Goal: Task Accomplishment & Management: Manage account settings

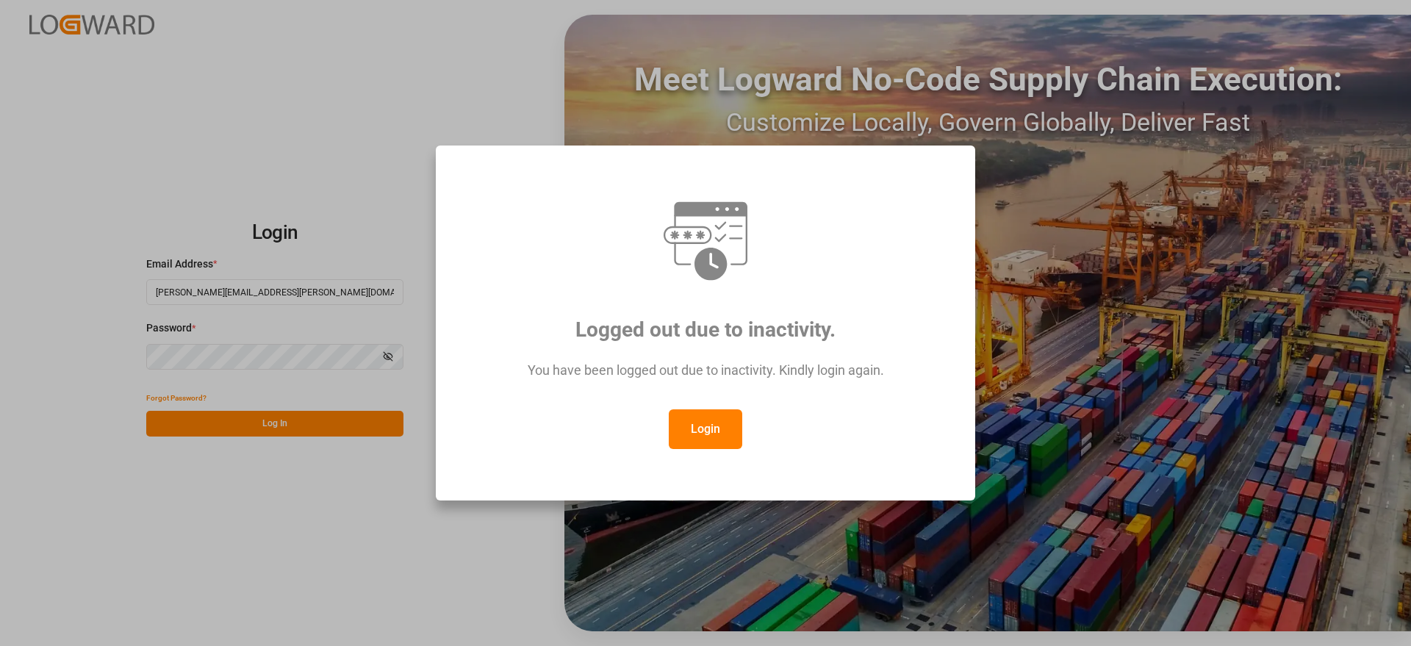
click at [703, 424] on button "Login" at bounding box center [705, 429] width 73 height 40
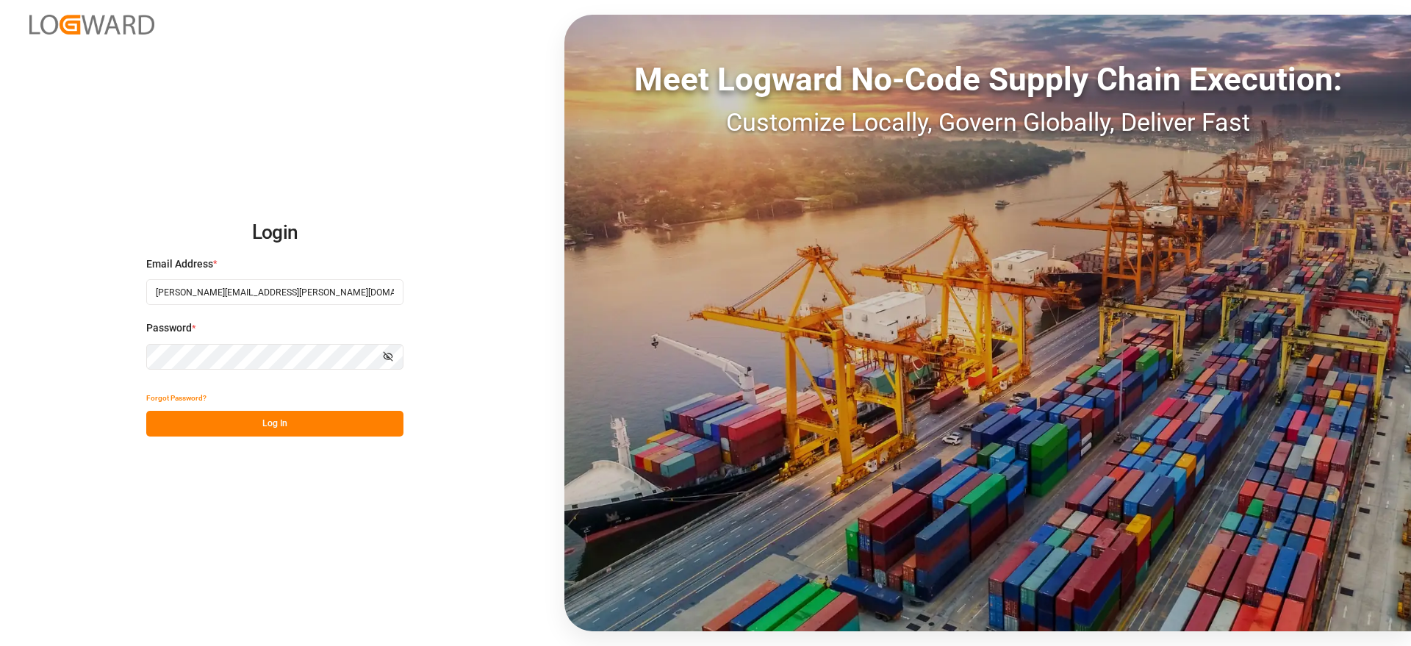
click at [301, 417] on button "Log In" at bounding box center [274, 424] width 257 height 26
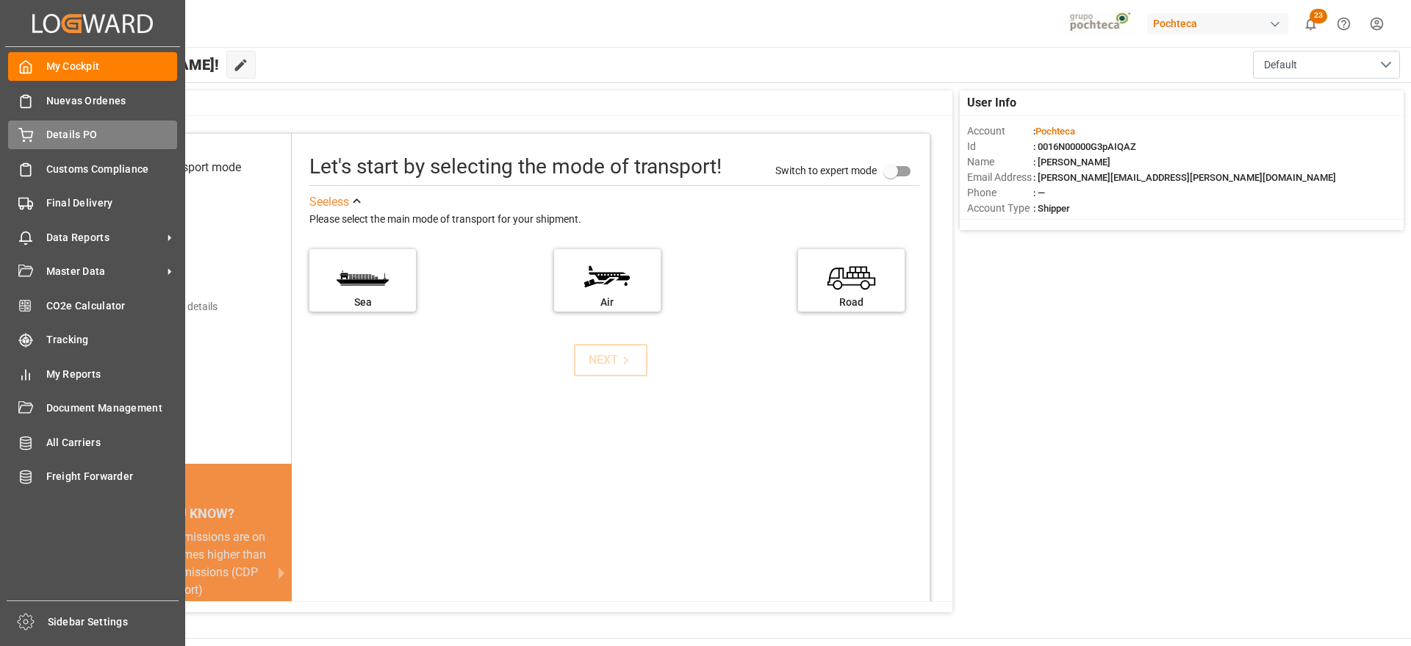
click at [49, 132] on span "Details PO" at bounding box center [112, 134] width 132 height 15
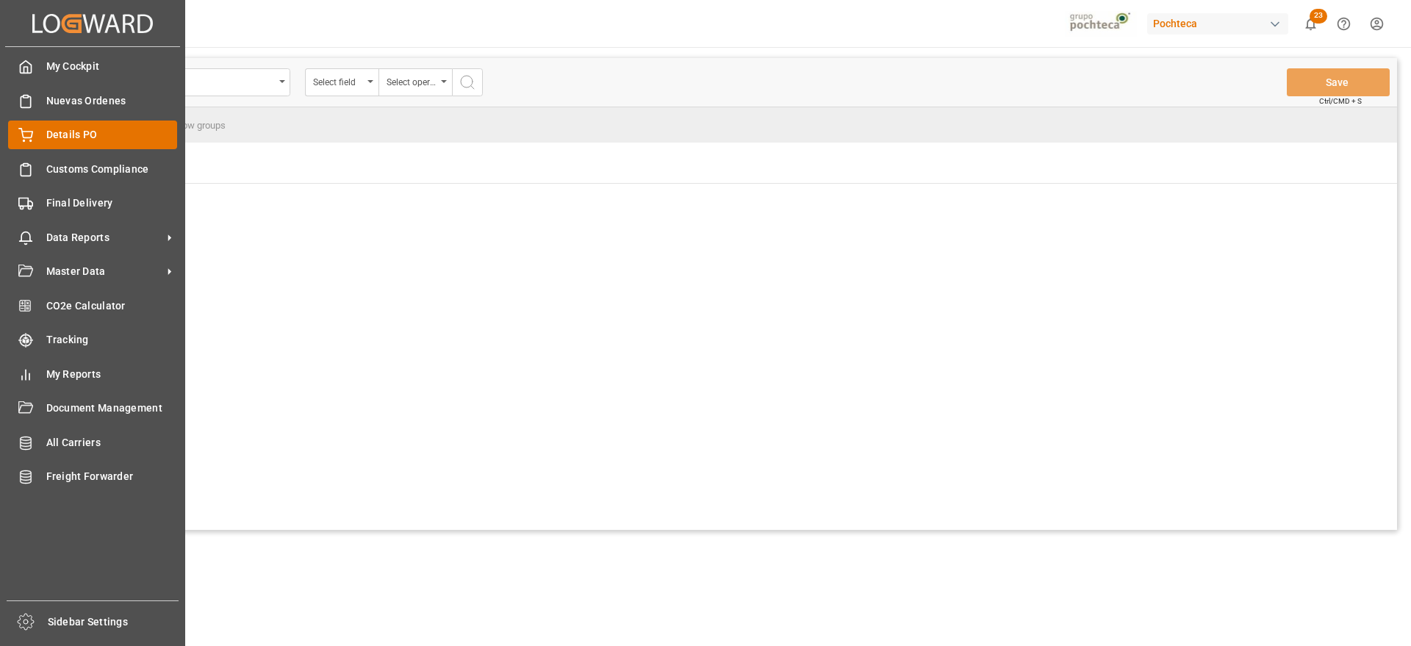
click at [107, 135] on span "Details PO" at bounding box center [112, 134] width 132 height 15
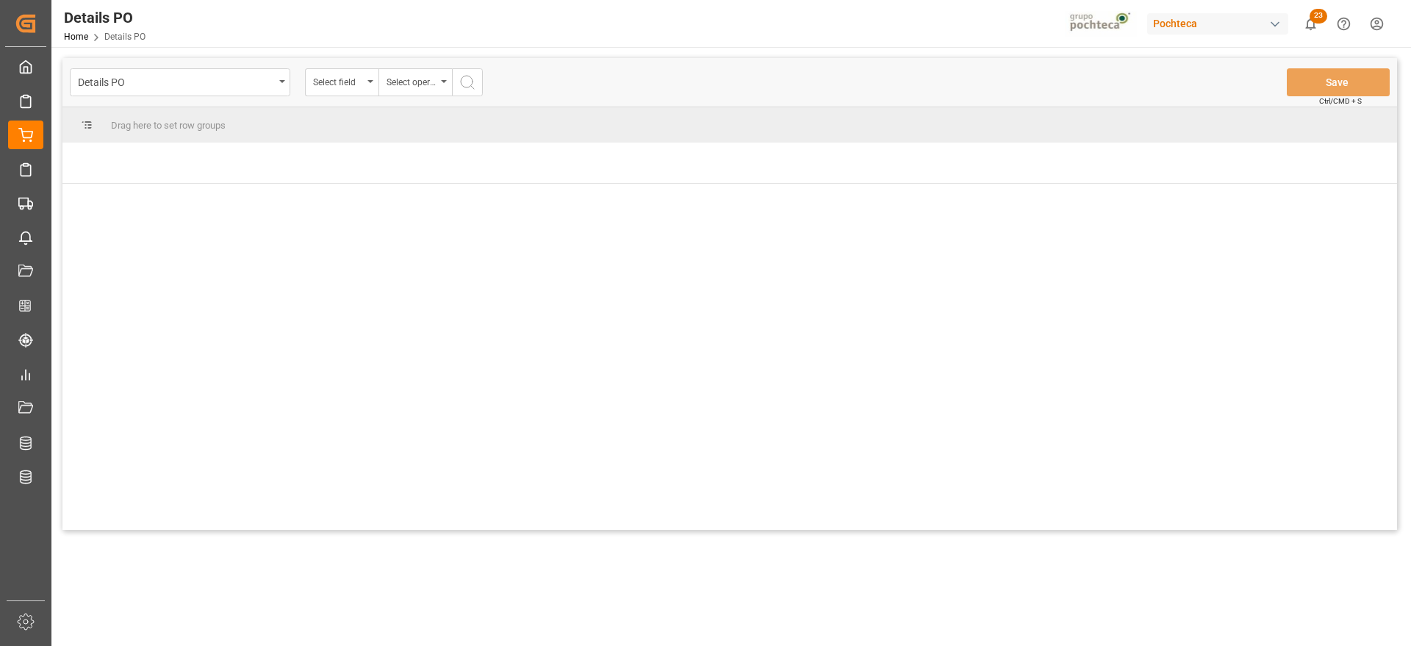
click at [525, 312] on div at bounding box center [729, 357] width 1335 height 346
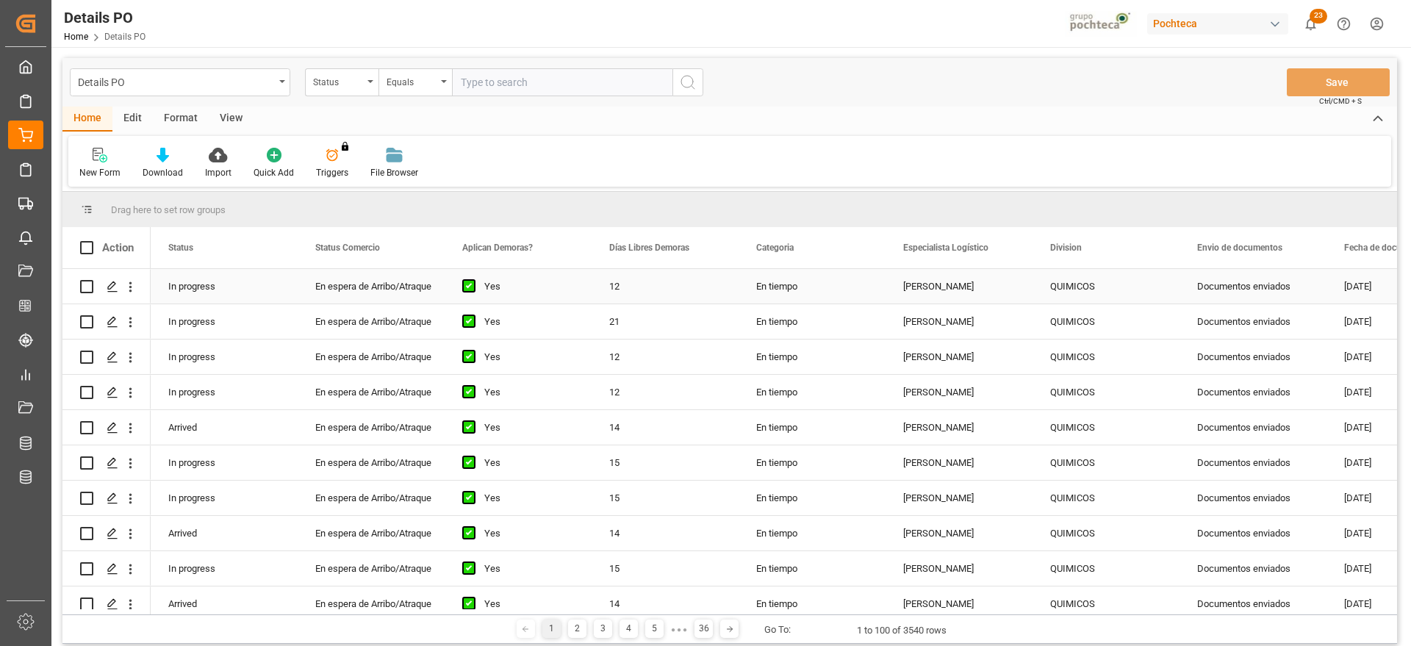
click at [1072, 287] on div "QUIMICOS" at bounding box center [1106, 287] width 112 height 34
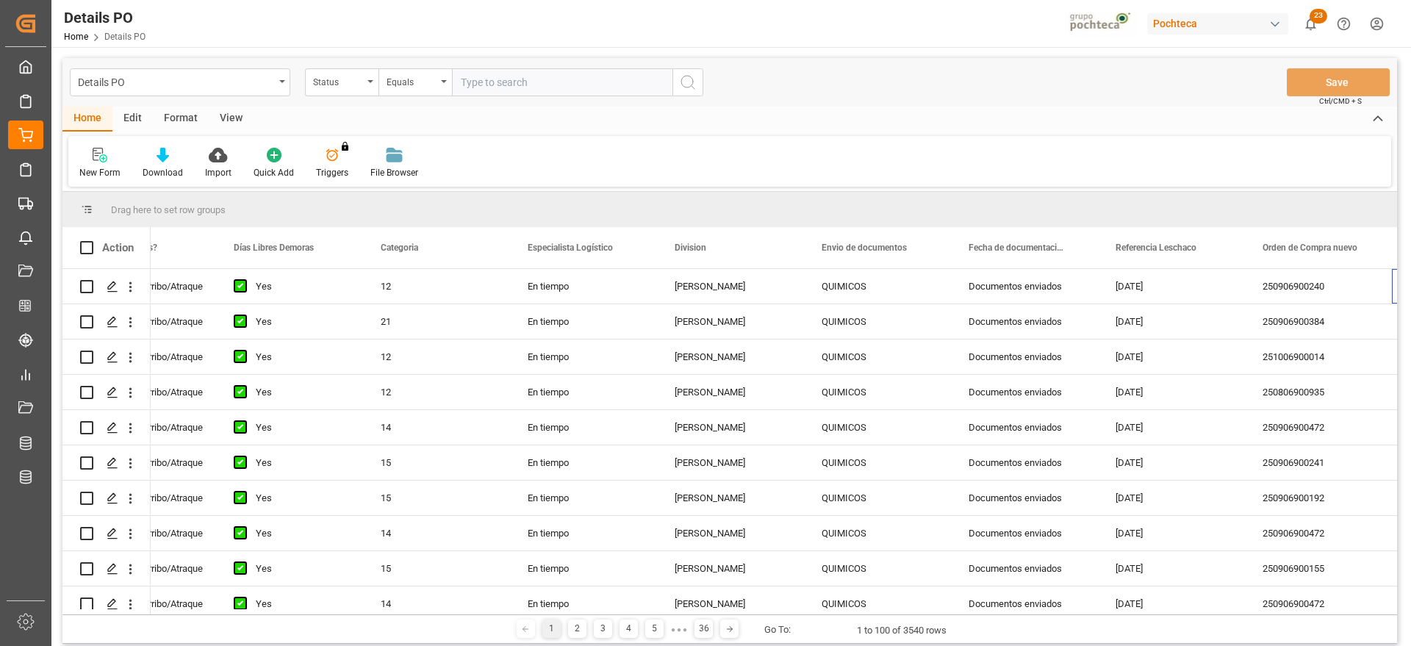
scroll to position [0, 376]
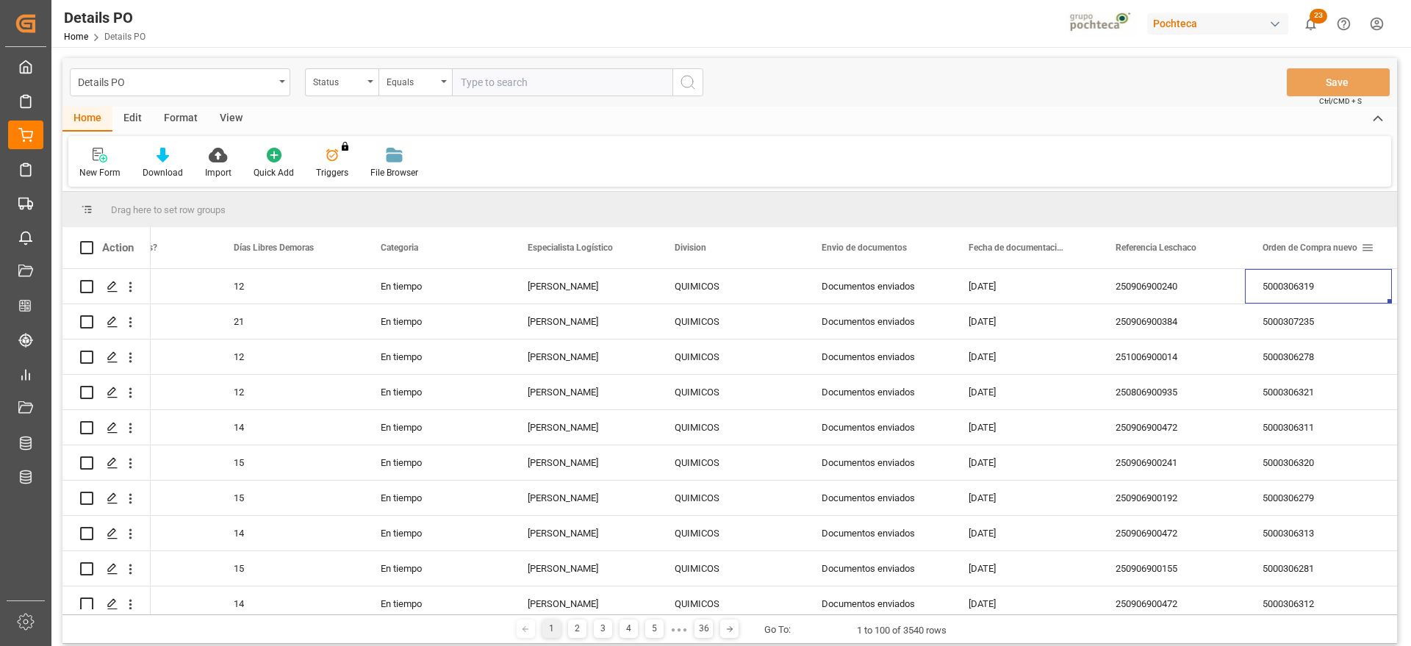
click at [1368, 249] on span at bounding box center [1367, 247] width 13 height 13
click at [1347, 245] on span "filter" at bounding box center [1341, 249] width 13 height 13
type input "5000306786"
click at [1327, 366] on button "Apply" at bounding box center [1334, 372] width 27 height 15
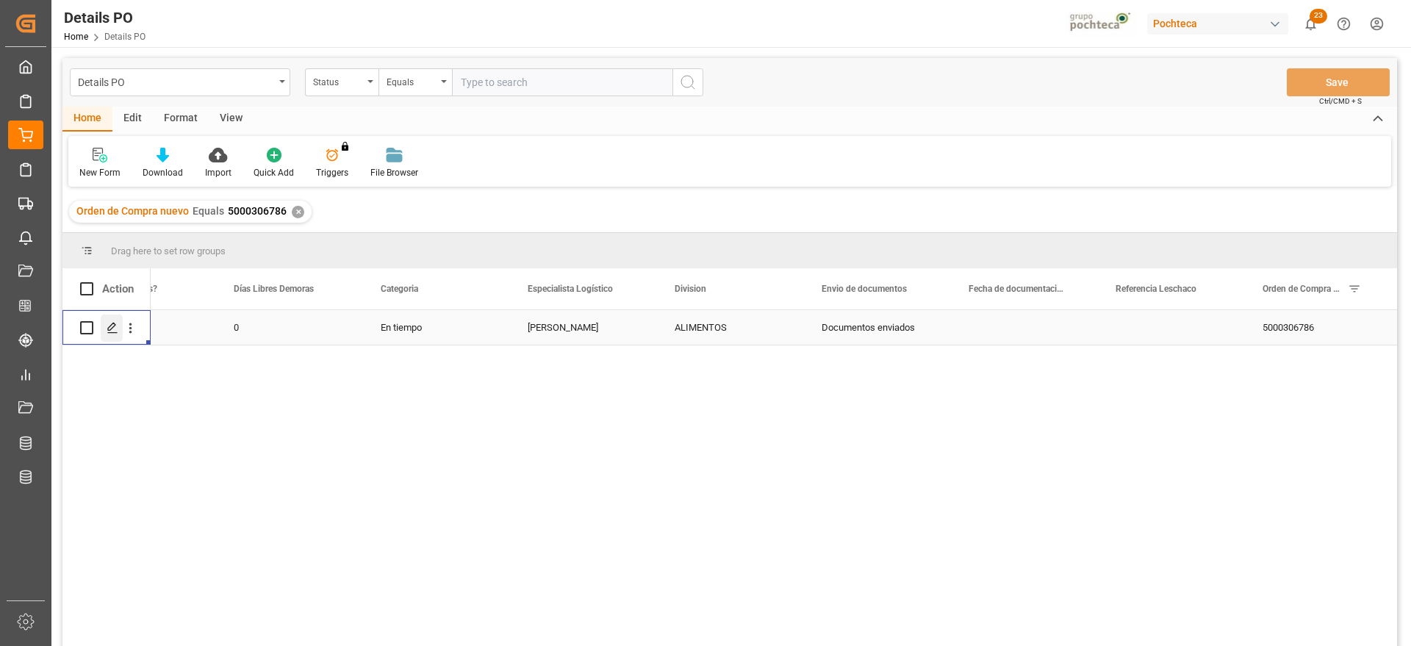
click at [107, 330] on icon "Press SPACE to select this row." at bounding box center [113, 328] width 12 height 12
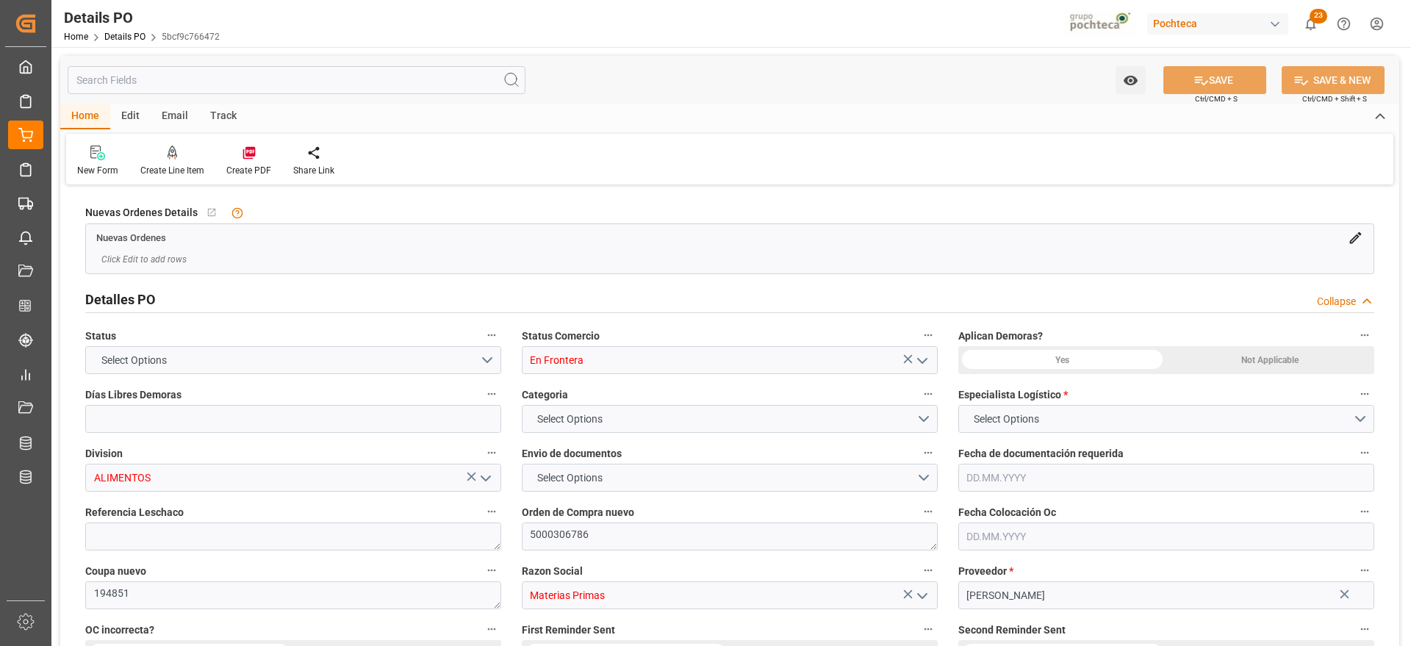
type input "0"
type input "[DATE]"
drag, startPoint x: 586, startPoint y: 533, endPoint x: 525, endPoint y: 537, distance: 61.8
click at [525, 537] on textarea "5000306786" at bounding box center [730, 537] width 416 height 28
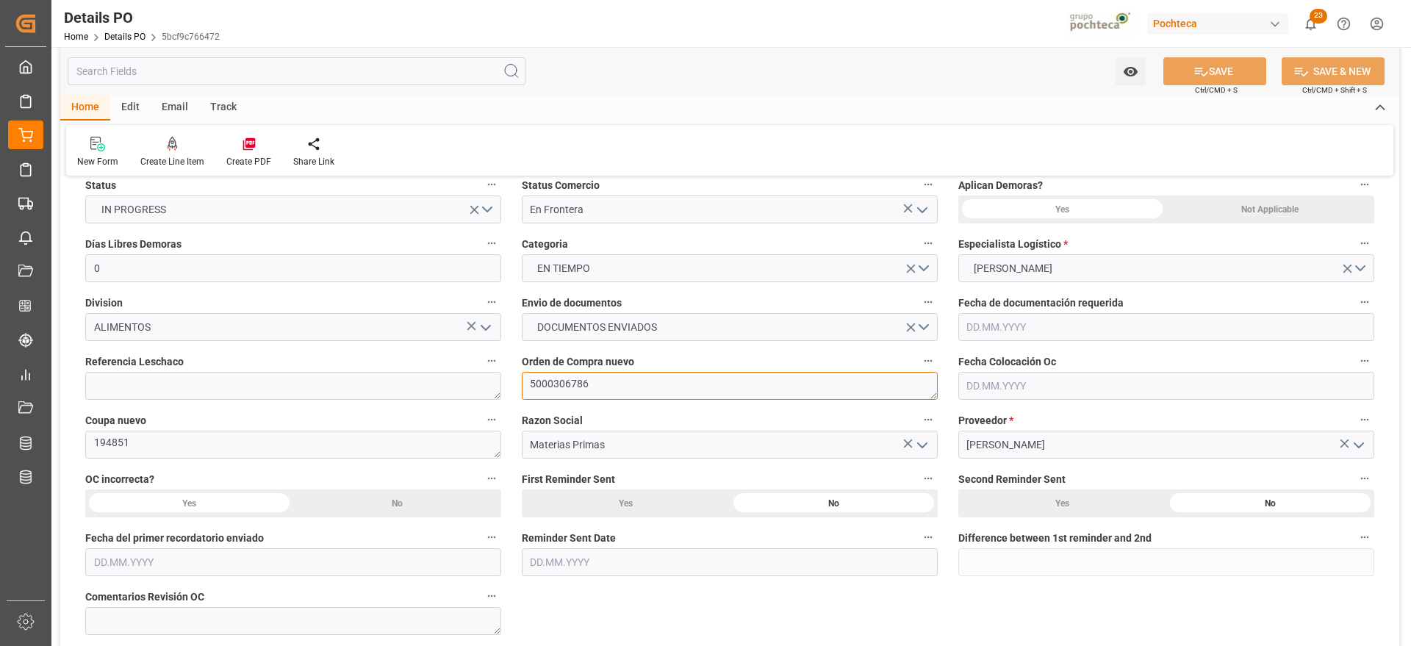
scroll to position [184, 0]
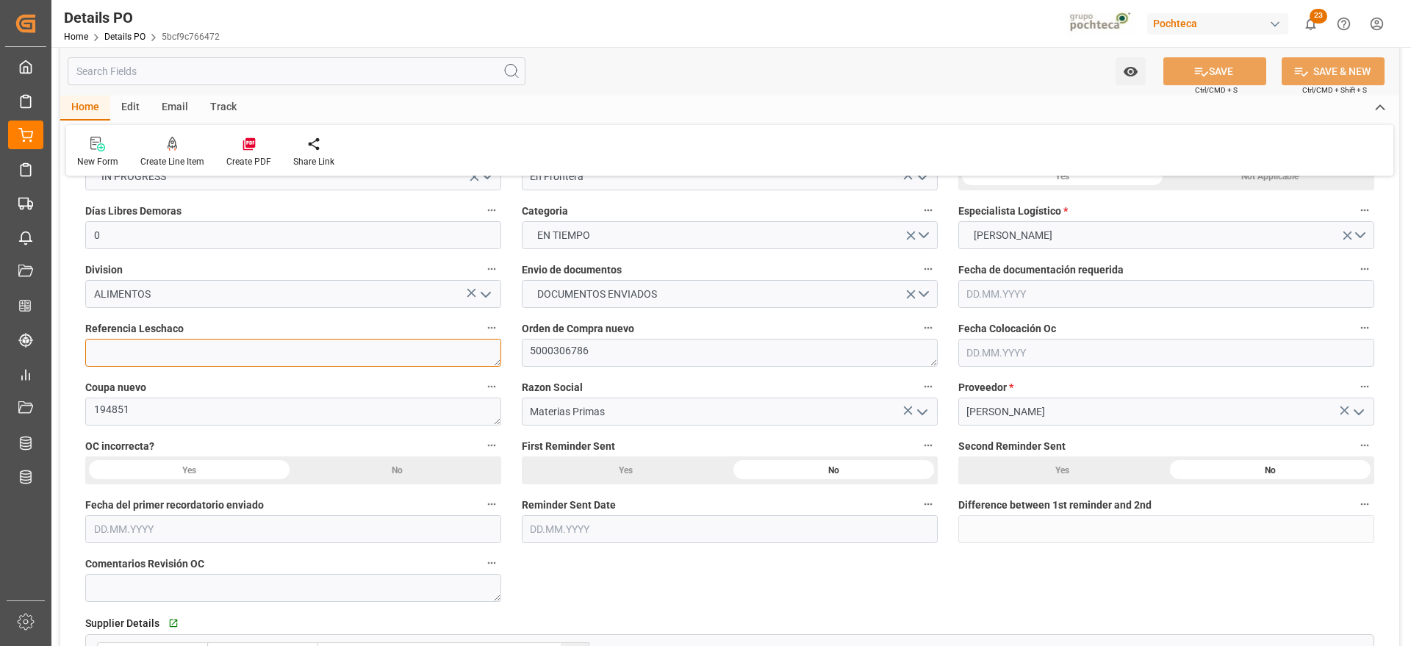
click at [348, 352] on textarea at bounding box center [293, 353] width 416 height 28
paste textarea "250906990091"
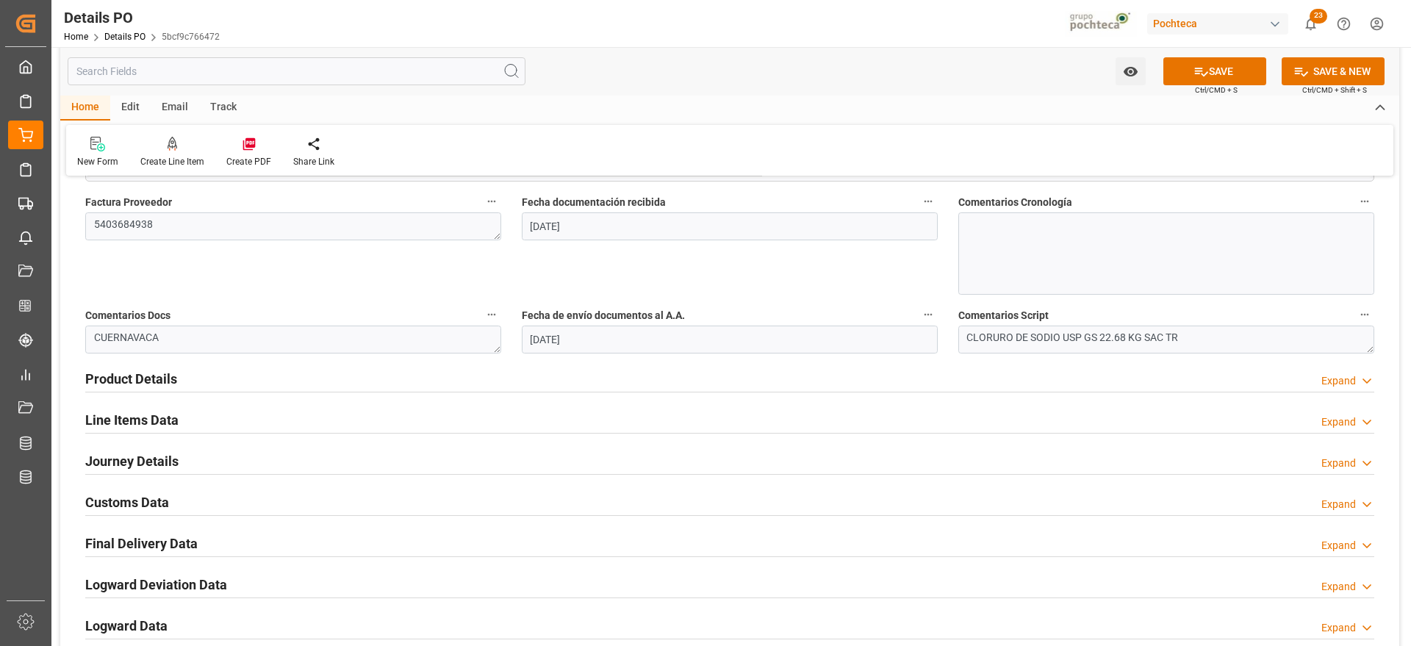
scroll to position [827, 0]
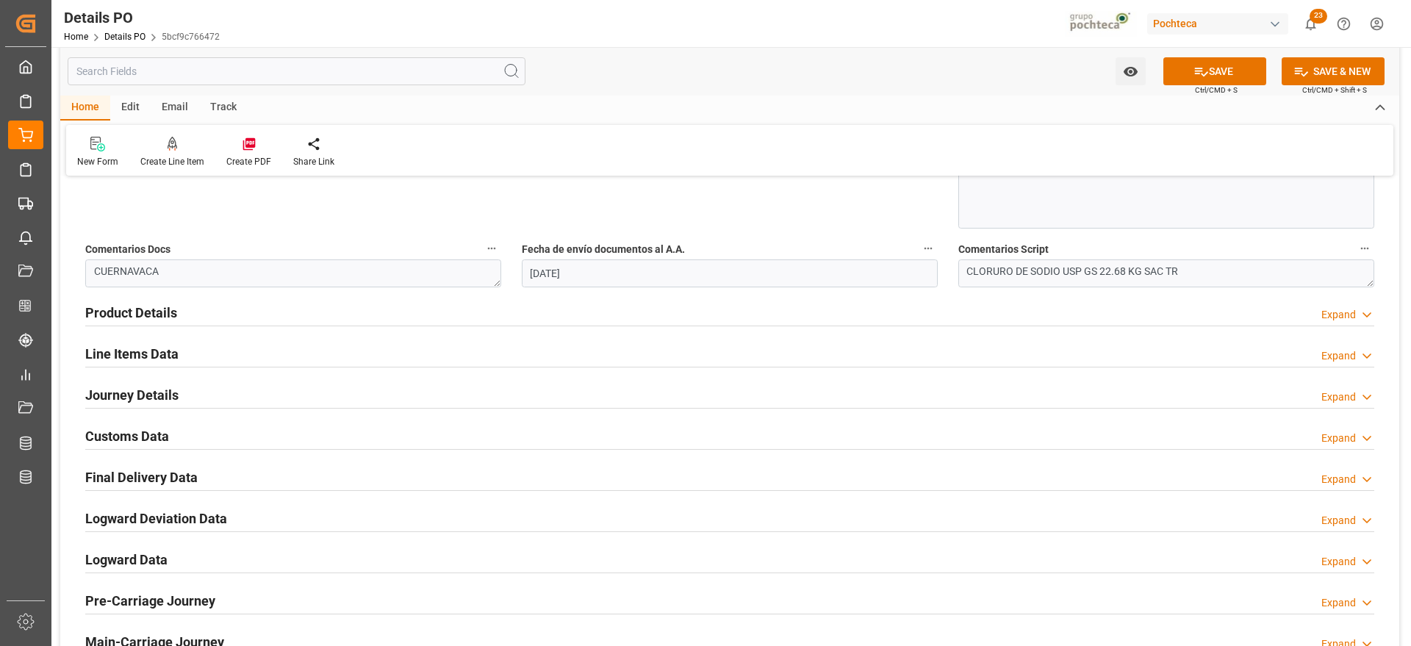
type textarea "250906990091"
click at [168, 394] on h2 "Journey Details" at bounding box center [131, 395] width 93 height 20
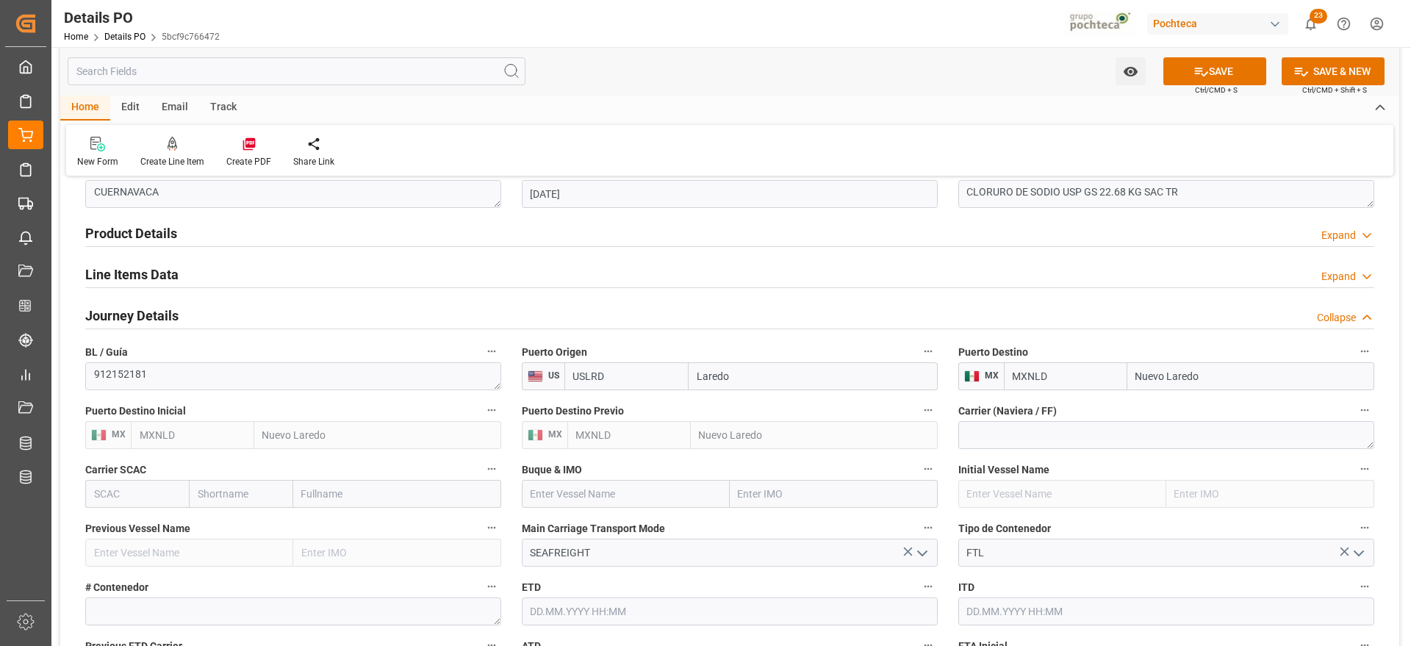
scroll to position [1011, 0]
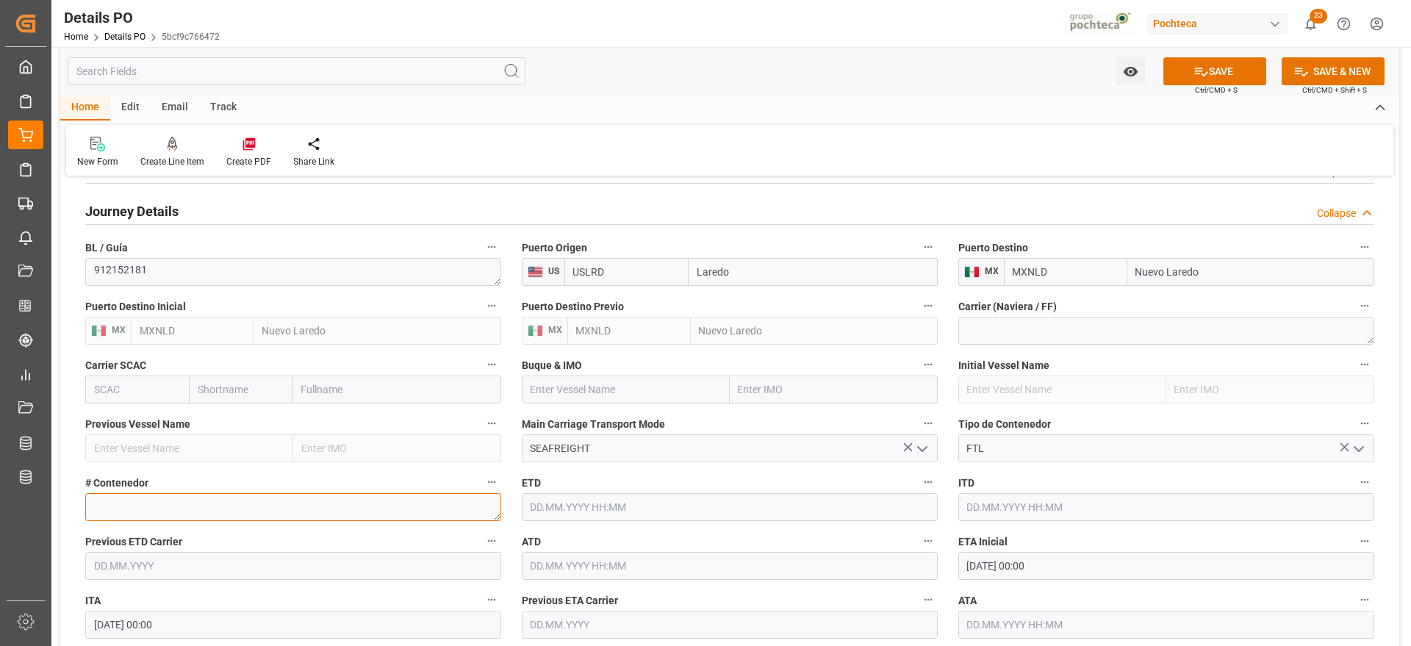
click at [196, 514] on textarea at bounding box center [293, 507] width 416 height 28
paste textarea "1. E822055"
drag, startPoint x: 103, startPoint y: 501, endPoint x: 118, endPoint y: 503, distance: 14.9
click at [108, 501] on textarea "1. E822055" at bounding box center [293, 507] width 416 height 28
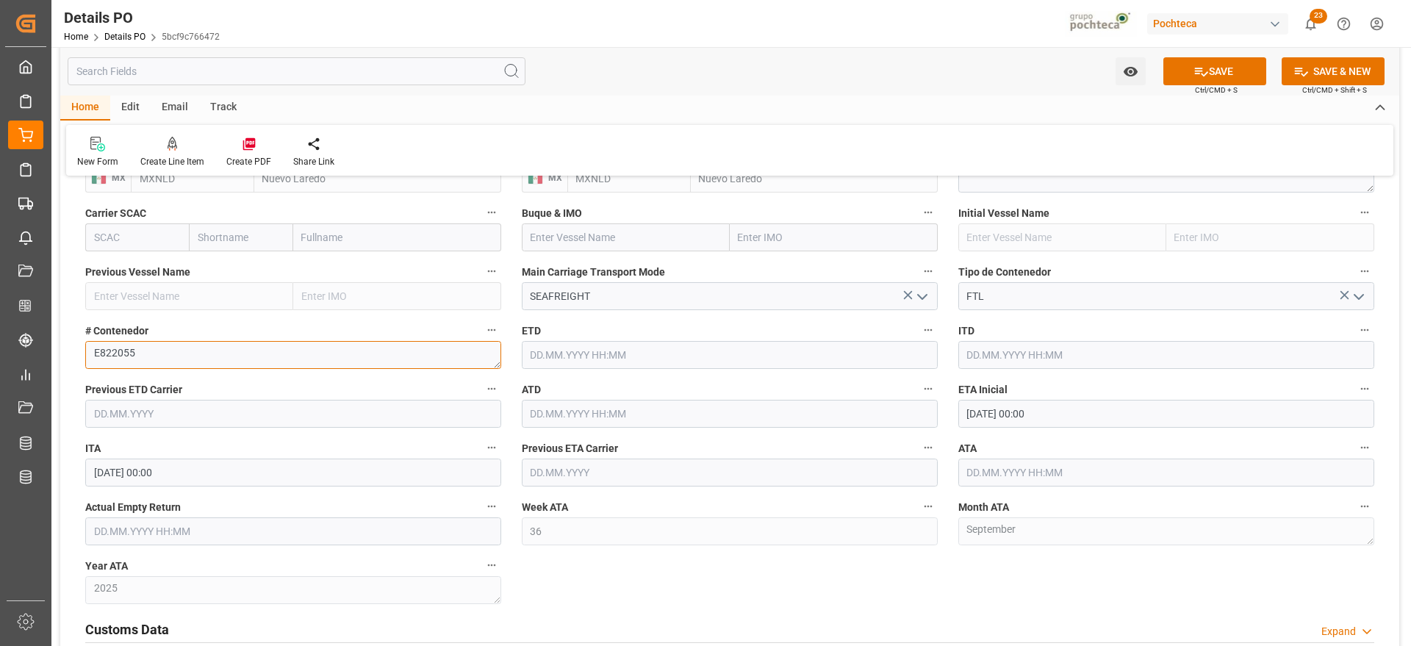
scroll to position [1194, 0]
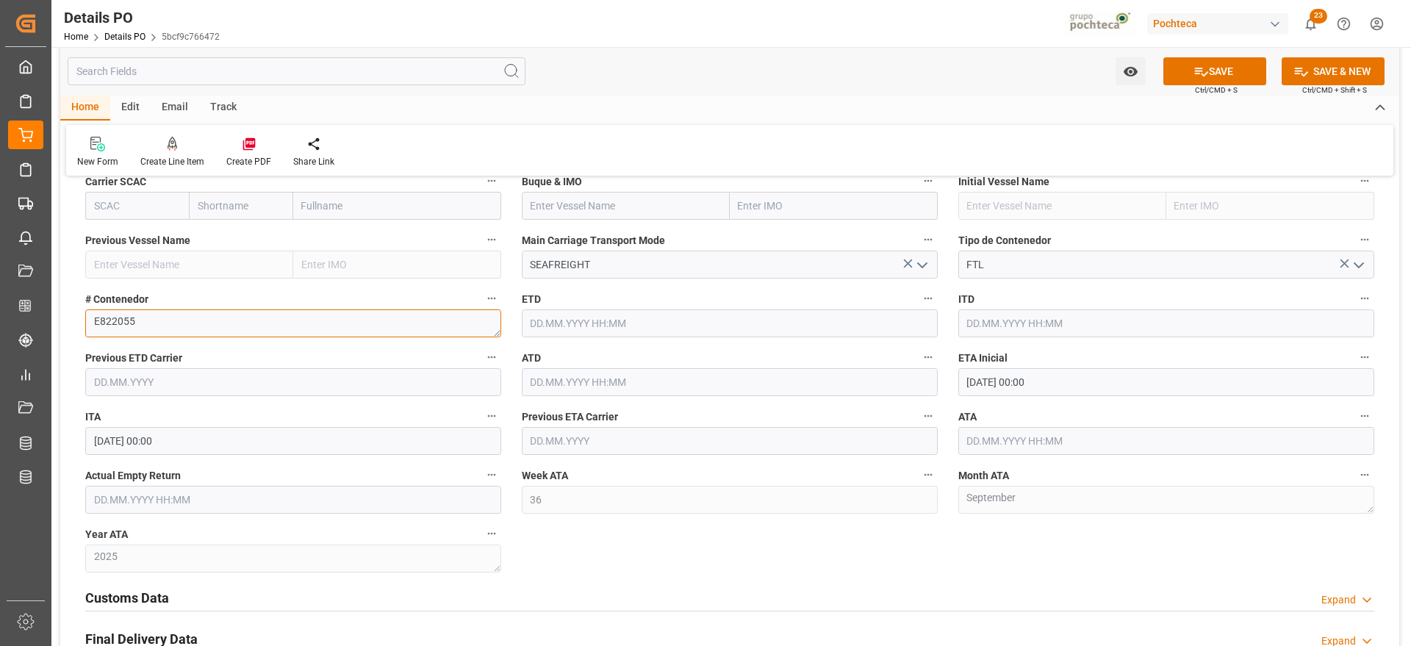
type textarea "E822055"
click at [151, 503] on input "text" at bounding box center [293, 500] width 416 height 28
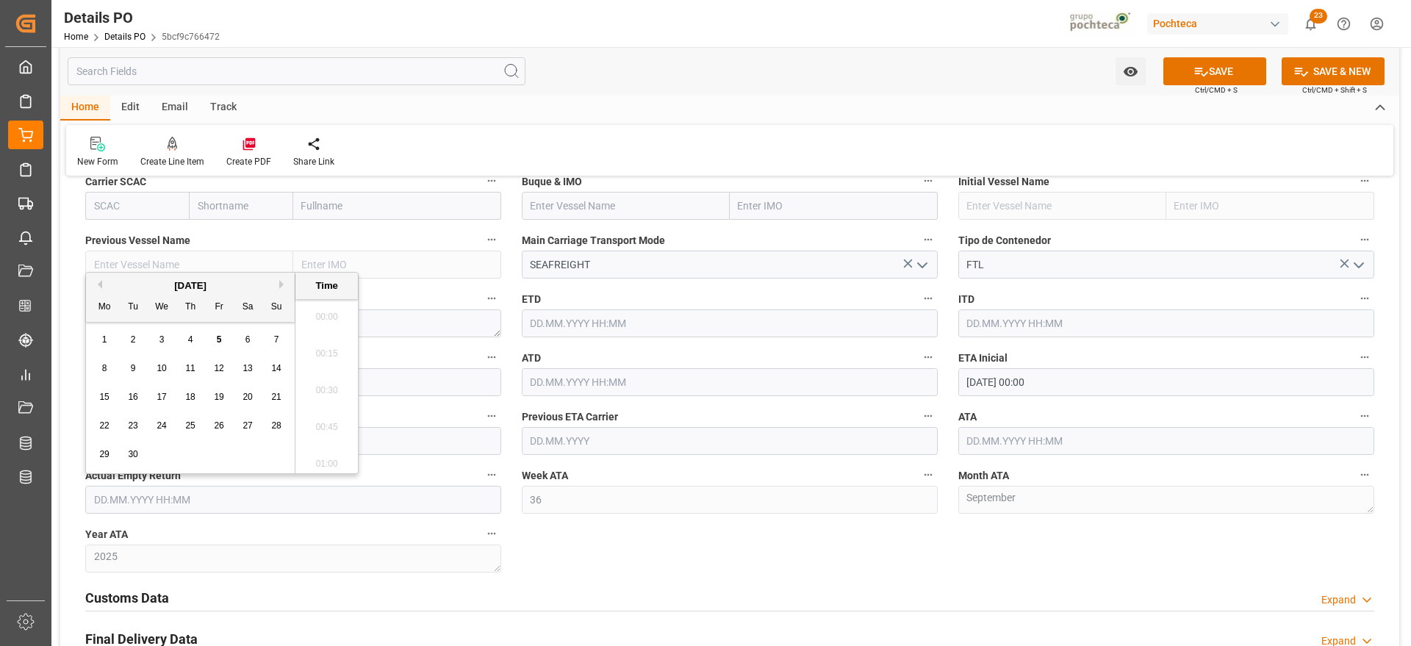
scroll to position [2210, 0]
click at [104, 365] on span "8" at bounding box center [104, 368] width 5 height 10
type input "[DATE] 00:00"
click at [1071, 431] on input "text" at bounding box center [1166, 441] width 416 height 28
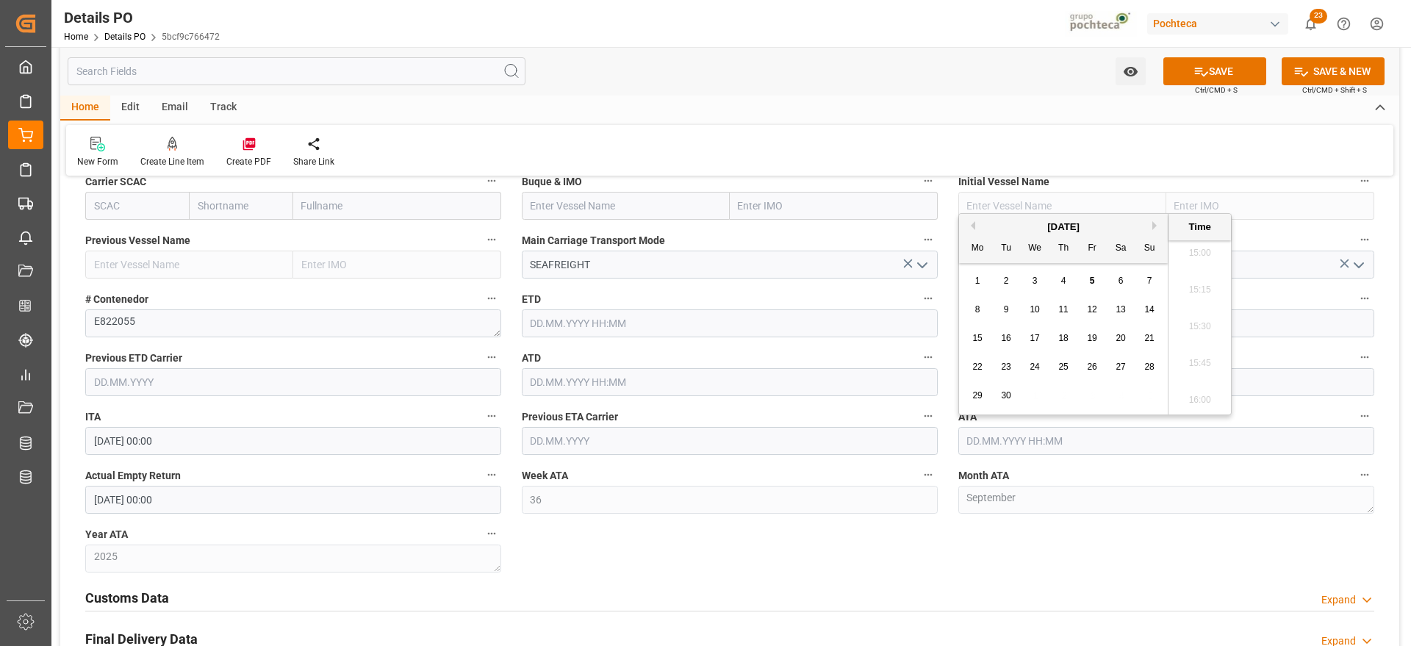
click at [1009, 284] on div "2" at bounding box center [1006, 282] width 18 height 18
type input "[DATE] 00:00"
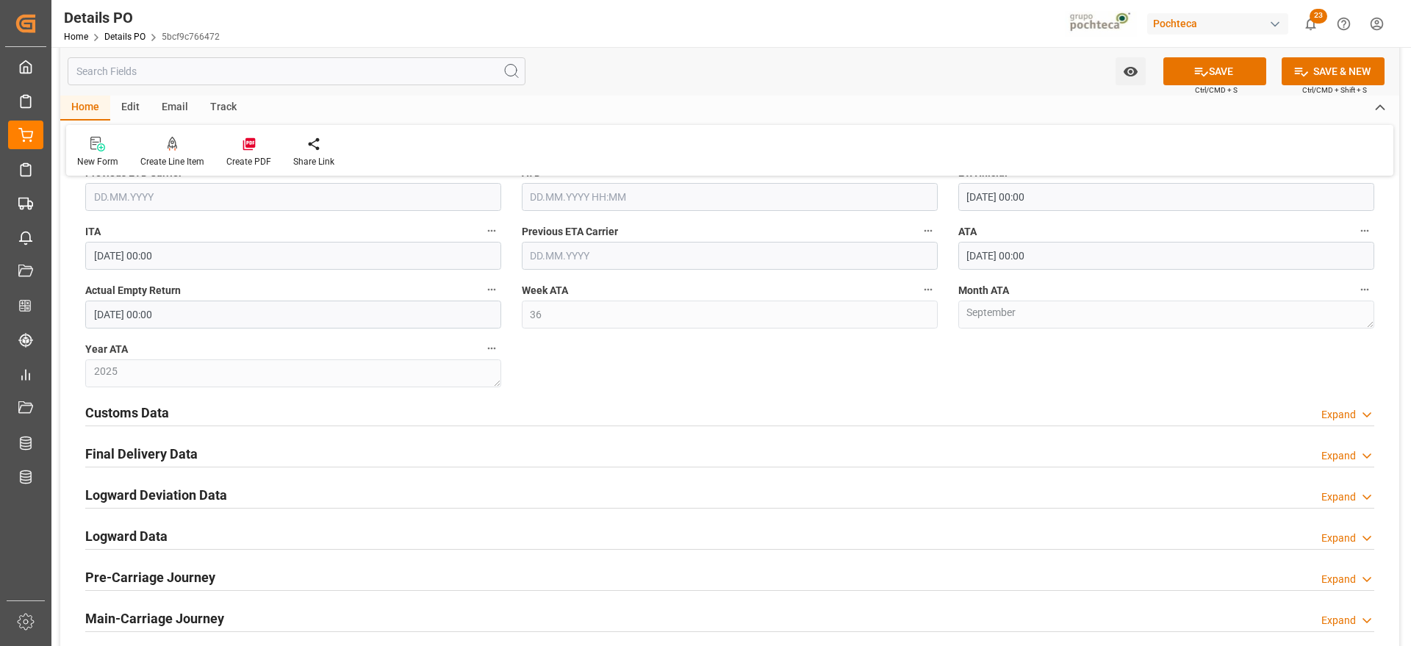
scroll to position [1378, 0]
click at [1208, 75] on button "SAVE" at bounding box center [1214, 71] width 103 height 28
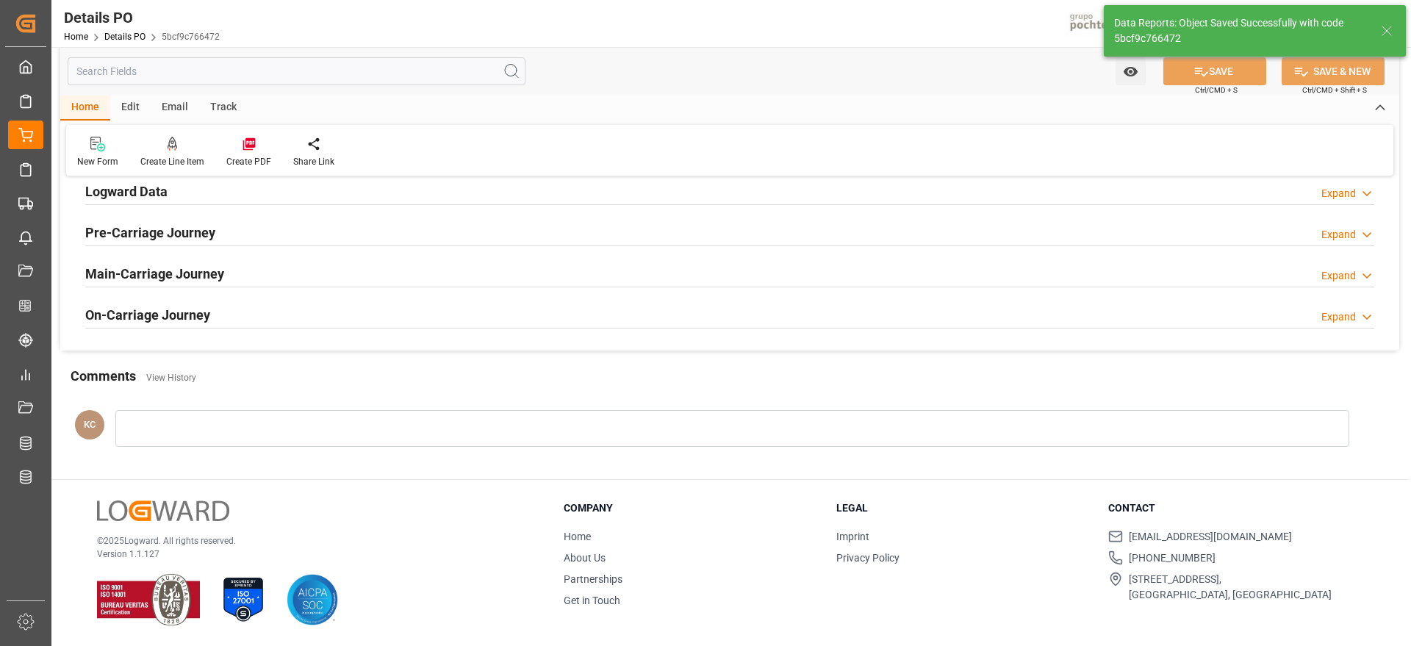
scroll to position [849, 0]
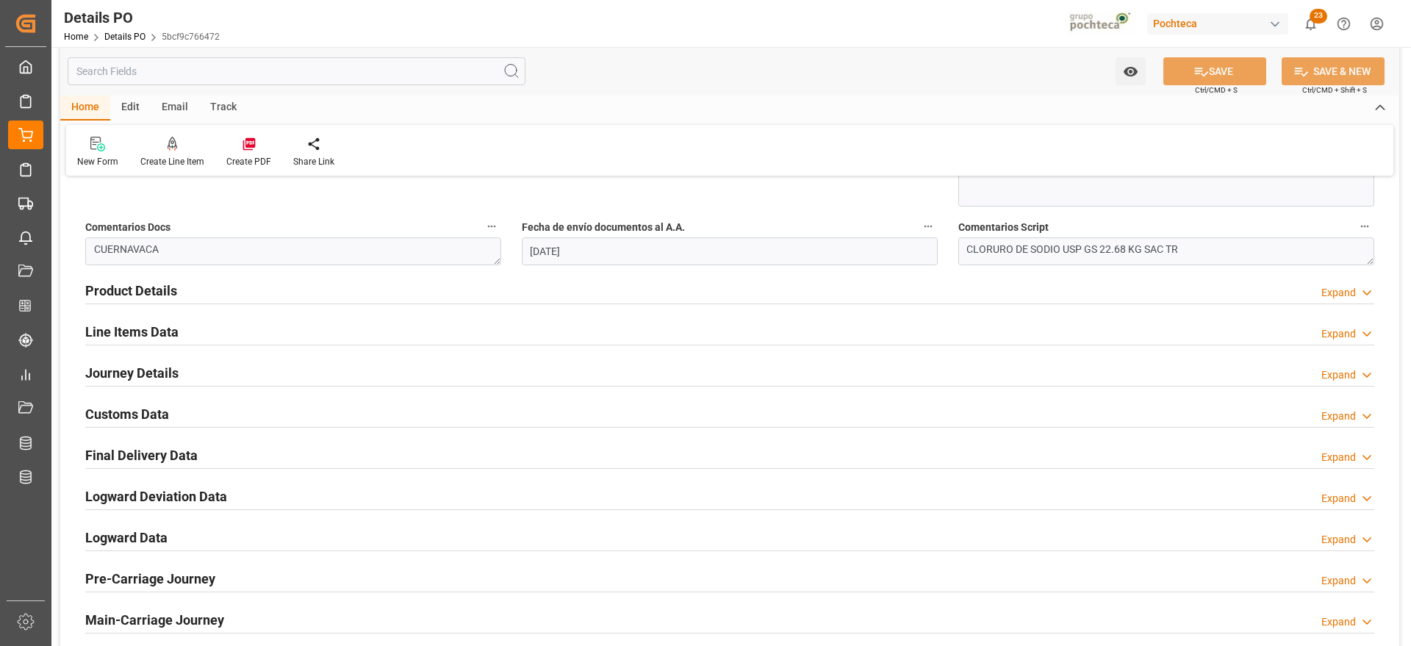
click at [167, 457] on h2 "Final Delivery Data" at bounding box center [141, 455] width 112 height 20
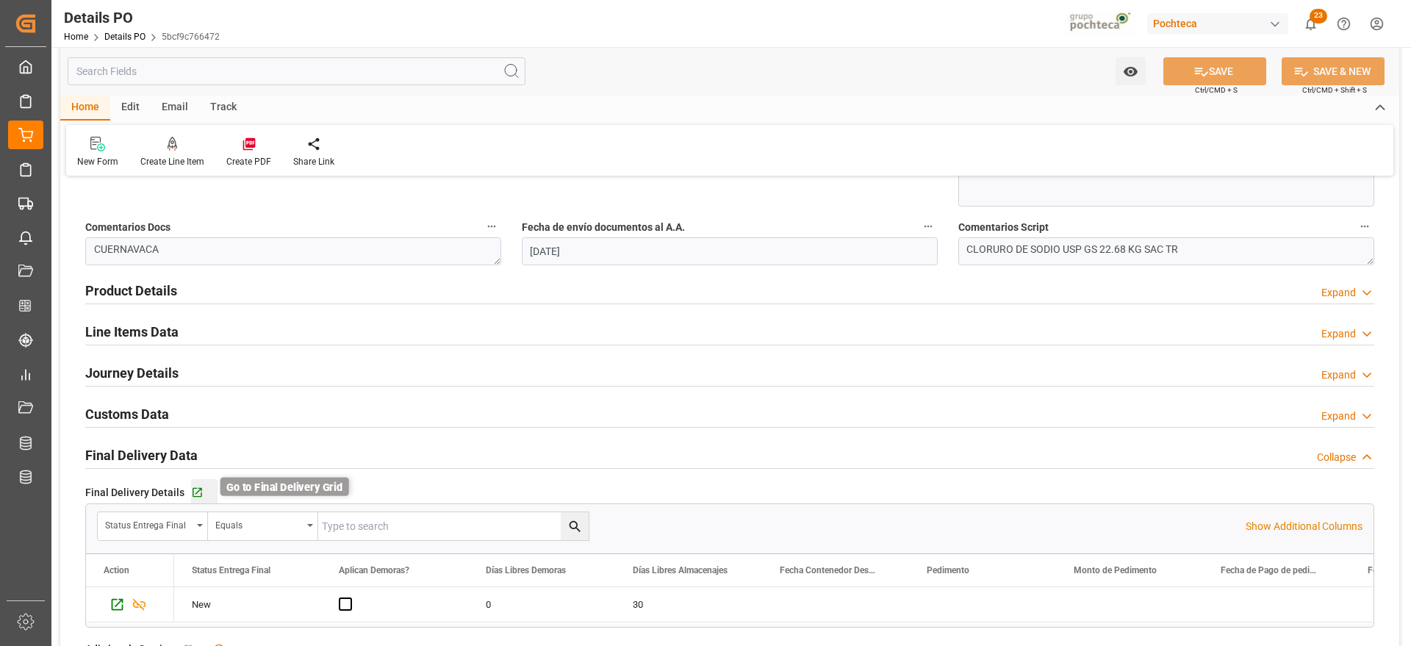
click at [195, 489] on icon "button" at bounding box center [197, 493] width 12 height 12
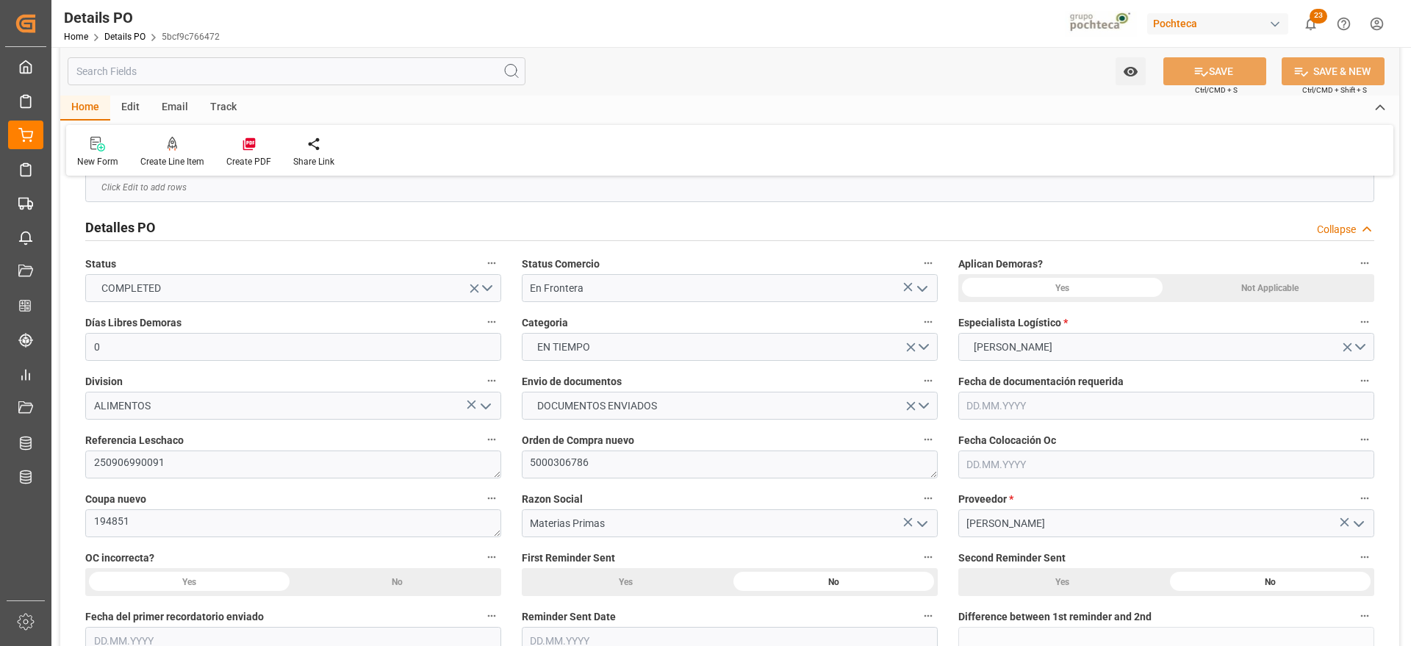
scroll to position [22, 0]
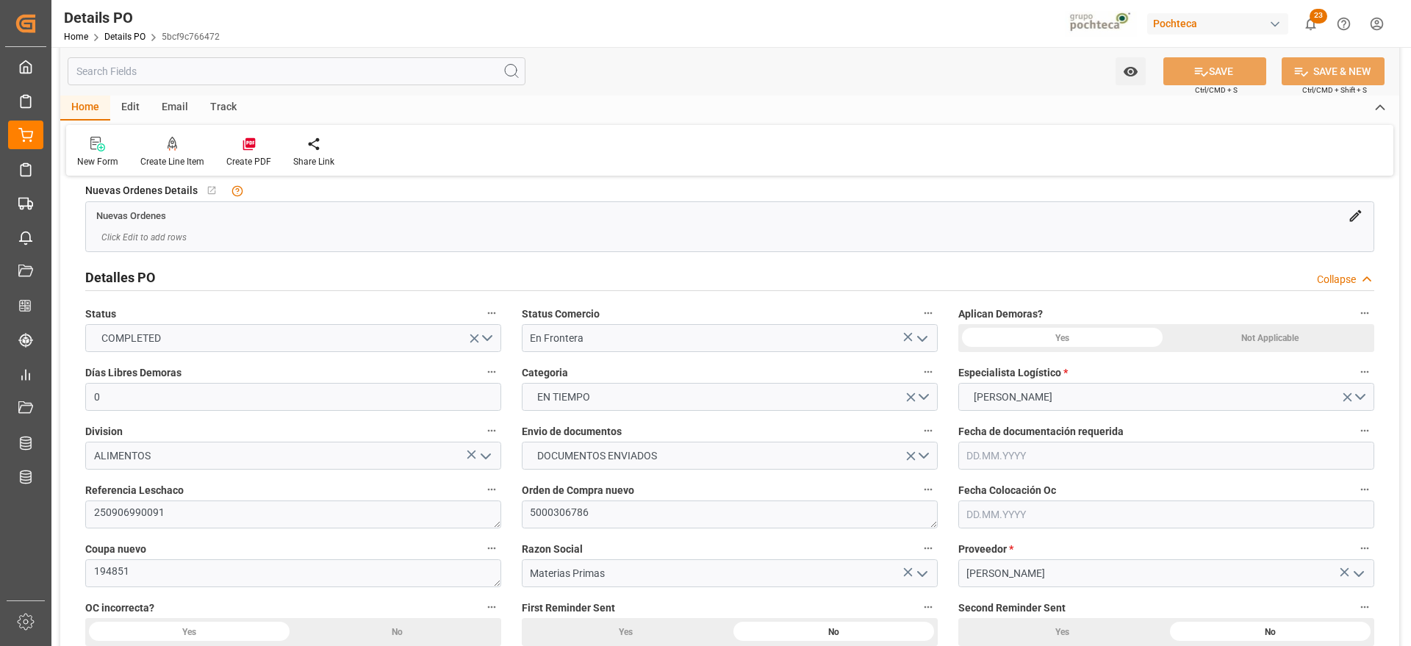
click at [922, 332] on icon "open menu" at bounding box center [923, 339] width 18 height 18
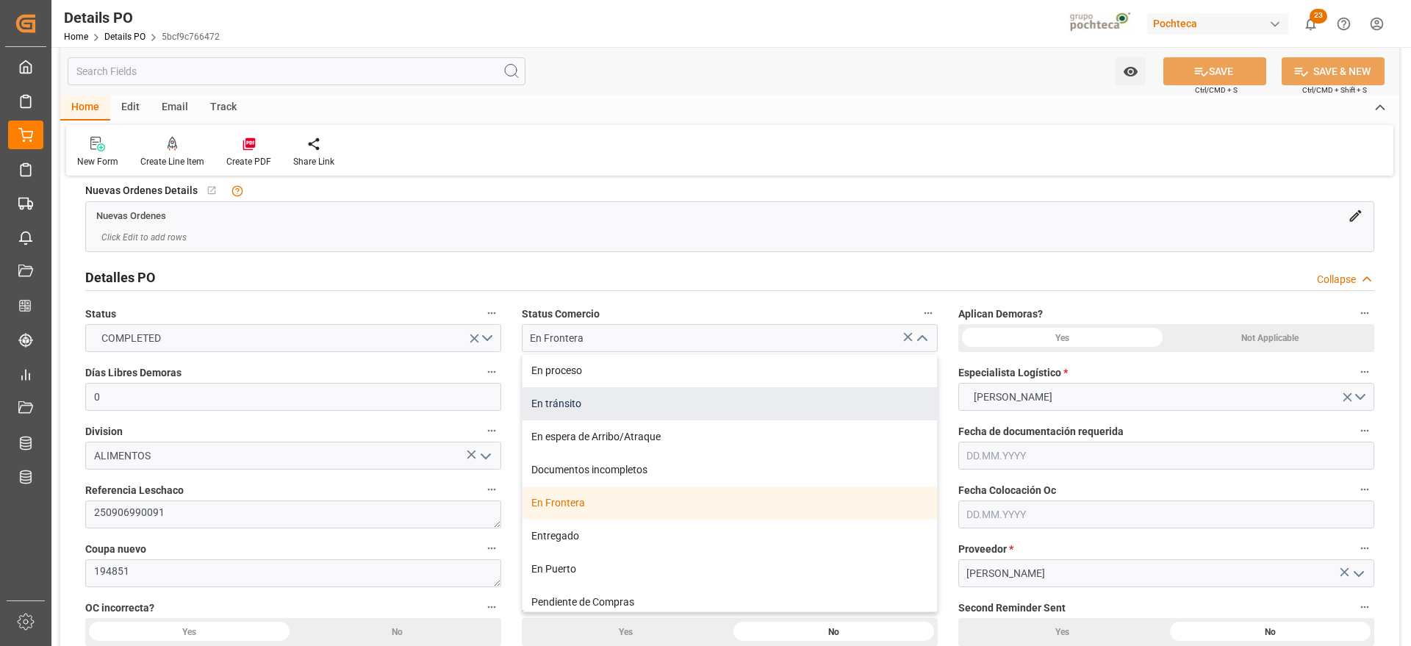
click at [578, 406] on div "En tránsito" at bounding box center [730, 403] width 415 height 33
type input "En tránsito"
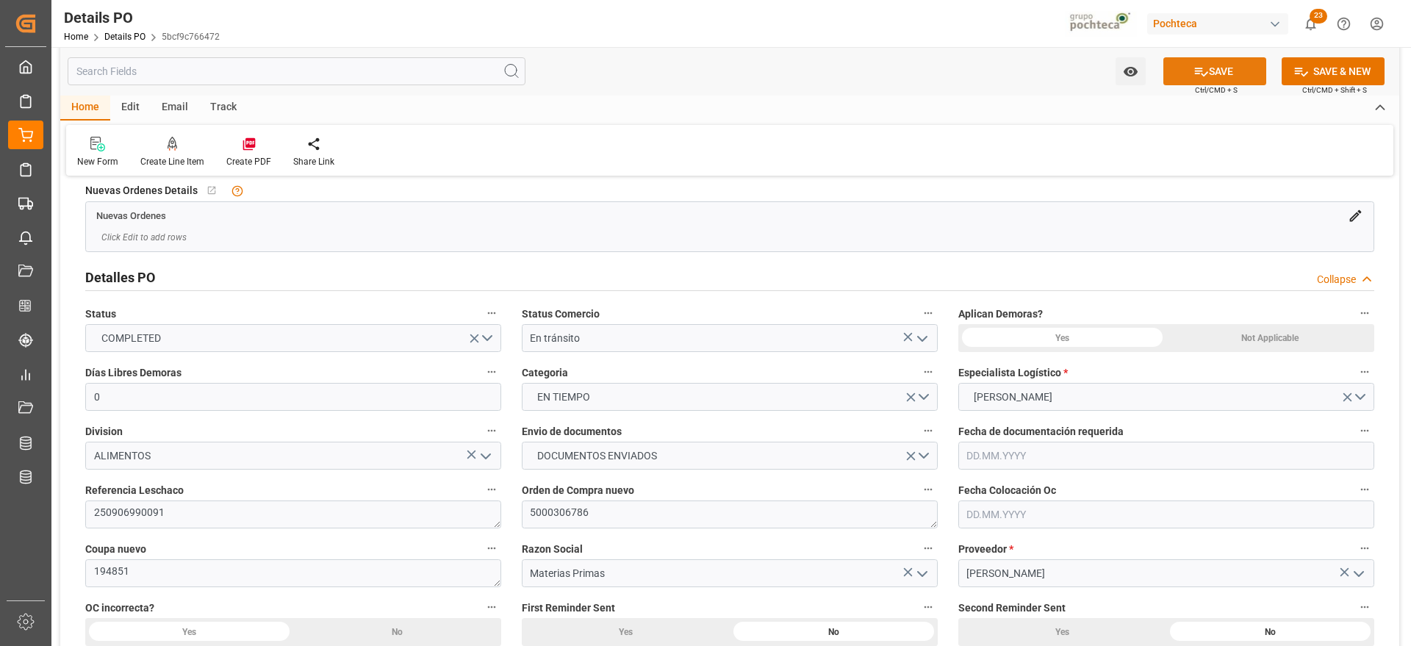
click at [1217, 75] on button "SAVE" at bounding box center [1214, 71] width 103 height 28
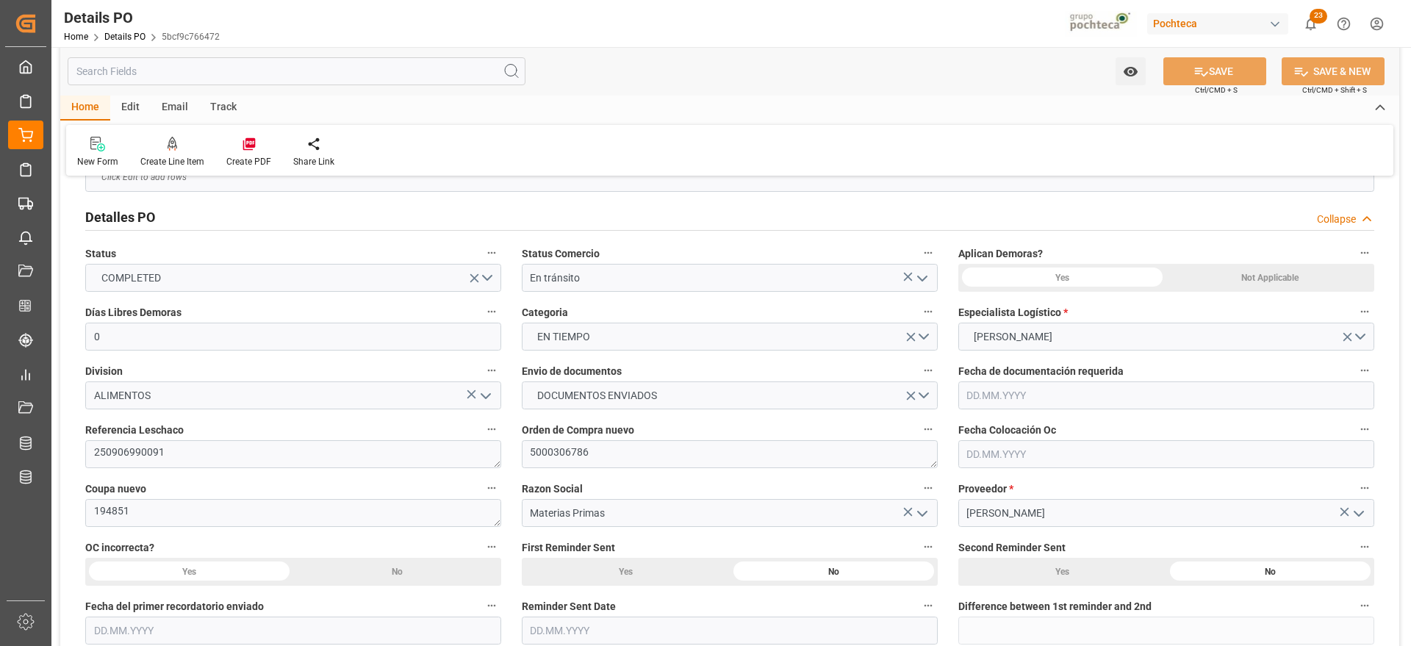
scroll to position [114, 0]
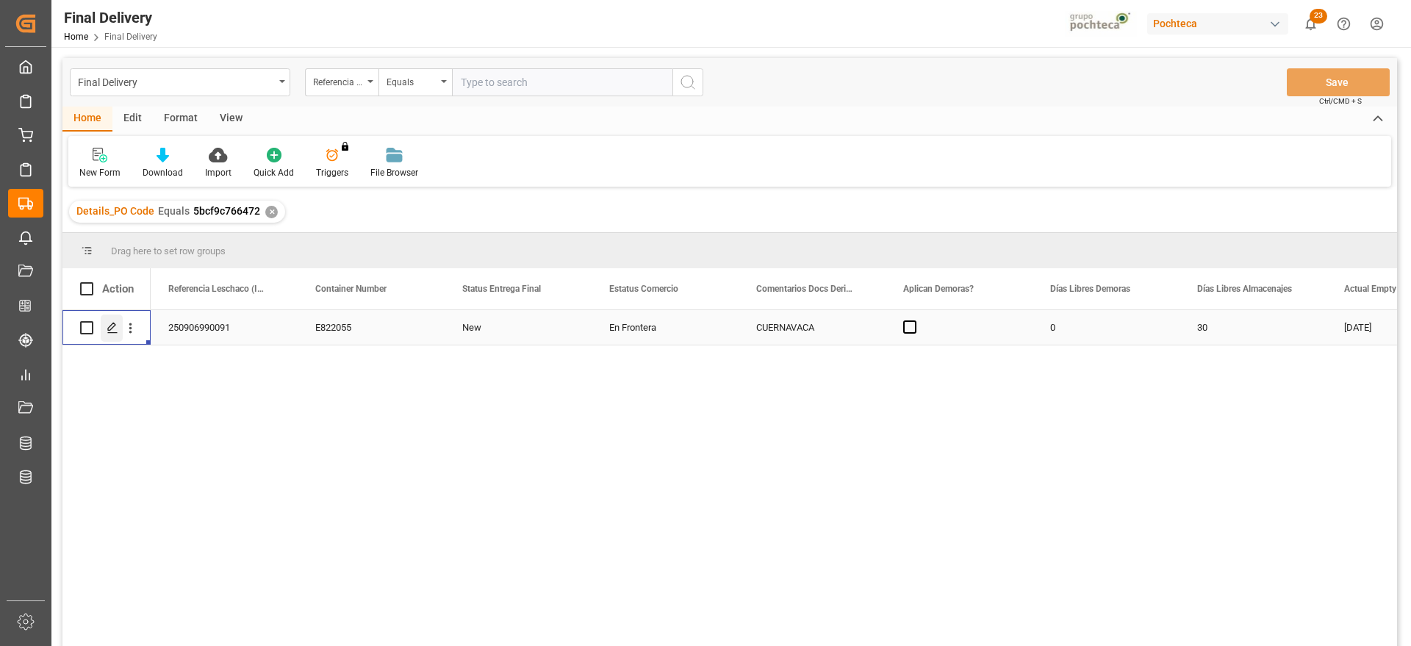
click at [110, 320] on div "Press SPACE to select this row." at bounding box center [112, 328] width 22 height 27
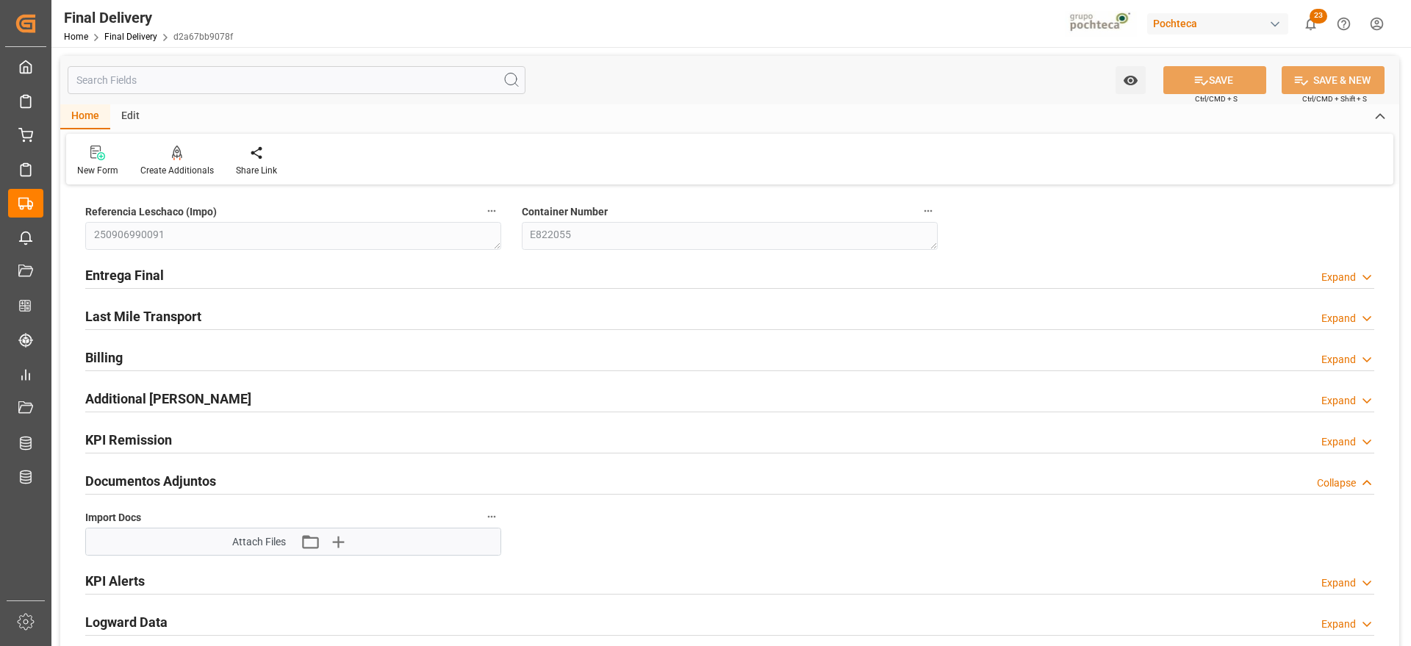
type input "0"
type input "30"
type input "[DATE]"
click at [134, 281] on h2 "Entrega Final" at bounding box center [124, 275] width 79 height 20
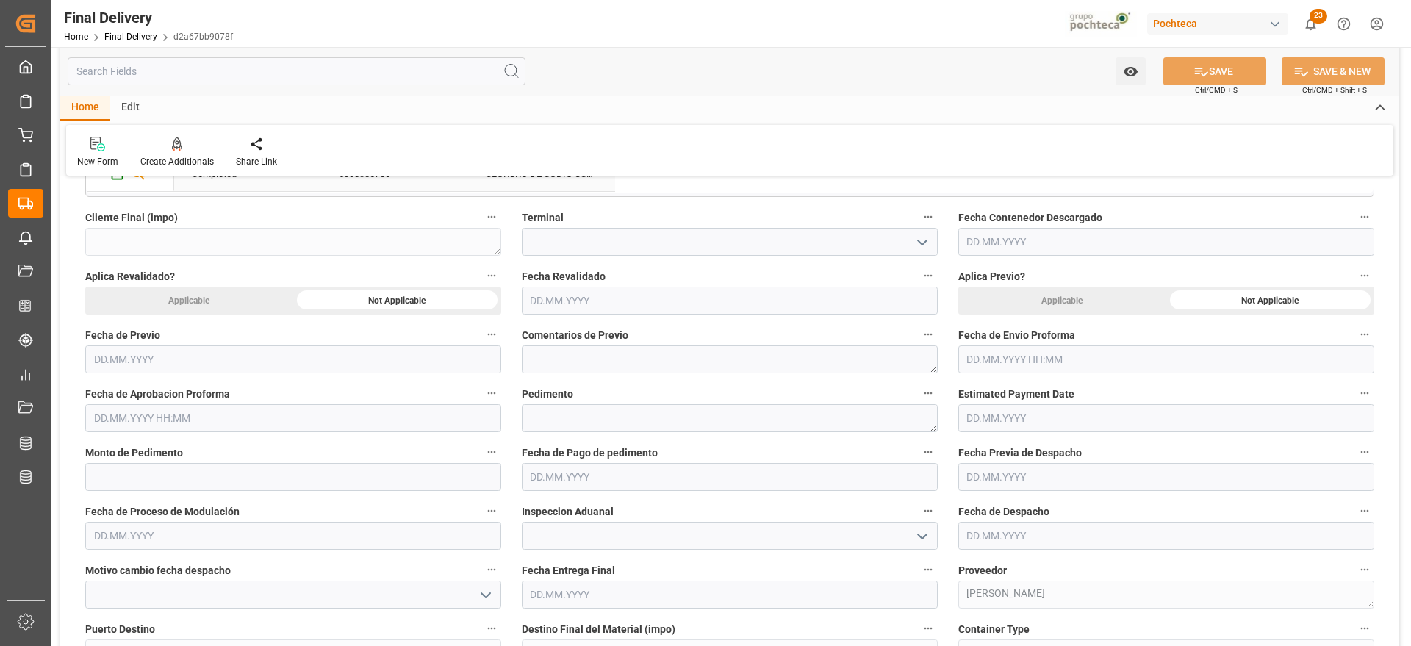
scroll to position [643, 0]
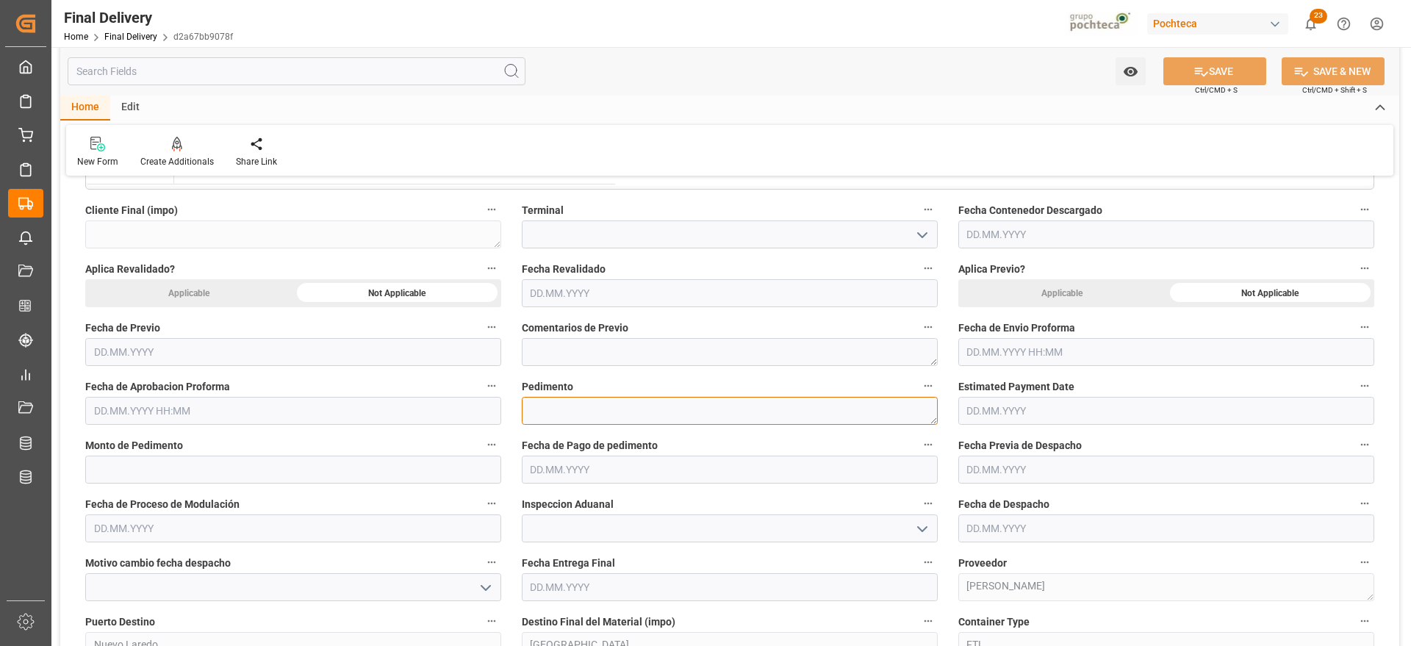
click at [539, 402] on textarea at bounding box center [730, 411] width 416 height 28
paste textarea "25 24 3617 5008793"
type textarea "25 24 3617 5008793"
click at [175, 473] on input "text" at bounding box center [293, 470] width 416 height 28
paste input "34274"
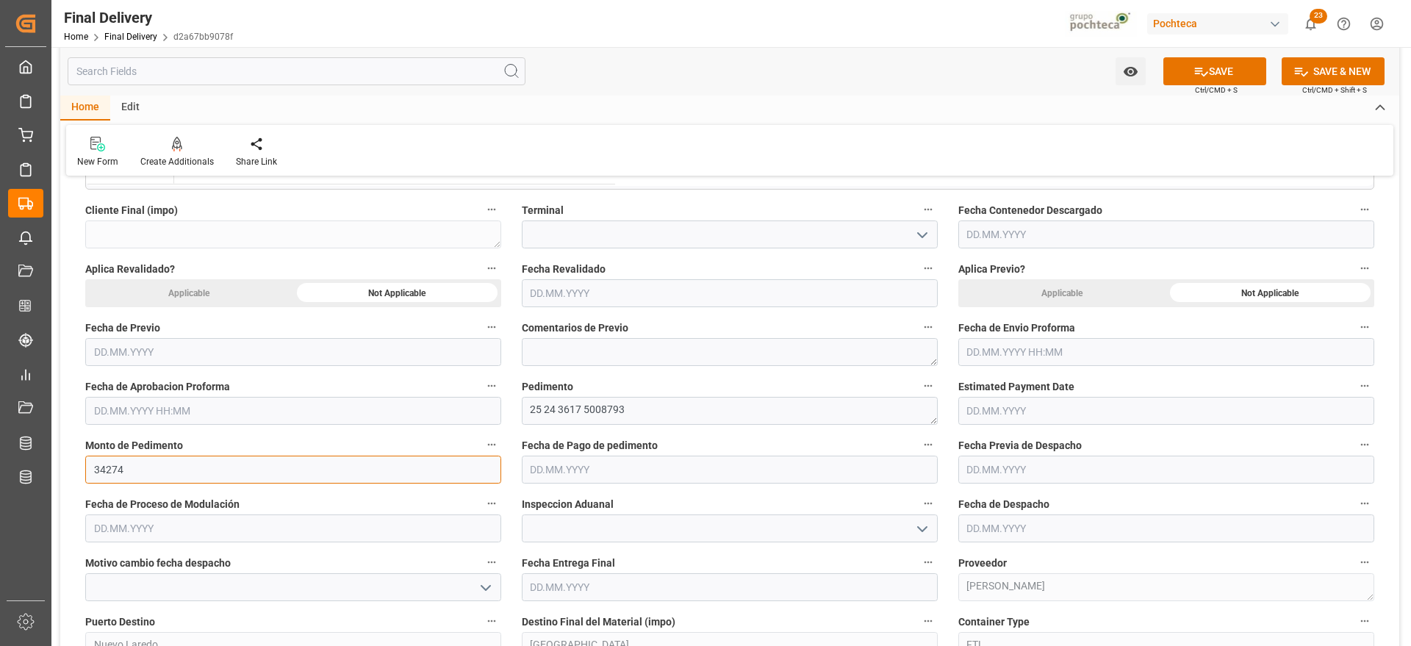
scroll to position [735, 0]
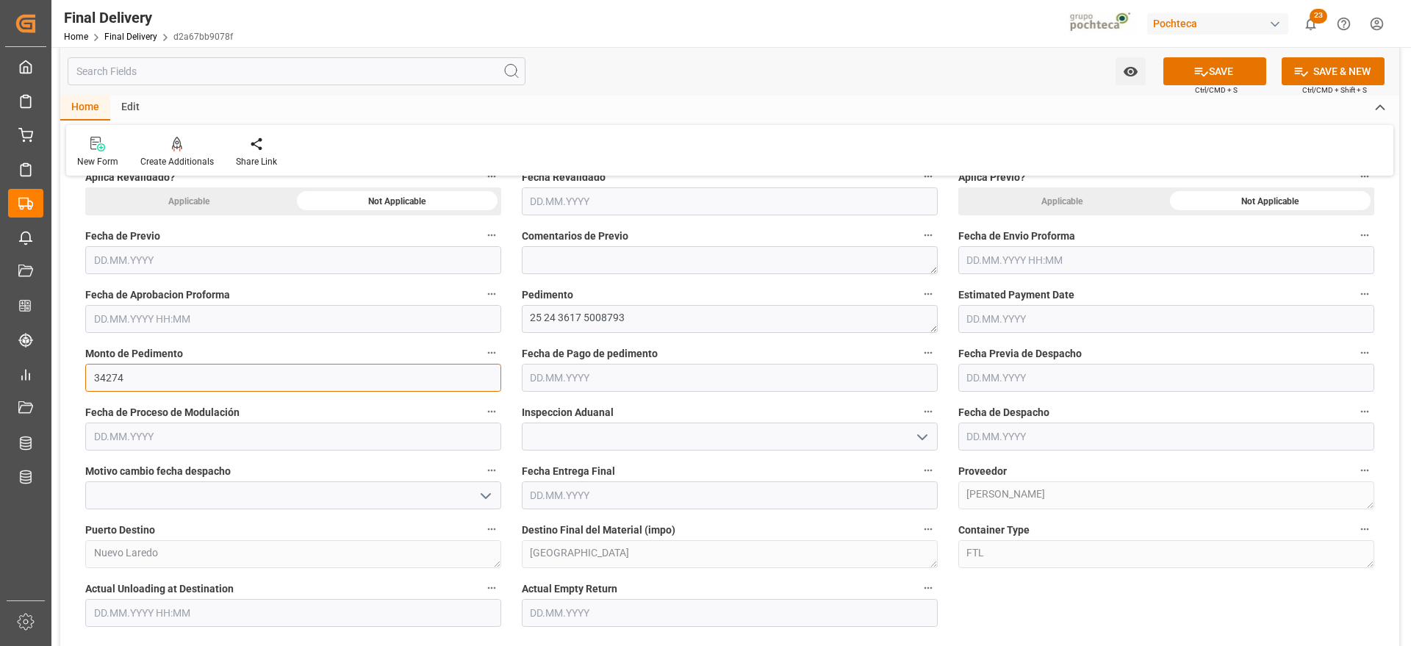
type input "34274"
click at [919, 432] on icon "open menu" at bounding box center [923, 437] width 18 height 18
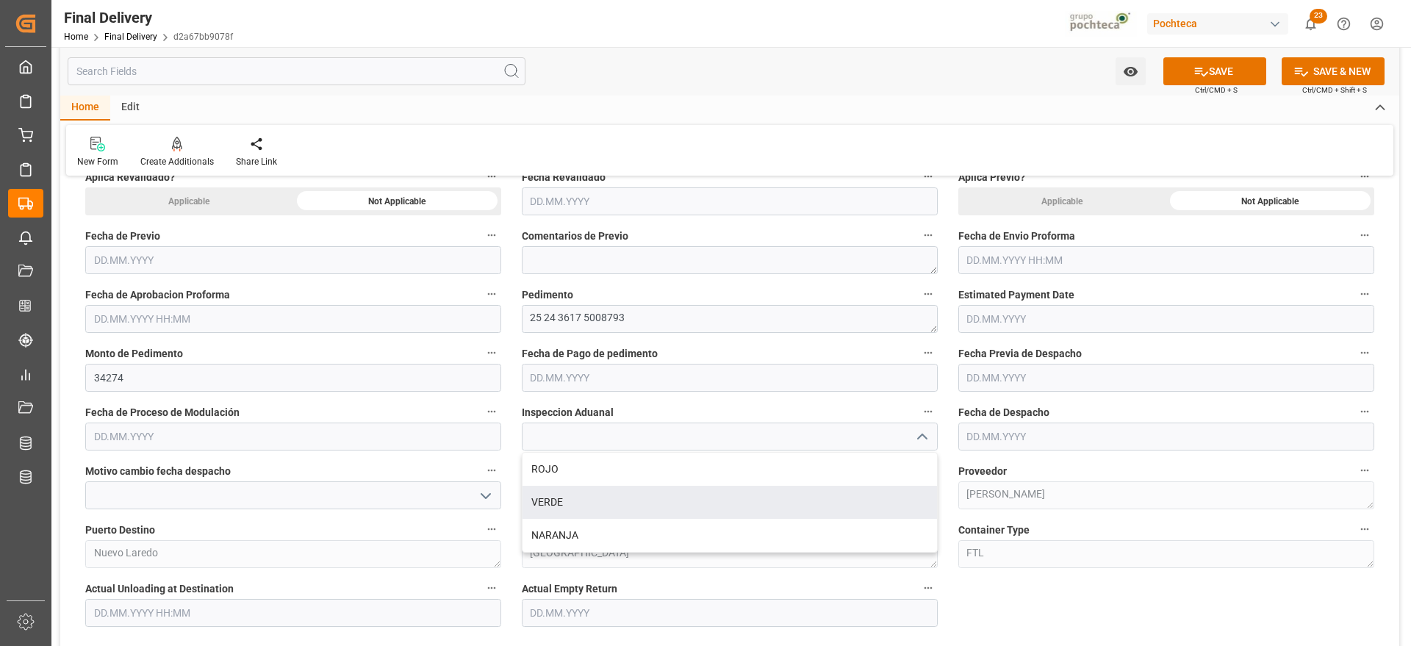
drag, startPoint x: 586, startPoint y: 501, endPoint x: 599, endPoint y: 495, distance: 14.5
click at [585, 502] on div "VERDE" at bounding box center [730, 502] width 415 height 33
type input "VERDE"
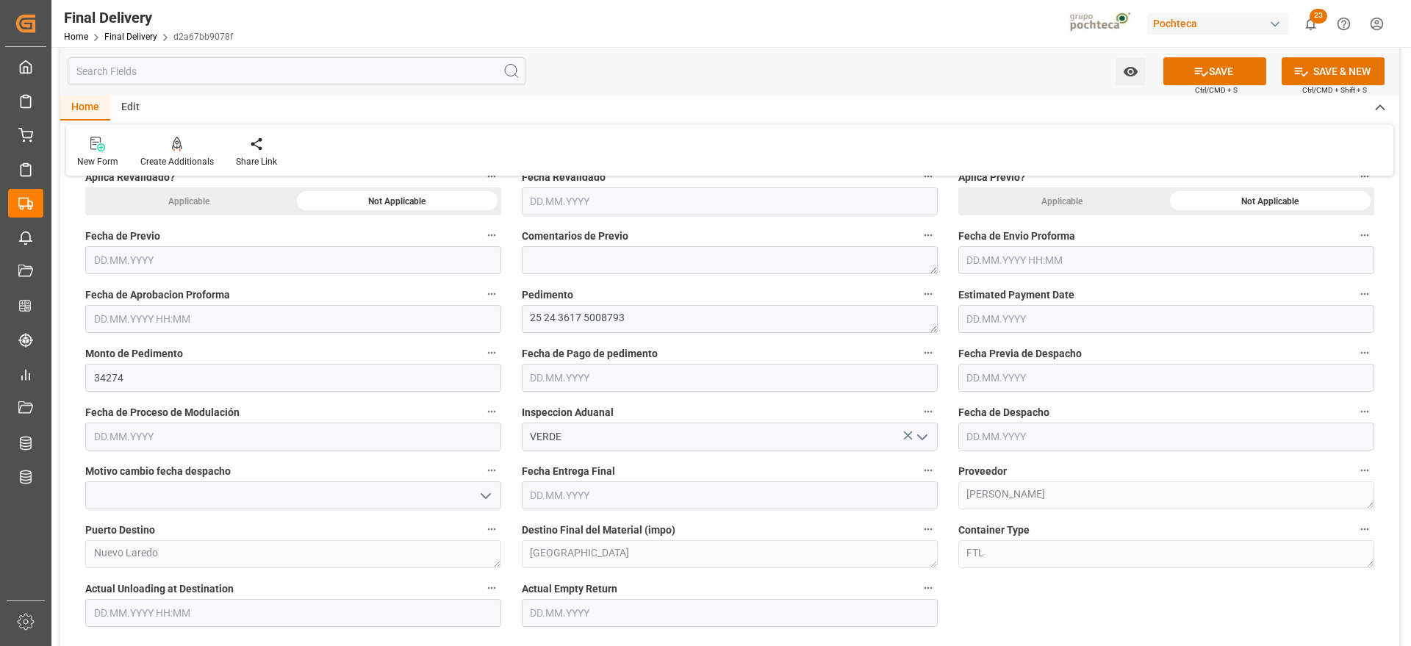
click at [683, 490] on input "text" at bounding box center [730, 495] width 416 height 28
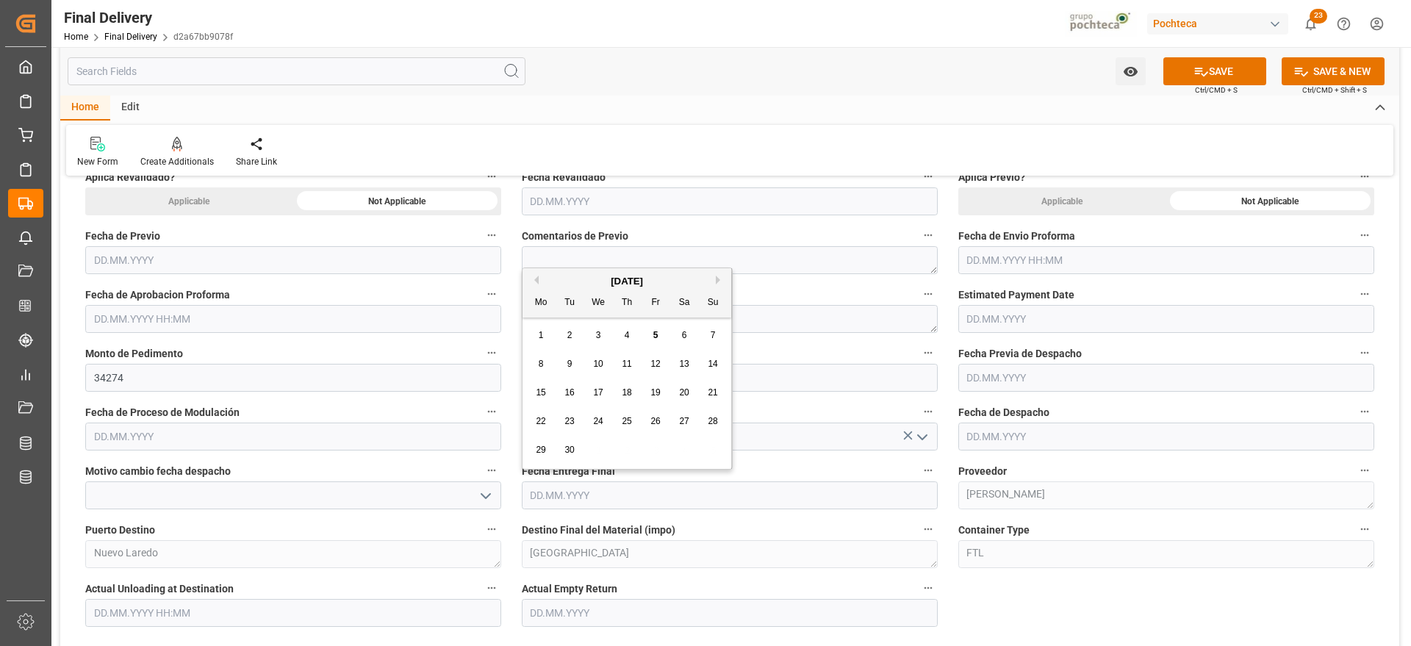
click at [539, 362] on span "8" at bounding box center [541, 364] width 5 height 10
type input "08.09.2025"
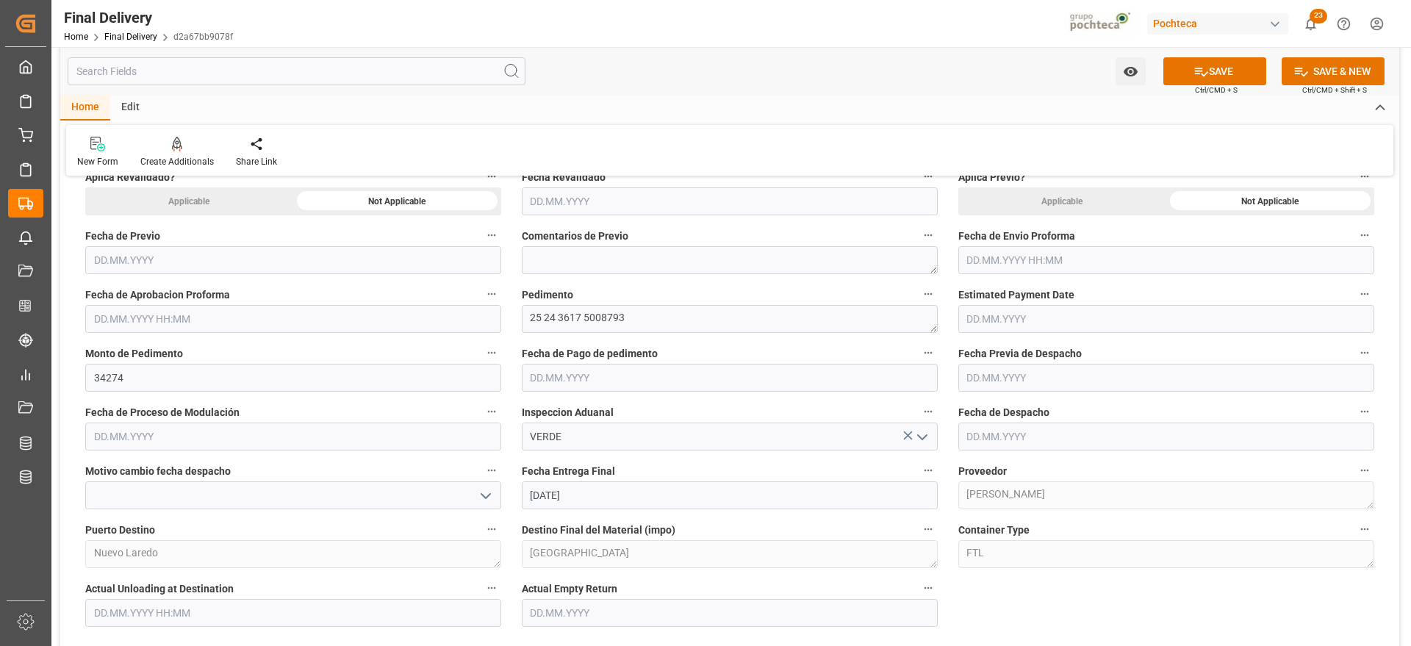
click at [556, 606] on input "text" at bounding box center [730, 613] width 416 height 28
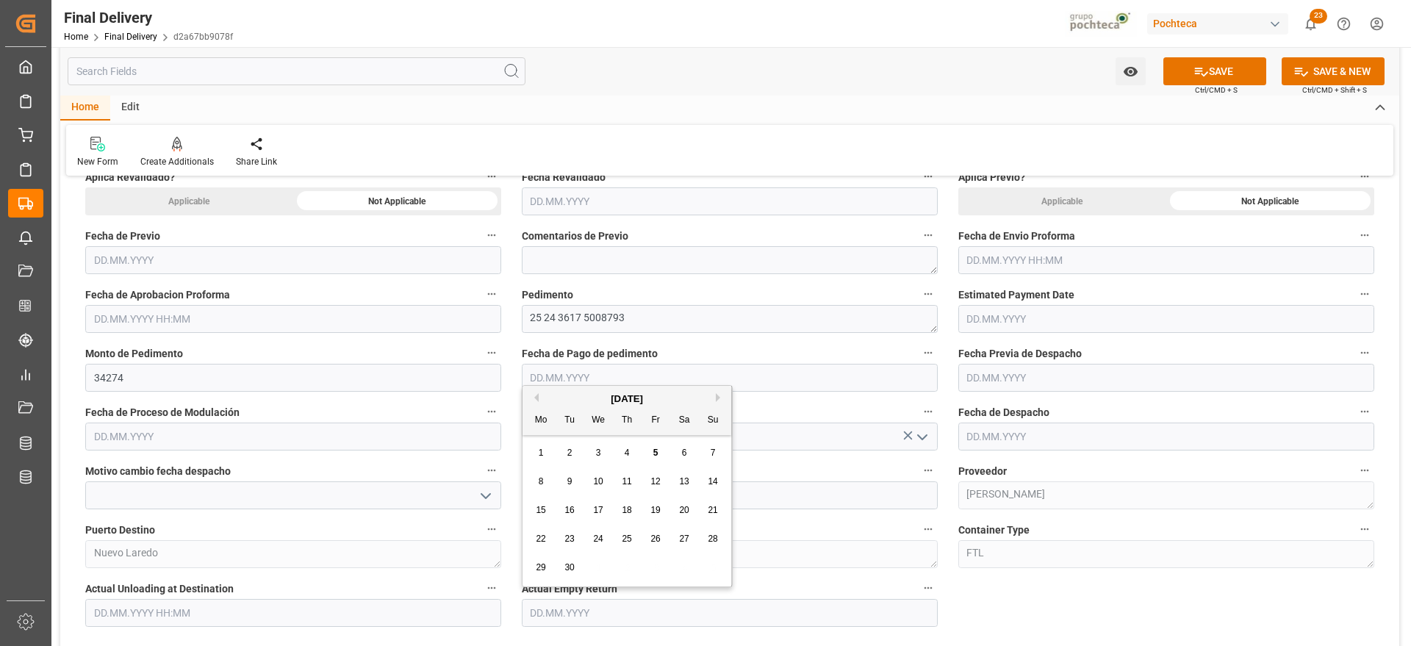
click at [545, 487] on div "8" at bounding box center [541, 482] width 18 height 18
type input "08.09.2025"
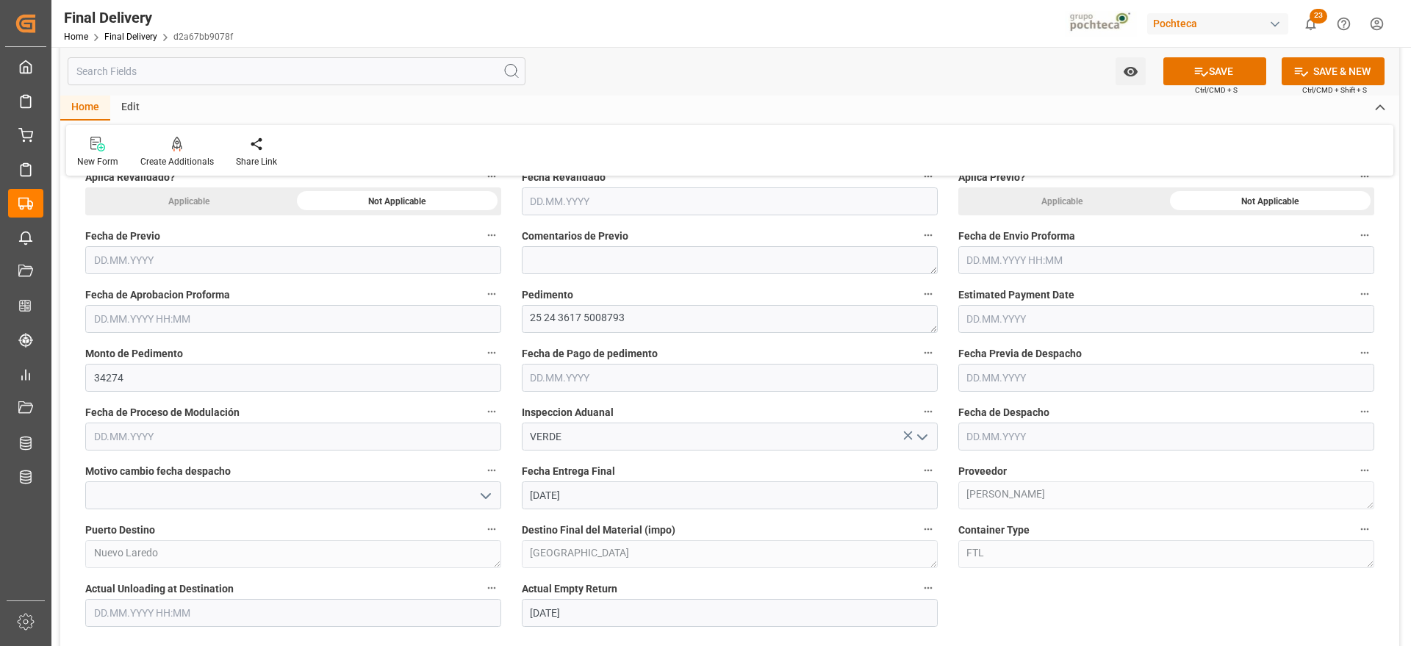
click at [990, 441] on input "text" at bounding box center [1166, 437] width 416 height 28
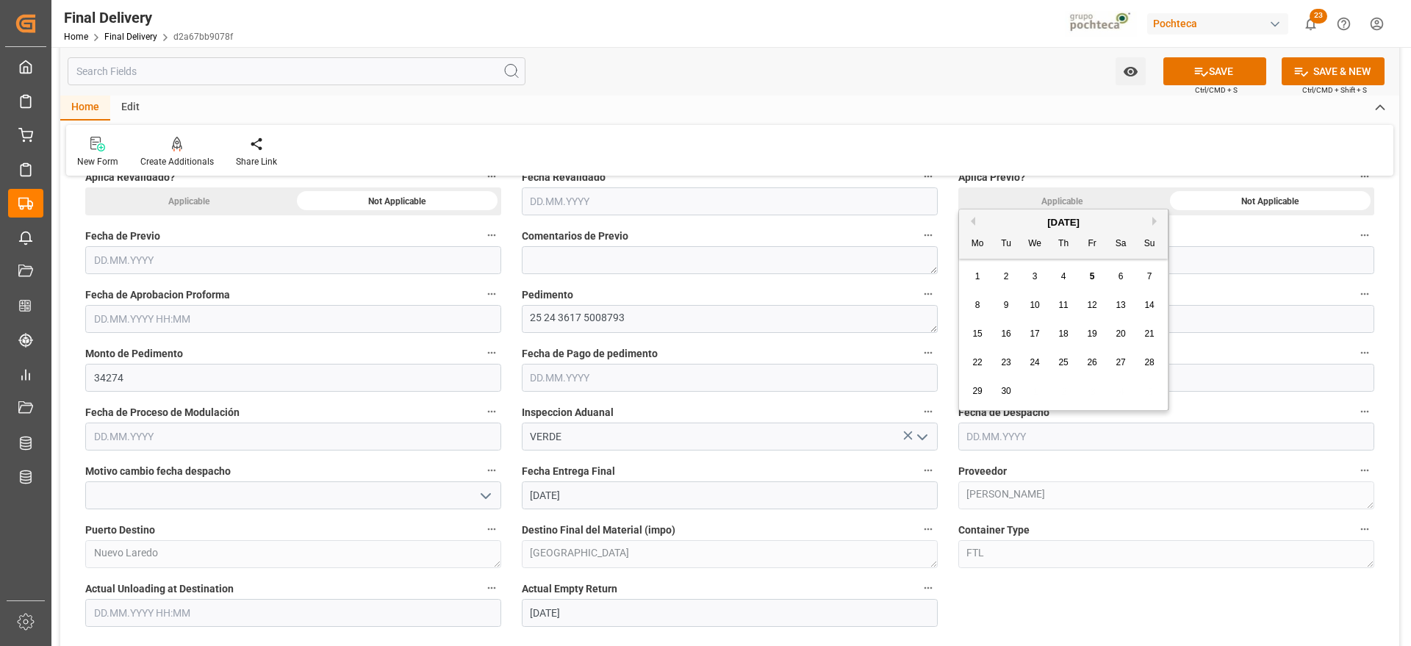
click at [1071, 271] on div "4" at bounding box center [1064, 277] width 18 height 18
type input "04.09.2025"
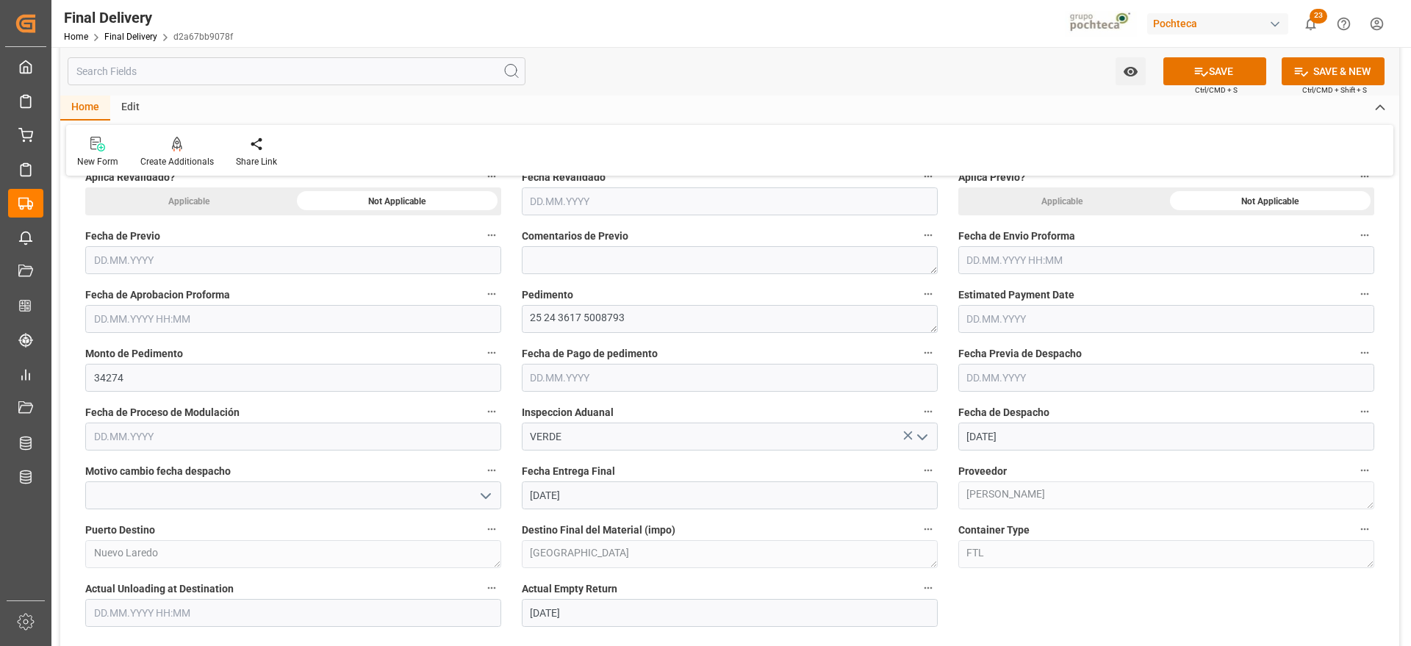
click at [207, 439] on input "text" at bounding box center [293, 437] width 416 height 28
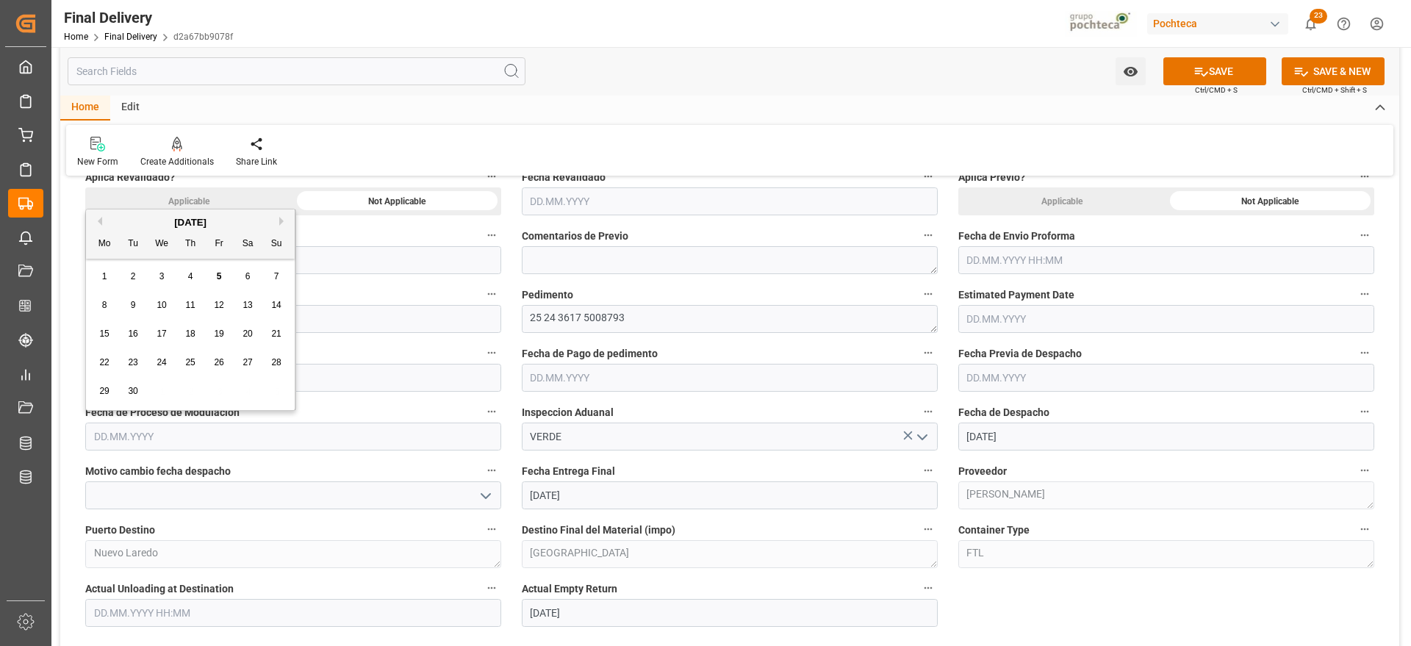
click at [114, 221] on div "[DATE]" at bounding box center [190, 222] width 209 height 15
click at [195, 280] on div "4" at bounding box center [191, 277] width 18 height 18
type input "04.09.2025"
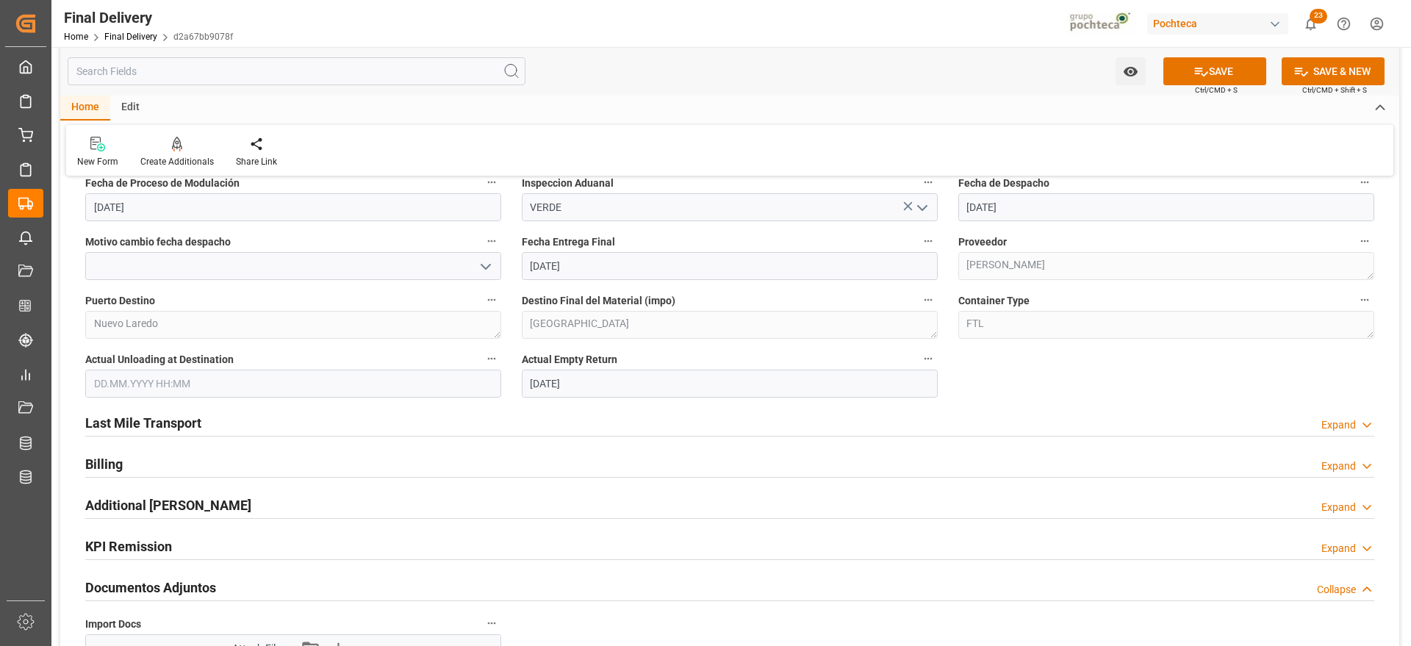
scroll to position [1011, 0]
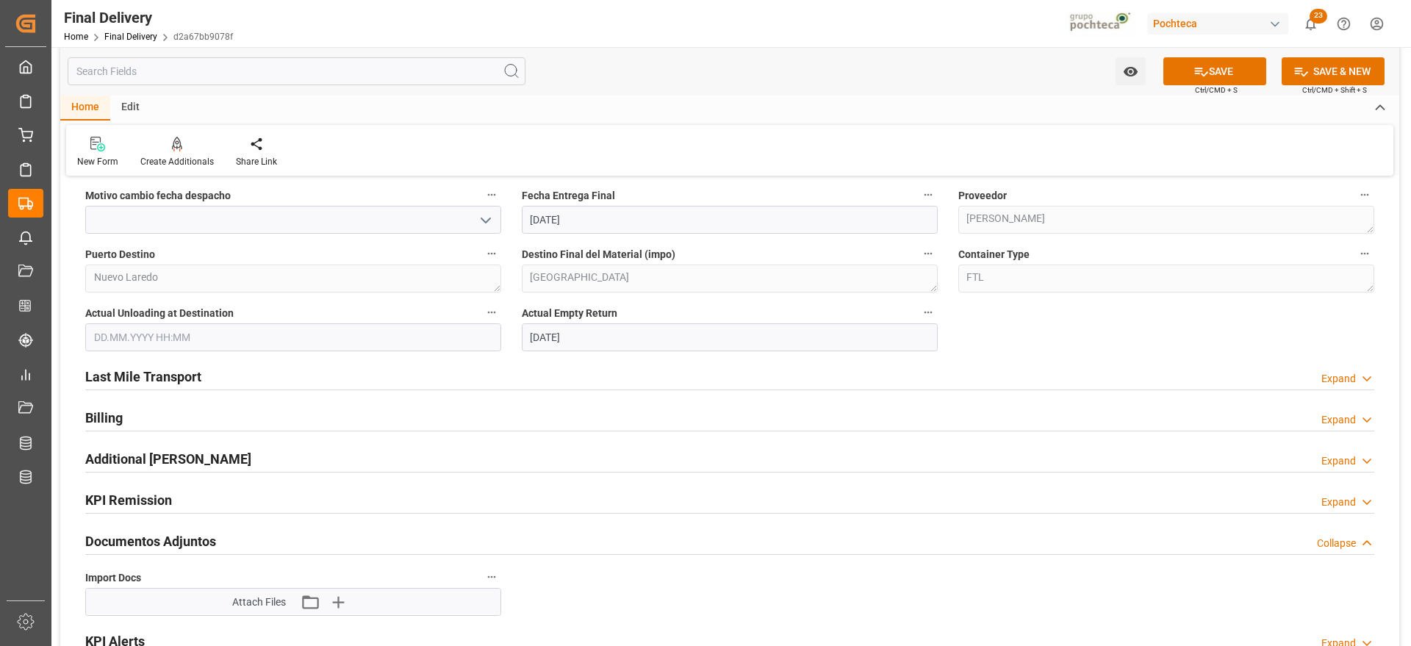
click at [154, 376] on h2 "Last Mile Transport" at bounding box center [143, 377] width 116 height 20
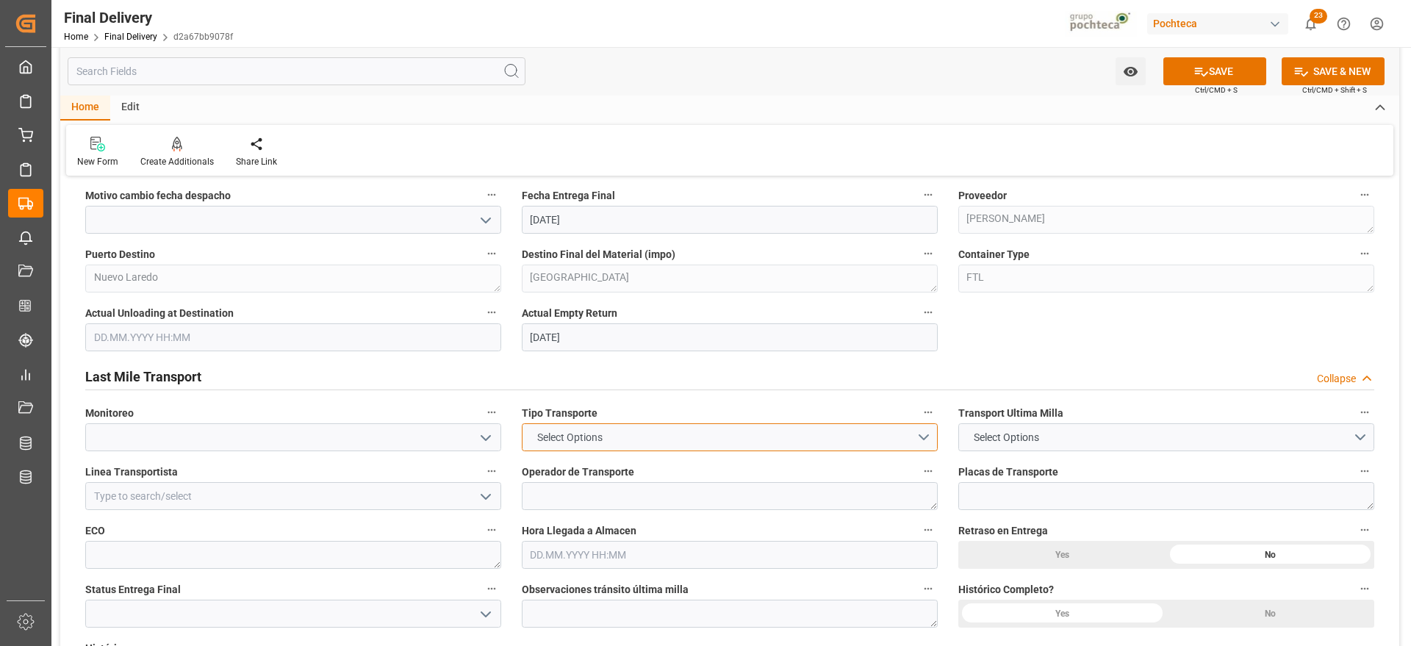
click at [918, 434] on button "Select Options" at bounding box center [730, 437] width 416 height 28
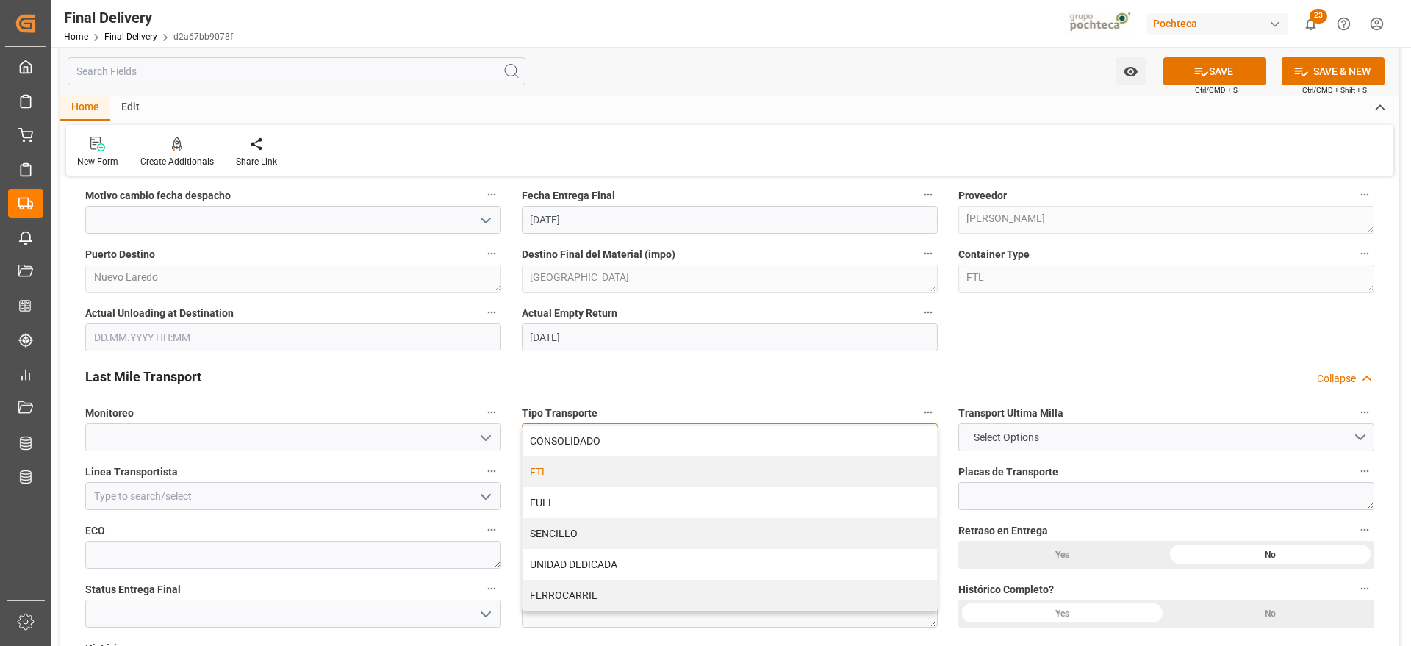
click at [539, 467] on div "FTL" at bounding box center [730, 471] width 415 height 31
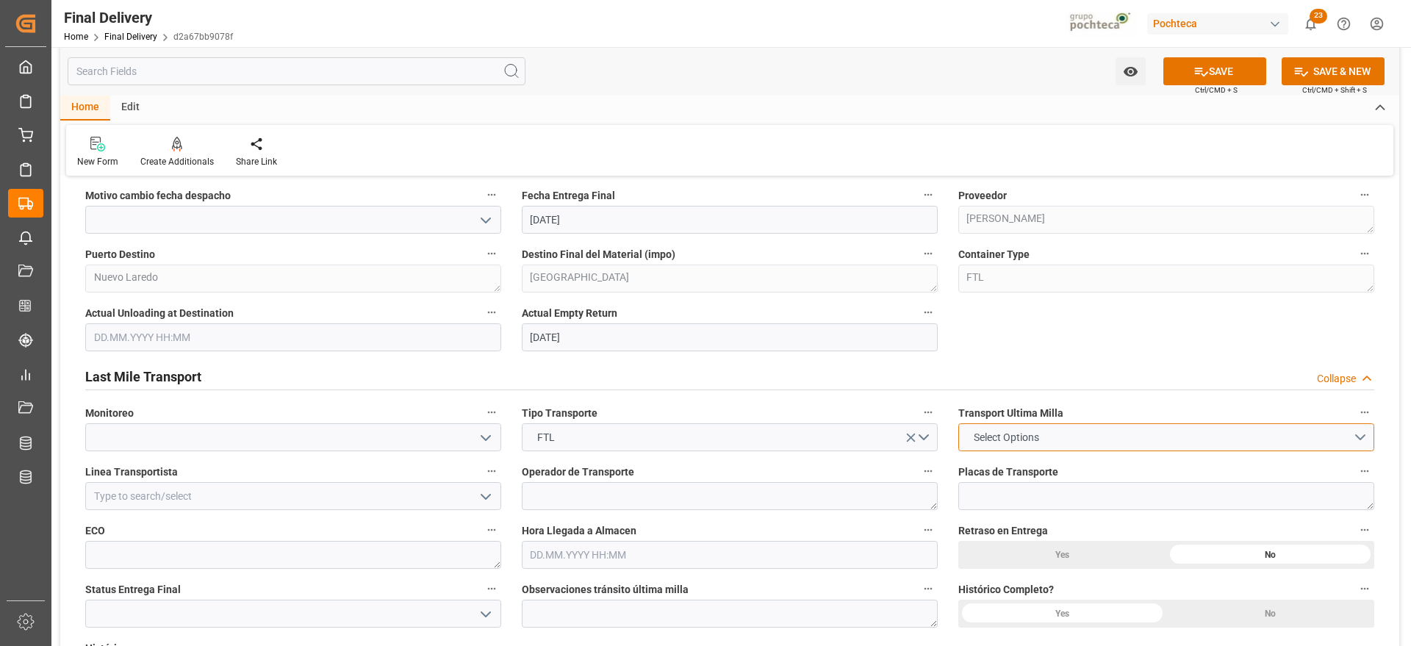
click at [1355, 433] on button "Select Options" at bounding box center [1166, 437] width 416 height 28
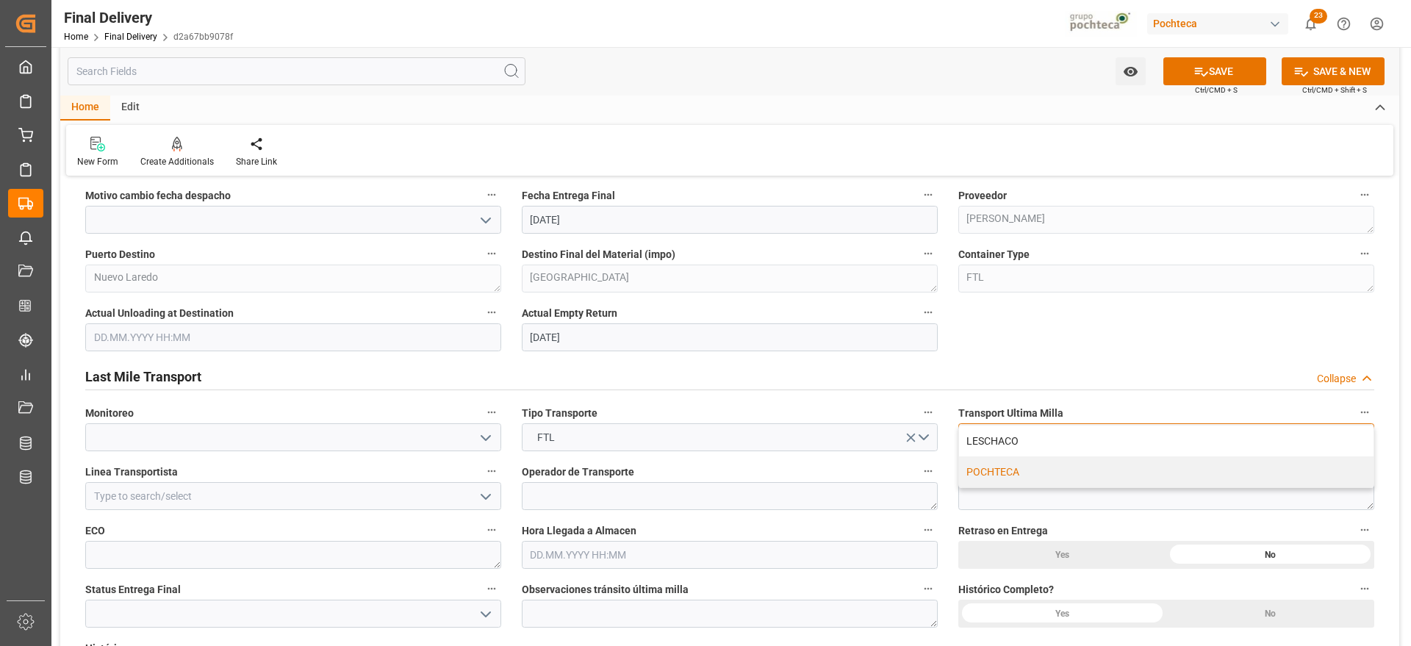
click at [1007, 473] on div "POCHTECA" at bounding box center [1166, 471] width 415 height 31
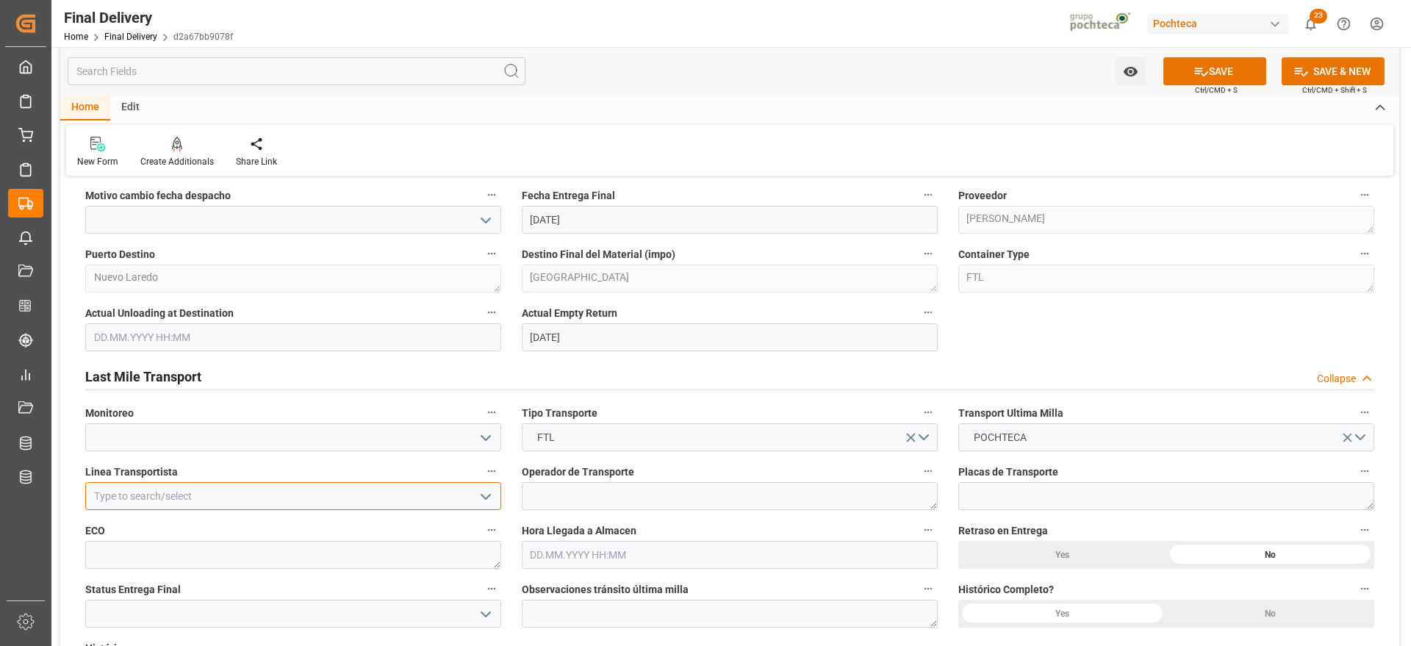
click at [401, 496] on input at bounding box center [293, 496] width 416 height 28
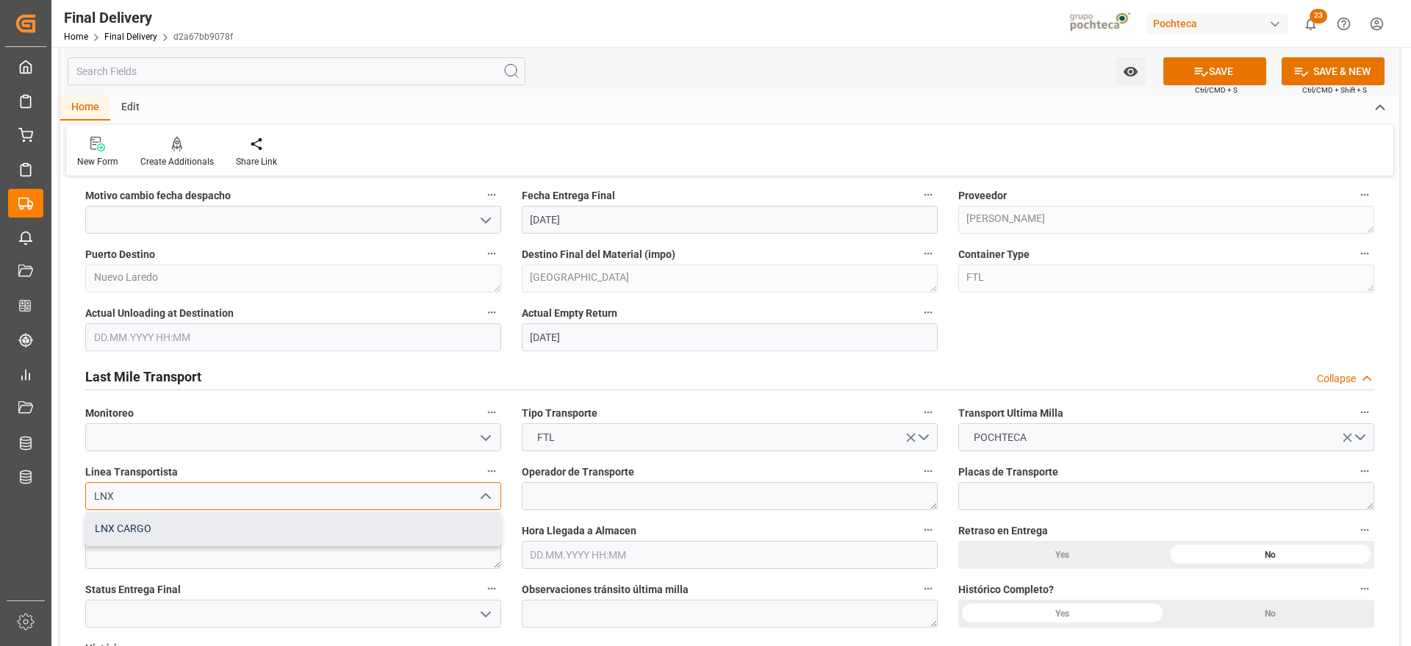
click at [280, 517] on div "LNX CARGO" at bounding box center [293, 528] width 415 height 33
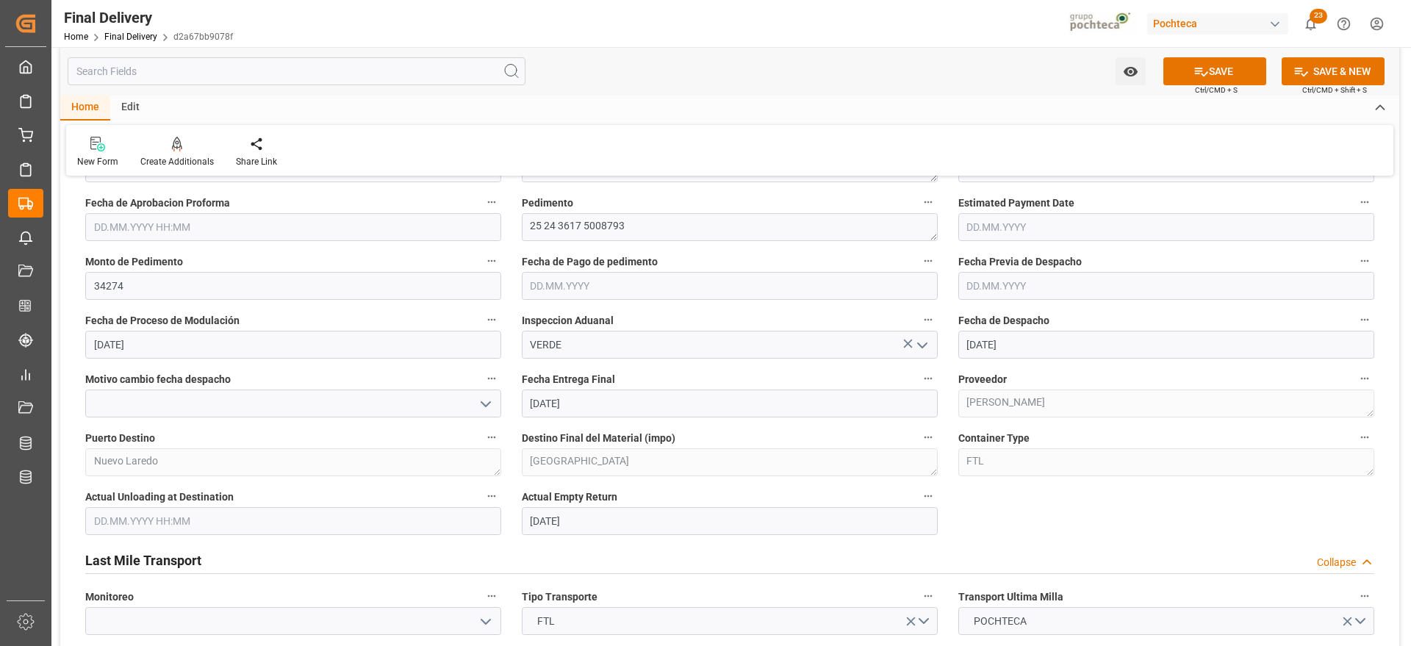
scroll to position [735, 0]
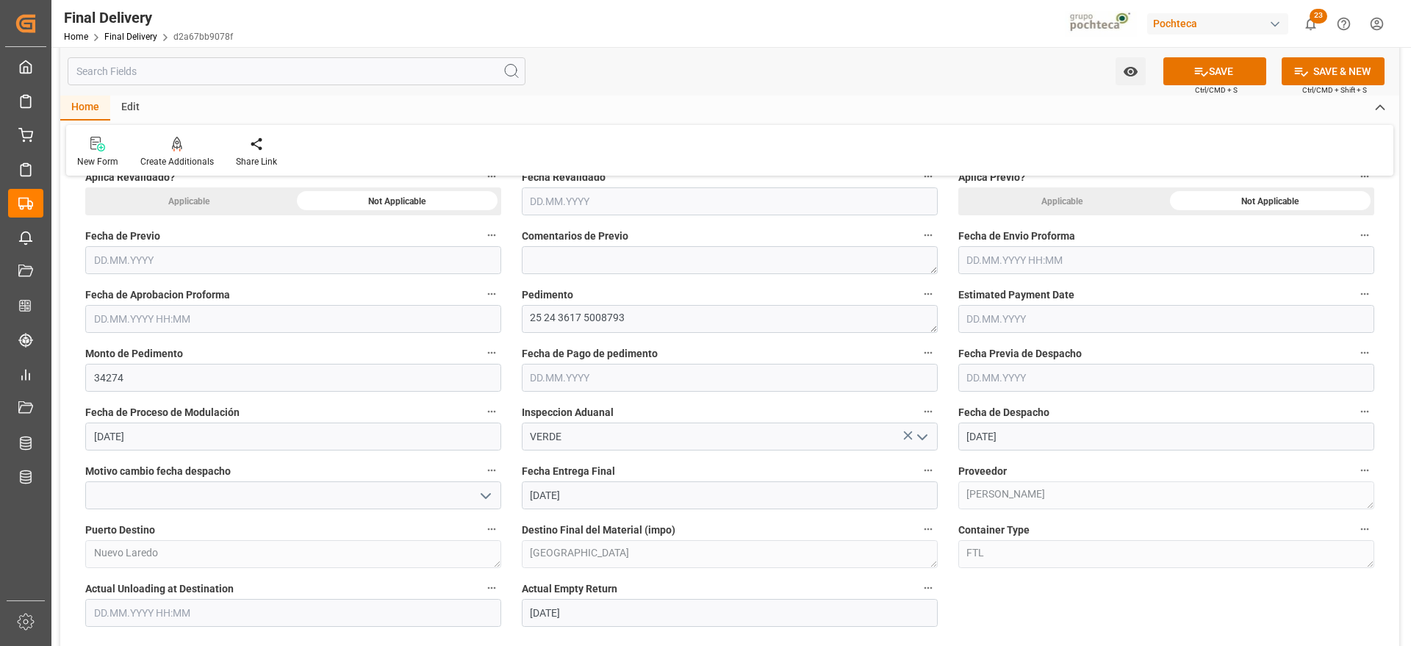
type input "LNX CARGO"
click at [1011, 259] on input "text" at bounding box center [1166, 260] width 416 height 28
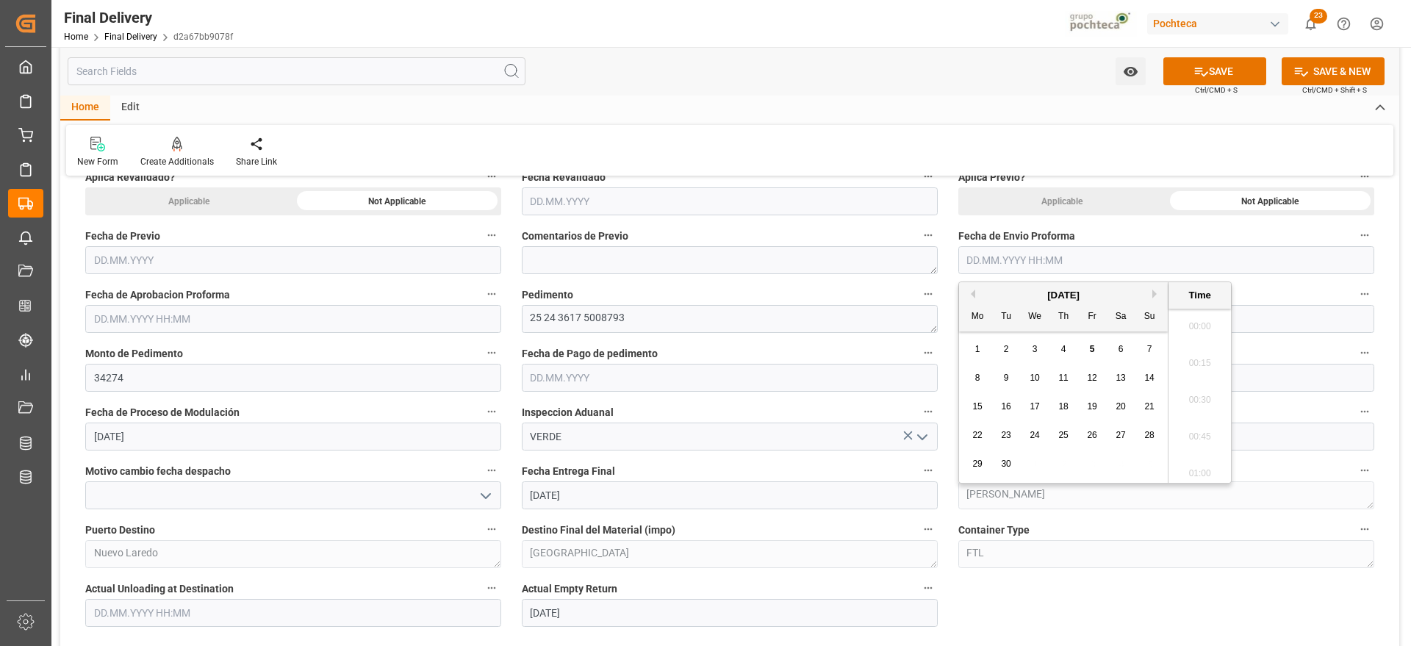
scroll to position [2210, 0]
click at [972, 292] on button "Previous Month" at bounding box center [970, 294] width 9 height 9
click at [1160, 295] on button "Next Month" at bounding box center [1156, 294] width 9 height 9
click at [1061, 346] on span "4" at bounding box center [1063, 349] width 5 height 10
type input "04.09.2025 00:00"
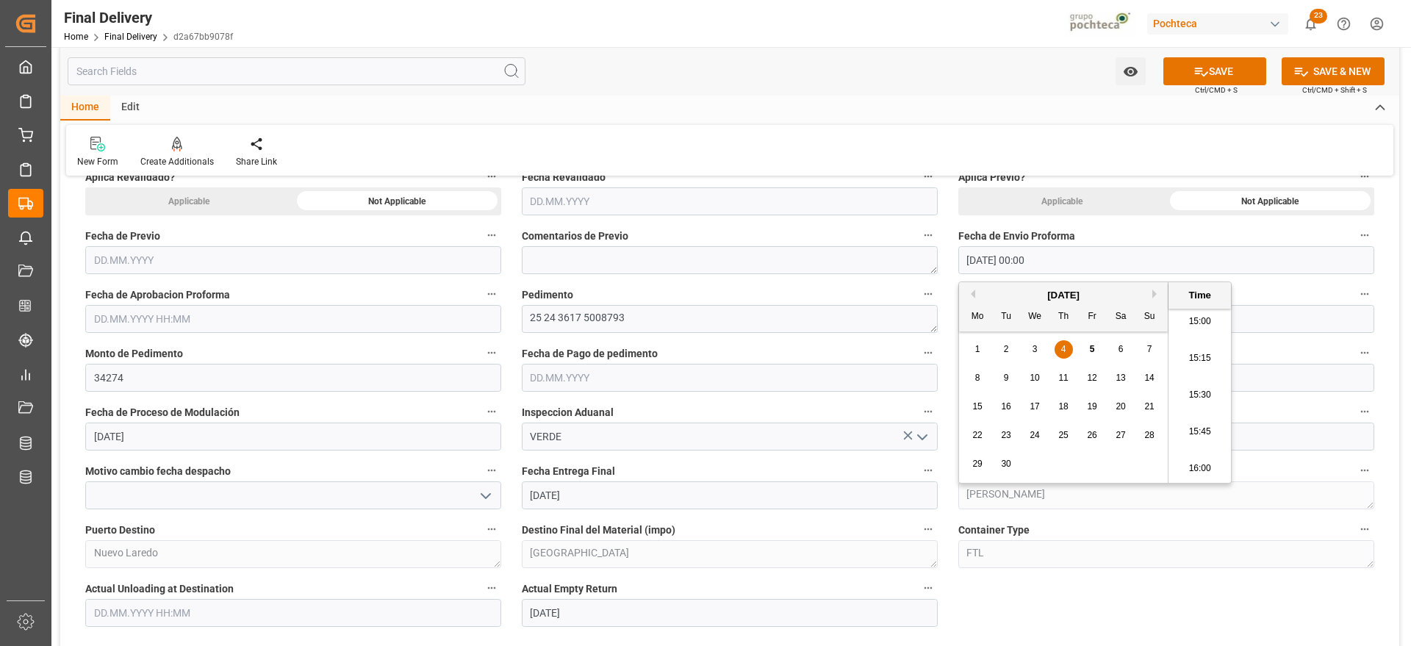
click at [177, 312] on input "text" at bounding box center [293, 319] width 416 height 28
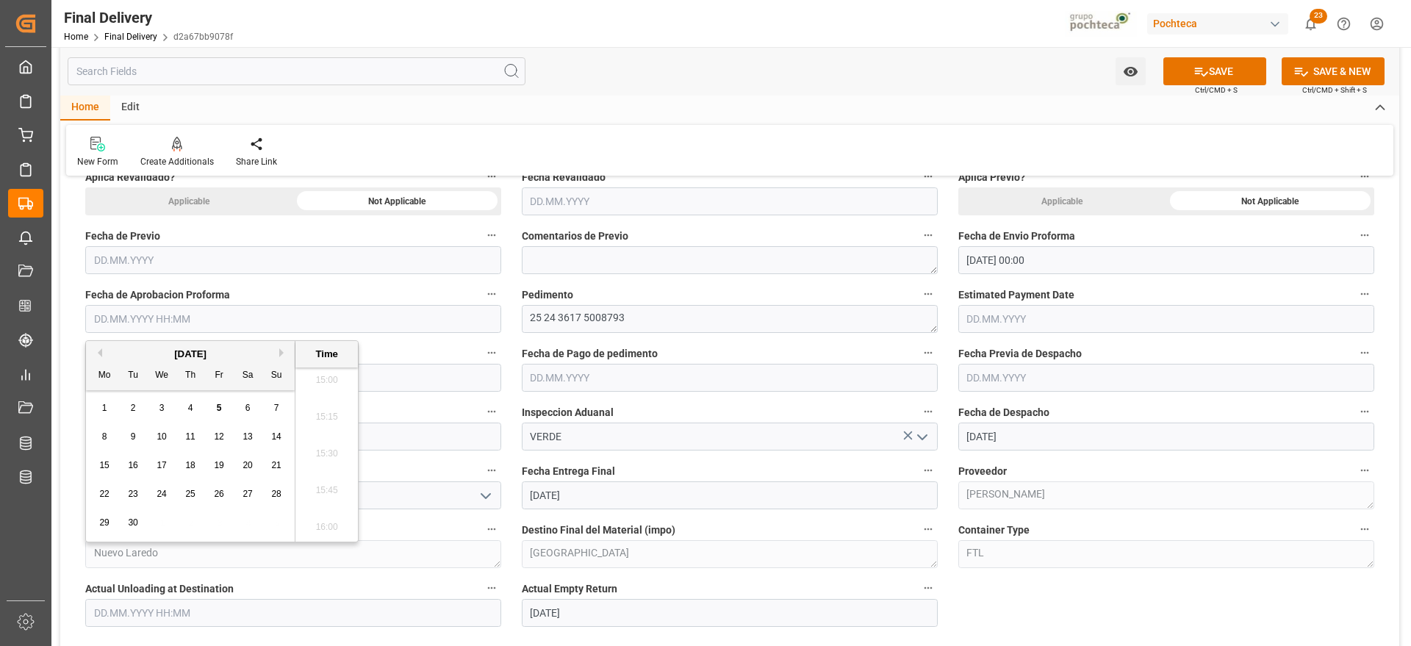
click at [111, 347] on div "[DATE]" at bounding box center [190, 354] width 209 height 15
click at [189, 404] on span "4" at bounding box center [190, 408] width 5 height 10
type input "04.09.2025 00:00"
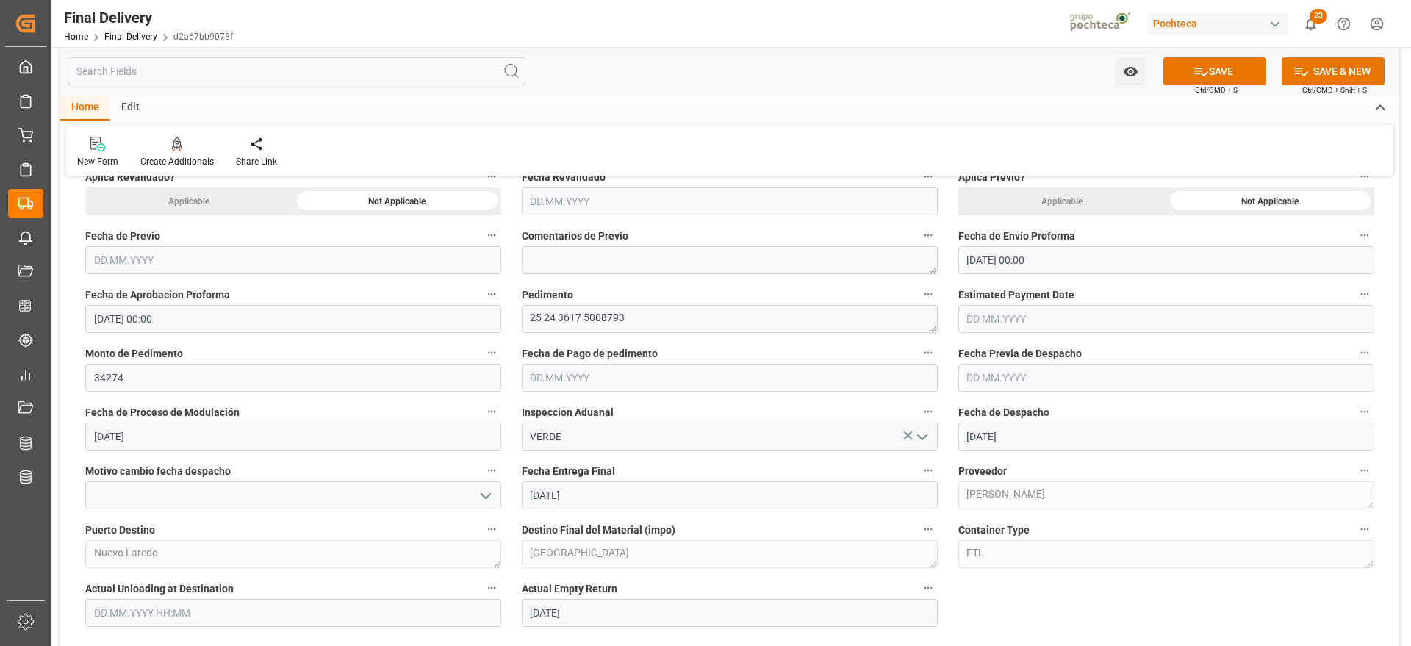
click at [1132, 290] on label "Estimated Payment Date" at bounding box center [1166, 294] width 416 height 21
click at [1355, 290] on button "Estimated Payment Date" at bounding box center [1364, 293] width 19 height 19
click at [1105, 586] on div at bounding box center [705, 323] width 1411 height 646
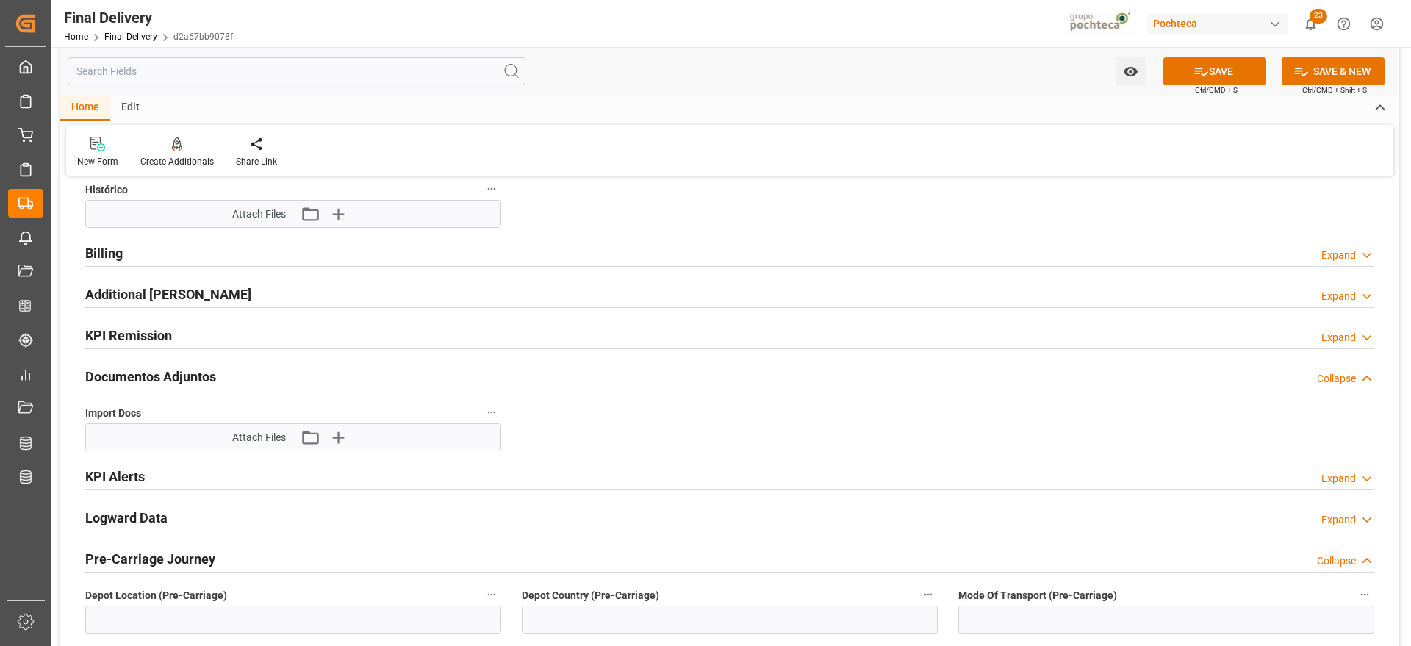
scroll to position [1470, 0]
click at [110, 245] on h2 "Billing" at bounding box center [103, 253] width 37 height 20
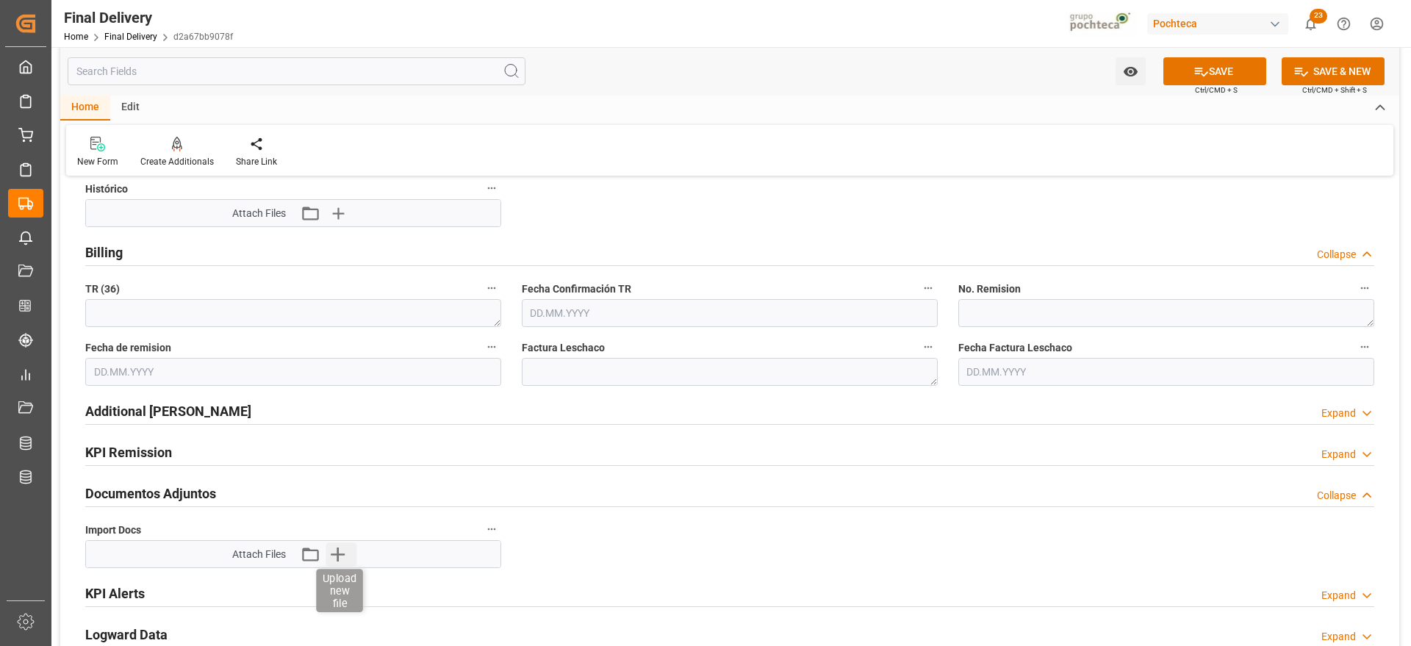
click at [338, 548] on icon "button" at bounding box center [338, 555] width 14 height 14
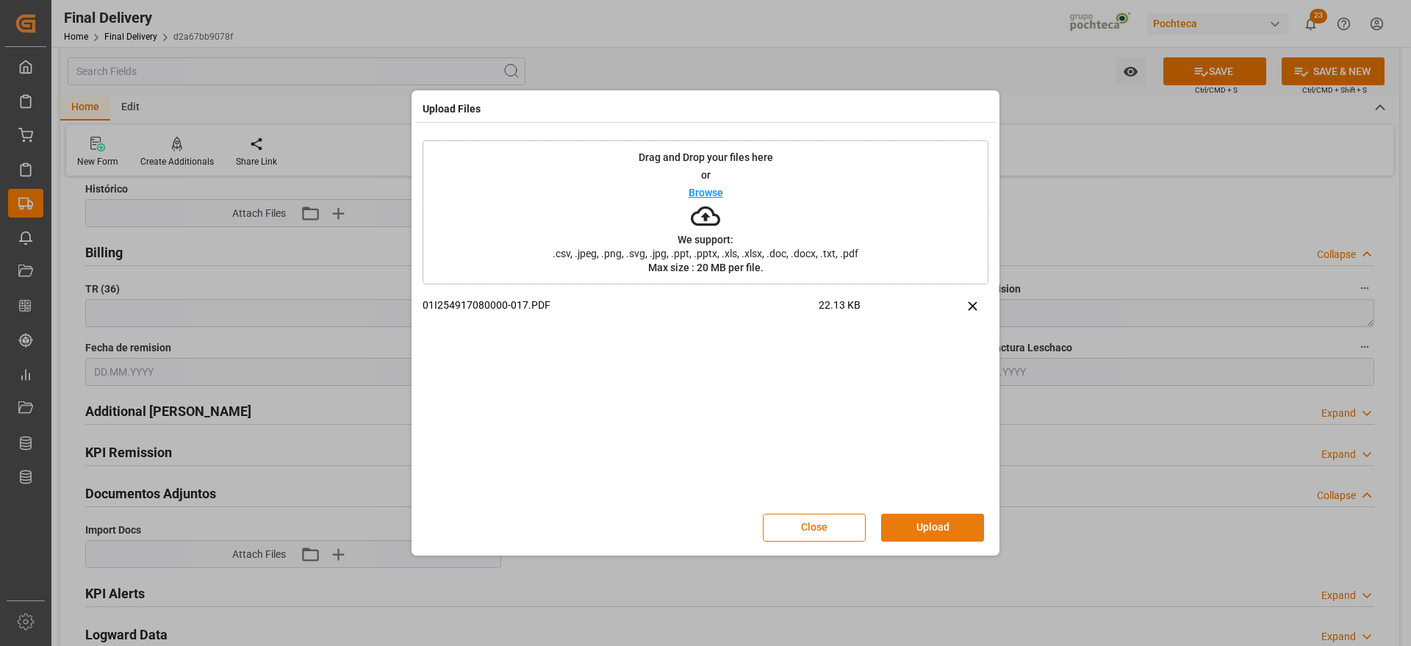
click at [935, 533] on button "Upload" at bounding box center [932, 528] width 103 height 28
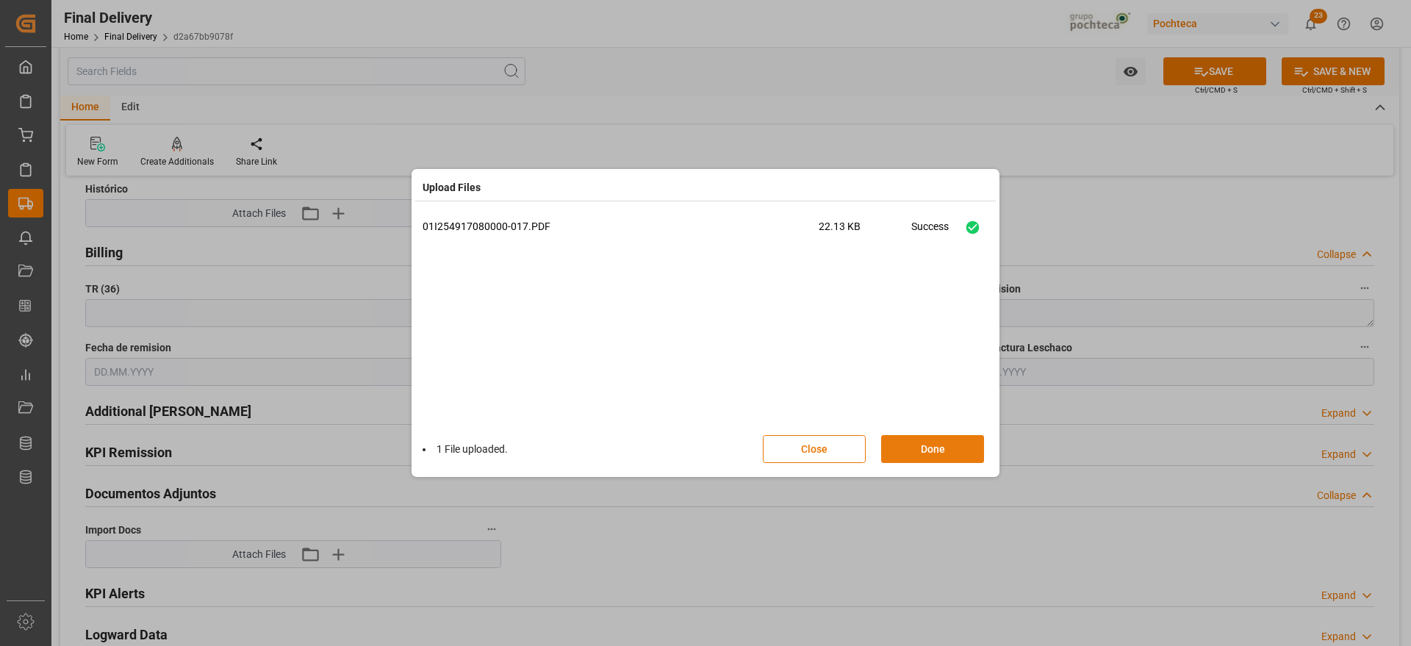
click at [926, 451] on button "Done" at bounding box center [932, 449] width 103 height 28
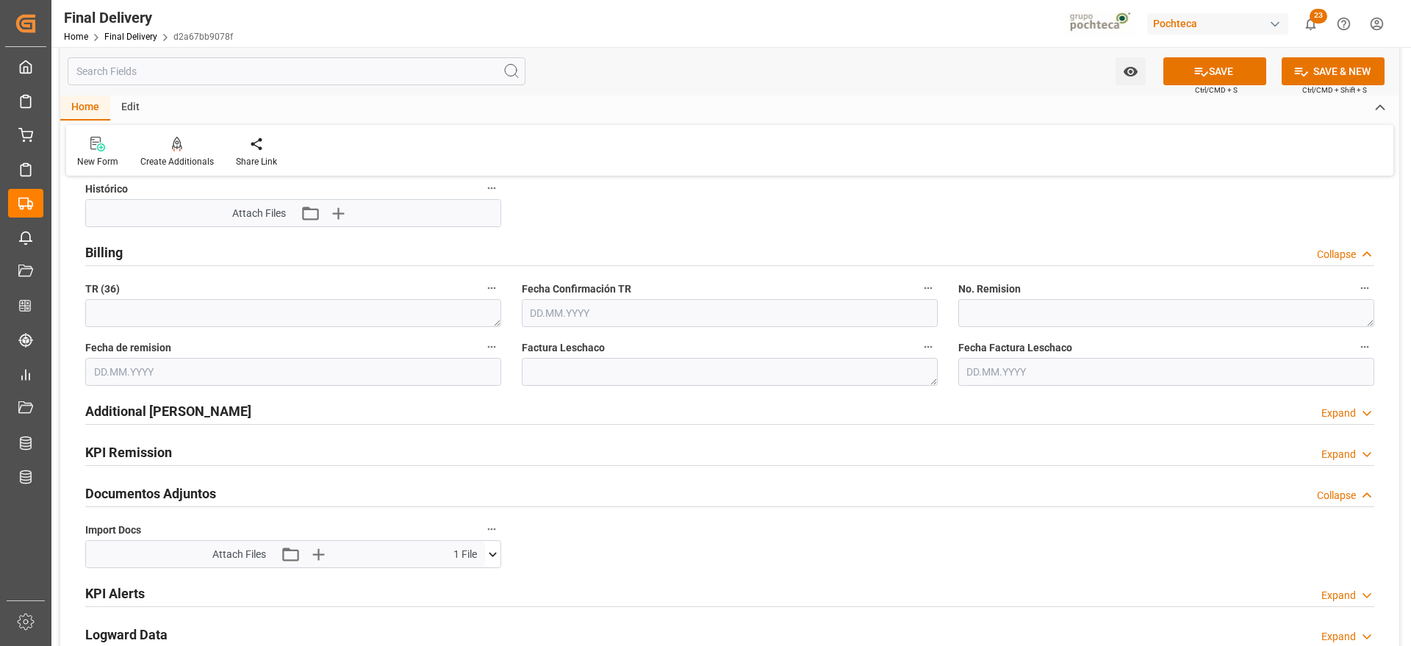
scroll to position [1562, 0]
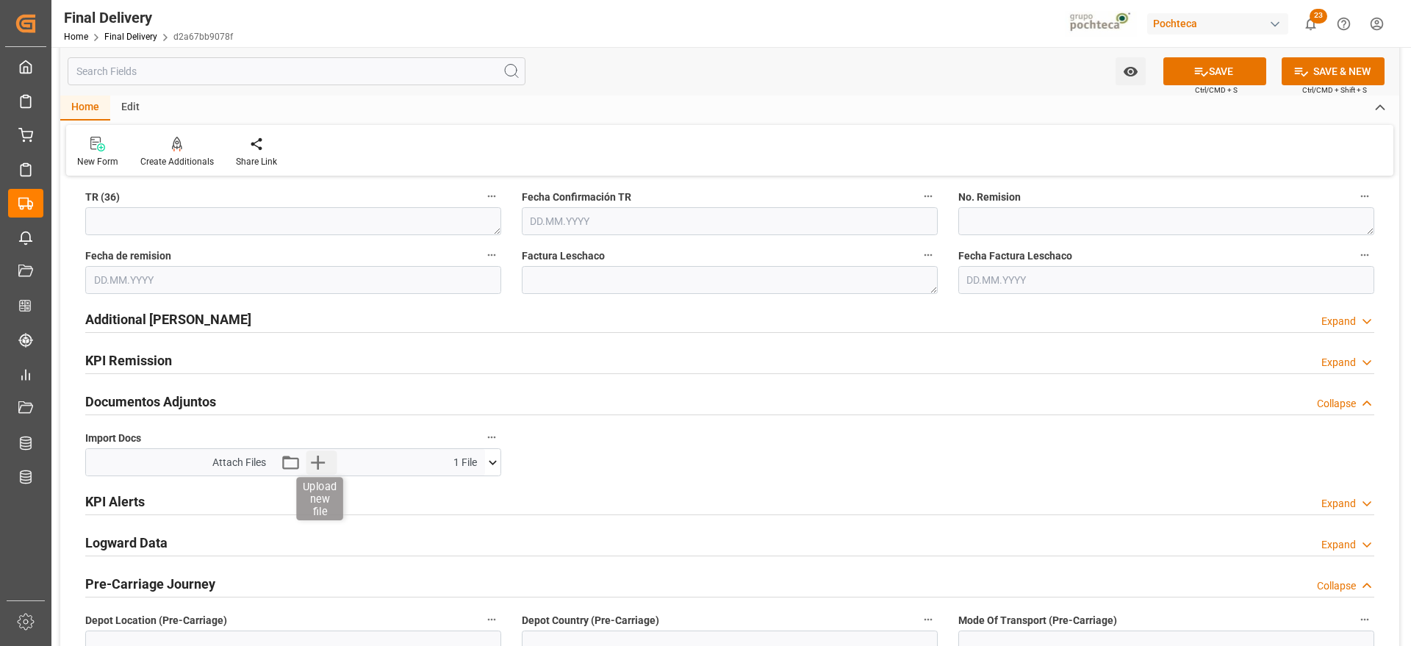
click at [321, 462] on icon "button" at bounding box center [319, 463] width 14 height 14
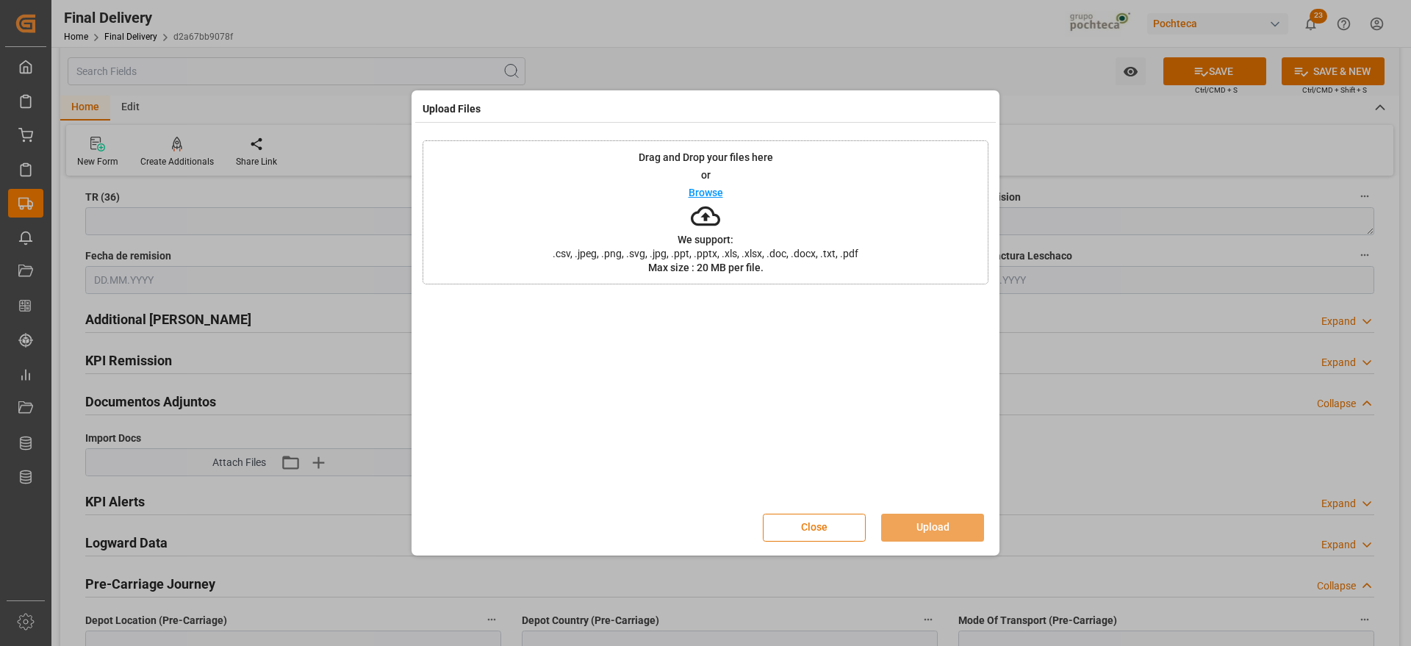
click at [828, 519] on button "Close" at bounding box center [814, 528] width 103 height 28
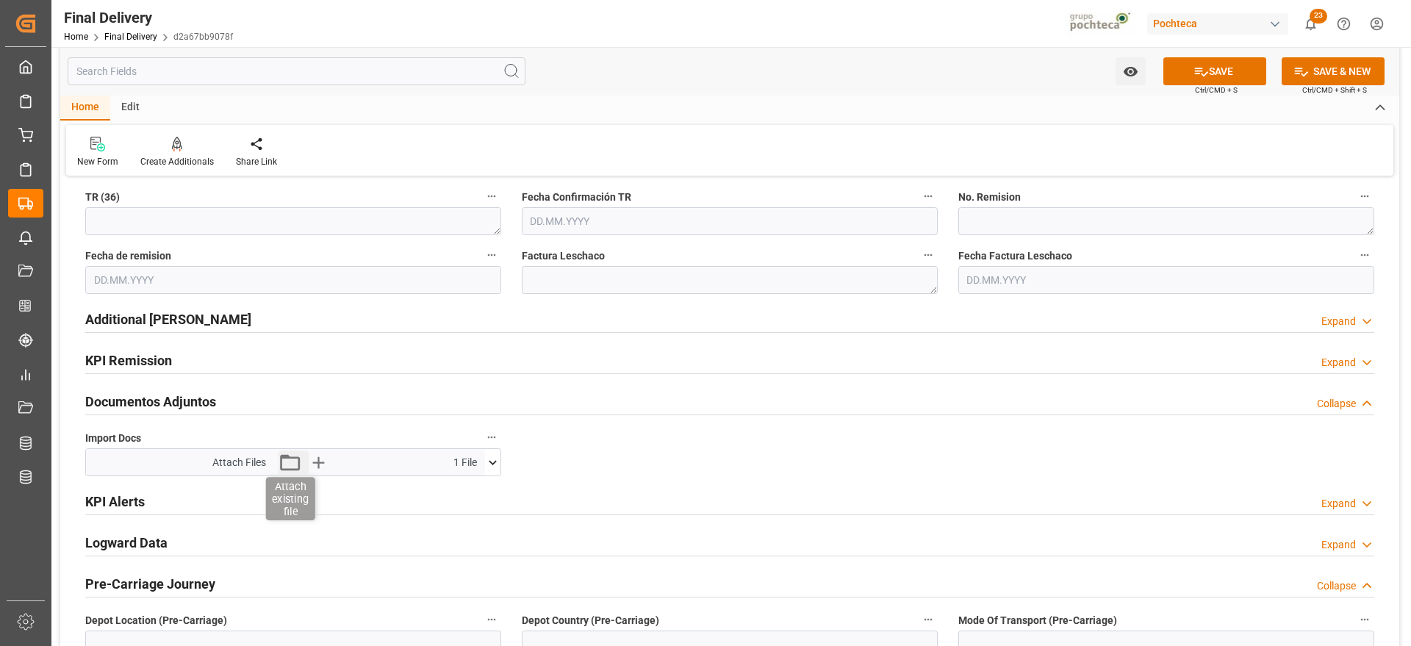
click at [292, 459] on icon "button" at bounding box center [291, 463] width 24 height 24
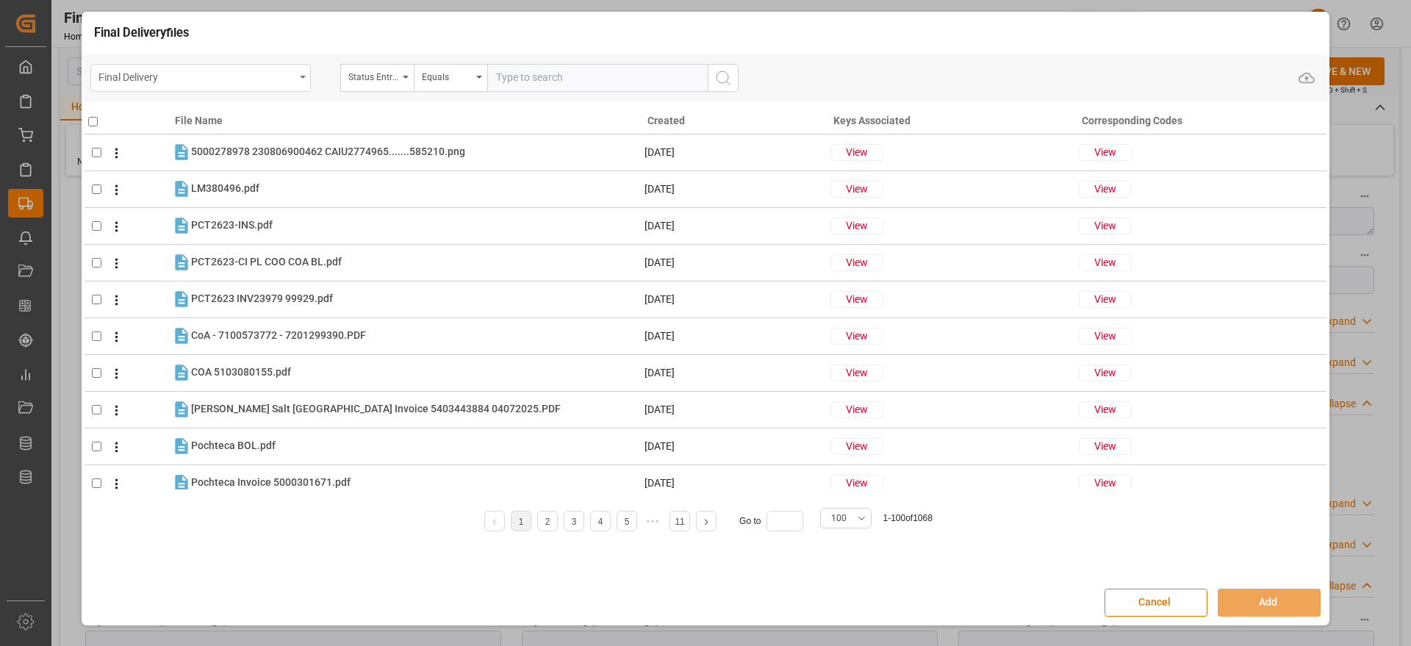
click at [307, 76] on div "Final Delivery" at bounding box center [200, 78] width 220 height 28
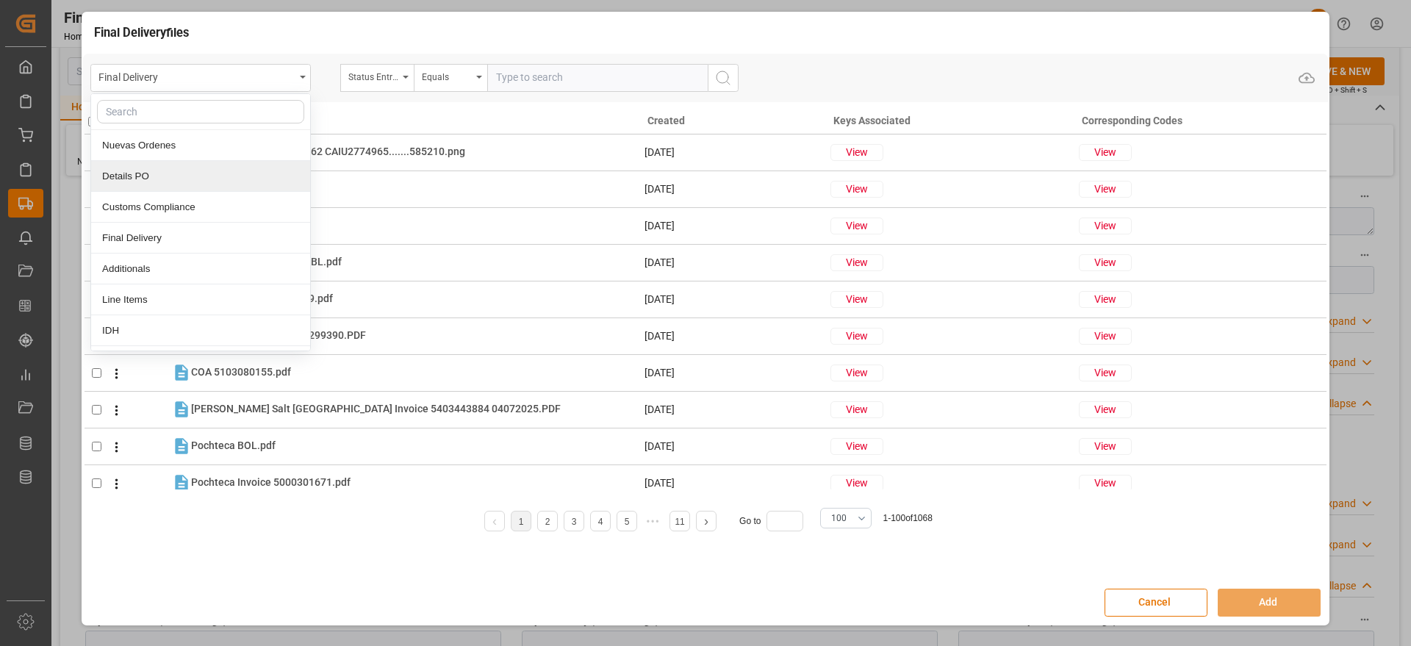
click at [139, 182] on div "Details PO" at bounding box center [200, 176] width 219 height 31
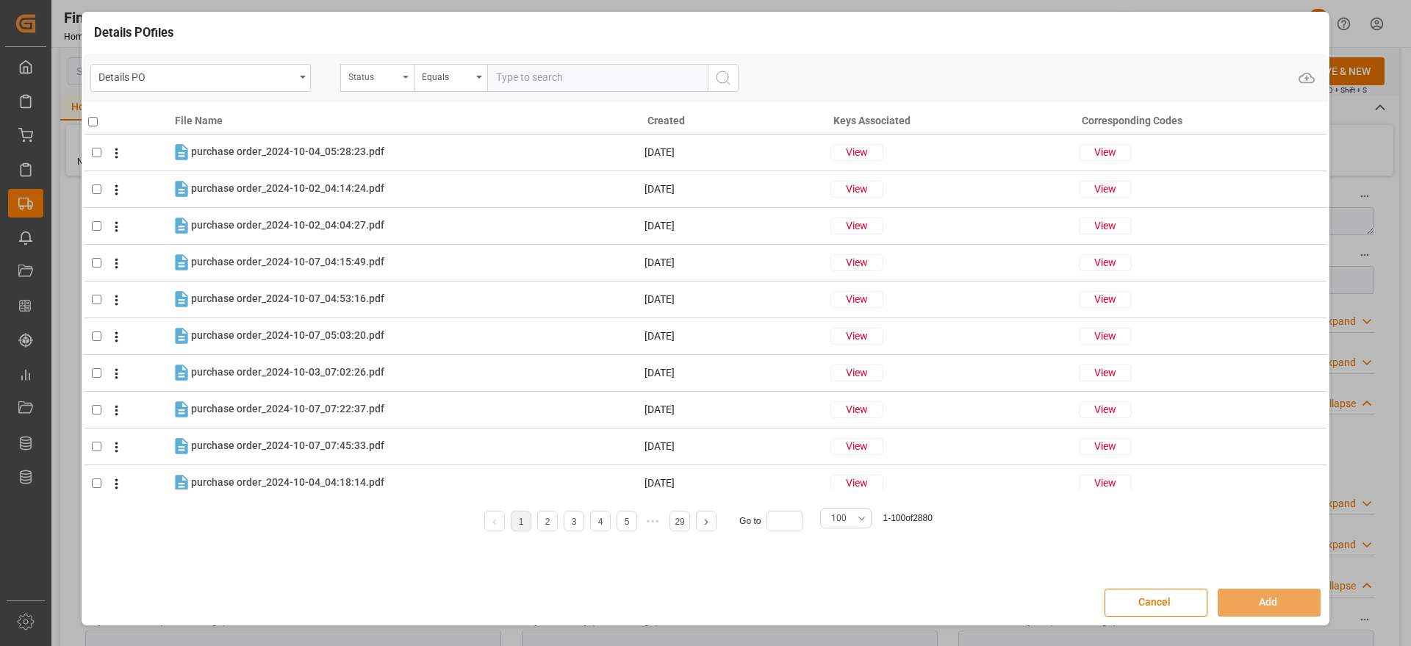
click at [405, 80] on div "Status" at bounding box center [376, 78] width 73 height 28
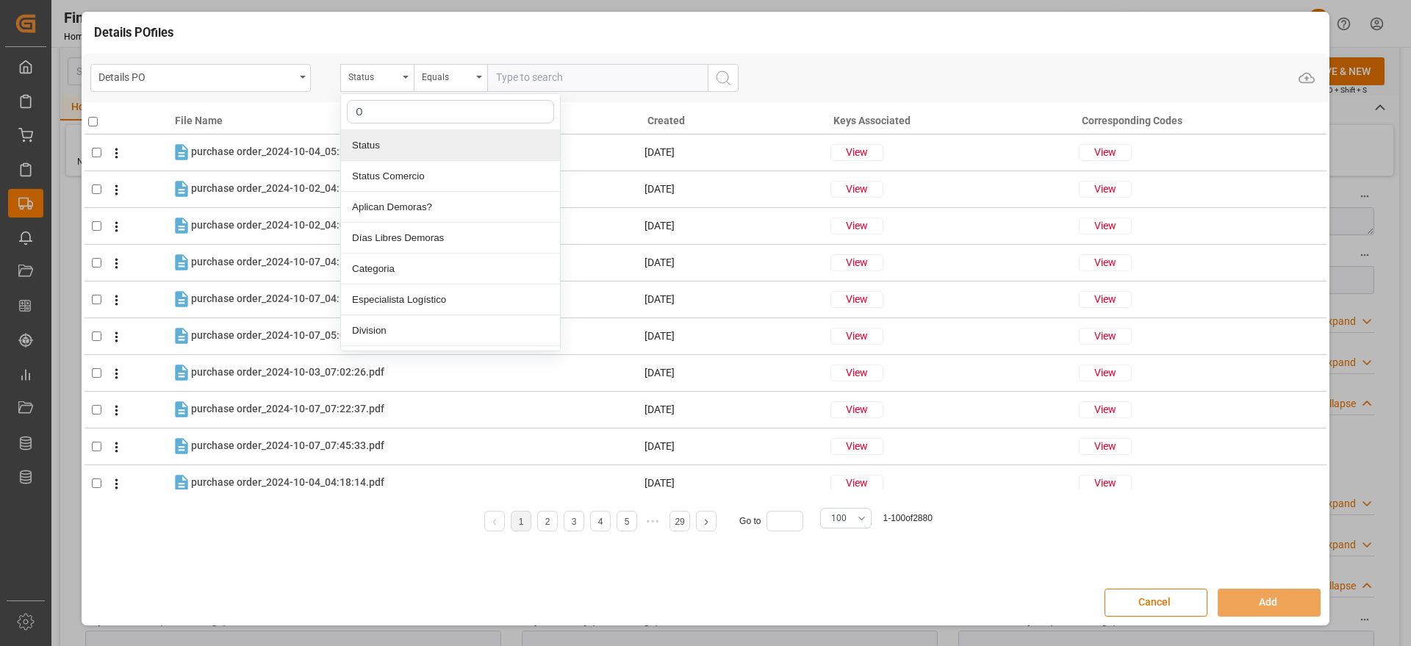
type input "OR"
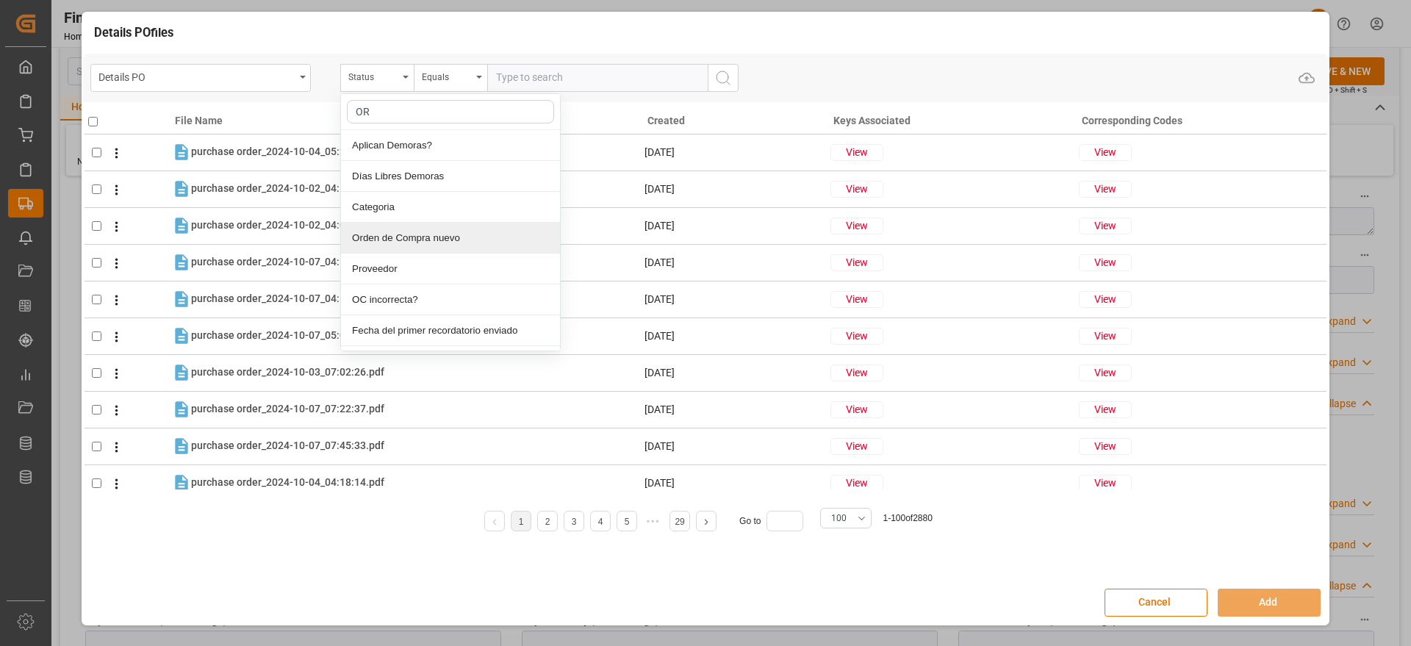
click at [413, 243] on div "Orden de Compra nuevo" at bounding box center [450, 238] width 219 height 31
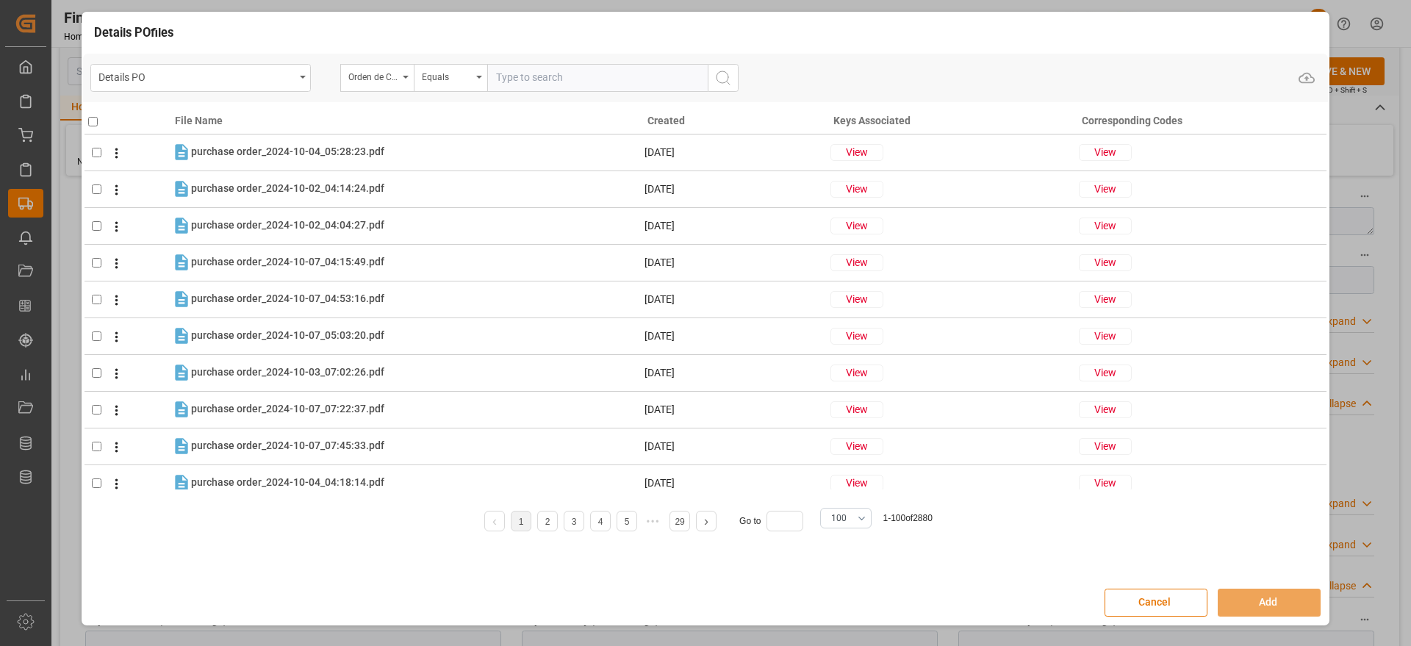
click at [508, 74] on input "text" at bounding box center [597, 78] width 220 height 28
paste input "5000306786"
type input "5000306786"
click at [717, 80] on icon "search button" at bounding box center [723, 78] width 18 height 18
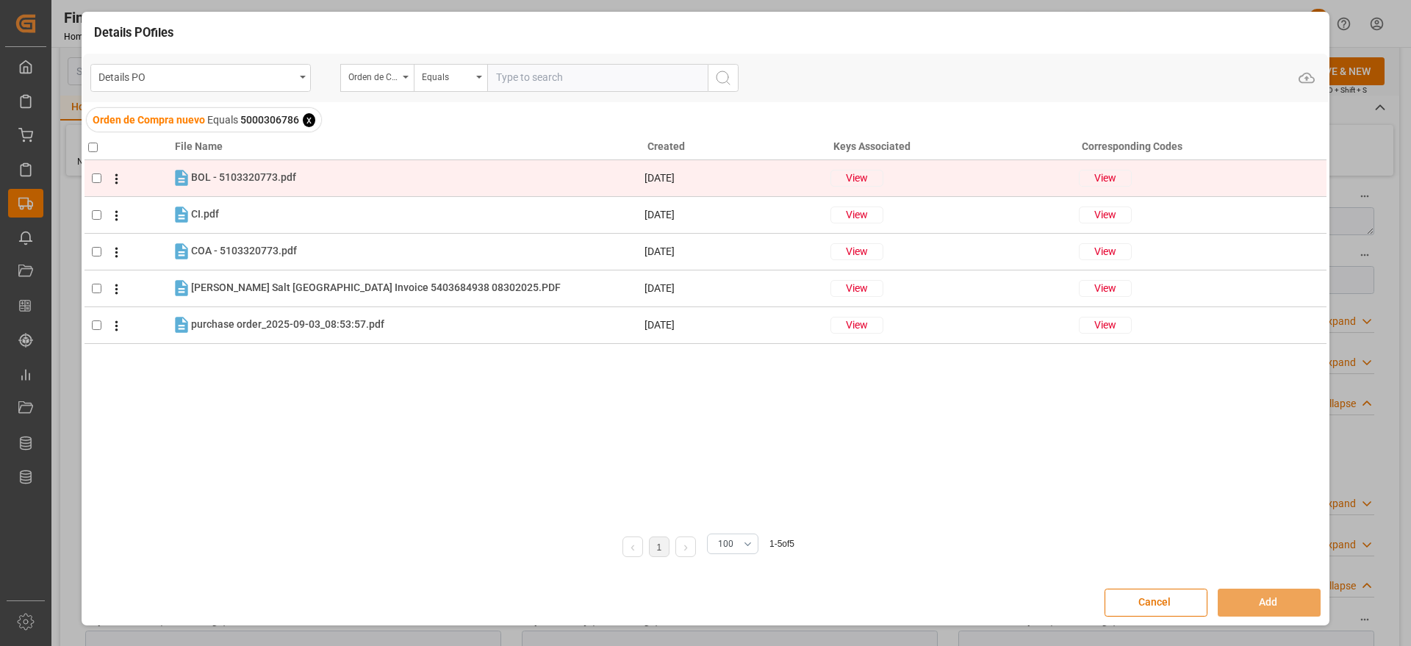
click at [95, 177] on input "checkbox" at bounding box center [97, 178] width 10 height 10
checkbox input "true"
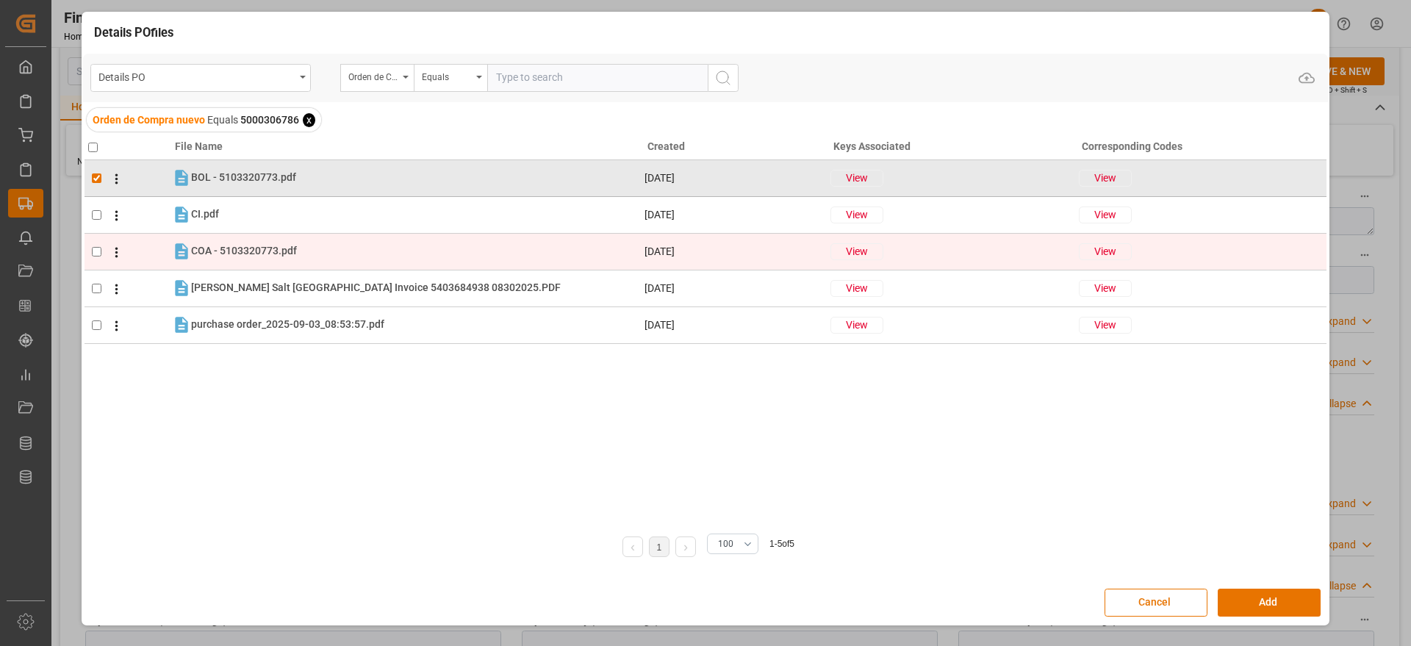
click at [98, 248] on td at bounding box center [128, 251] width 87 height 37
checkbox input "true"
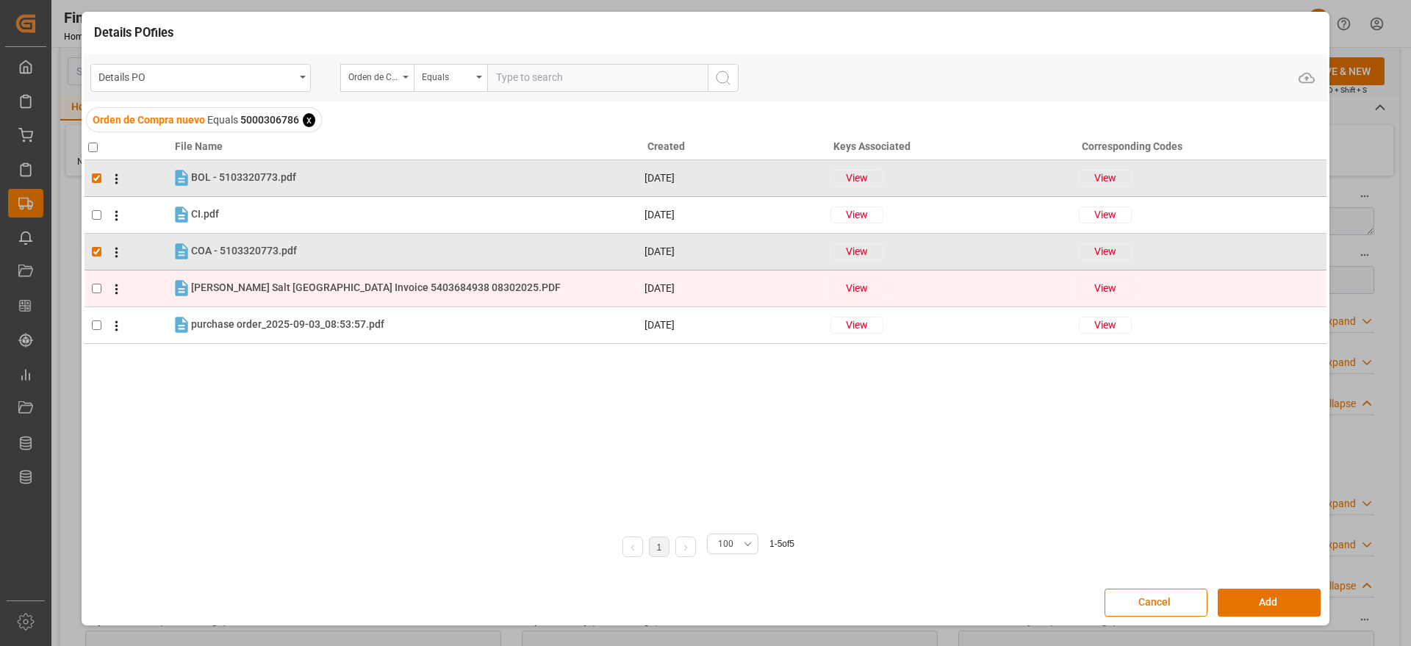
click at [93, 292] on input "checkbox" at bounding box center [97, 289] width 10 height 10
checkbox input "true"
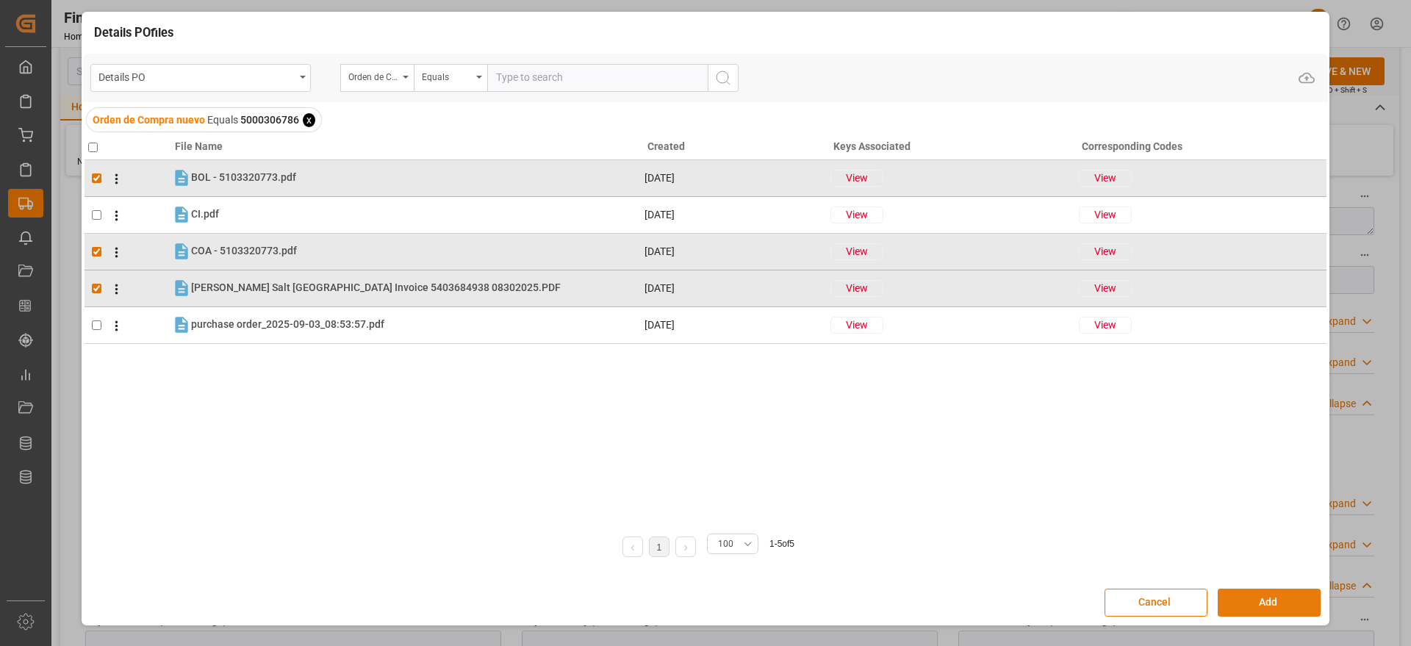
click at [1249, 608] on button "Add" at bounding box center [1269, 603] width 103 height 28
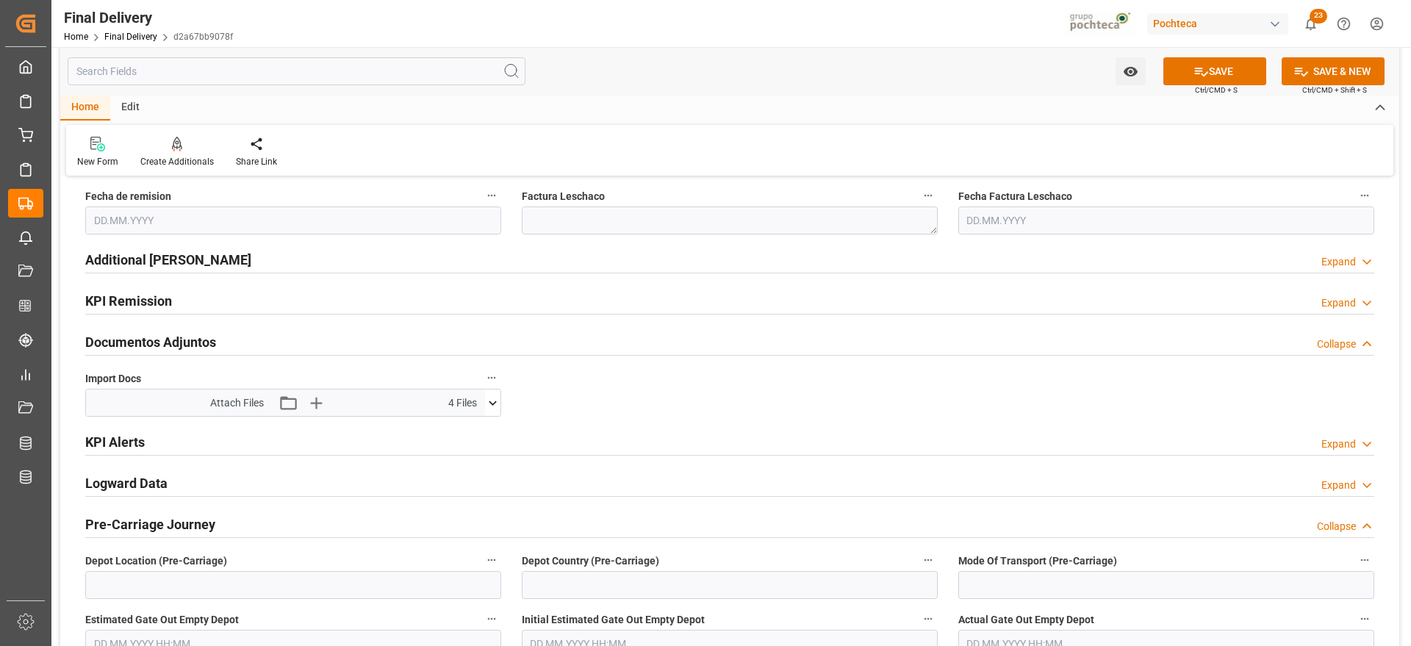
scroll to position [1654, 0]
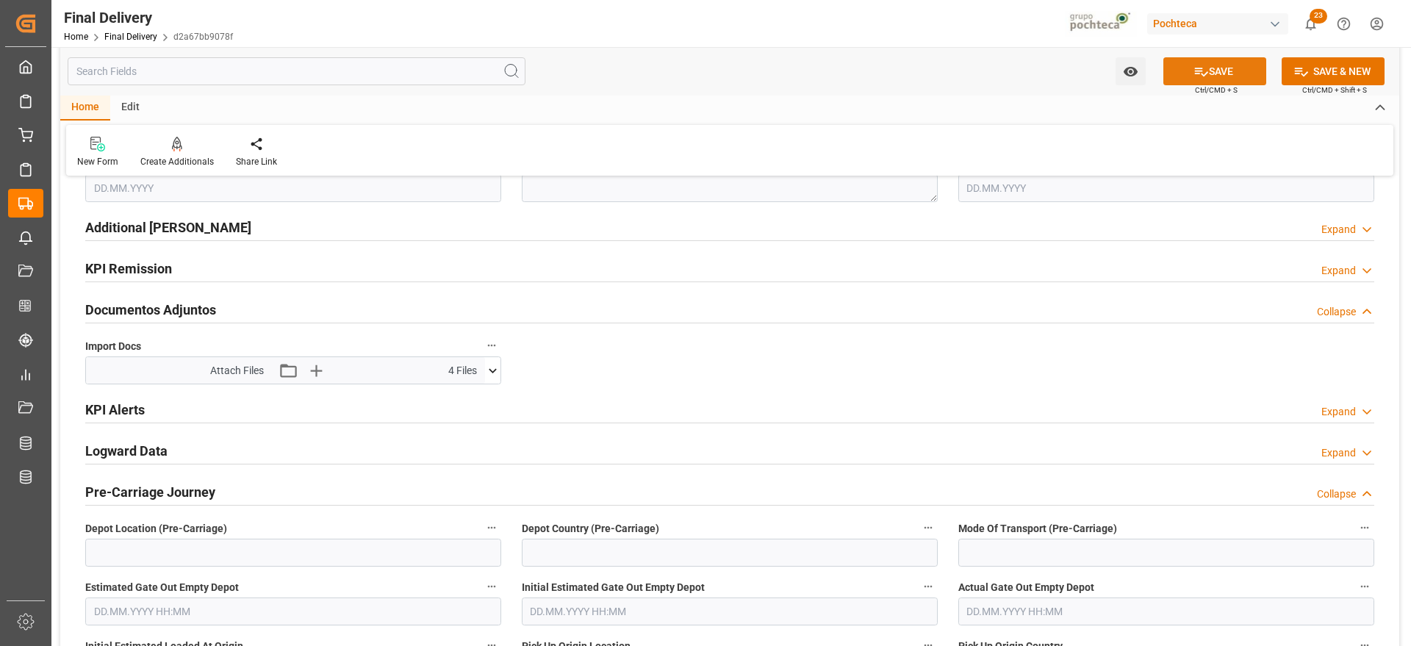
click at [1230, 81] on button "SAVE" at bounding box center [1214, 71] width 103 height 28
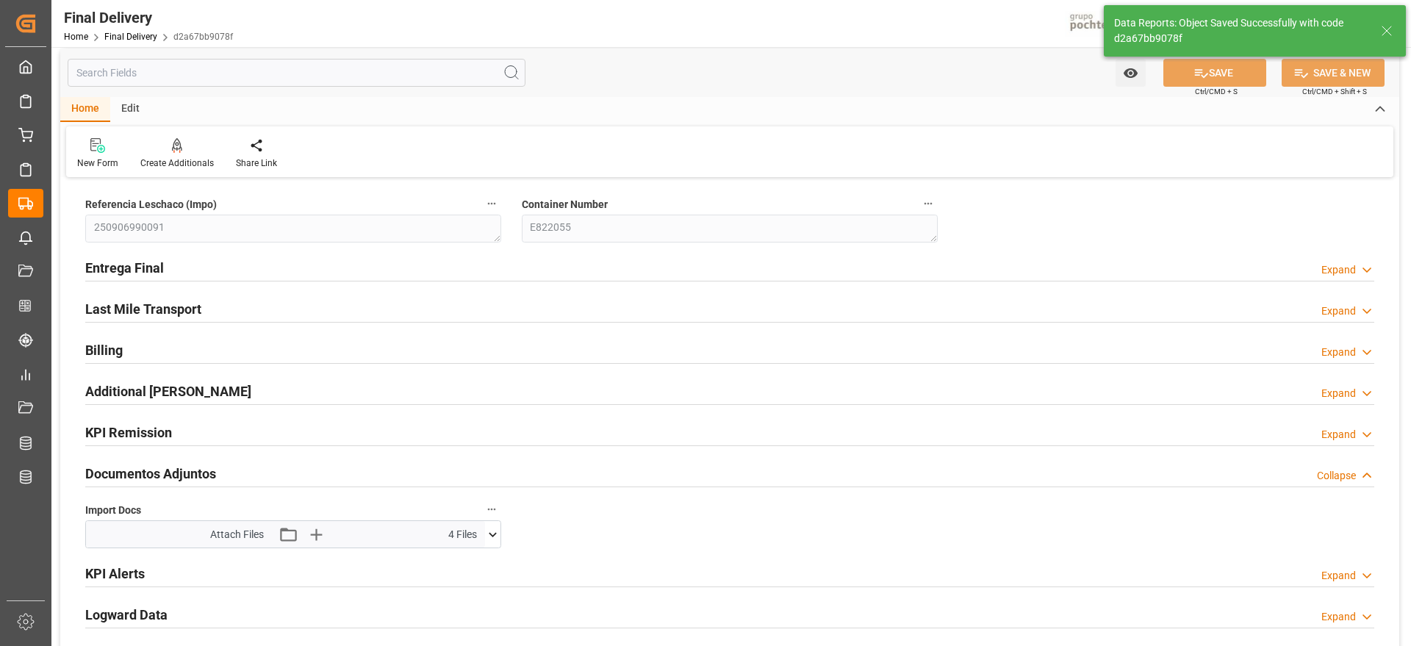
scroll to position [0, 0]
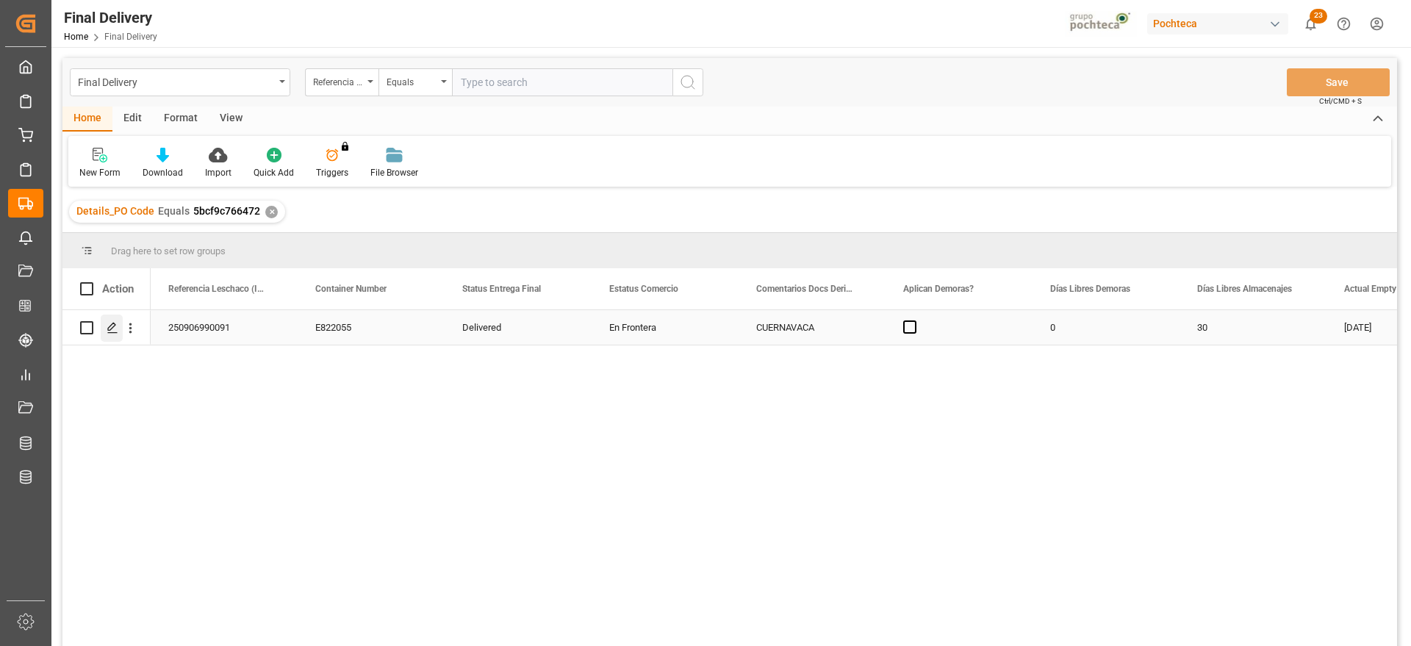
click at [116, 324] on icon "Press SPACE to select this row." at bounding box center [113, 328] width 12 height 12
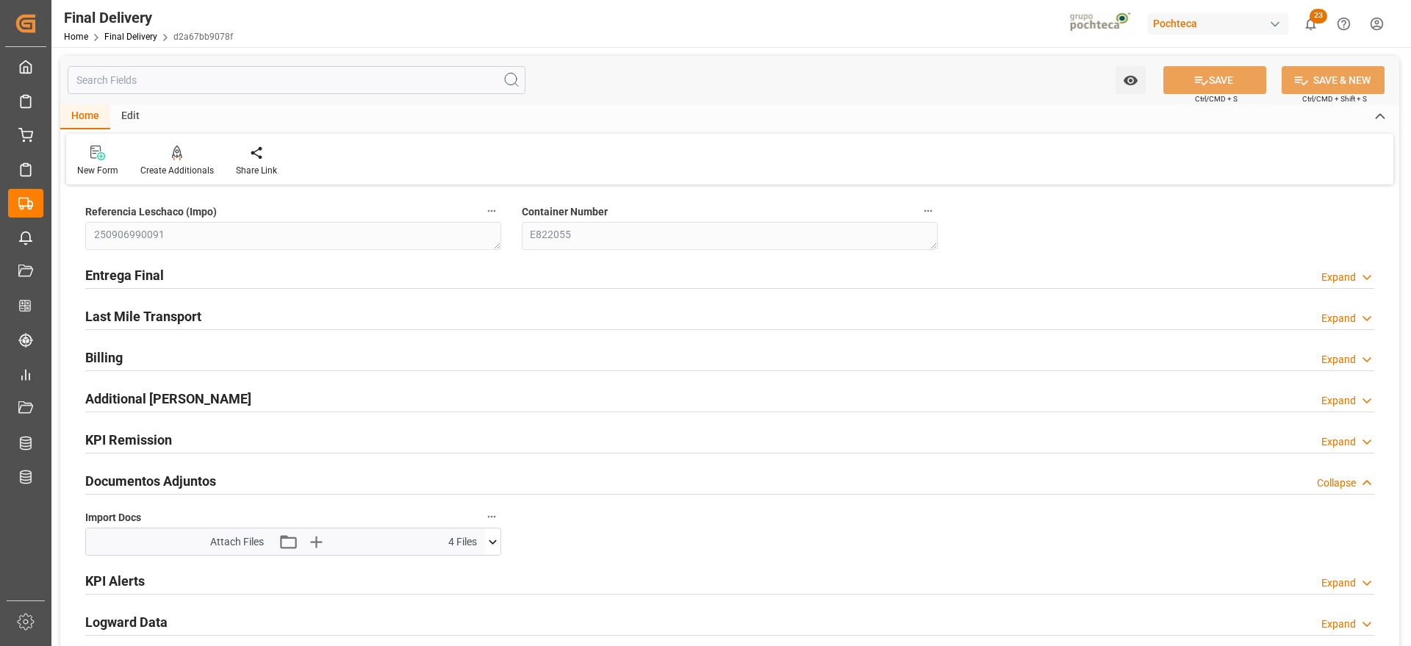
click at [129, 277] on h2 "Entrega Final" at bounding box center [124, 275] width 79 height 20
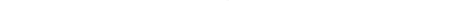
scroll to position [643, 0]
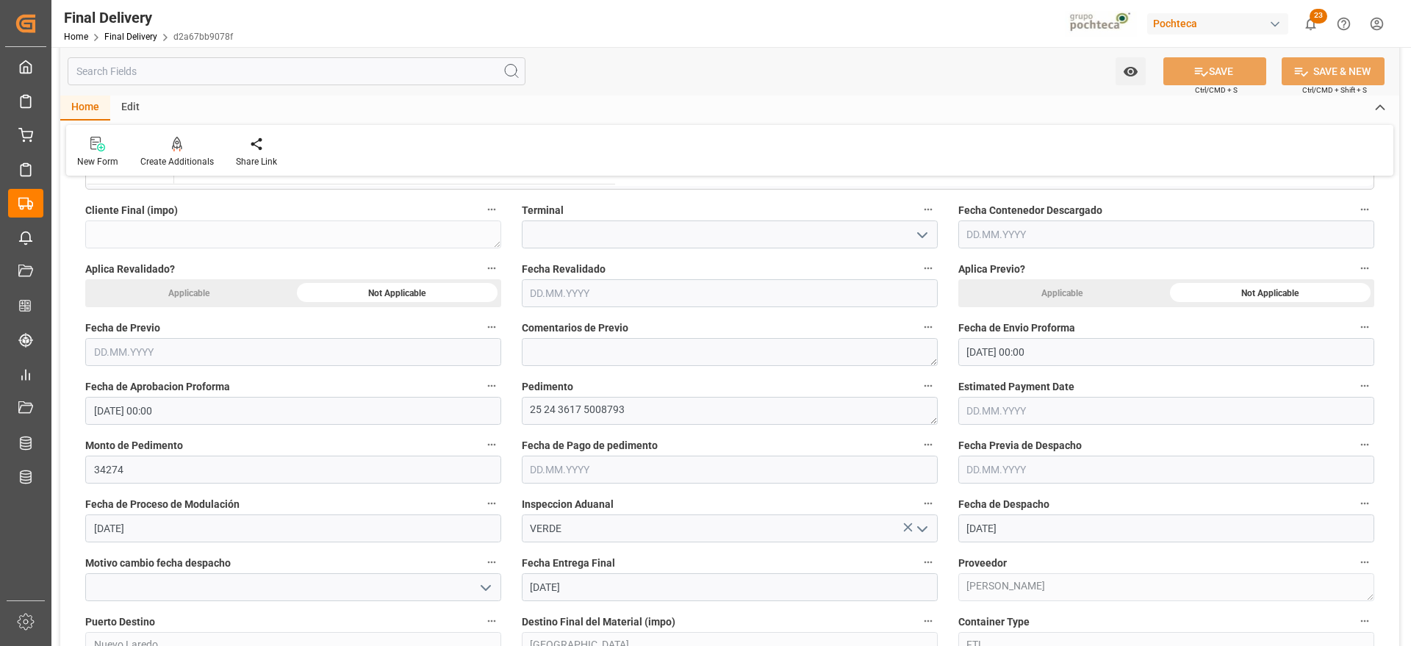
click at [584, 472] on input "text" at bounding box center [730, 470] width 416 height 28
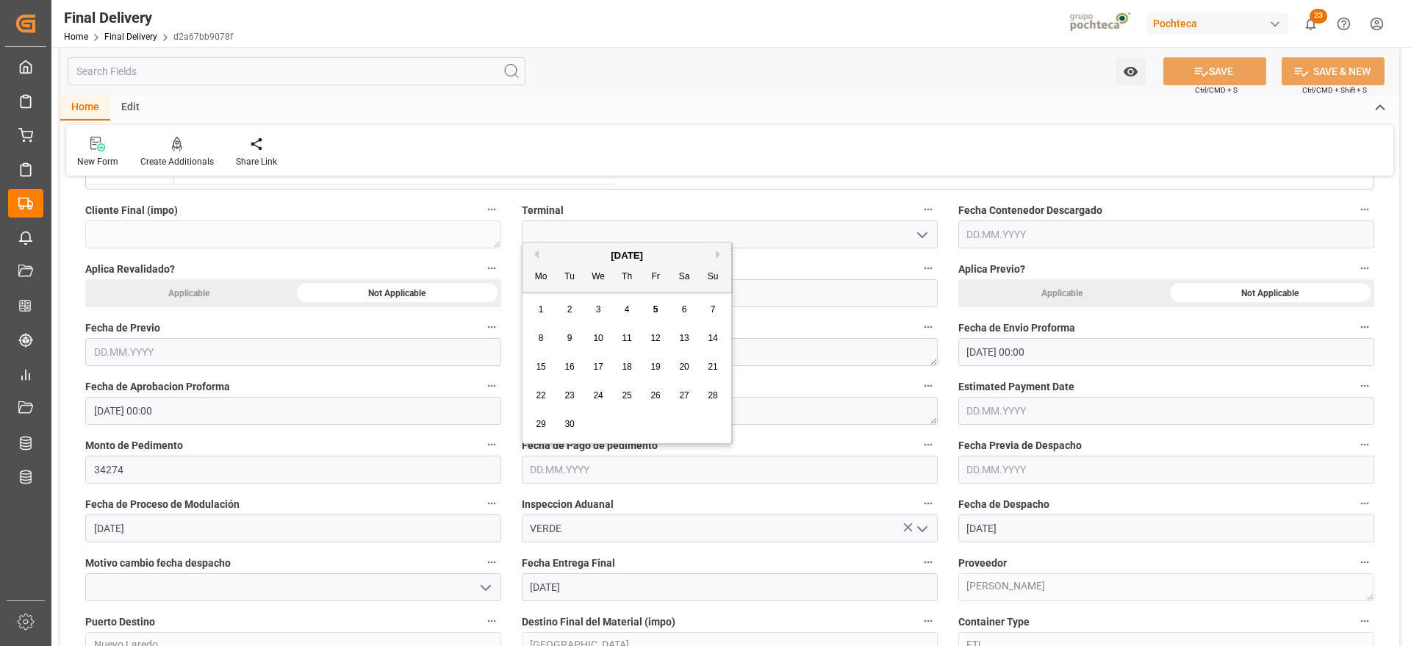
click at [554, 259] on div "[DATE]" at bounding box center [627, 255] width 209 height 15
click at [633, 309] on div "4" at bounding box center [627, 310] width 18 height 18
type input "04.09.2025"
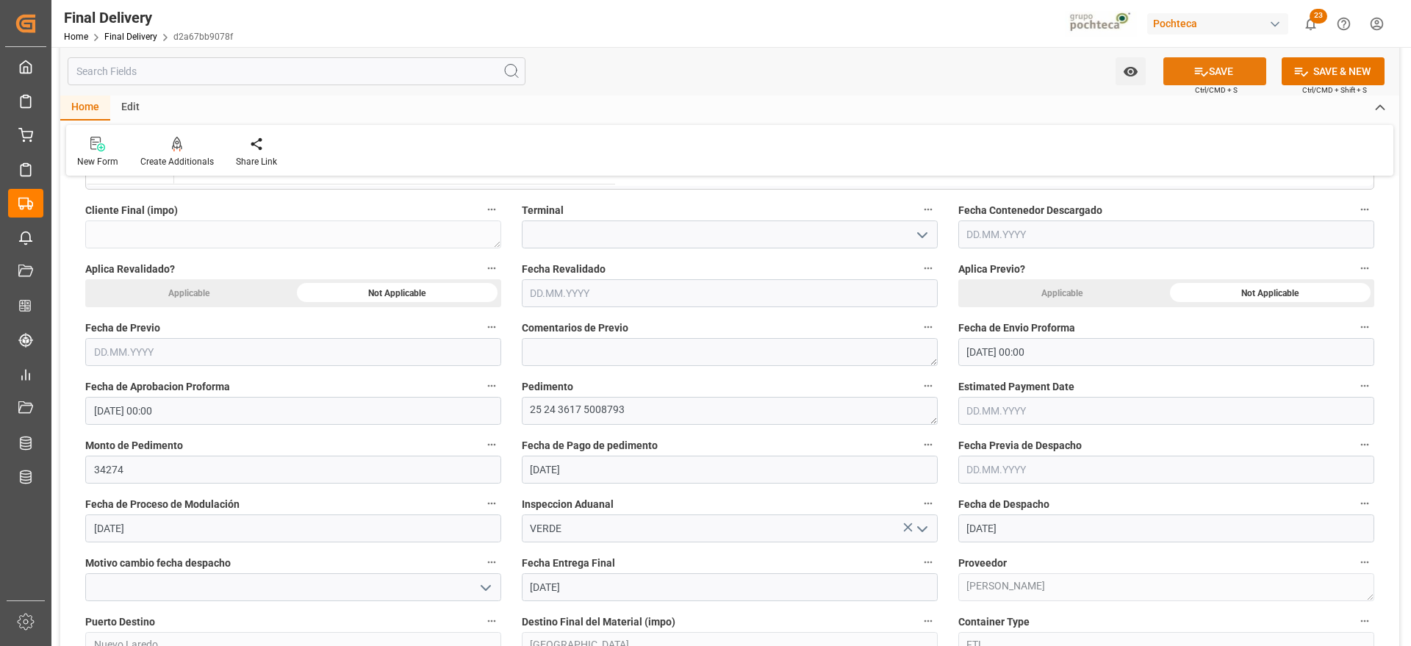
click at [1229, 76] on button "SAVE" at bounding box center [1214, 71] width 103 height 28
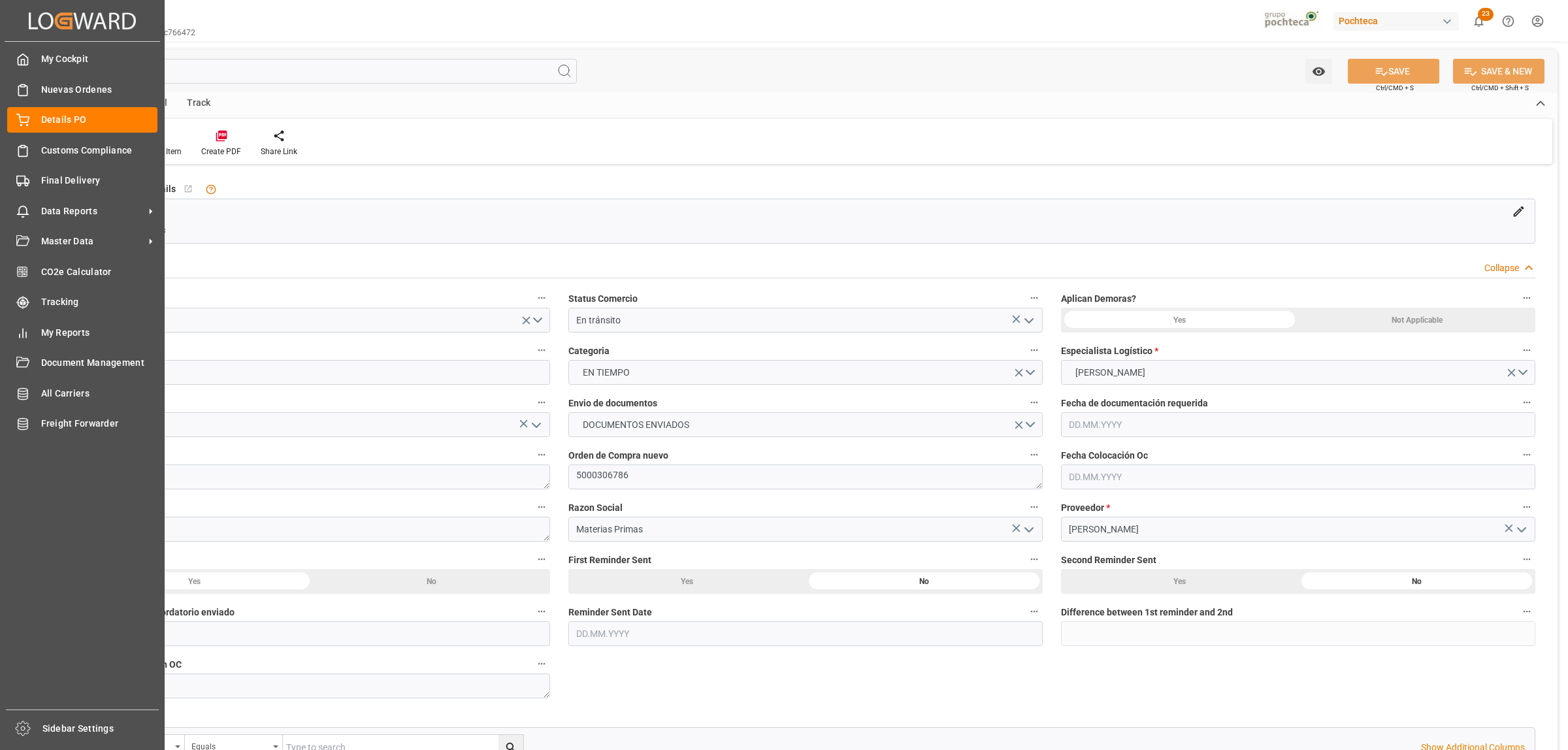
scroll to position [101, 0]
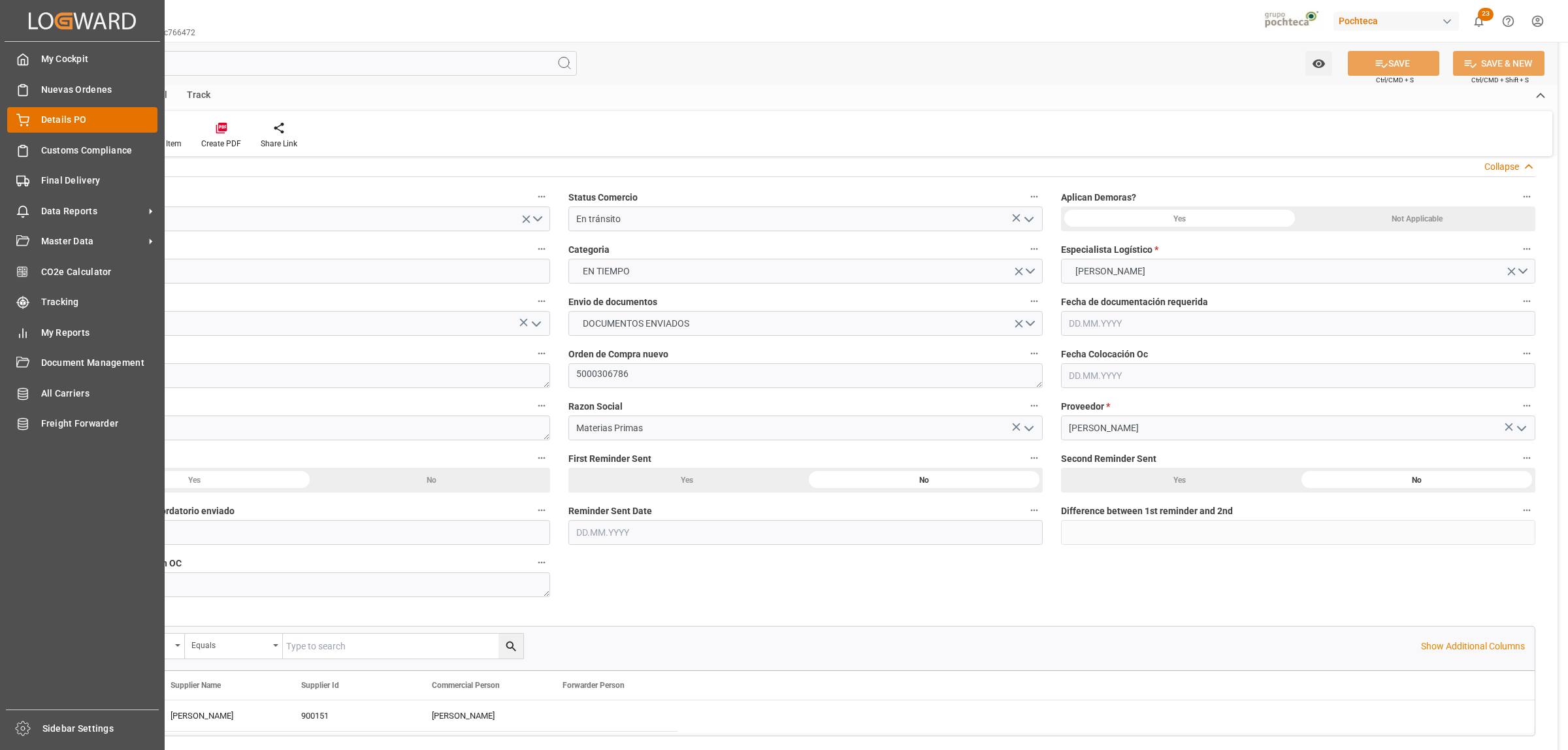
click at [41, 118] on span "Details PO" at bounding box center [100, 119] width 117 height 13
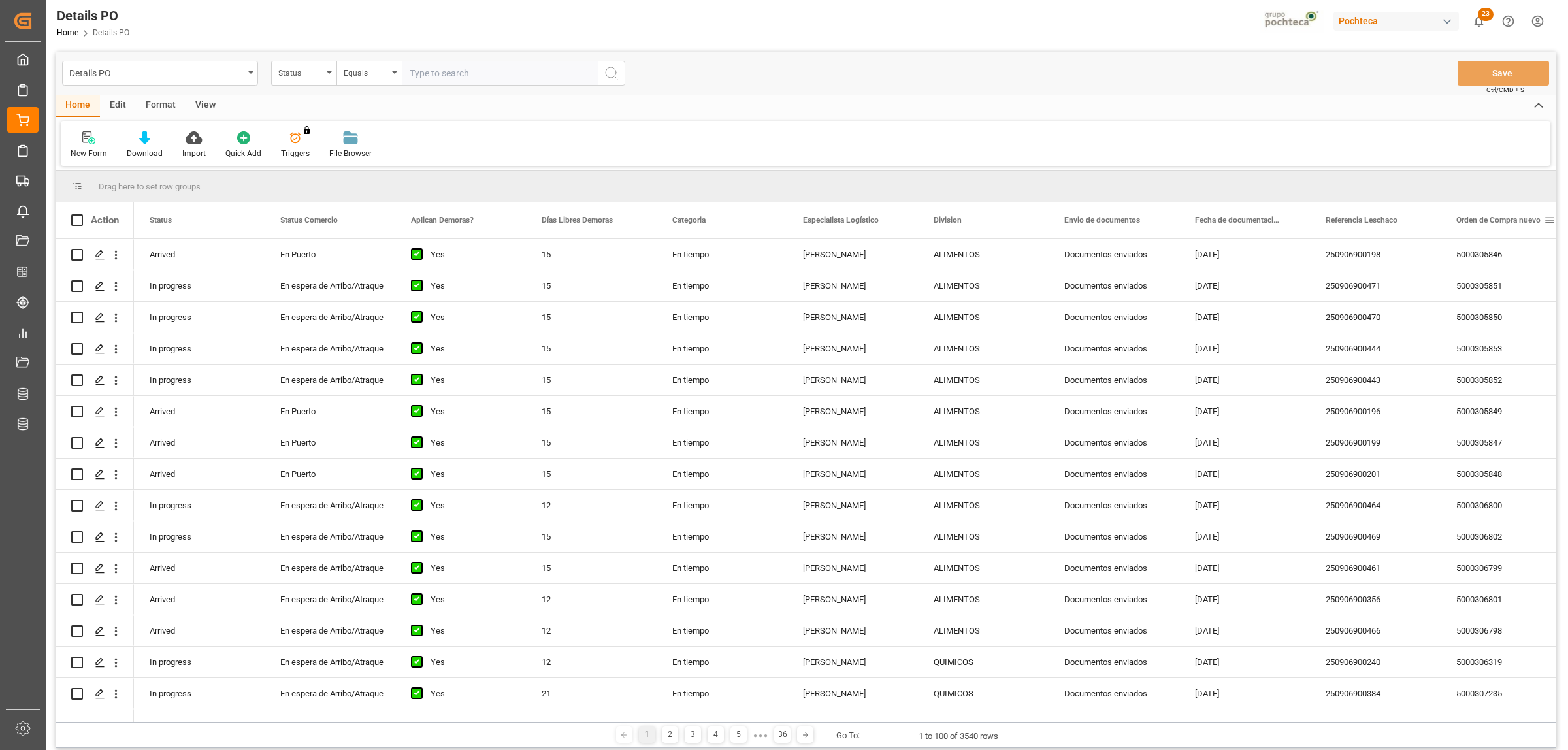
click at [1549, 214] on span at bounding box center [1549, 219] width 12 height 12
click at [1508, 223] on span "filter" at bounding box center [1505, 221] width 12 height 12
type input "5000306780"
click at [1500, 331] on button "Apply" at bounding box center [1500, 331] width 24 height 13
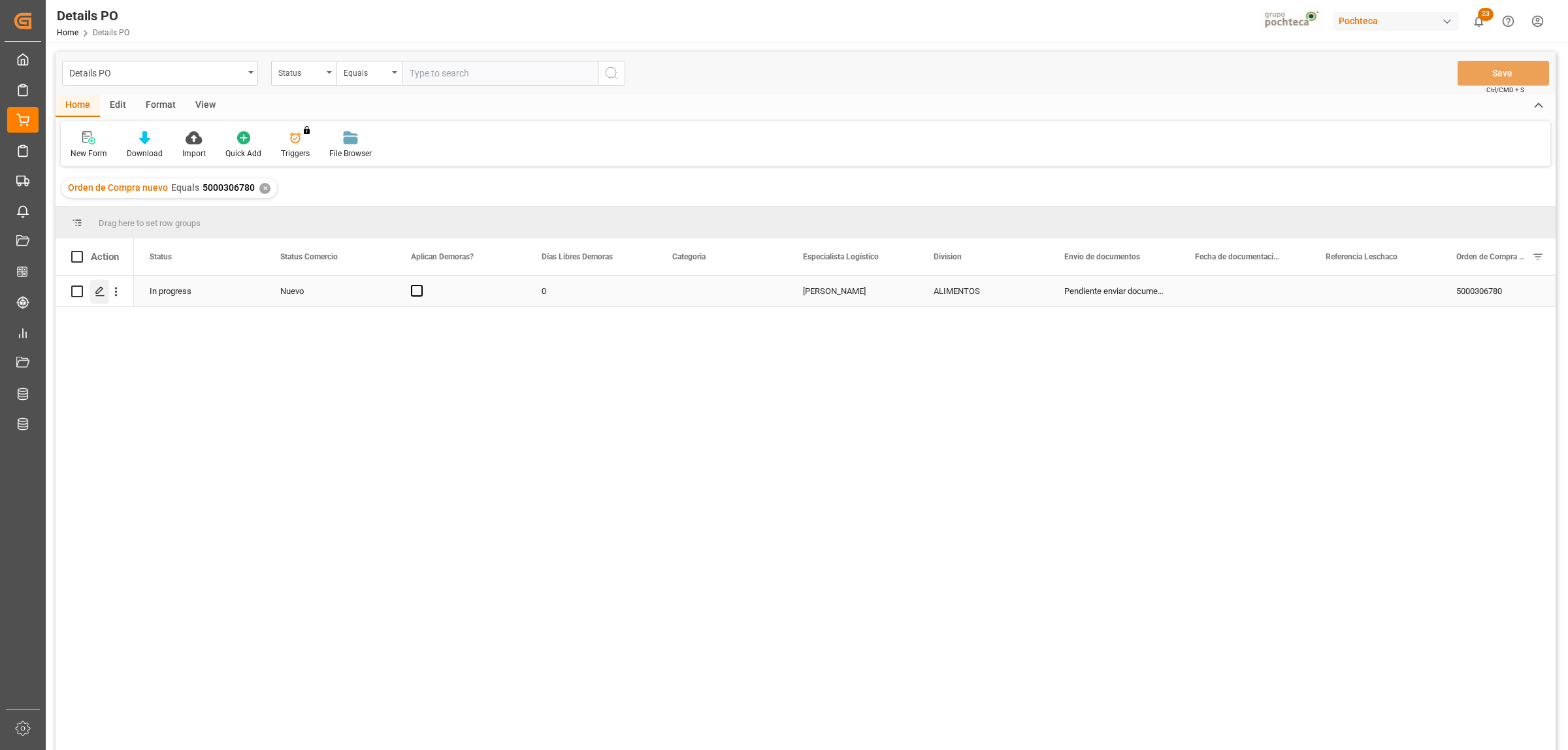
click at [98, 294] on icon "Press SPACE to select this row." at bounding box center [100, 291] width 11 height 11
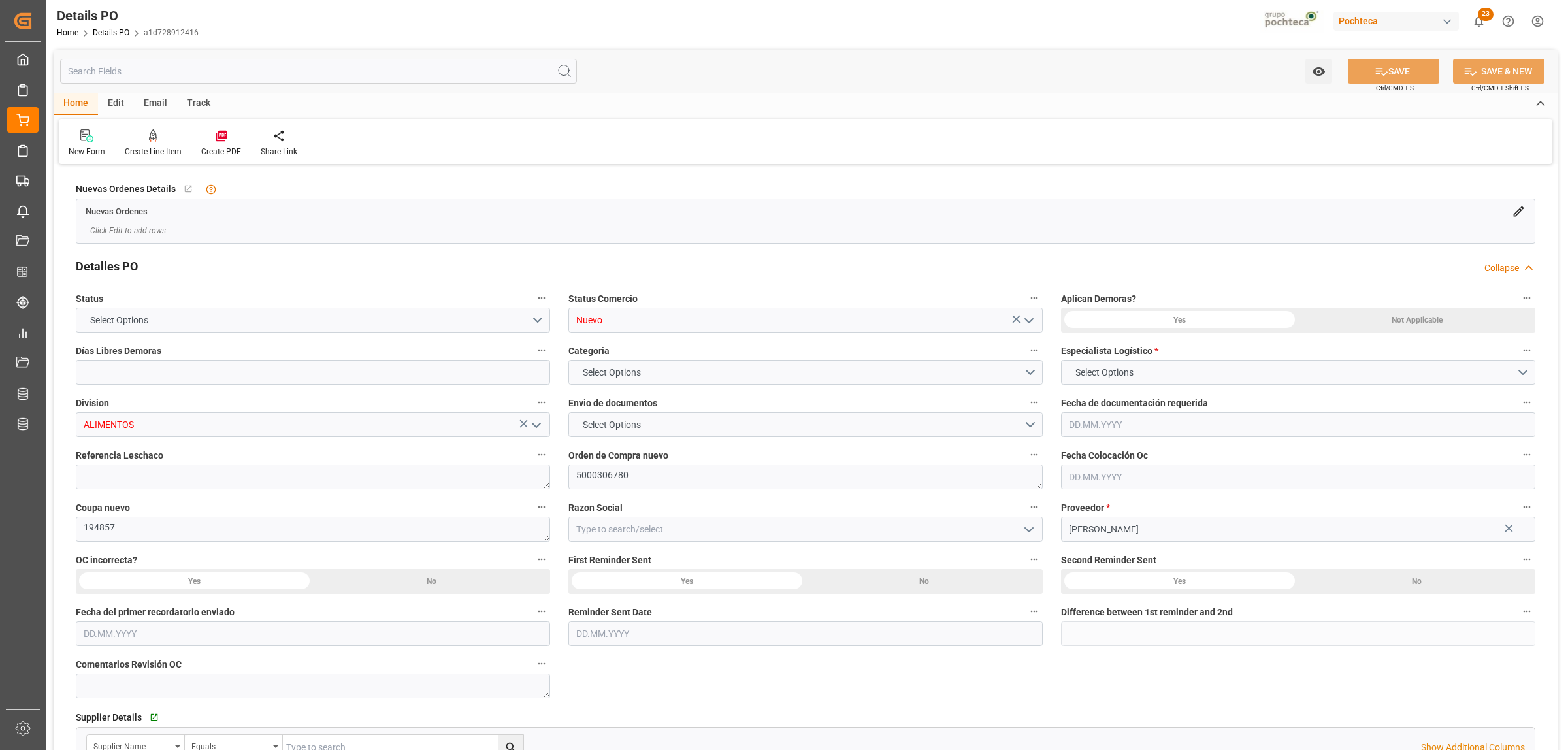
type input "0"
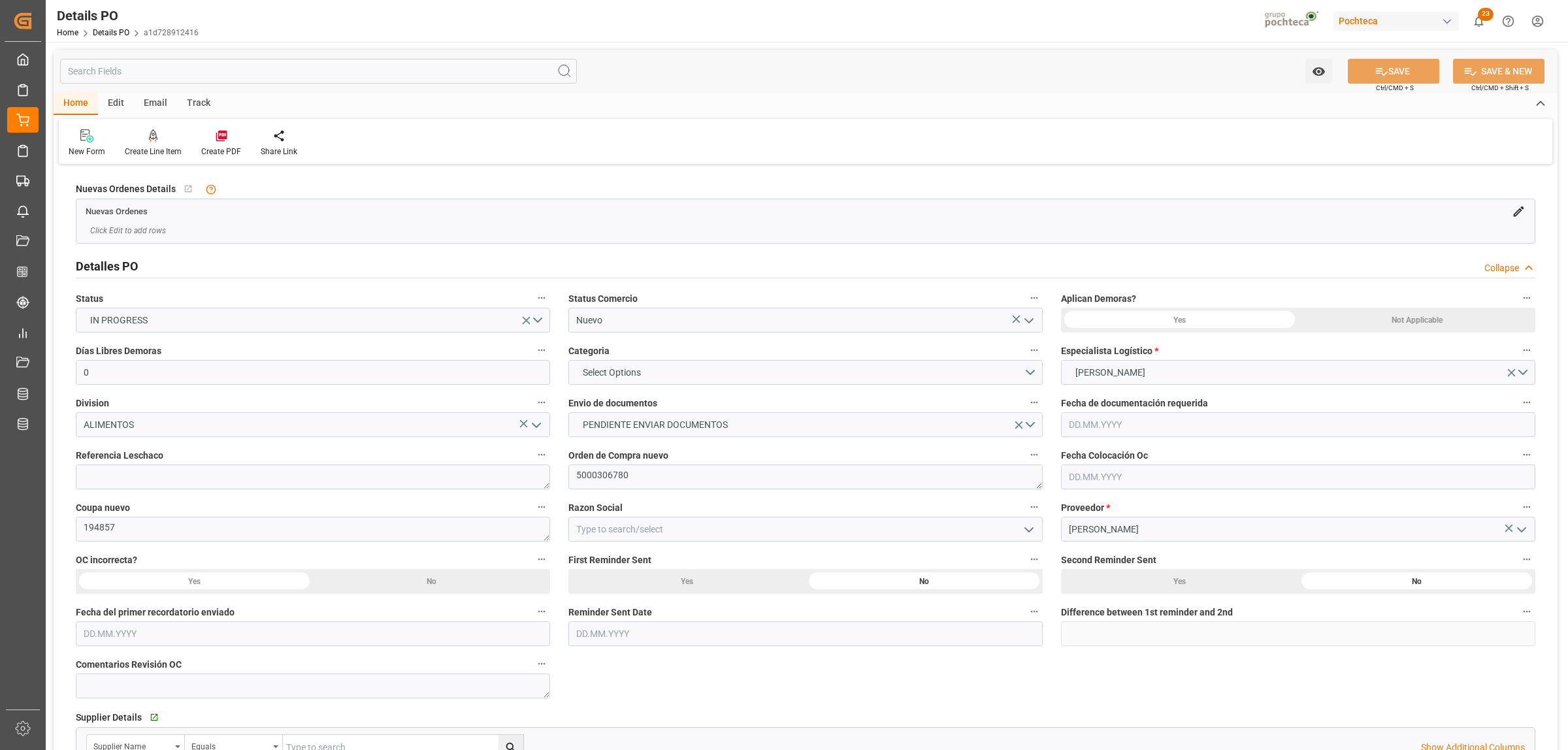
click at [1025, 319] on polyline "open menu" at bounding box center [1028, 321] width 8 height 4
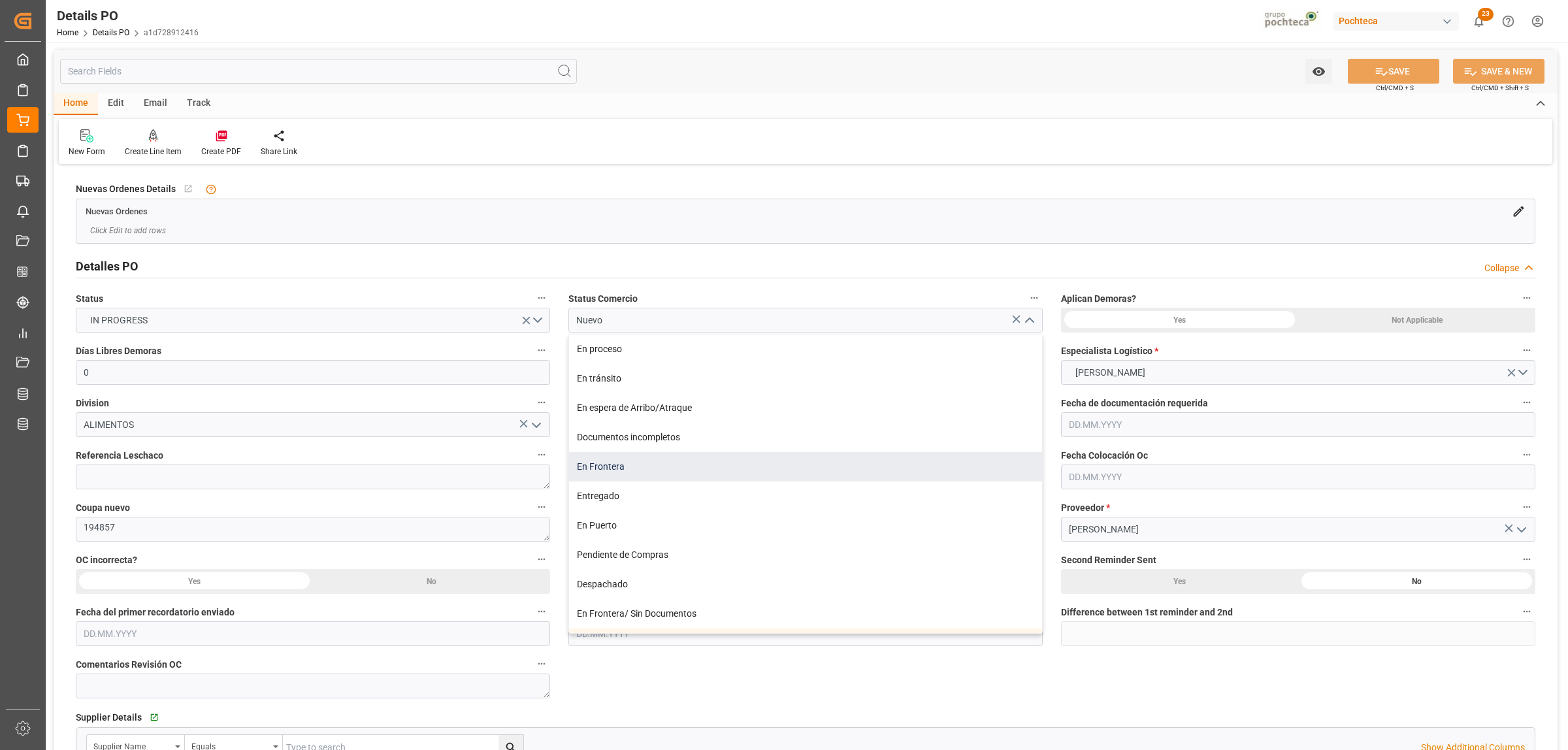
click at [618, 462] on div "En Frontera" at bounding box center [805, 467] width 473 height 29
type input "En Frontera"
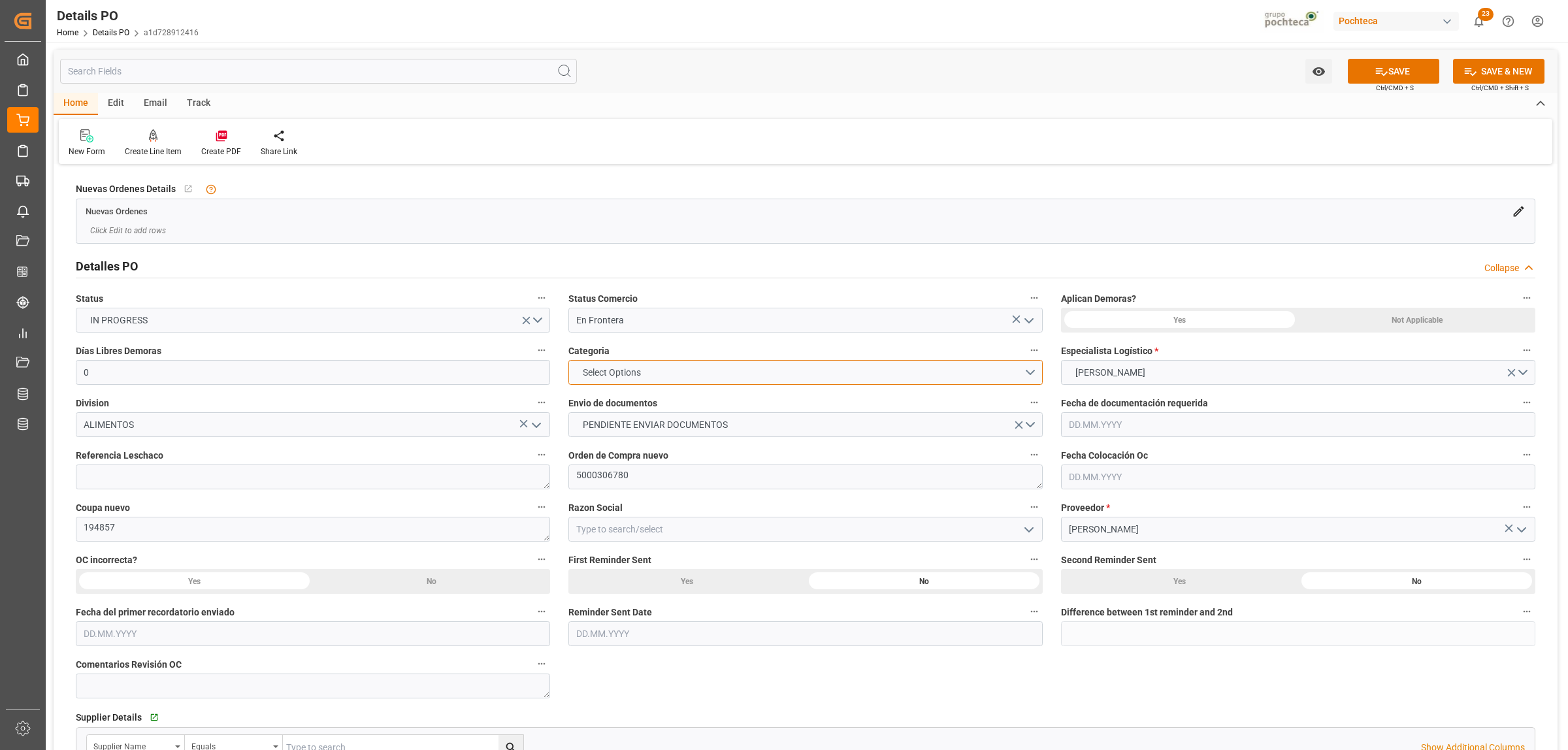
click at [1022, 371] on button "Select Options" at bounding box center [805, 372] width 475 height 25
click at [672, 405] on div "EN TIEMPO" at bounding box center [805, 403] width 473 height 28
click at [1032, 425] on button "PENDIENTE ENVIAR DOCUMENTOS" at bounding box center [805, 425] width 475 height 25
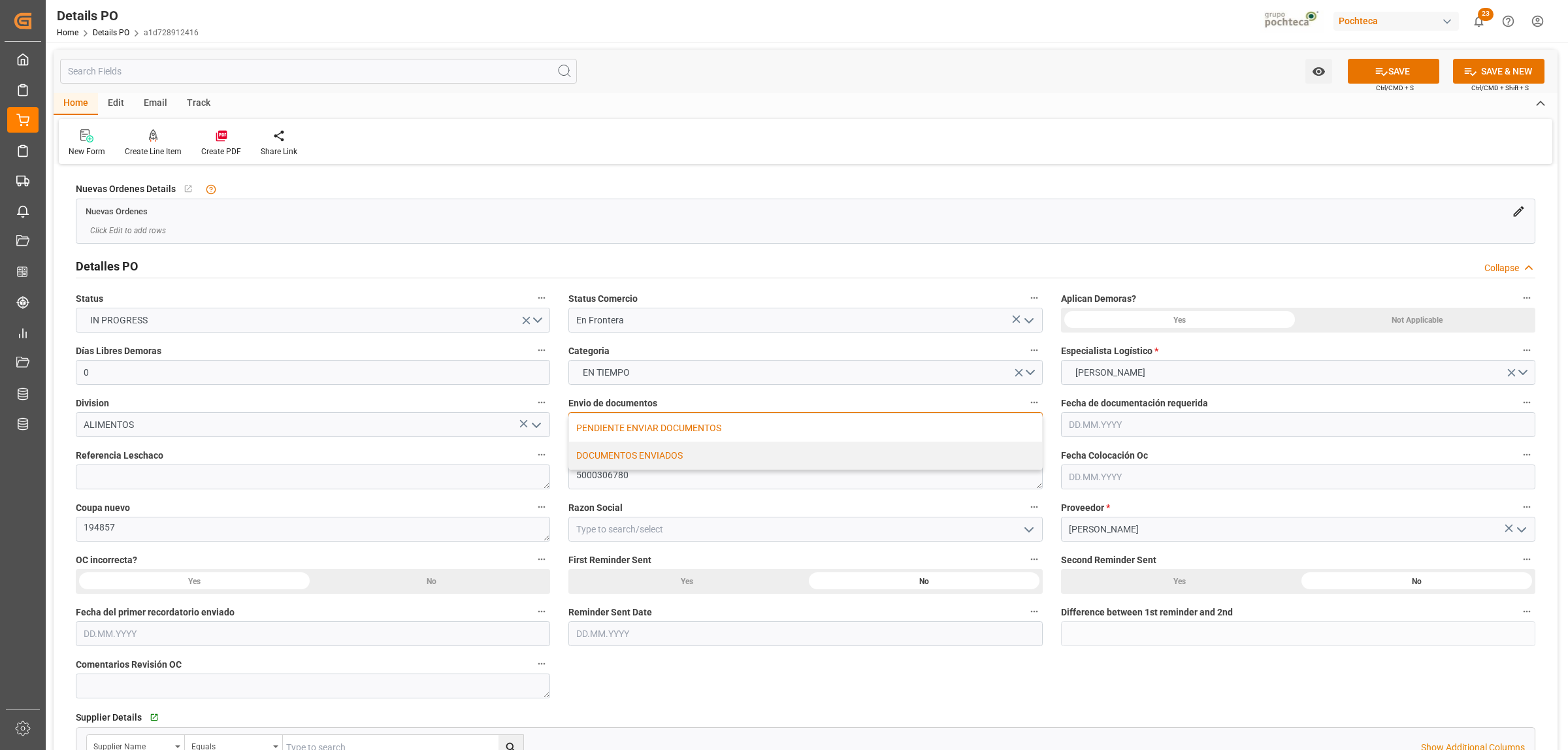
click at [661, 459] on div "DOCUMENTOS ENVIADOS" at bounding box center [805, 455] width 473 height 28
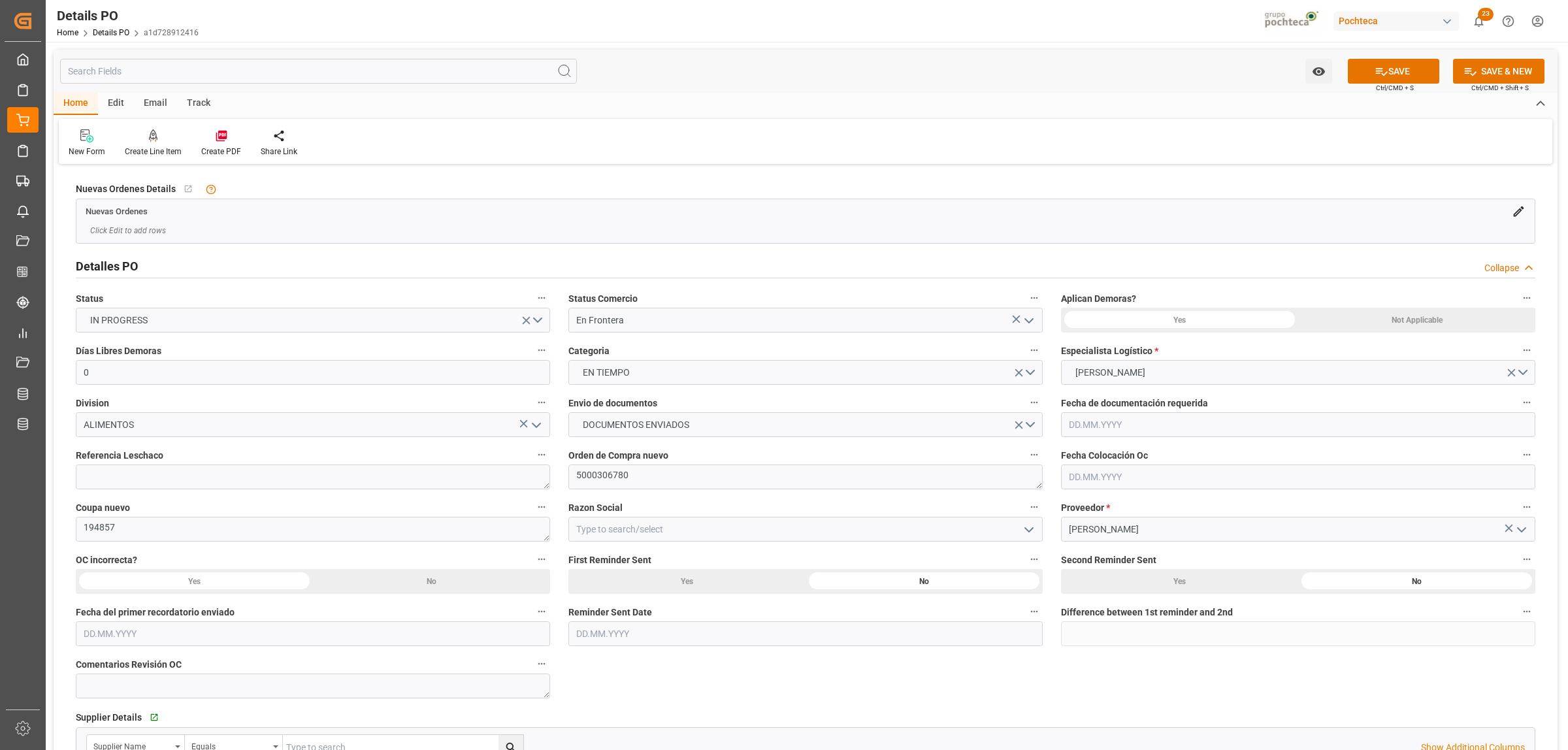
click at [1034, 529] on icon "open menu" at bounding box center [1029, 530] width 16 height 16
click at [680, 553] on div "Materias Primas" at bounding box center [805, 557] width 473 height 29
type input "Materias Primas"
click at [1411, 310] on div "Not Applicable" at bounding box center [1416, 320] width 237 height 25
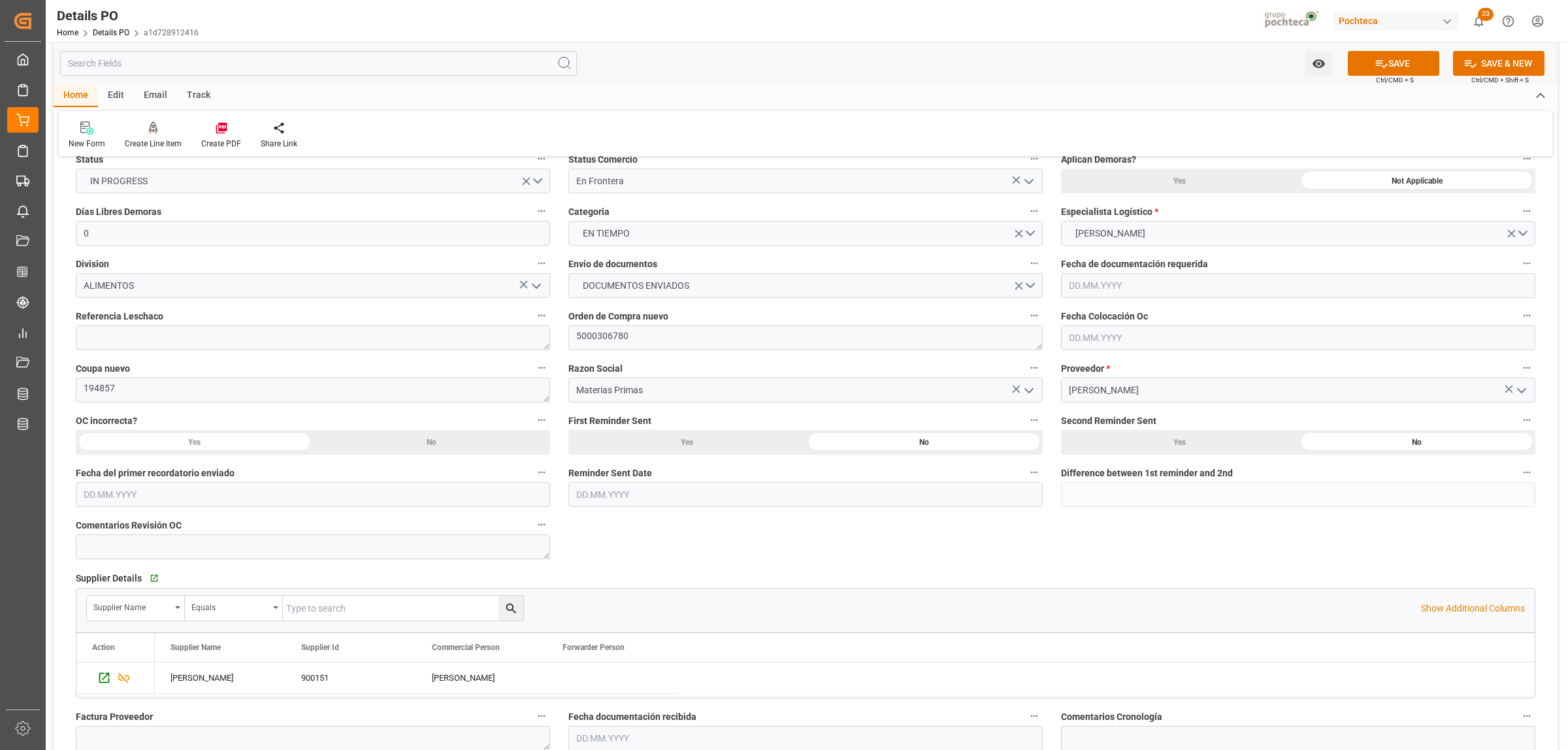
scroll to position [164, 0]
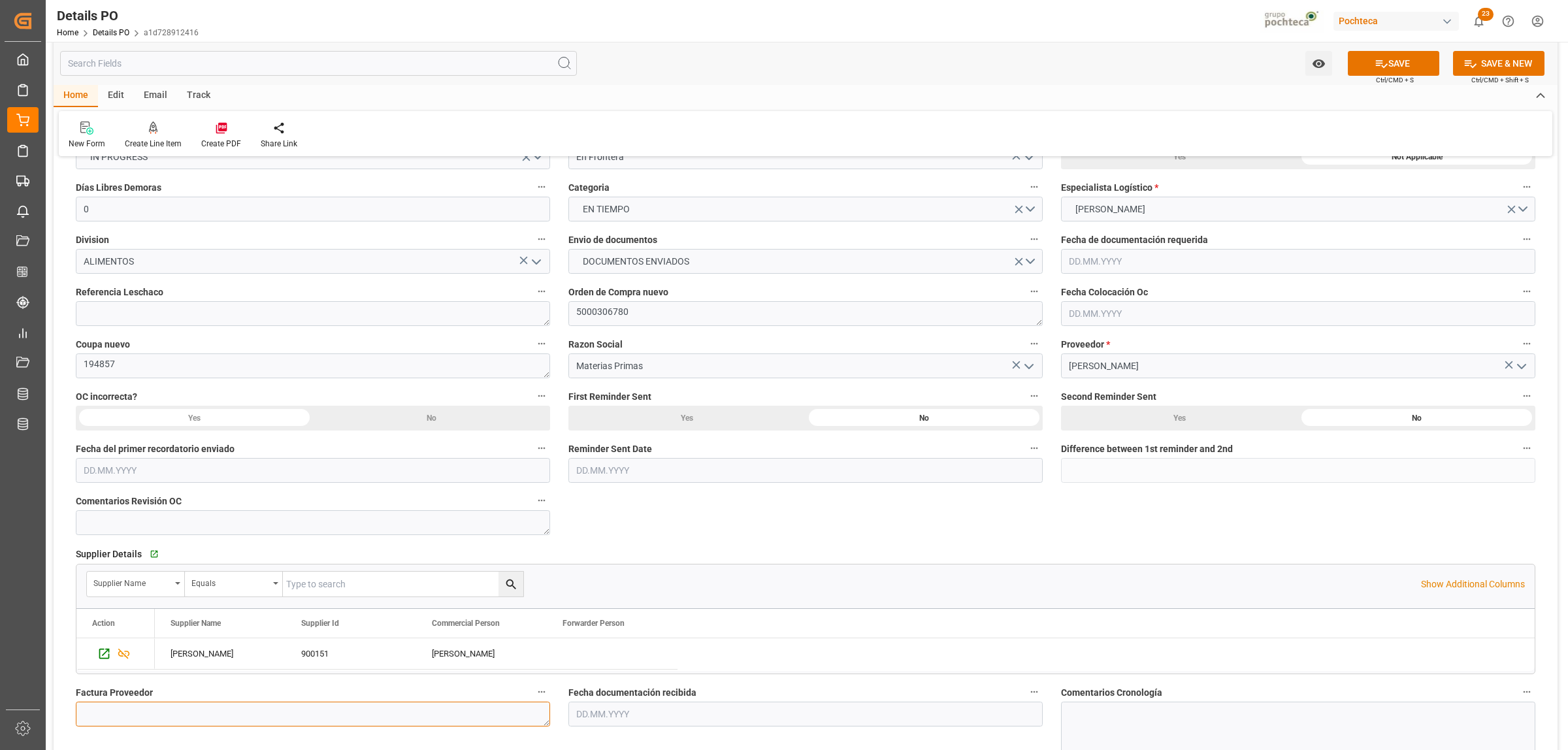
click at [220, 714] on textarea at bounding box center [313, 714] width 475 height 25
paste textarea "5403688861"
type textarea "5403688861"
click at [694, 703] on input "text" at bounding box center [805, 714] width 475 height 25
click at [598, 521] on div "[DATE]" at bounding box center [661, 524] width 186 height 13
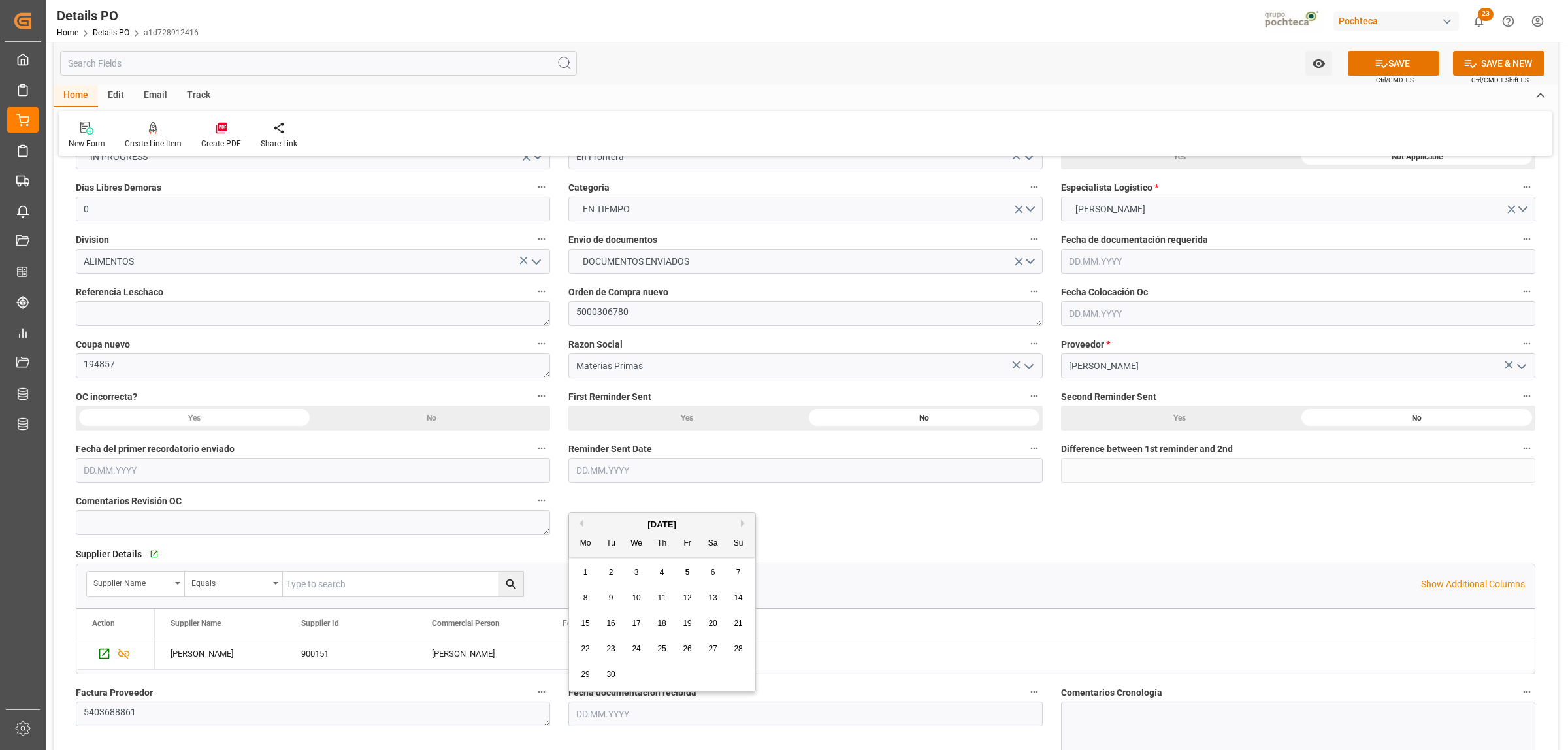
click at [684, 568] on div "5" at bounding box center [687, 573] width 16 height 16
type input "[DATE]"
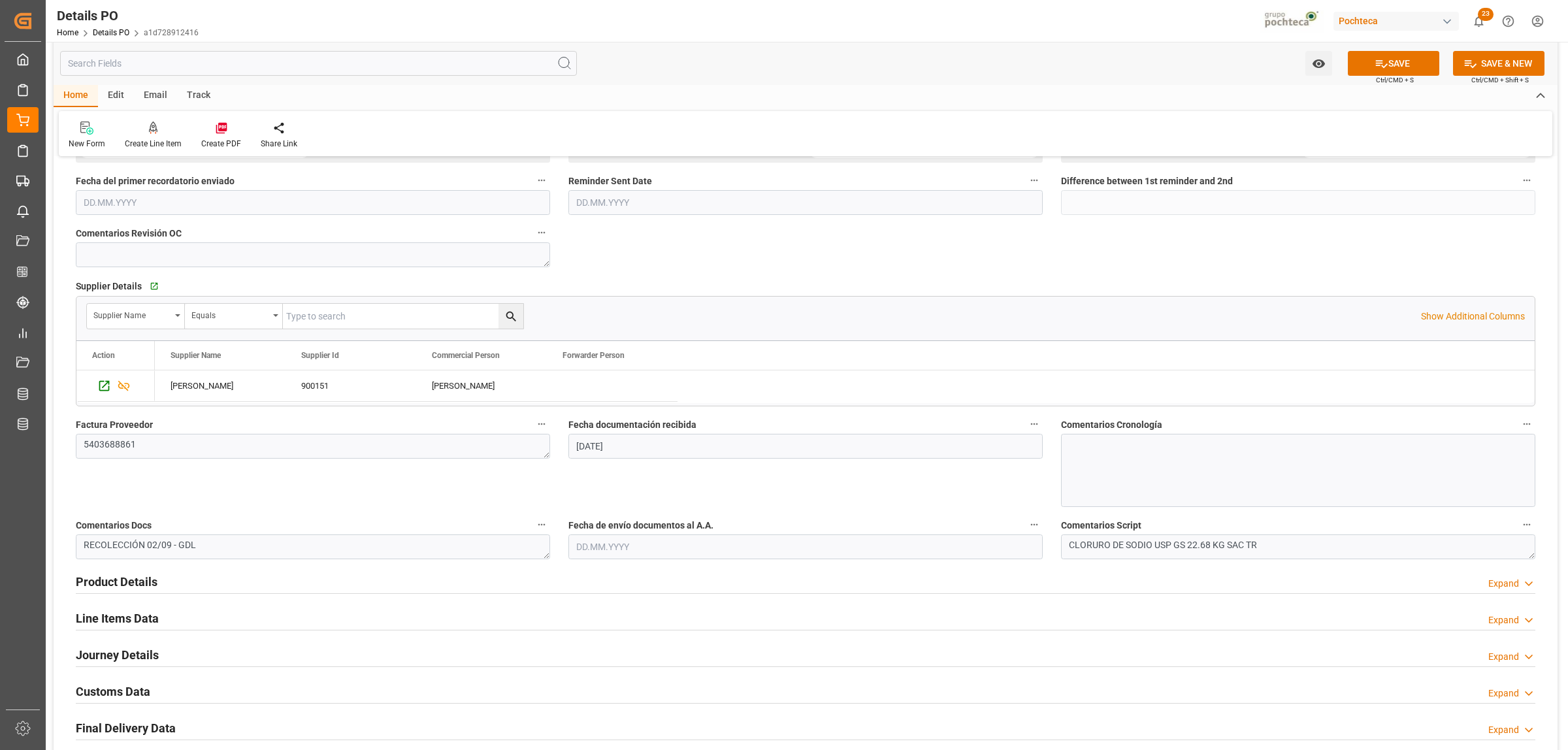
scroll to position [490, 0]
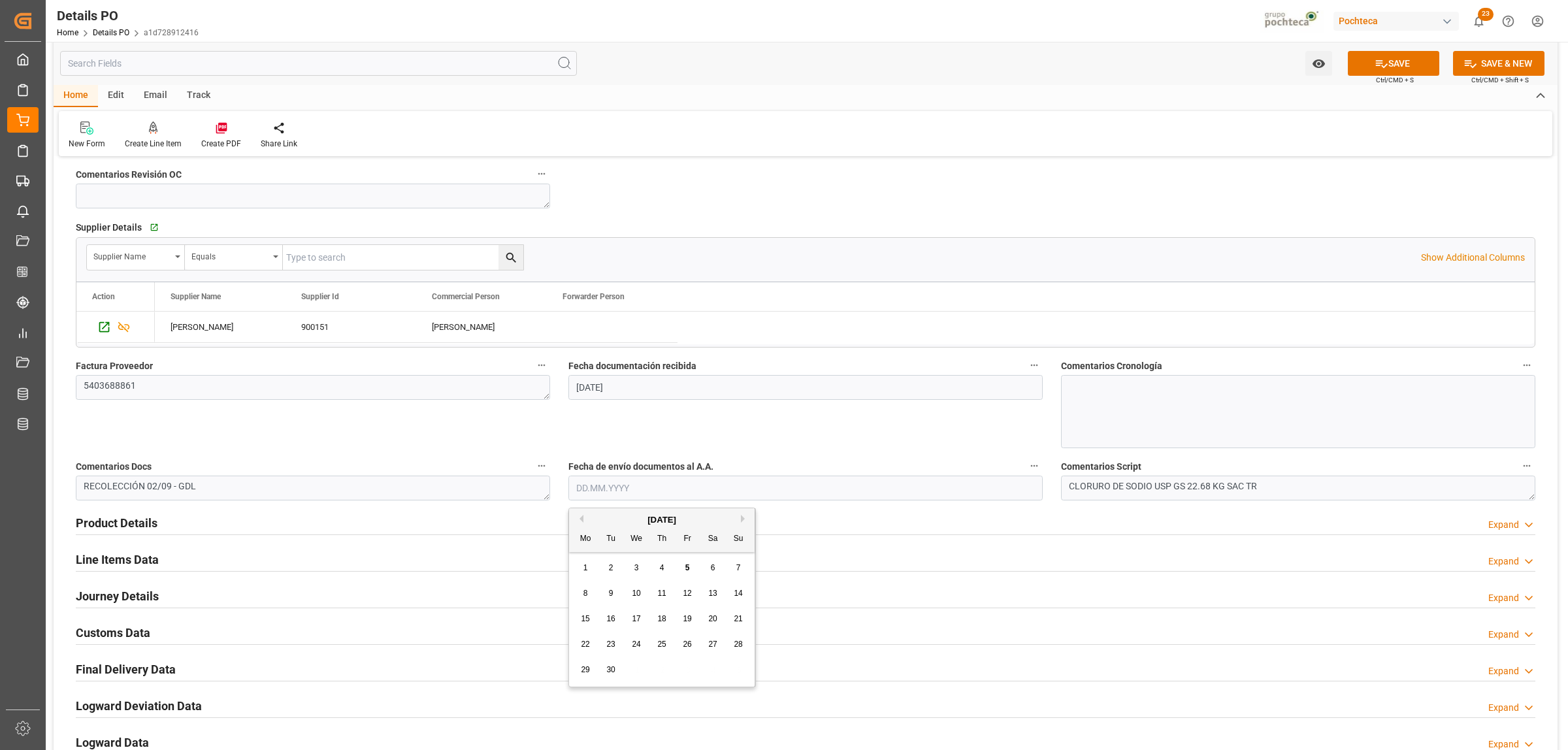
click at [664, 497] on input "text" at bounding box center [805, 488] width 475 height 25
click at [601, 514] on div "[DATE]" at bounding box center [661, 520] width 186 height 13
click at [687, 570] on span "5" at bounding box center [687, 568] width 4 height 9
type input "[DATE]"
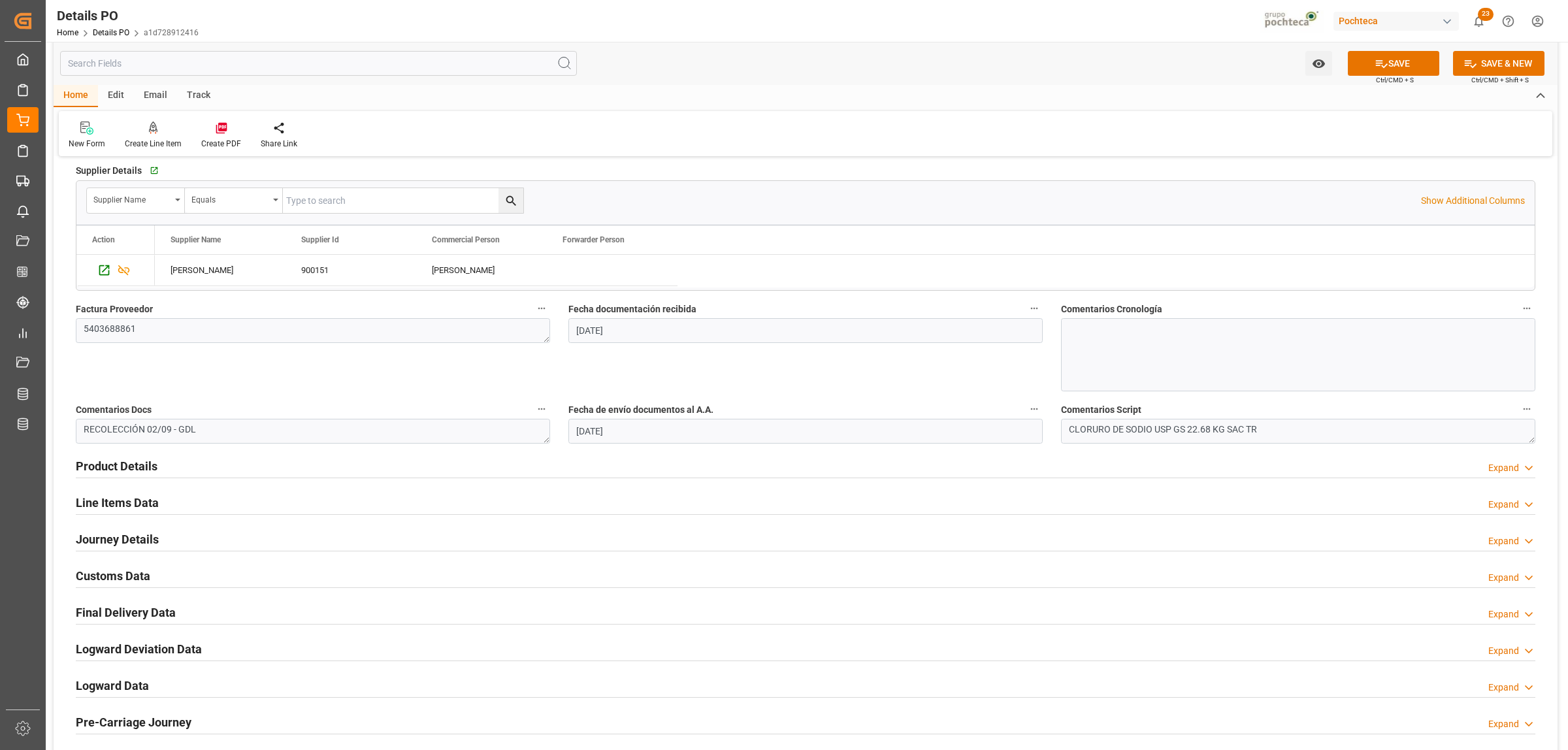
scroll to position [571, 0]
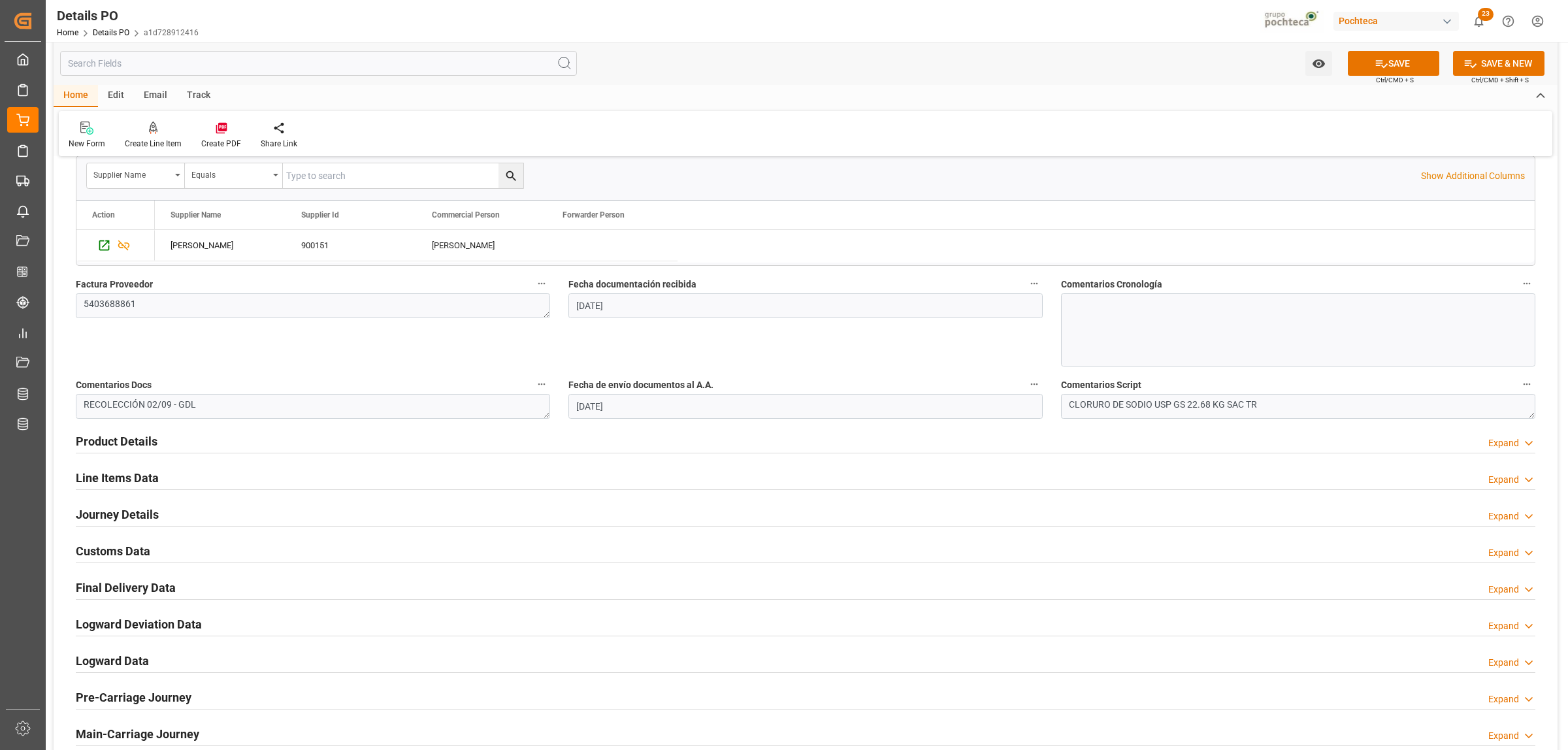
click at [124, 438] on h2 "Product Details" at bounding box center [116, 442] width 82 height 18
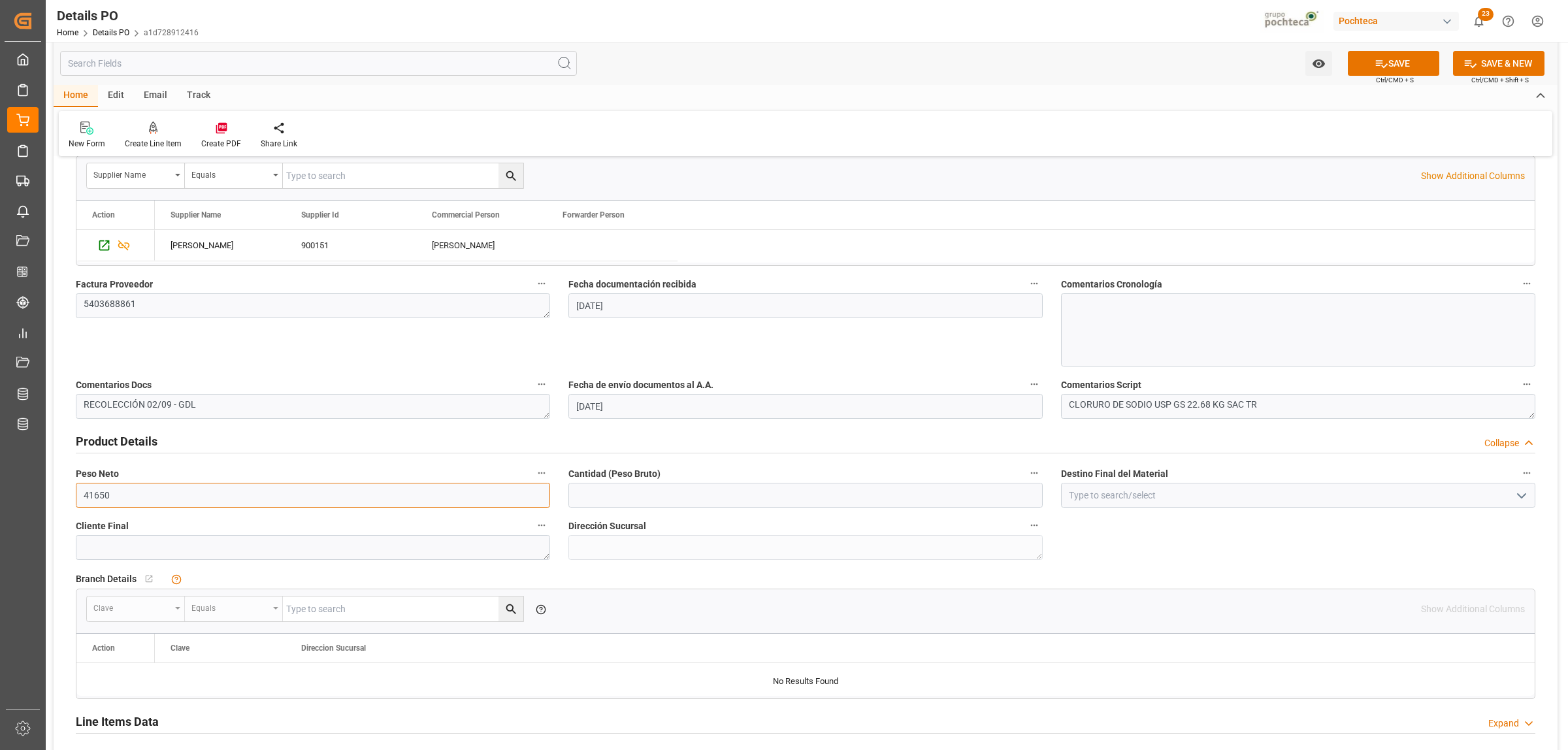
drag, startPoint x: 155, startPoint y: 499, endPoint x: 74, endPoint y: 498, distance: 81.0
click at [74, 498] on div "Peso Neto 41650" at bounding box center [313, 485] width 492 height 52
type input "19000"
click at [644, 491] on input "text" at bounding box center [805, 495] width 475 height 25
type input "19000"
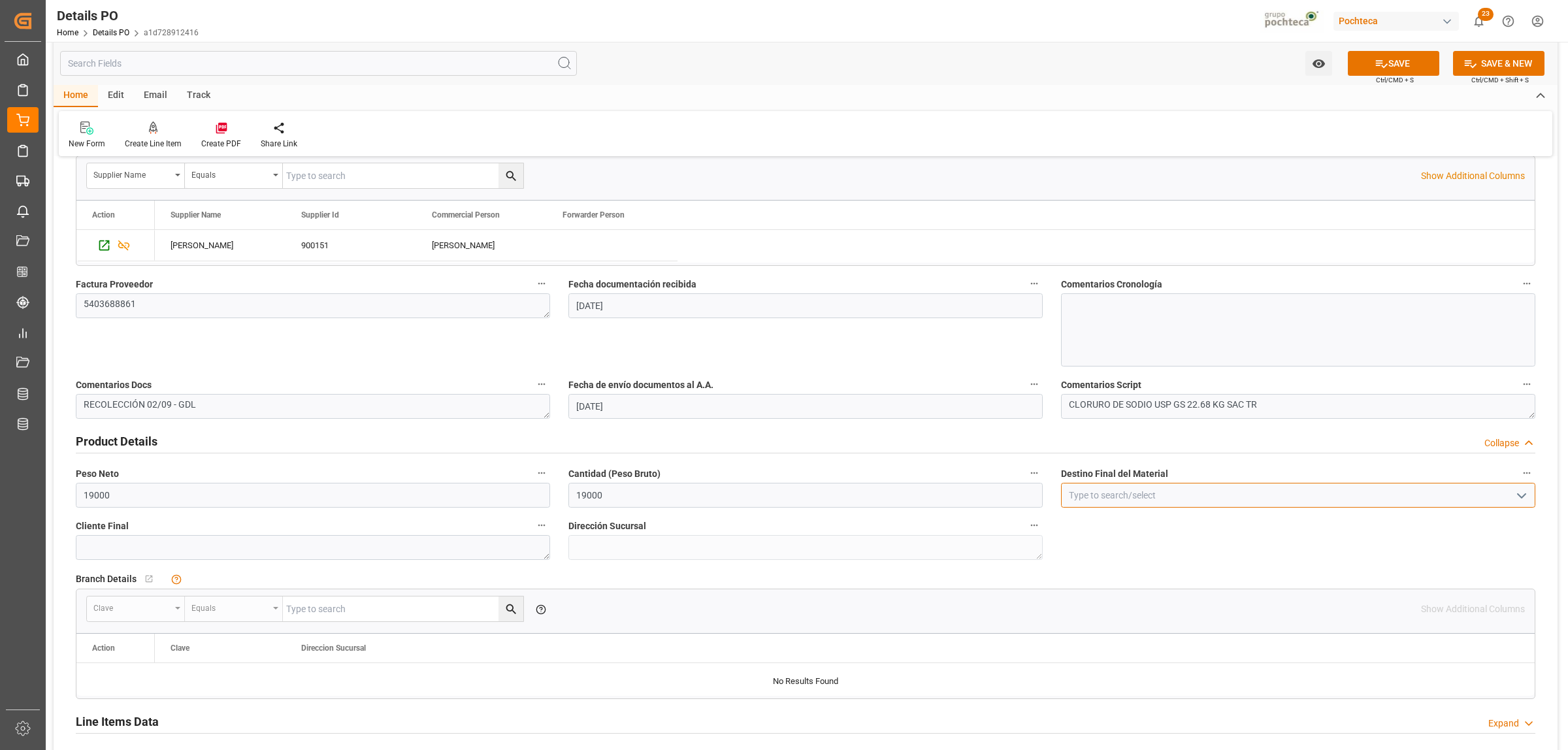
click at [1079, 491] on input at bounding box center [1299, 495] width 475 height 25
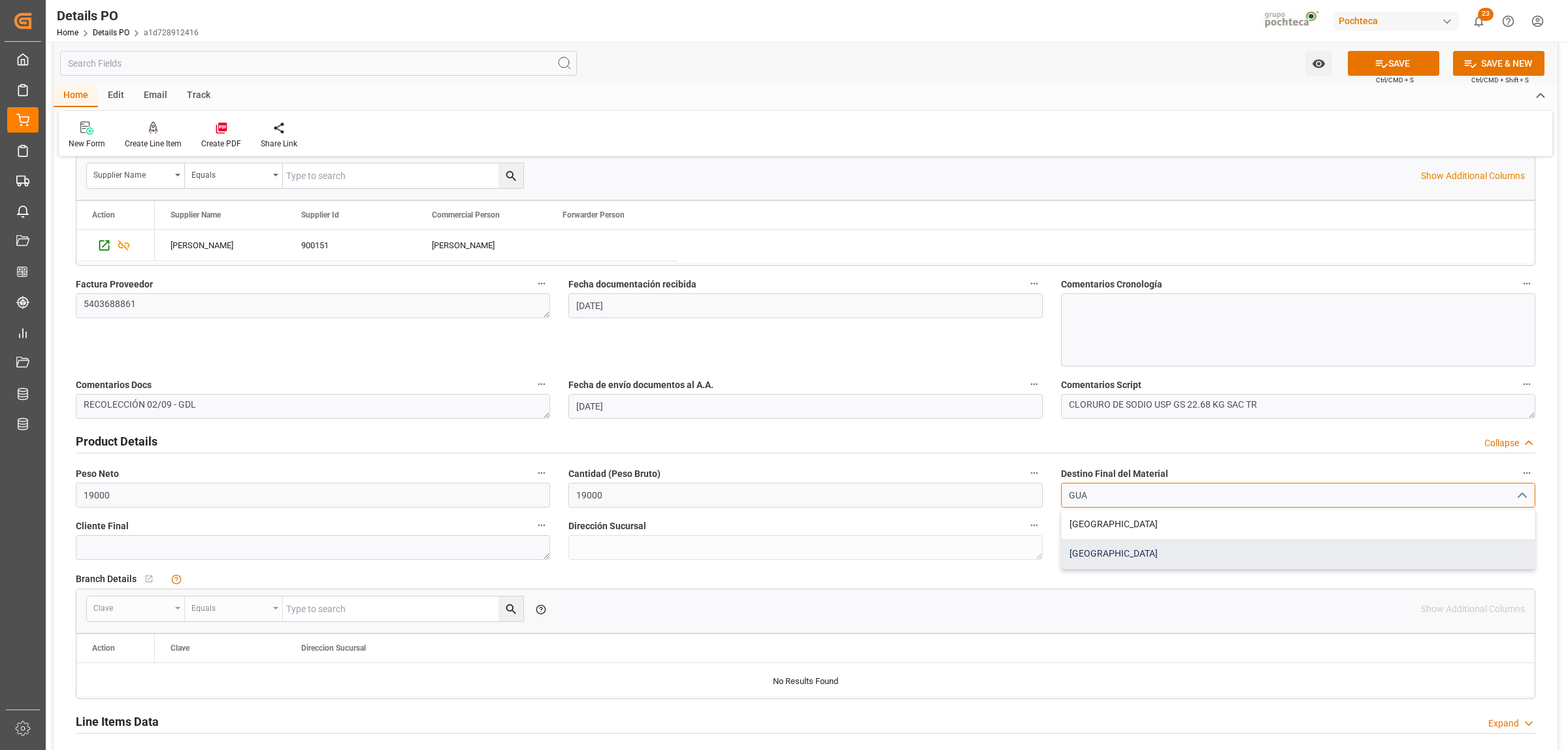
click at [1140, 547] on div "[GEOGRAPHIC_DATA]" at bounding box center [1298, 553] width 473 height 29
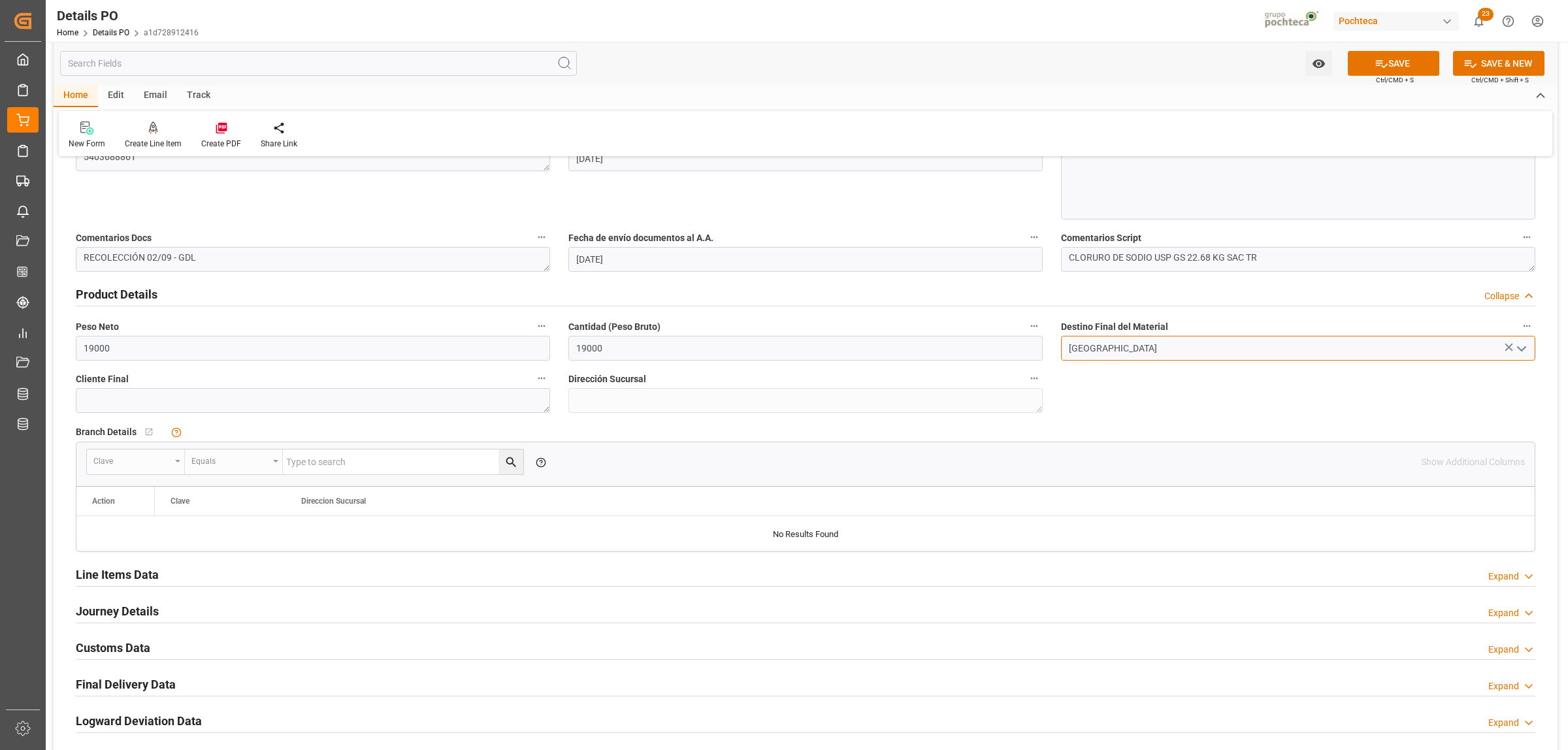
scroll to position [817, 0]
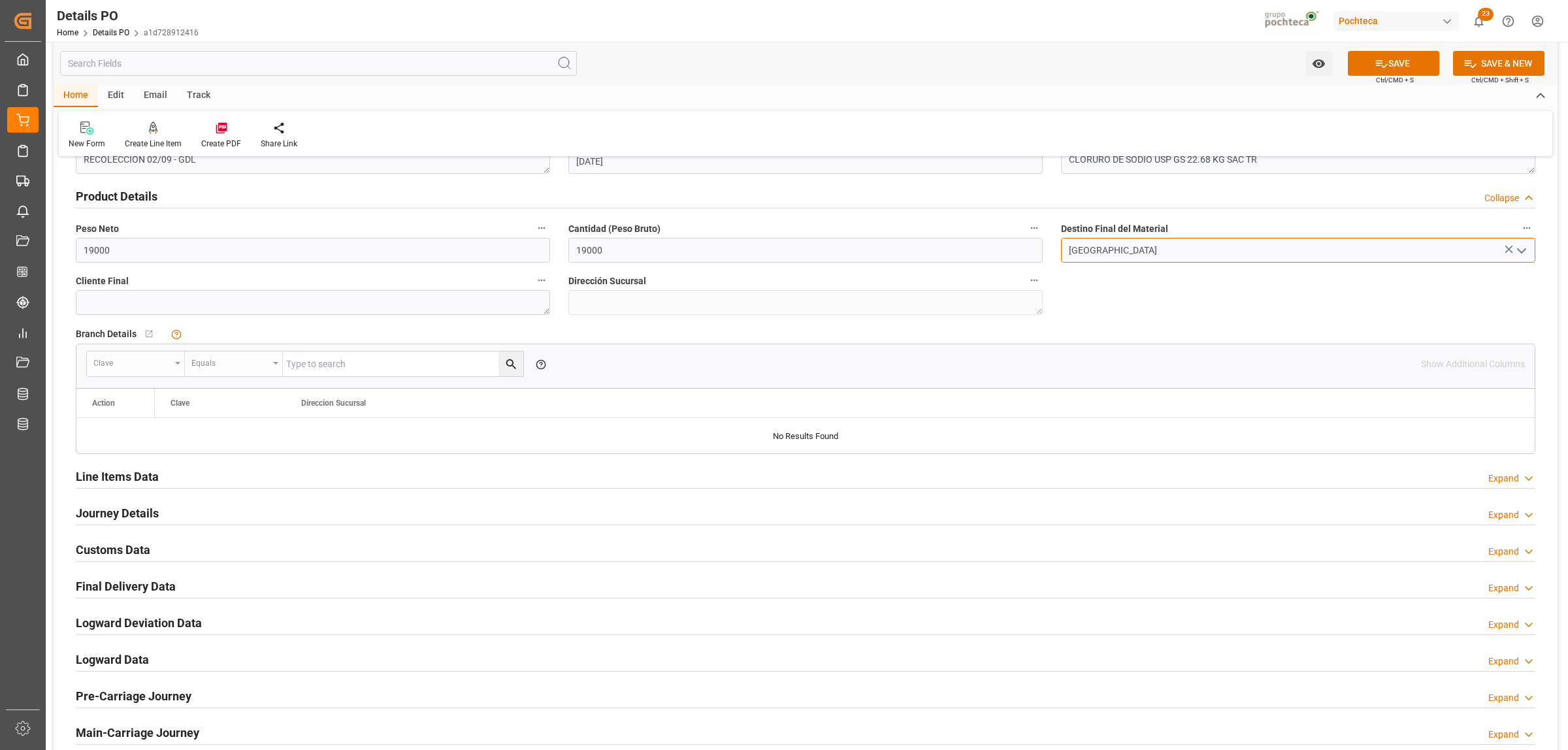
type input "[GEOGRAPHIC_DATA]"
click at [132, 477] on h2 "Line Items Data" at bounding box center [116, 476] width 83 height 18
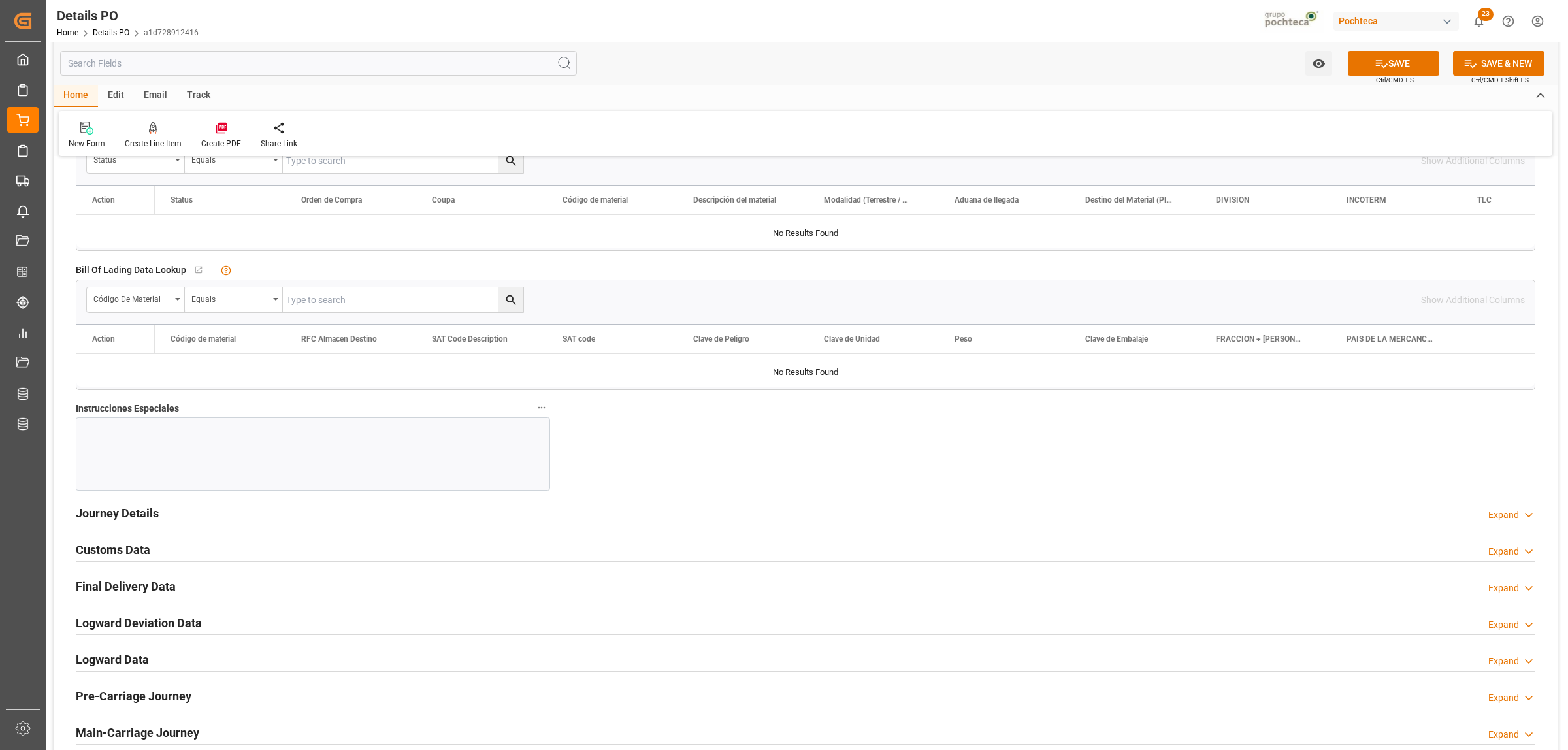
scroll to position [1306, 0]
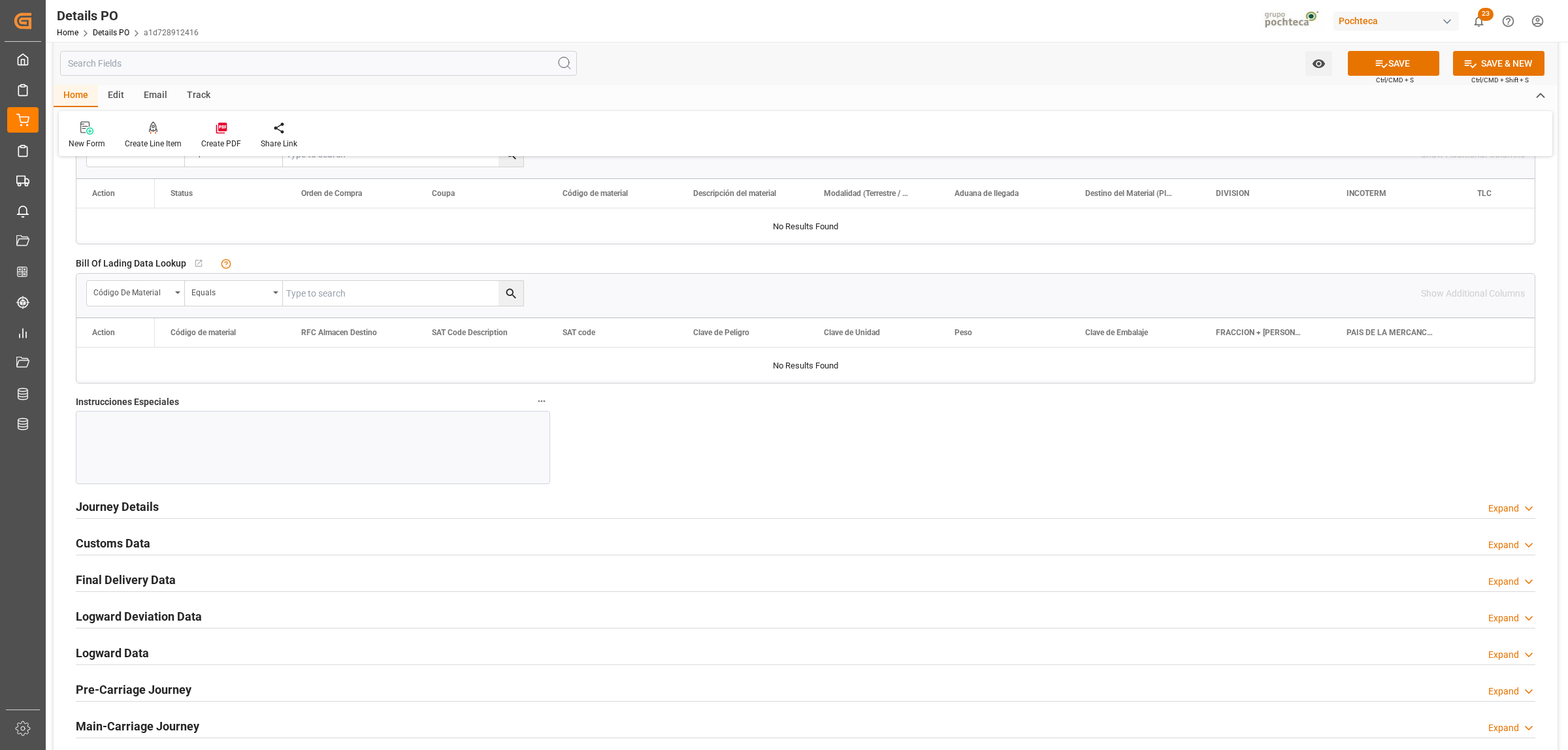
click at [132, 446] on div at bounding box center [313, 447] width 475 height 73
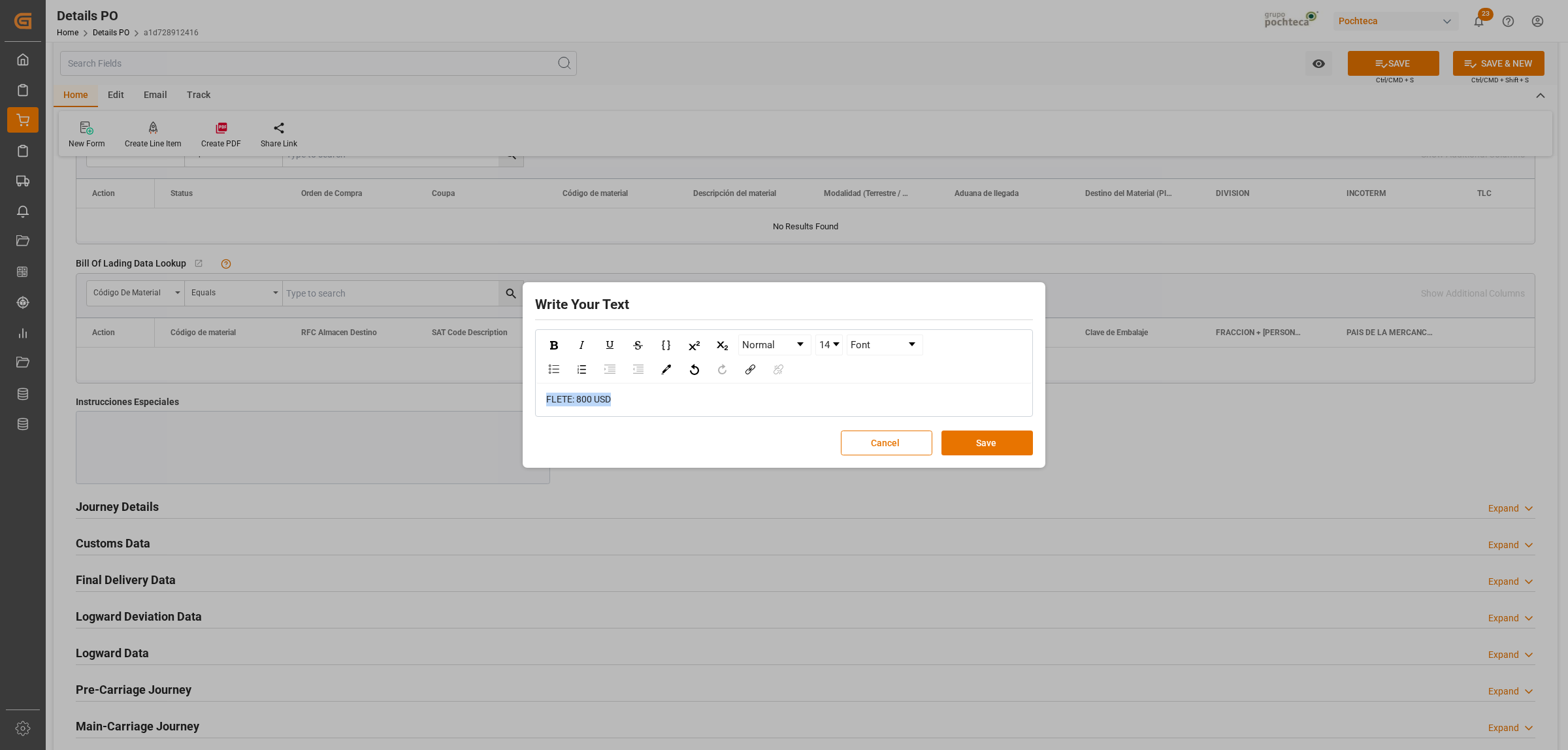
drag, startPoint x: 606, startPoint y: 403, endPoint x: 538, endPoint y: 405, distance: 68.0
click at [538, 405] on div "FLETE: 800 USD" at bounding box center [783, 399] width 495 height 32
click at [554, 343] on img "rdw-inline-control" at bounding box center [554, 346] width 8 height 9
click at [834, 347] on link "14" at bounding box center [828, 345] width 26 height 20
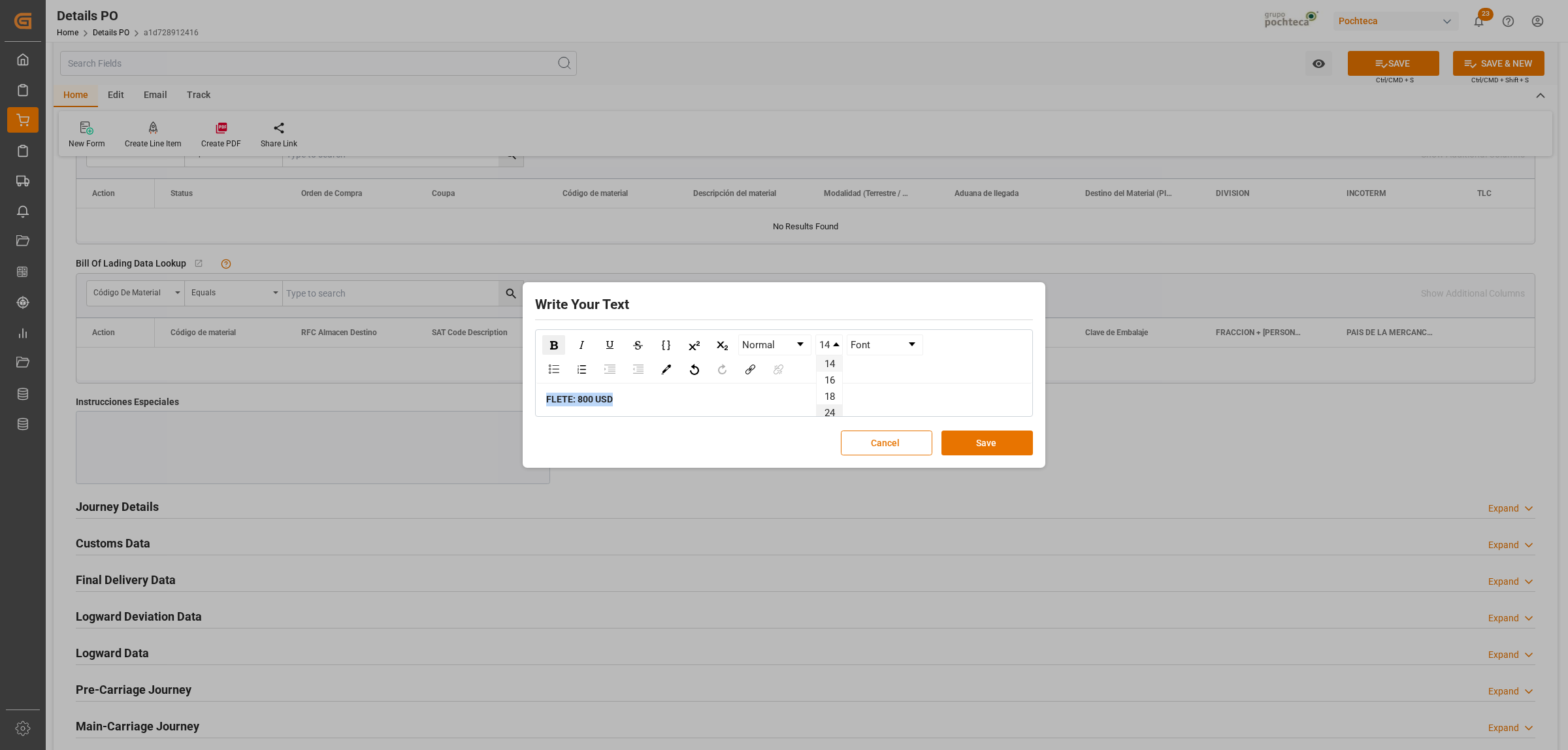
click at [825, 411] on li "24" at bounding box center [829, 412] width 26 height 16
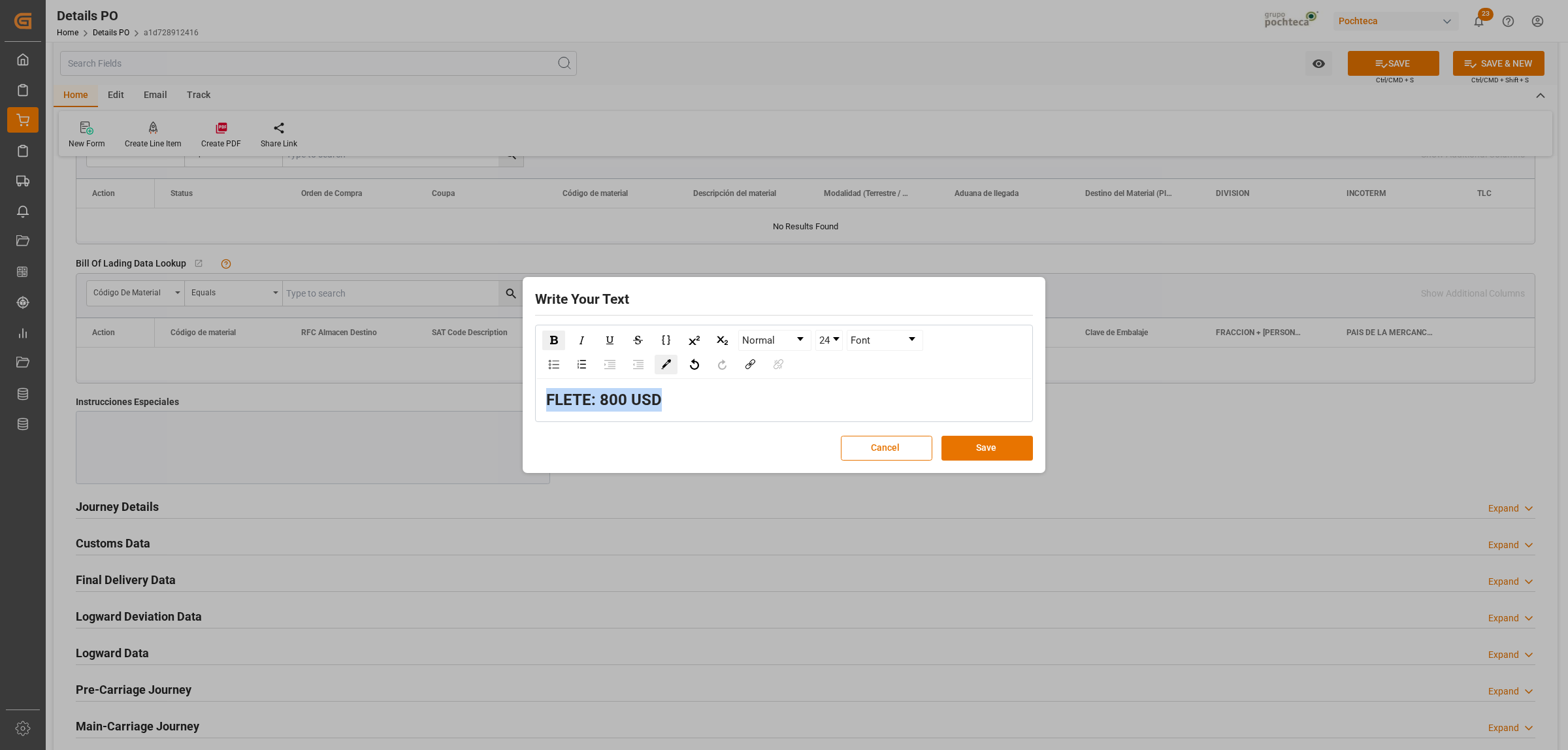
click at [667, 363] on img "rdw-color-picker" at bounding box center [666, 363] width 10 height 10
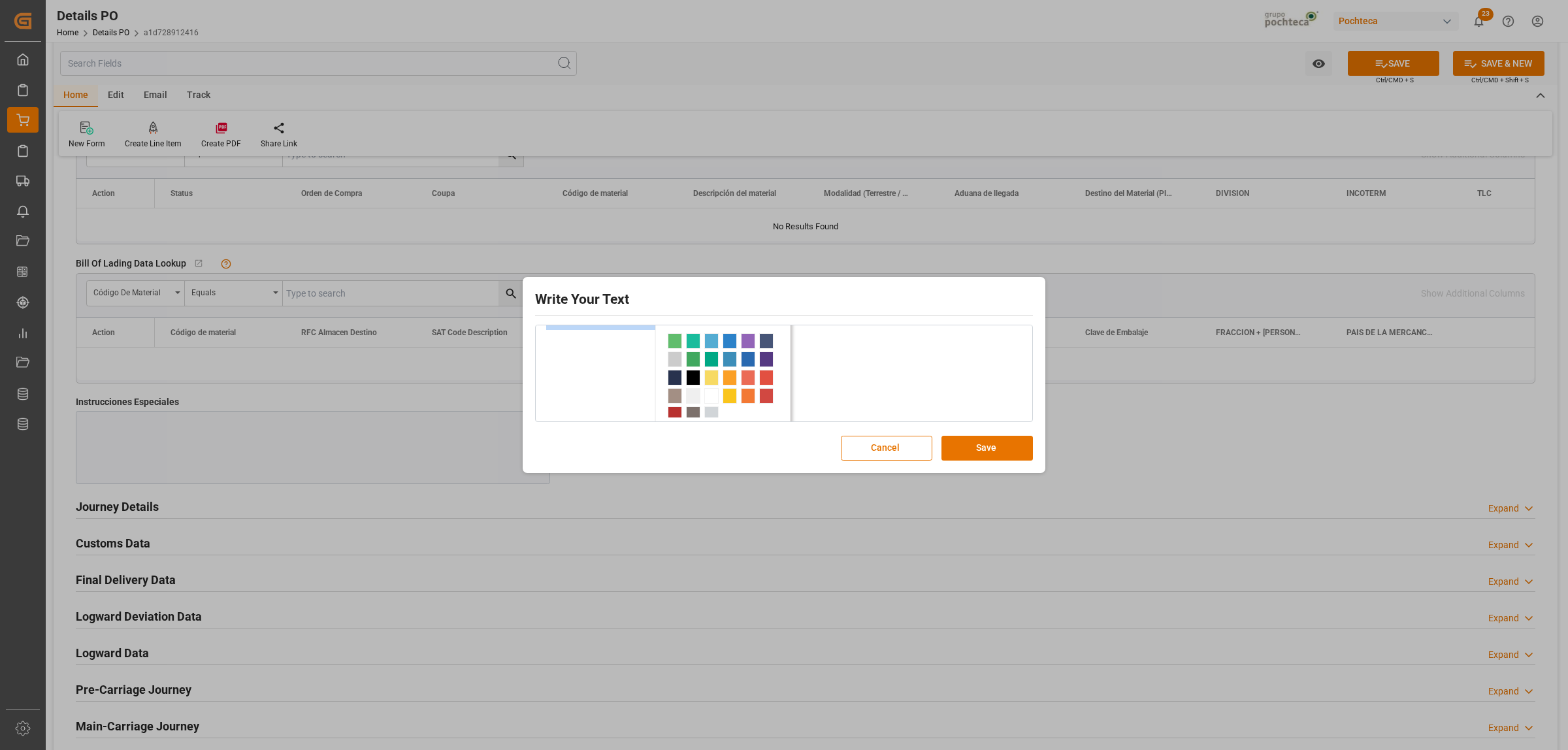
click at [693, 344] on span "rdw-color-picker" at bounding box center [693, 341] width 14 height 16
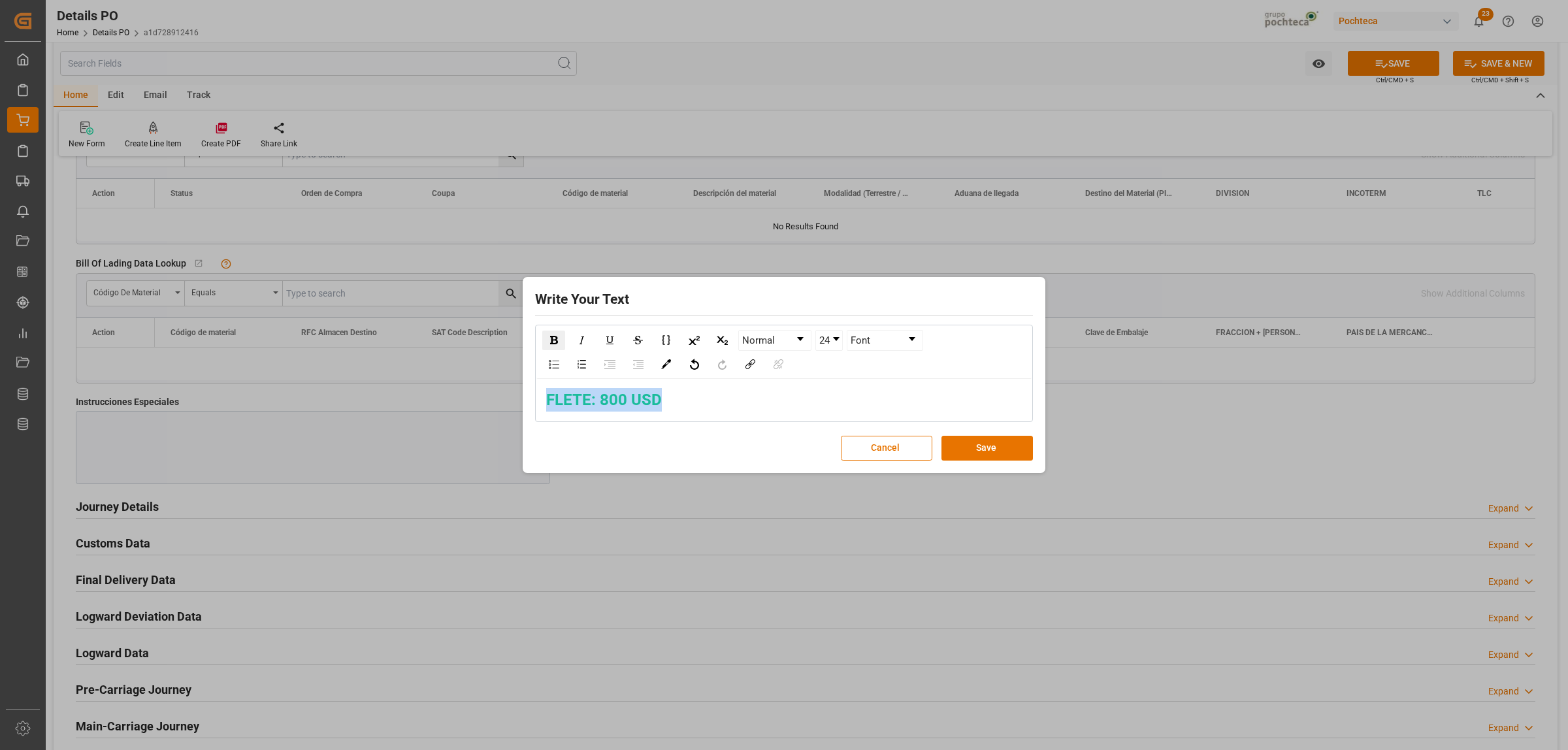
scroll to position [0, 0]
click at [957, 457] on button "Save" at bounding box center [987, 448] width 92 height 25
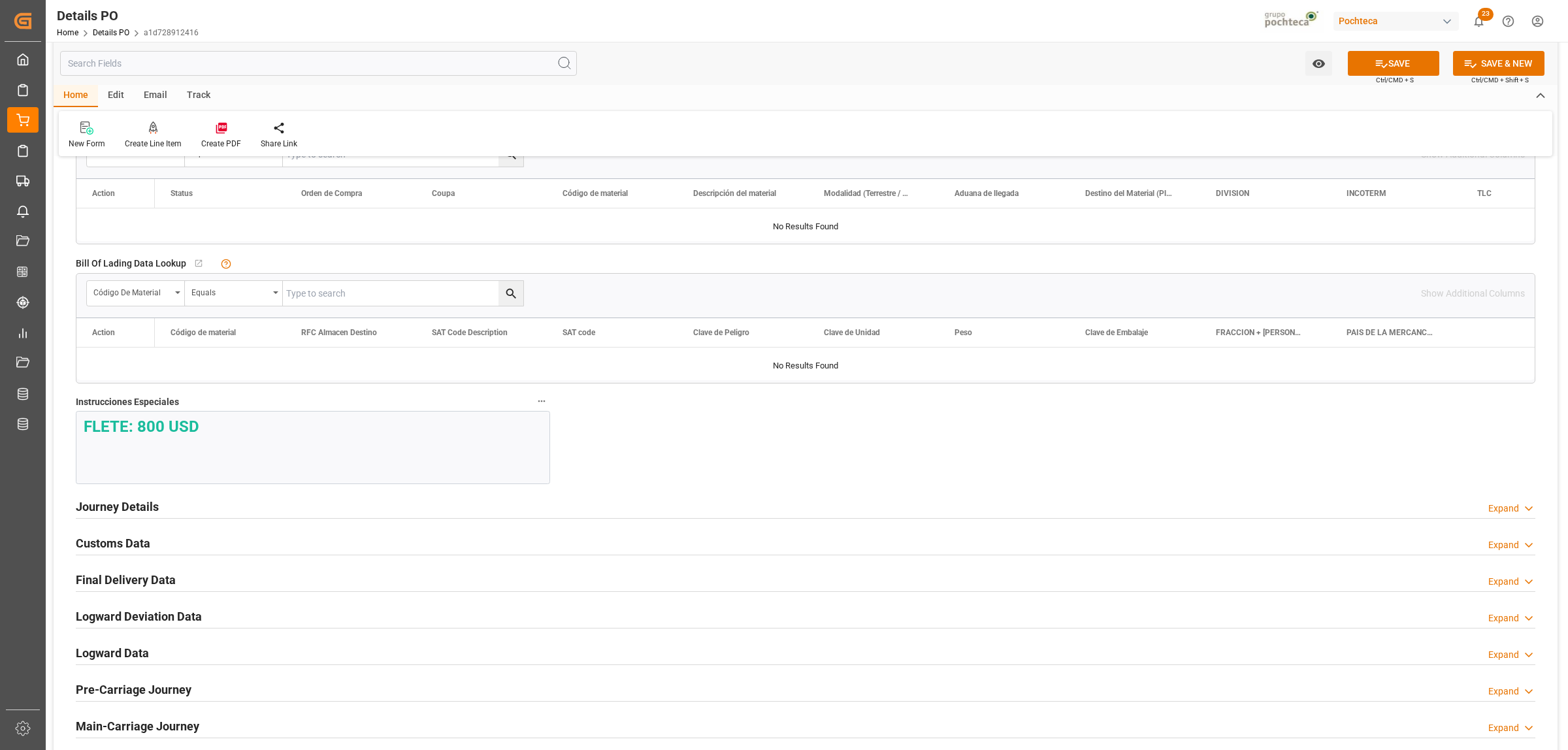
click at [134, 511] on h2 "Journey Details" at bounding box center [116, 507] width 83 height 18
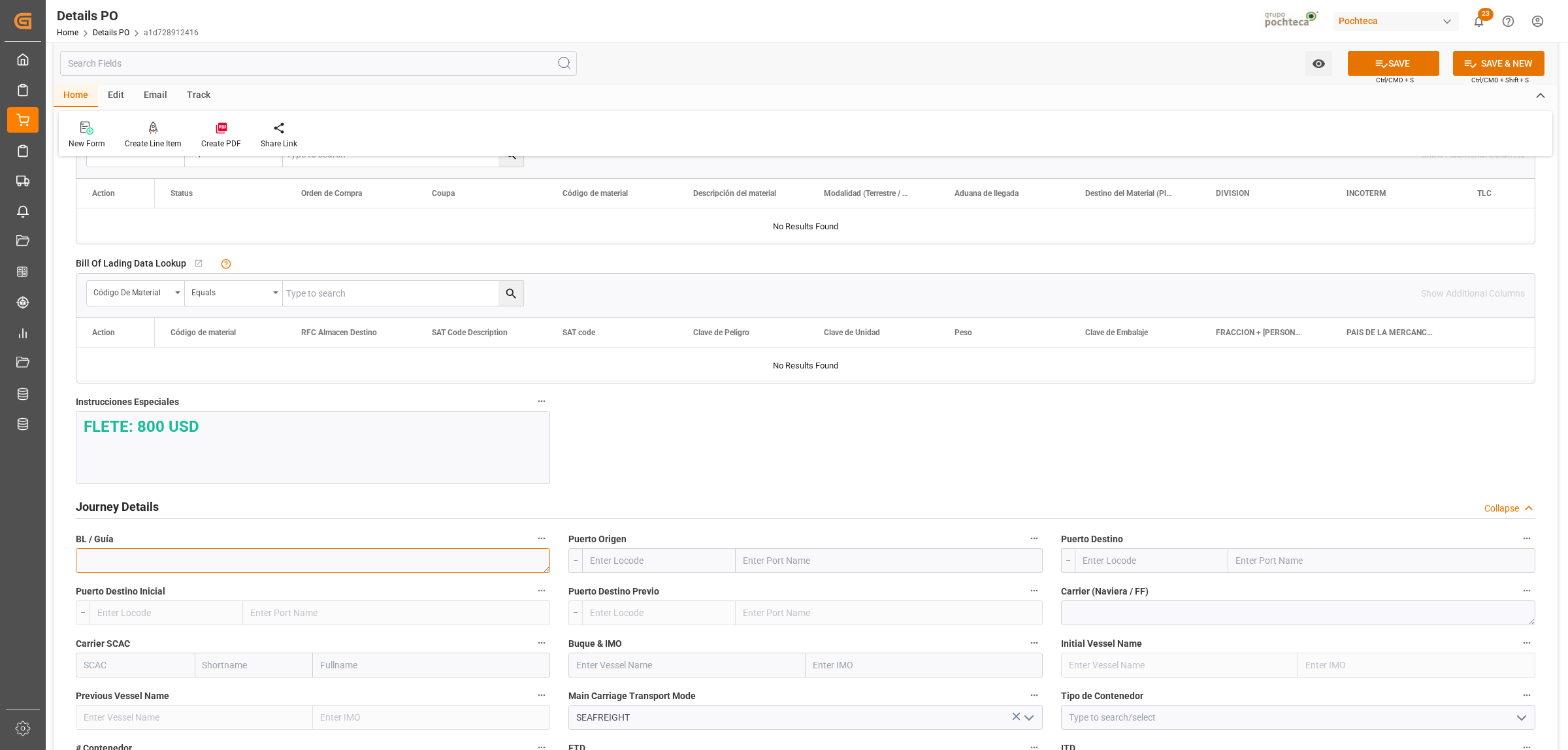
click at [216, 565] on textarea at bounding box center [313, 561] width 475 height 25
paste textarea "5403688861"
click at [168, 563] on textarea "5403688861" at bounding box center [313, 561] width 475 height 25
drag, startPoint x: 138, startPoint y: 558, endPoint x: 80, endPoint y: 558, distance: 58.0
click at [80, 558] on textarea "5403688861" at bounding box center [313, 561] width 475 height 25
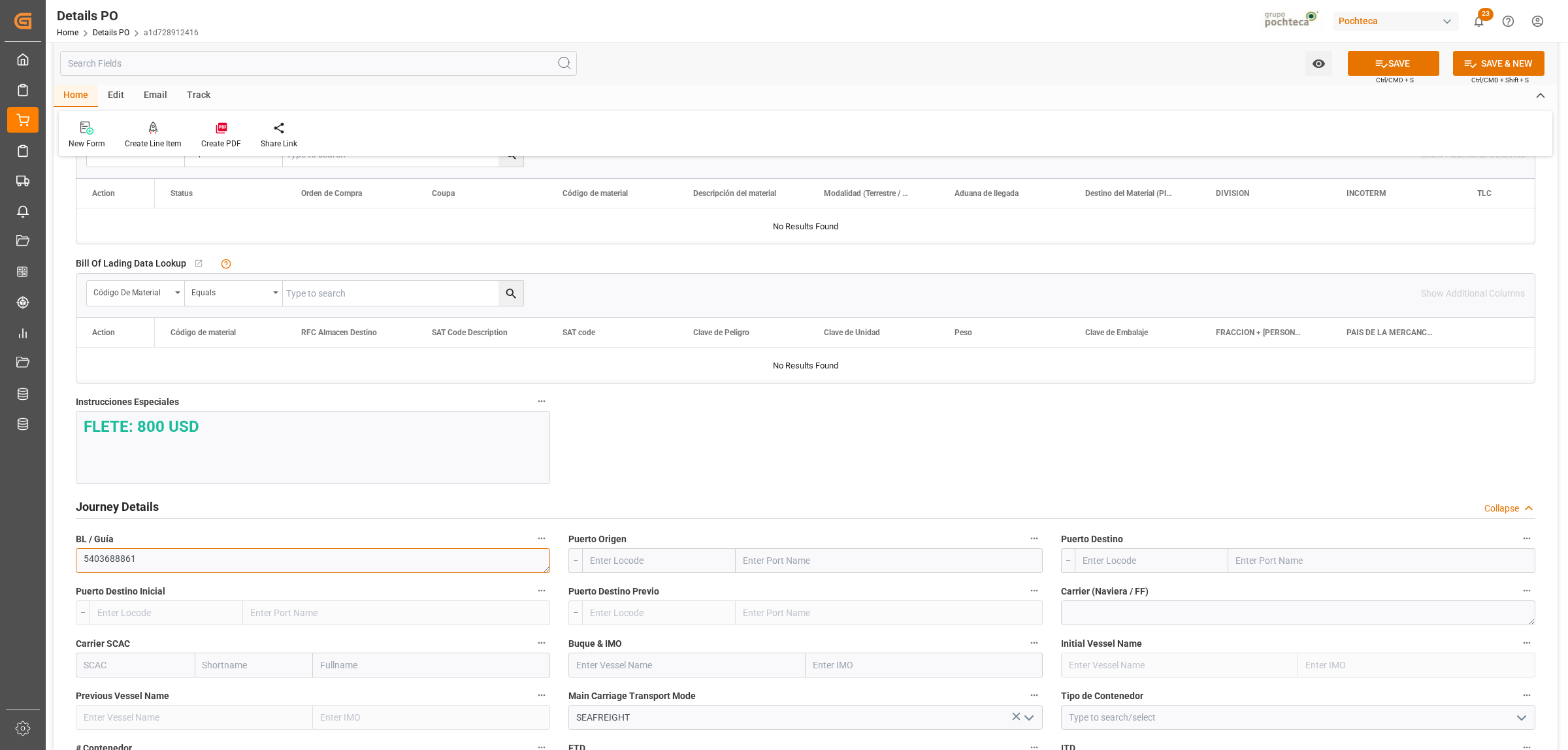
paste textarea "912214655"
type textarea "912214655"
click at [804, 569] on input "text" at bounding box center [889, 561] width 307 height 25
type input "LAREDO"
click at [756, 624] on b "Laredo" at bounding box center [758, 618] width 29 height 11
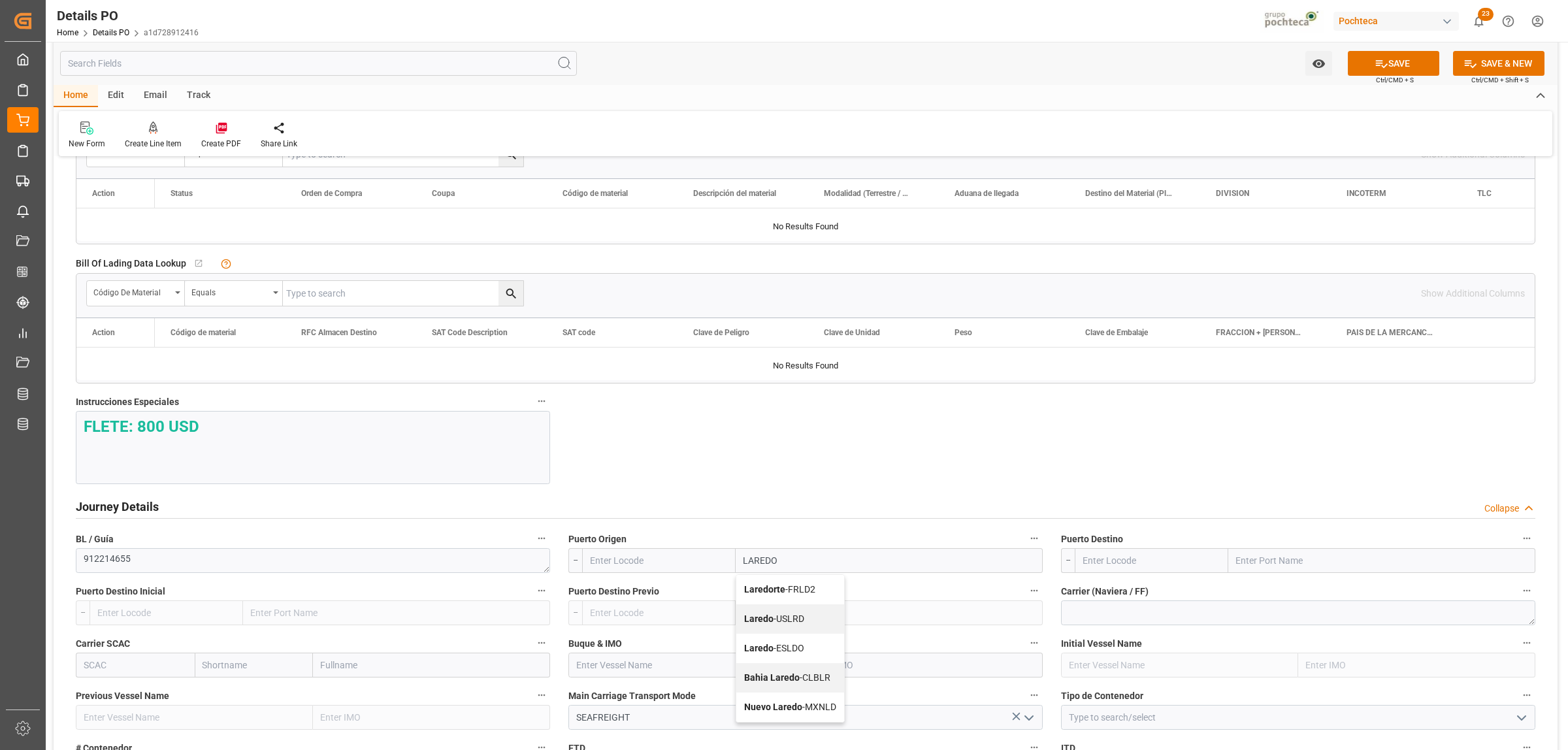
type input "USLRD"
type input "Laredo"
click at [1314, 560] on input "text" at bounding box center [1381, 561] width 307 height 25
type input "NUEVO LAREDO"
click at [1281, 588] on b "Nuevo Laredo" at bounding box center [1265, 589] width 58 height 11
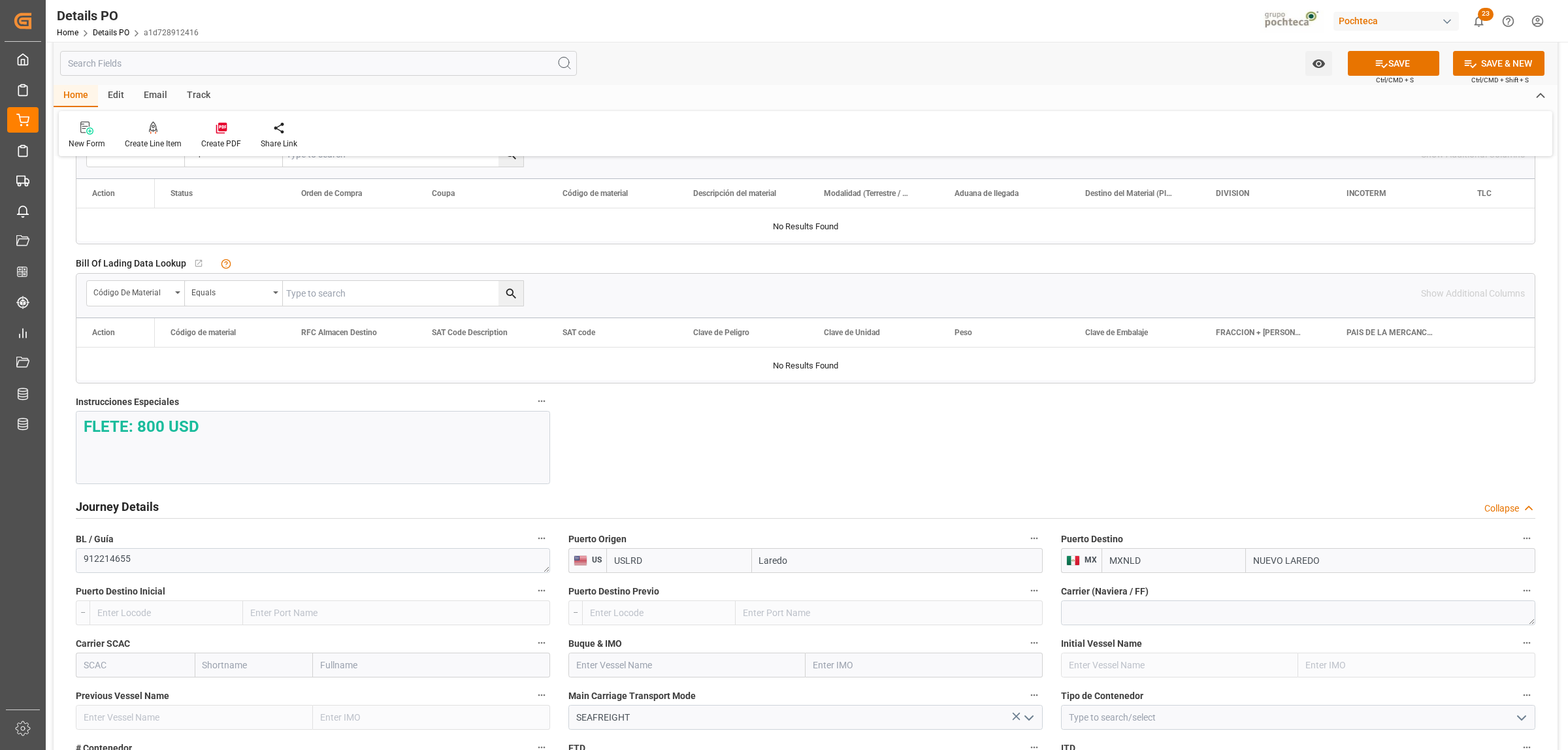
type input "MXNLD"
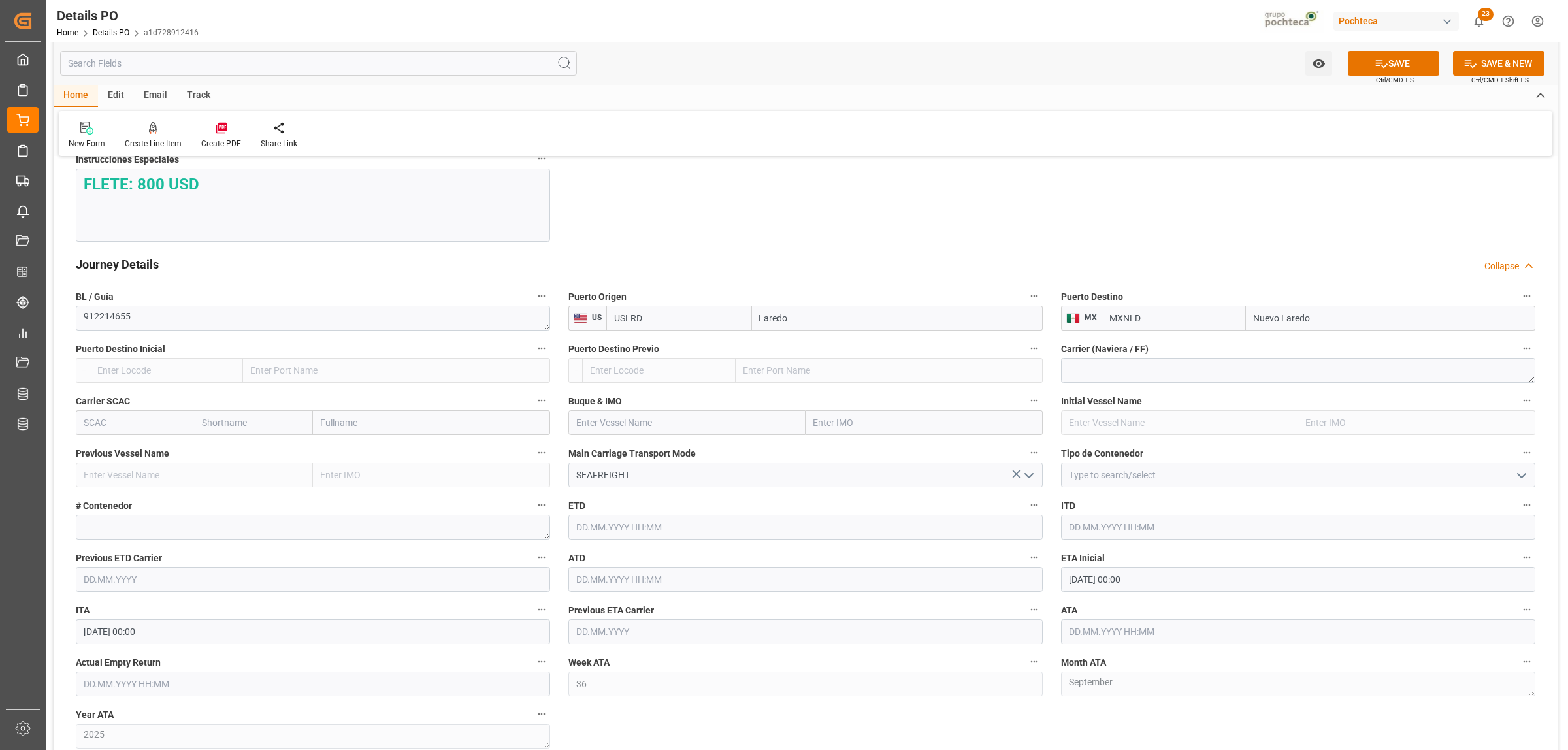
scroll to position [1552, 0]
type input "Nuevo Laredo"
click at [1520, 475] on polyline "open menu" at bounding box center [1521, 473] width 8 height 4
click at [1076, 594] on div "FTL" at bounding box center [1298, 589] width 473 height 29
type input "FTL"
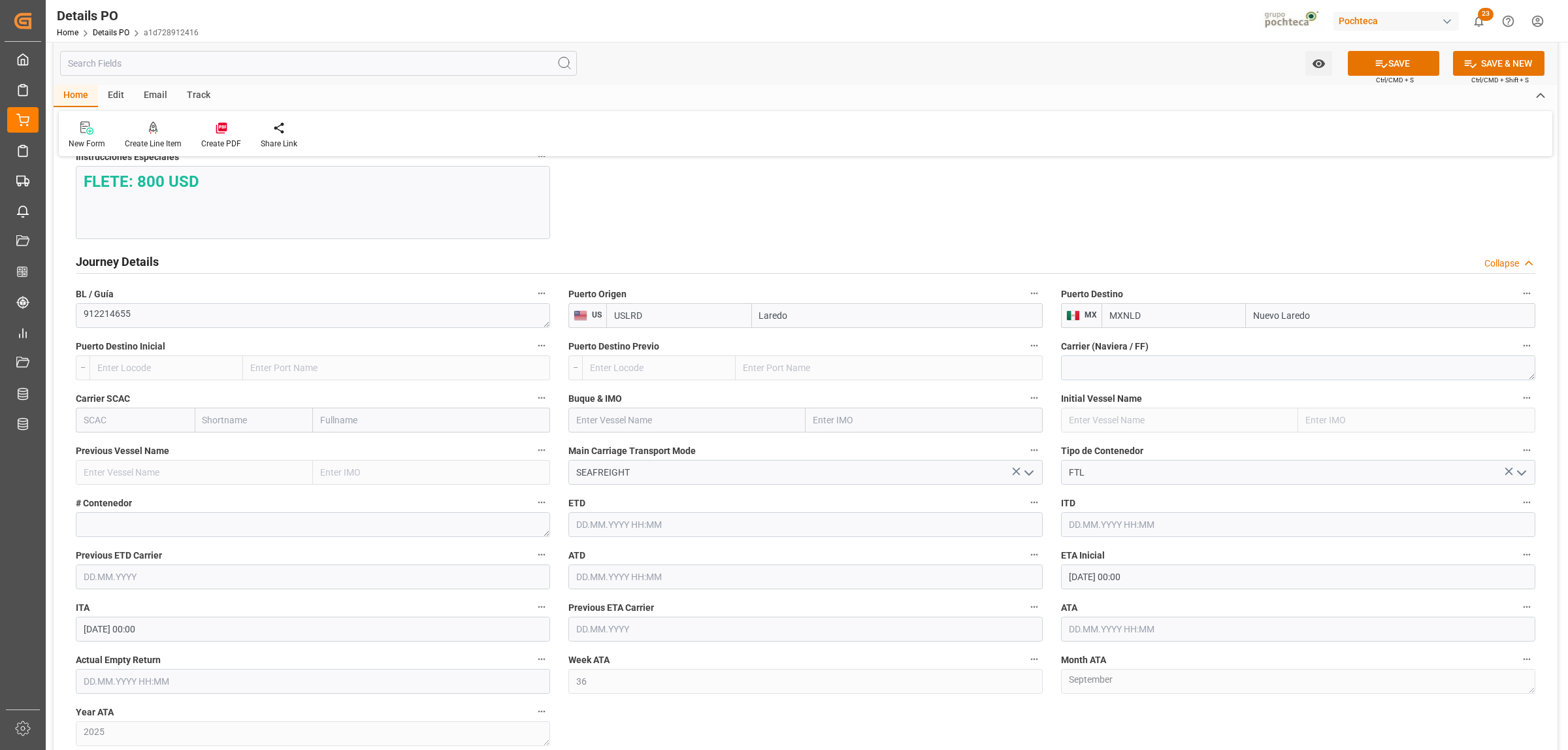
scroll to position [1632, 0]
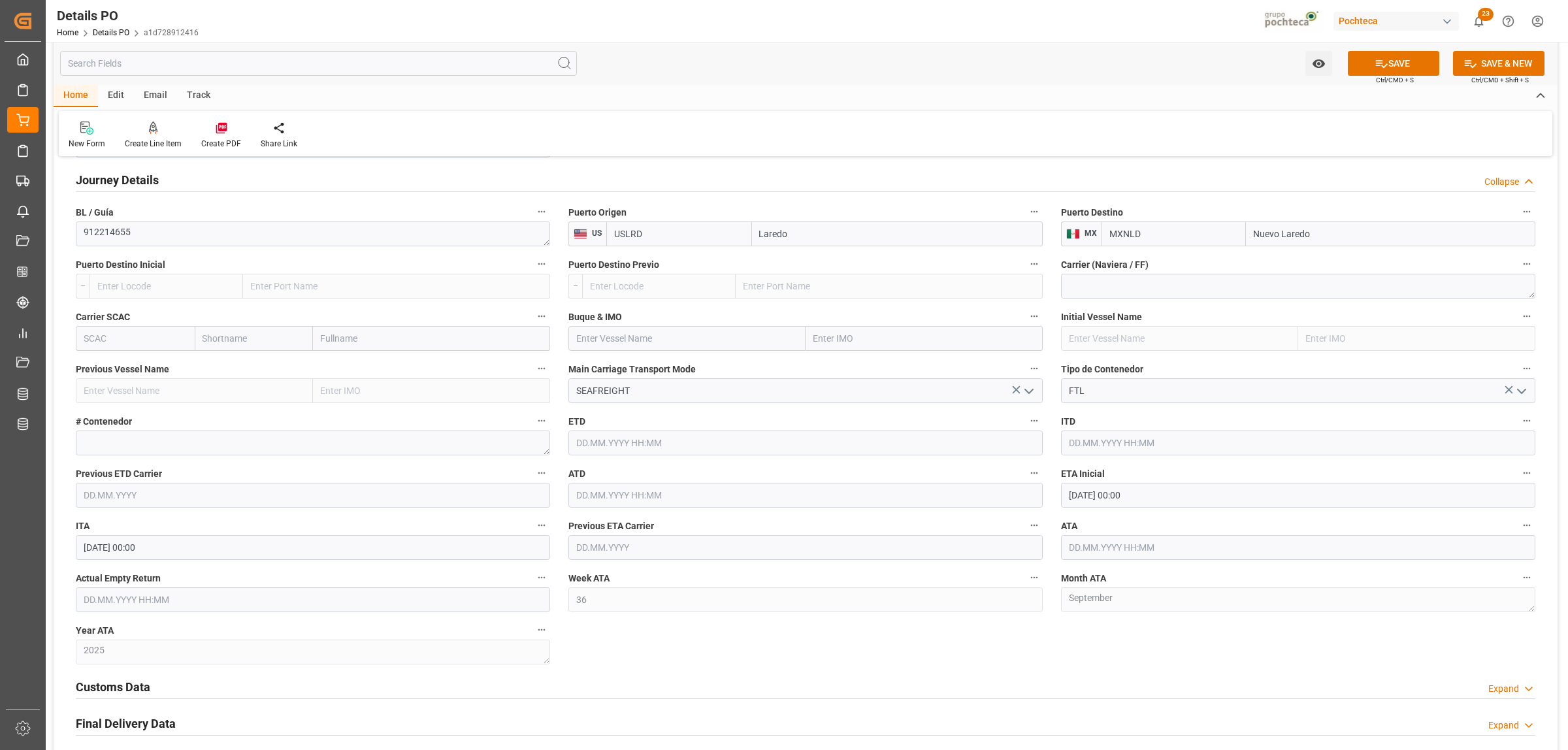
click at [1104, 498] on input "[DATE] 00:00" at bounding box center [1299, 495] width 475 height 25
click at [1133, 575] on div "3" at bounding box center [1129, 578] width 16 height 16
type input "[DATE] 00:00"
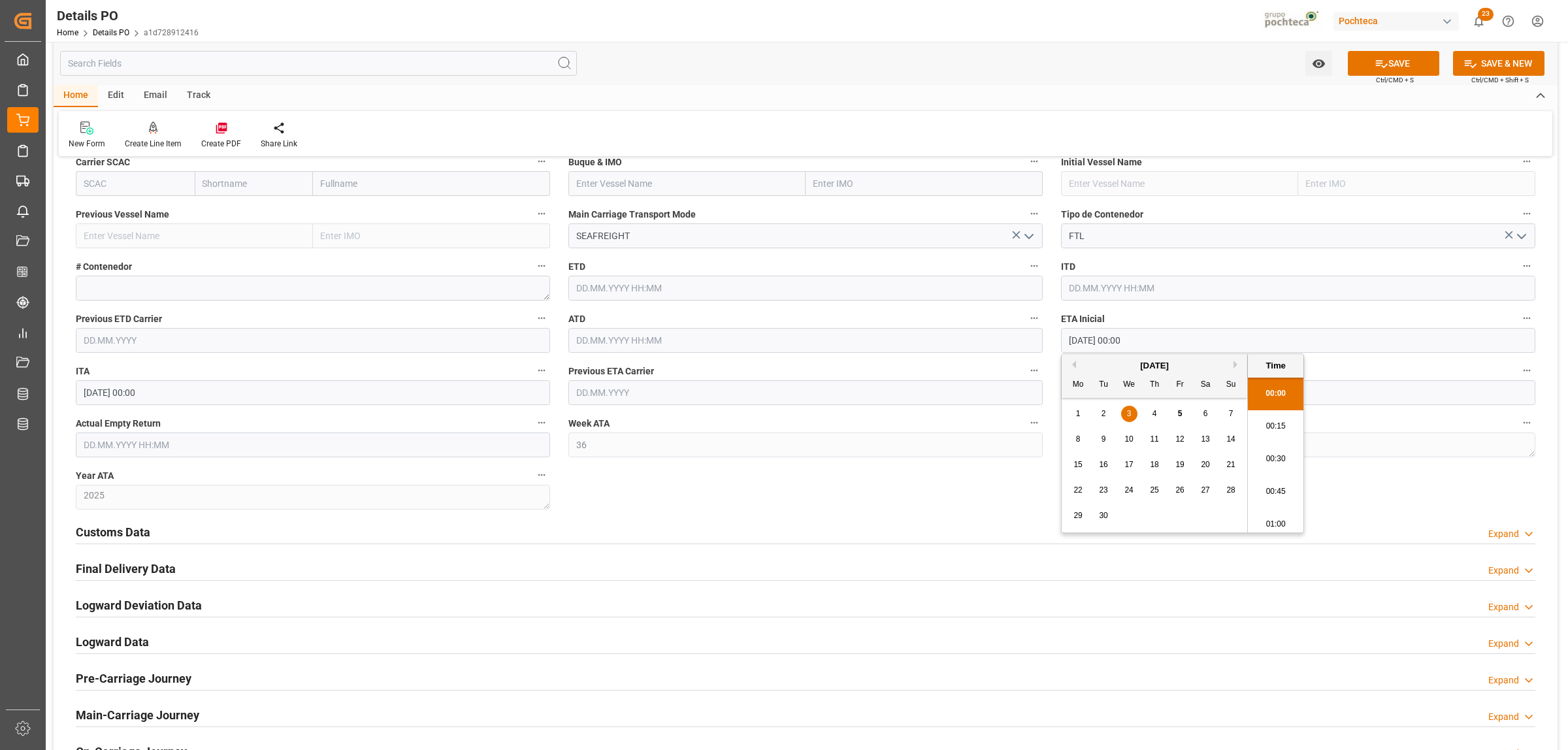
scroll to position [1796, 0]
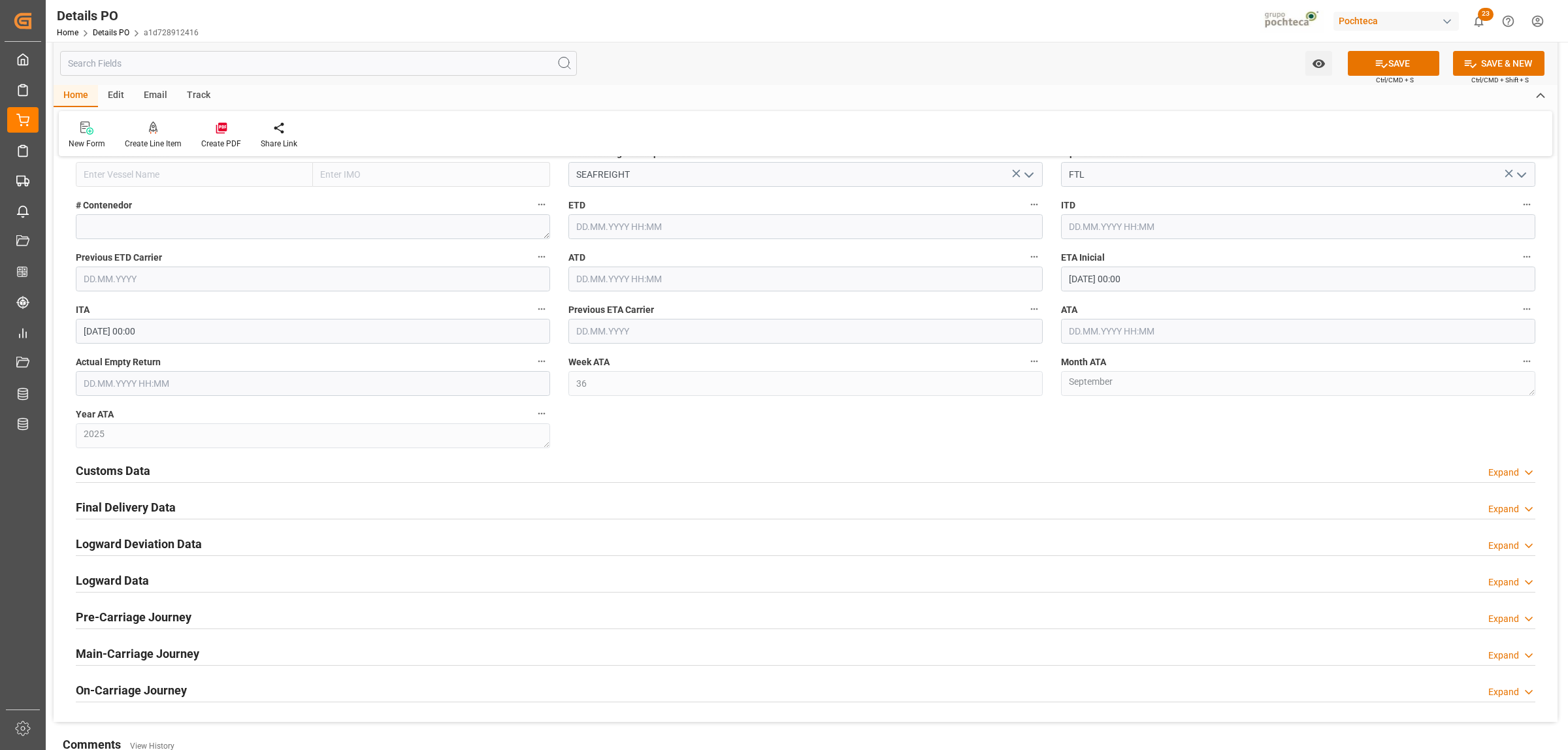
scroll to position [1878, 0]
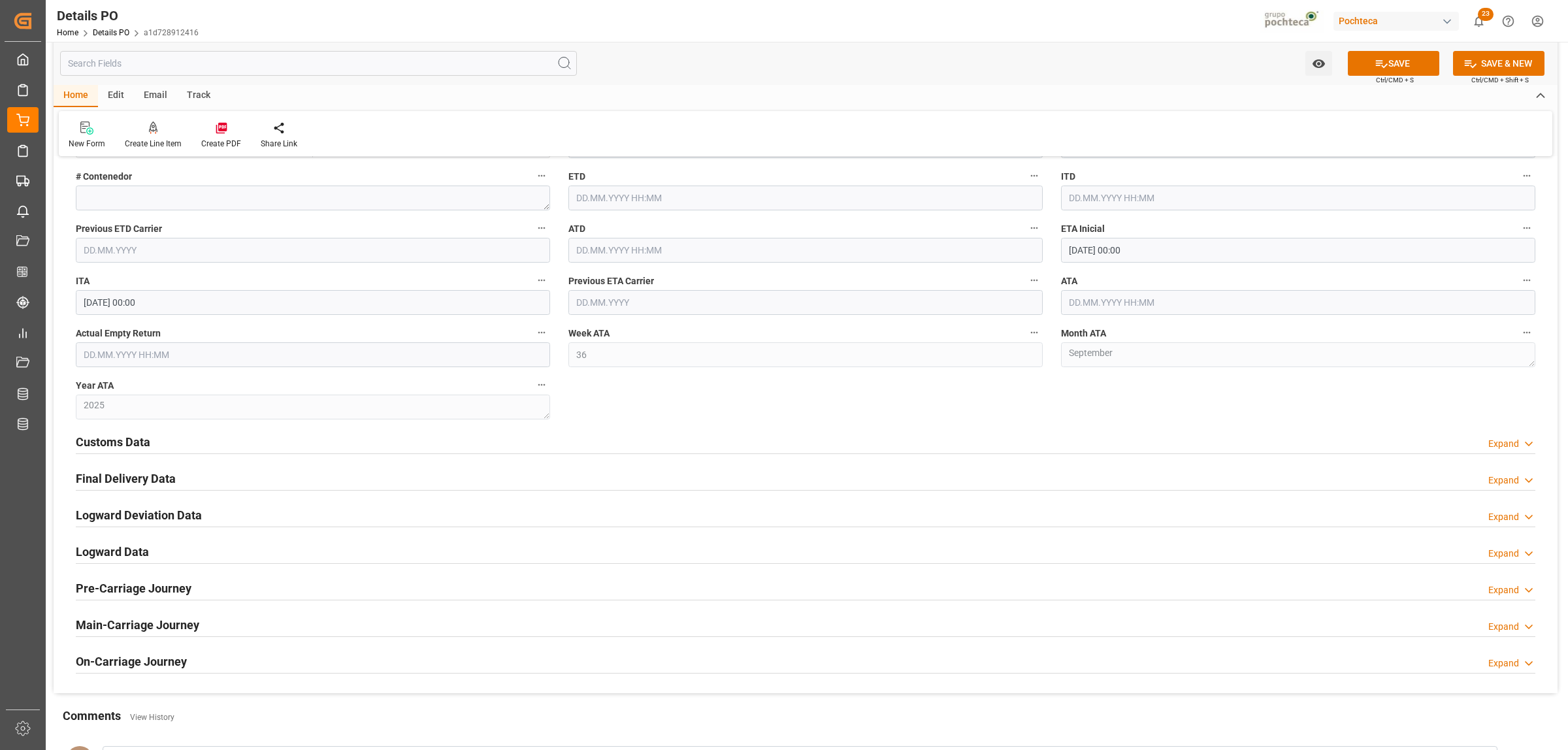
click at [87, 447] on h2 "Customs Data" at bounding box center [113, 442] width 75 height 18
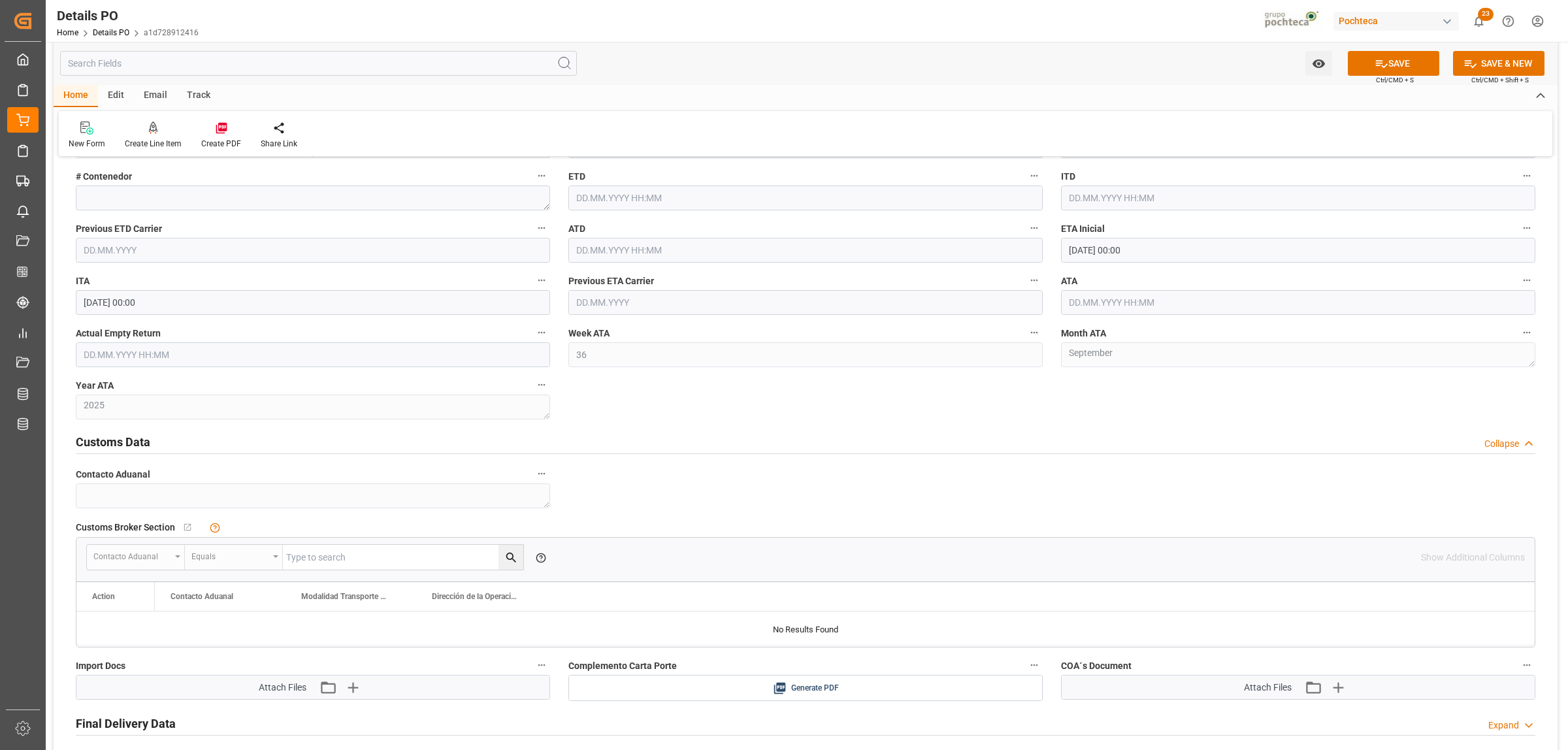
scroll to position [1959, 0]
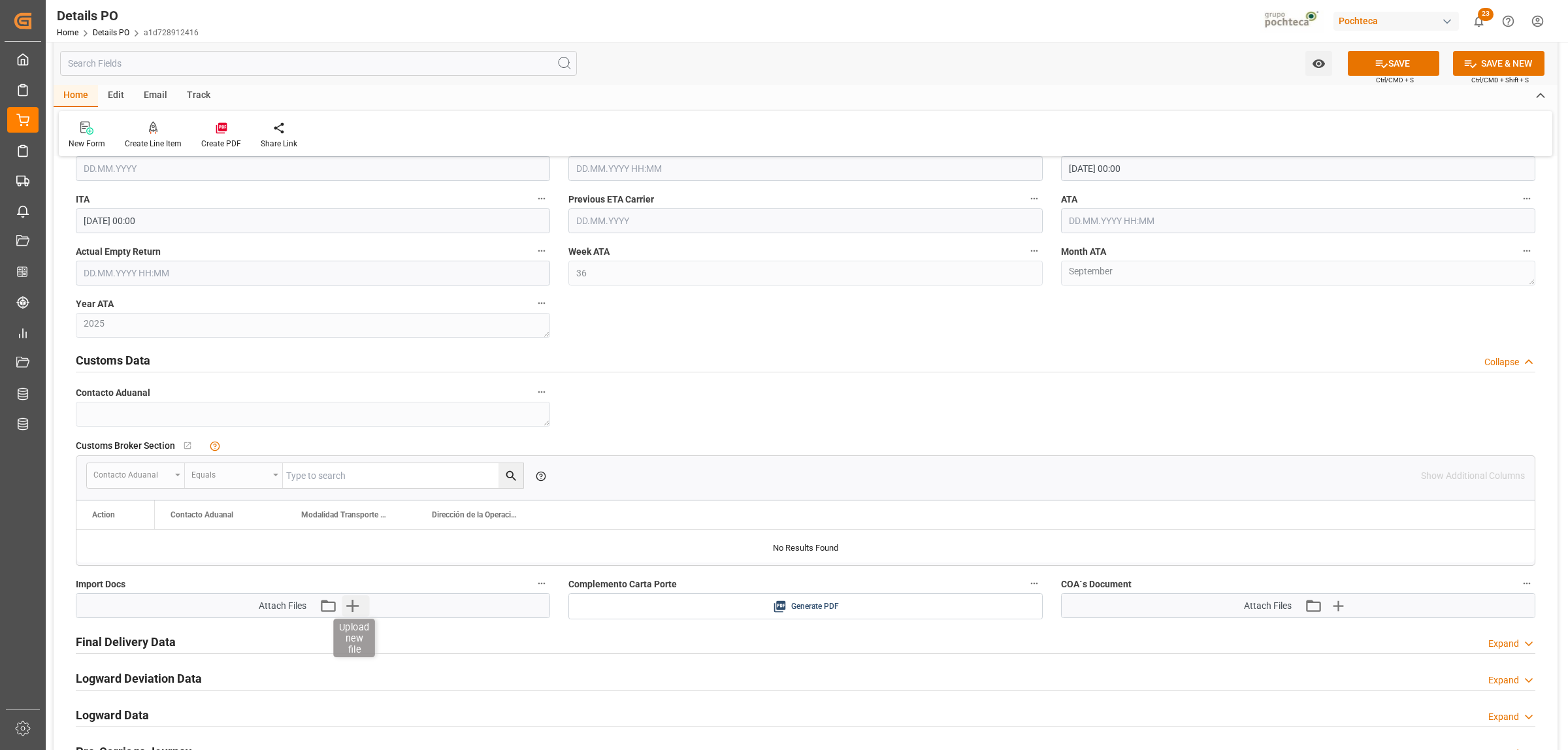
click at [357, 609] on icon "button" at bounding box center [353, 606] width 12 height 12
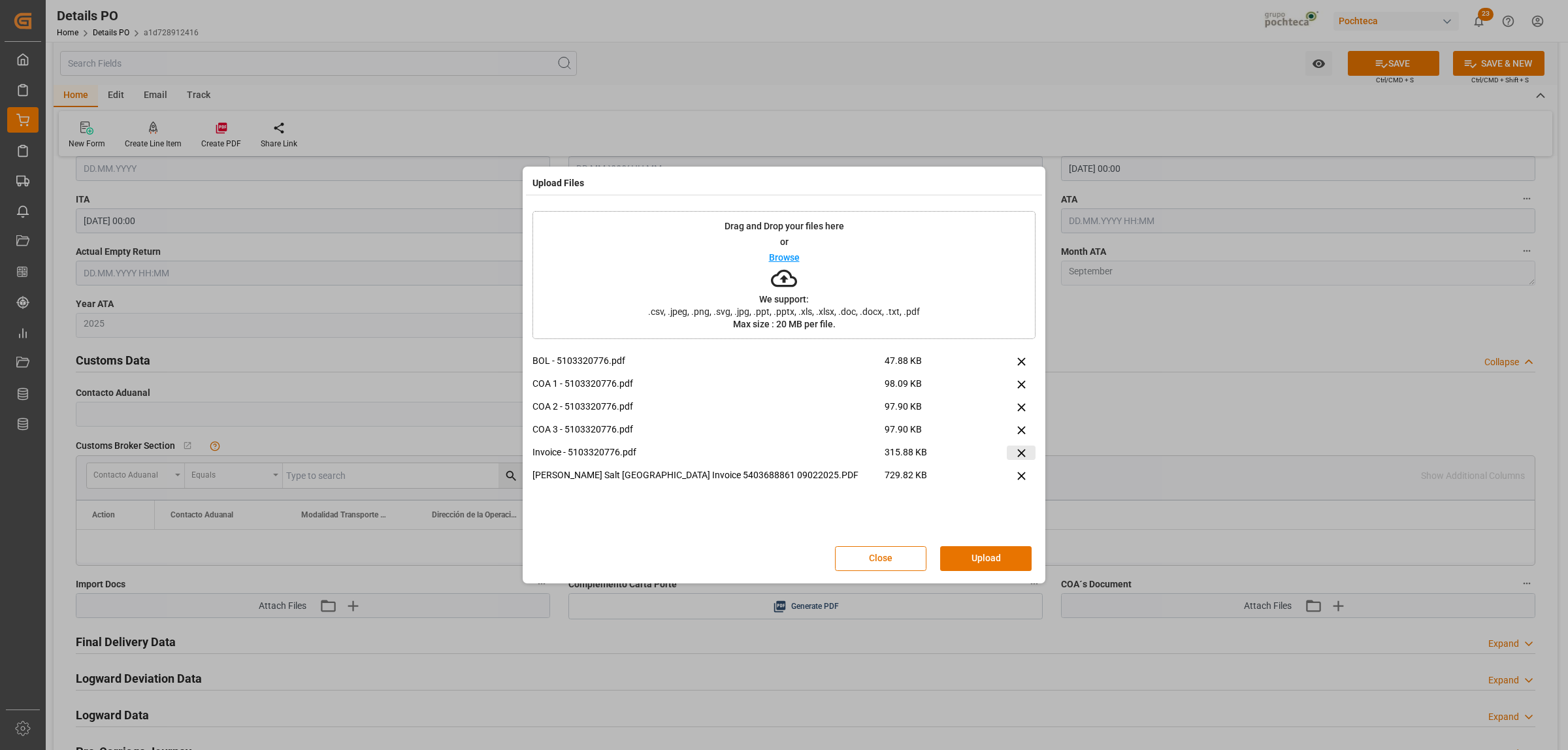
click at [1016, 450] on icon at bounding box center [1020, 452] width 13 height 13
click at [987, 554] on button "Upload" at bounding box center [986, 558] width 92 height 25
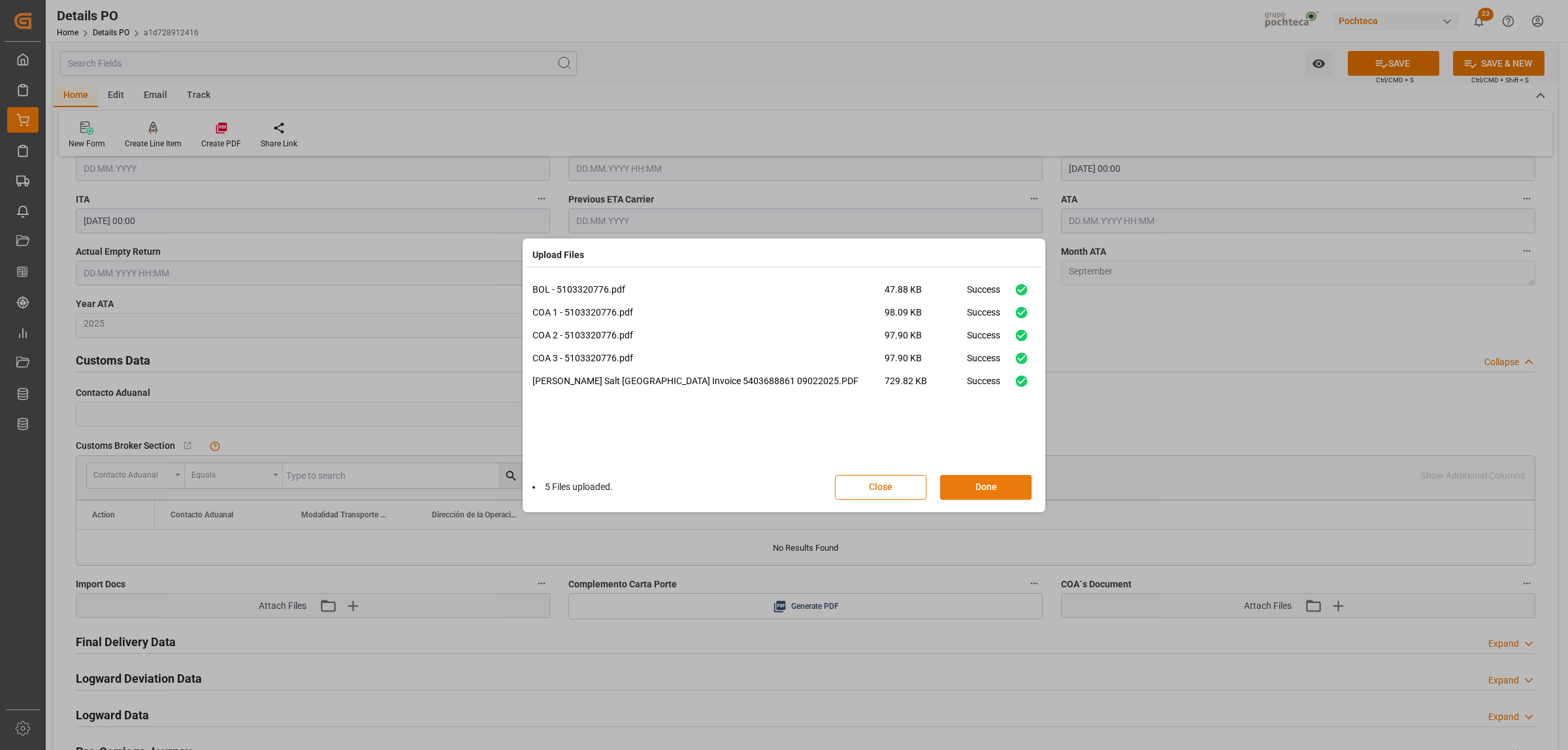
click at [998, 494] on button "Done" at bounding box center [986, 487] width 92 height 25
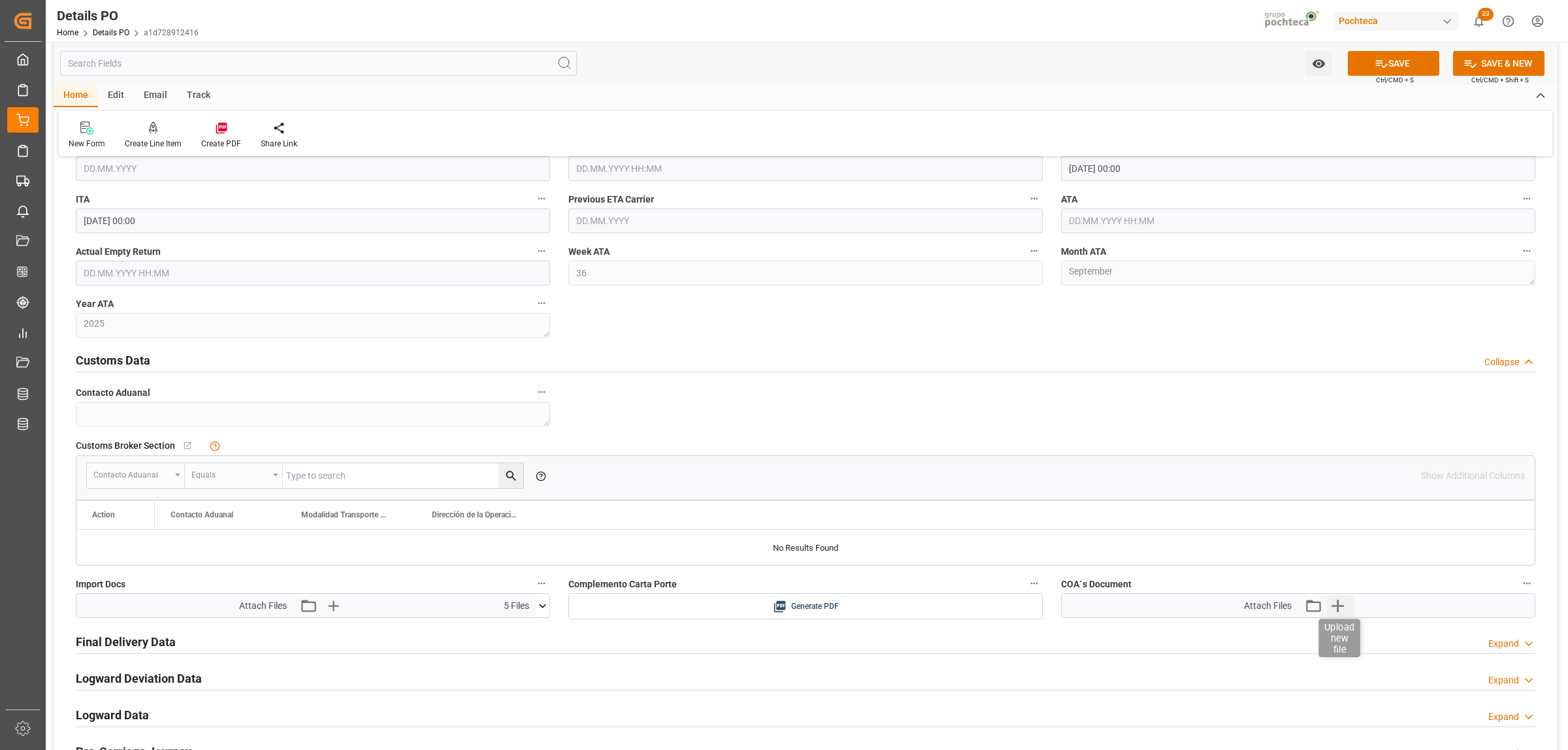
click at [1337, 608] on icon "button" at bounding box center [1338, 606] width 21 height 21
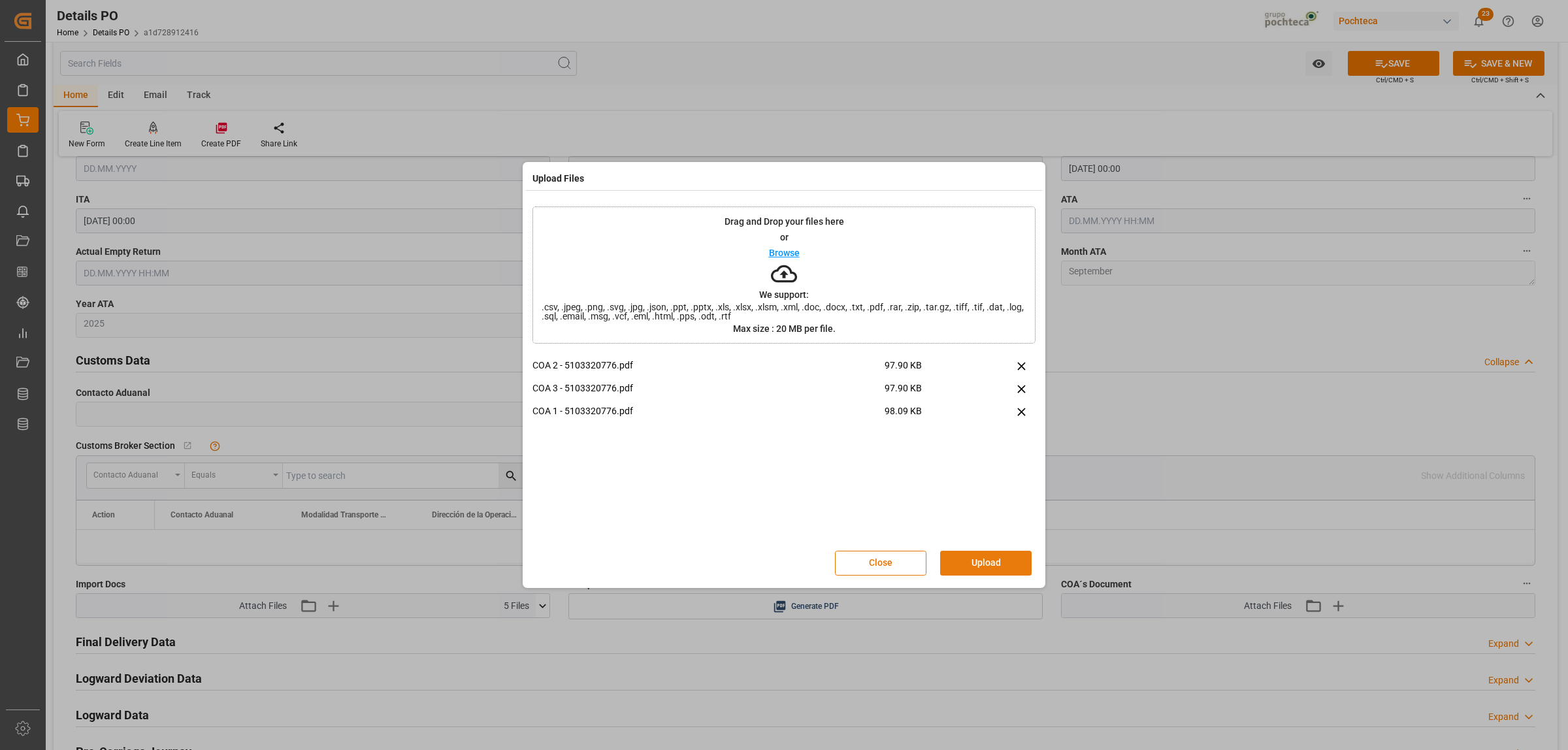
click at [985, 572] on button "Upload" at bounding box center [986, 563] width 92 height 25
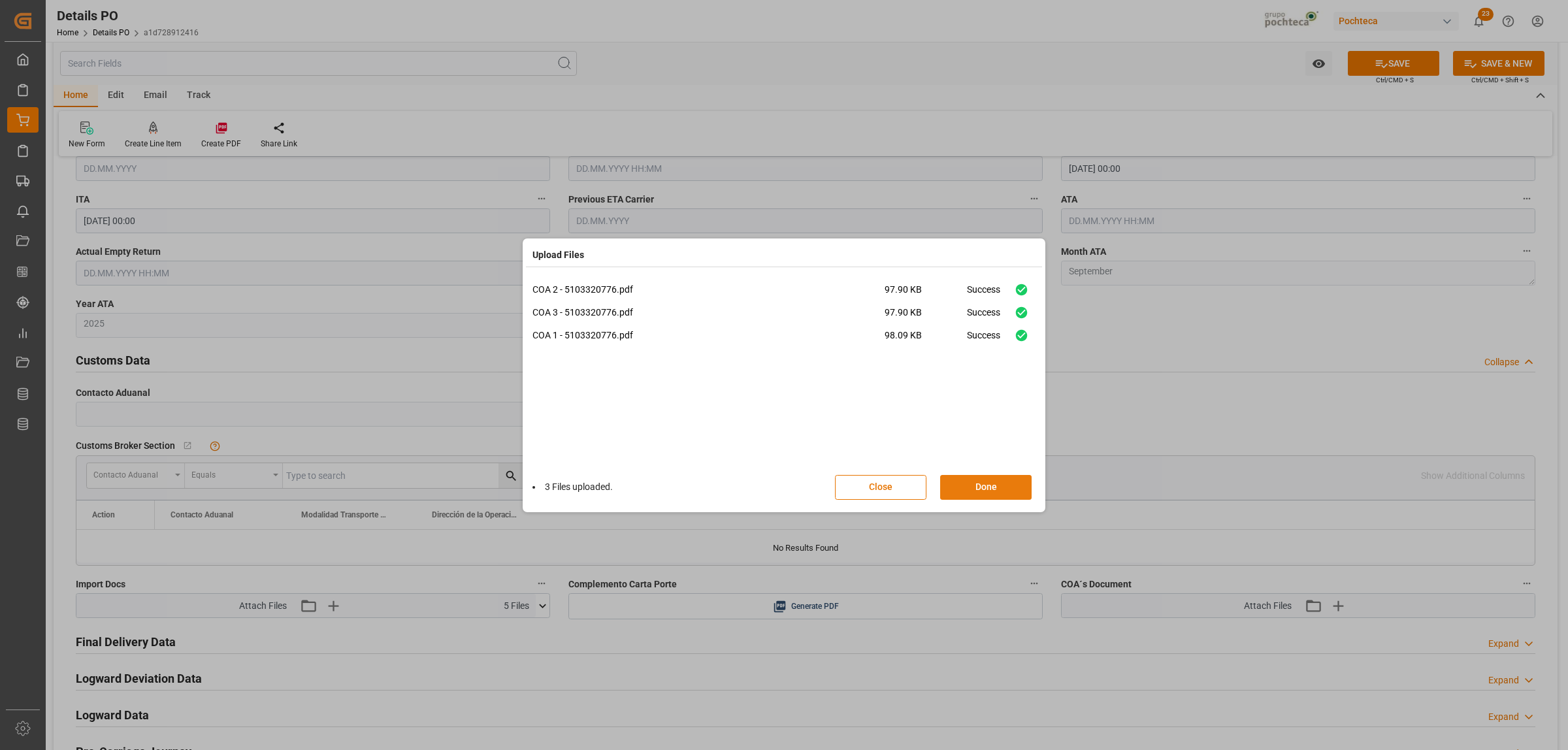
click at [989, 493] on button "Done" at bounding box center [986, 487] width 92 height 25
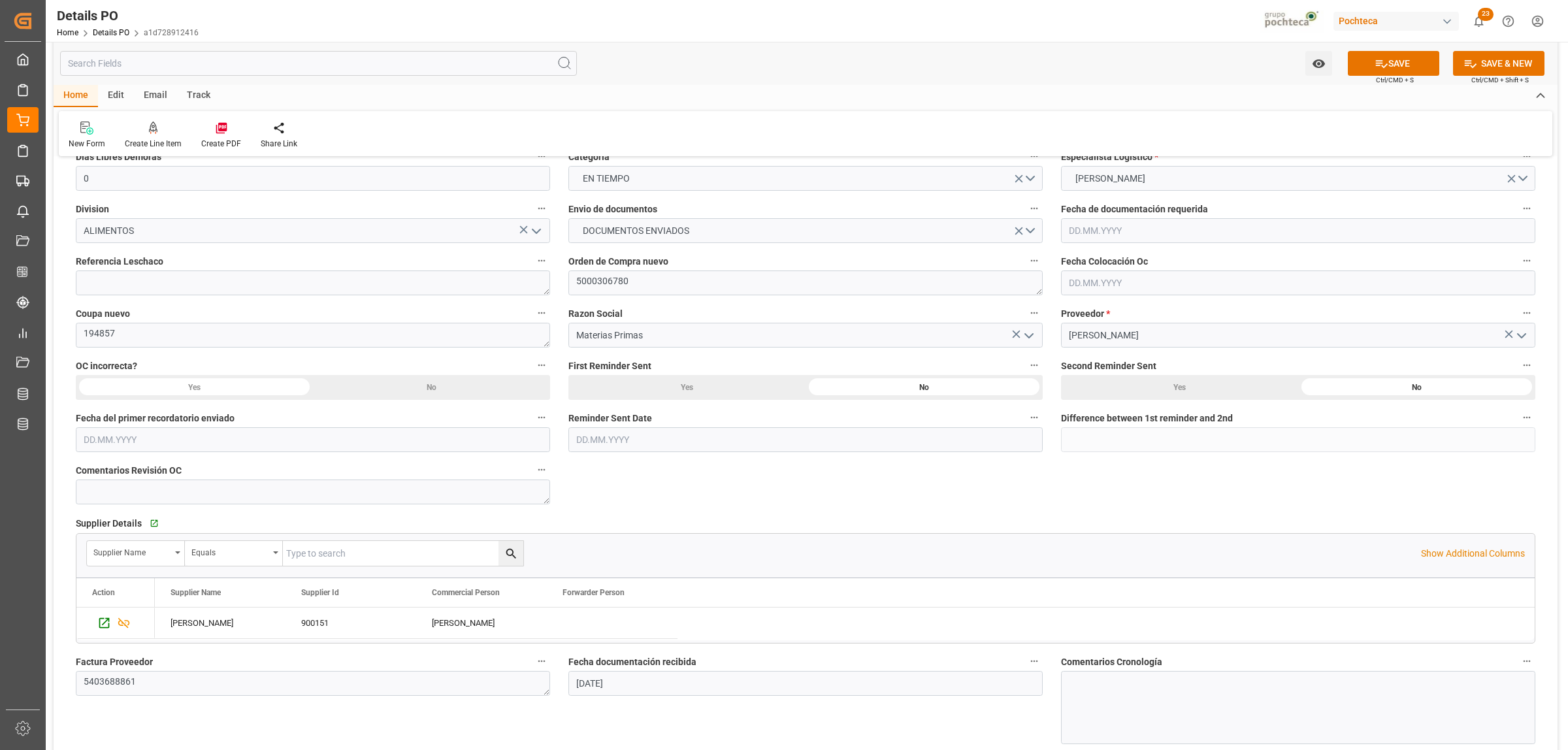
scroll to position [164, 0]
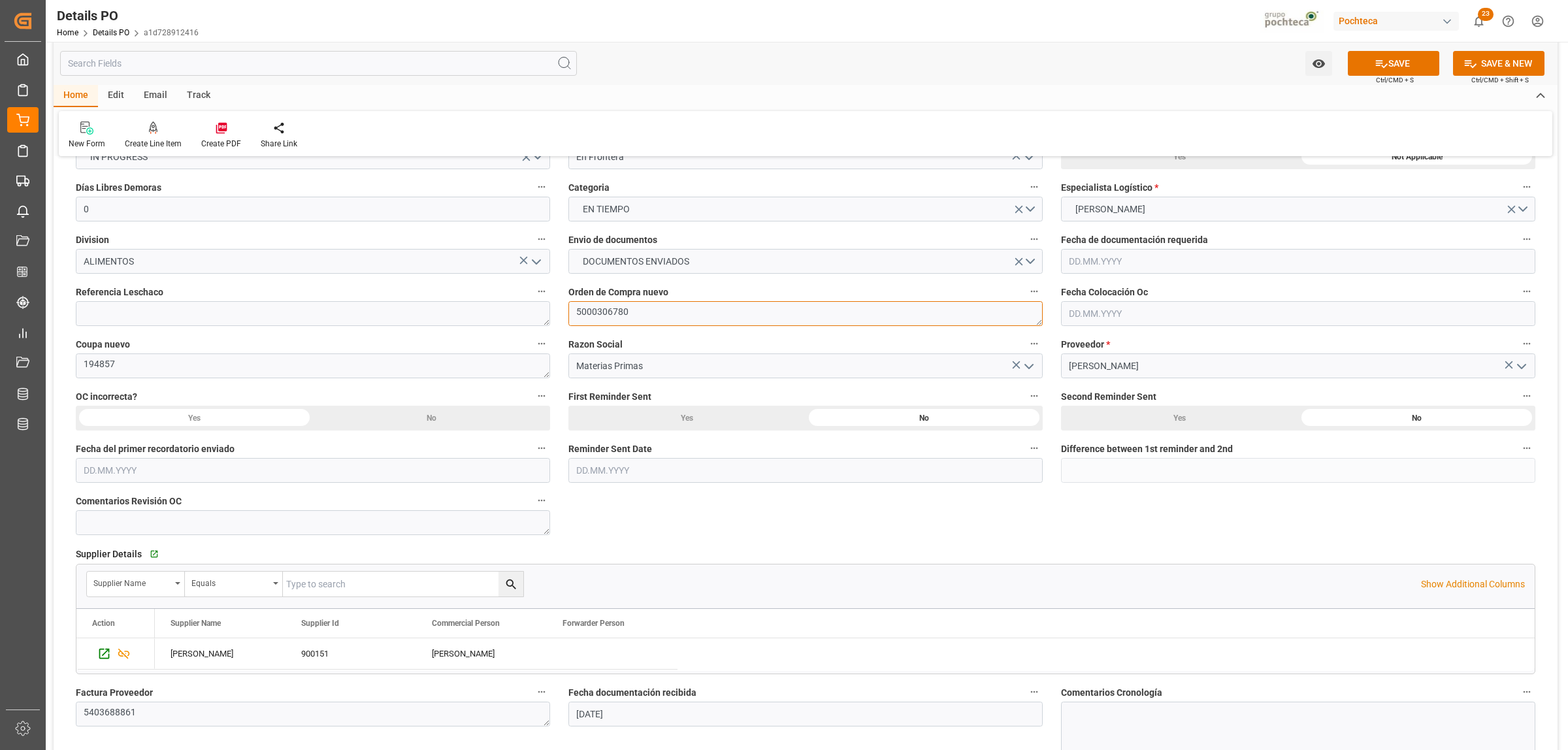
drag, startPoint x: 631, startPoint y: 312, endPoint x: 573, endPoint y: 315, distance: 58.1
click at [573, 315] on textarea "5000306780" at bounding box center [805, 314] width 475 height 25
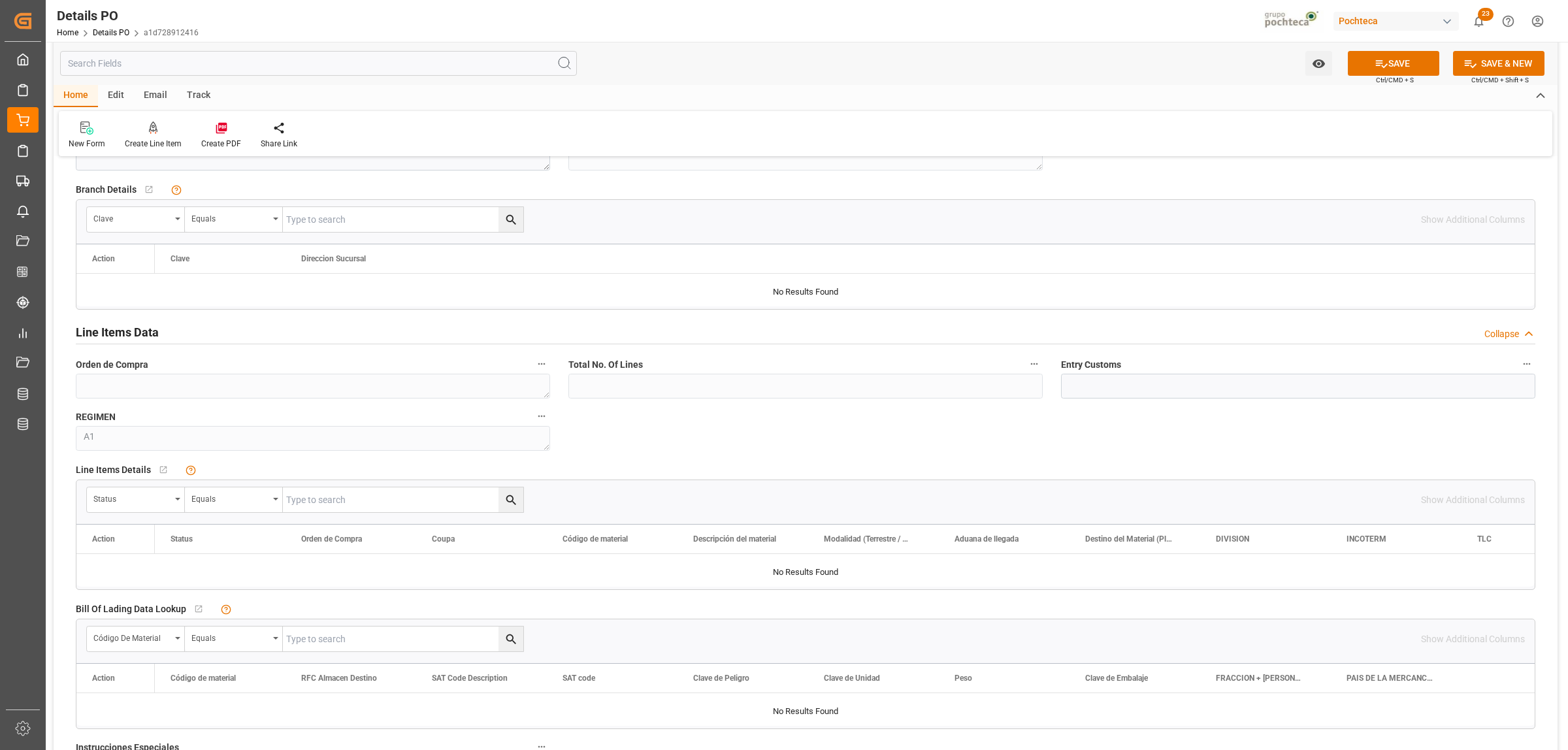
scroll to position [979, 0]
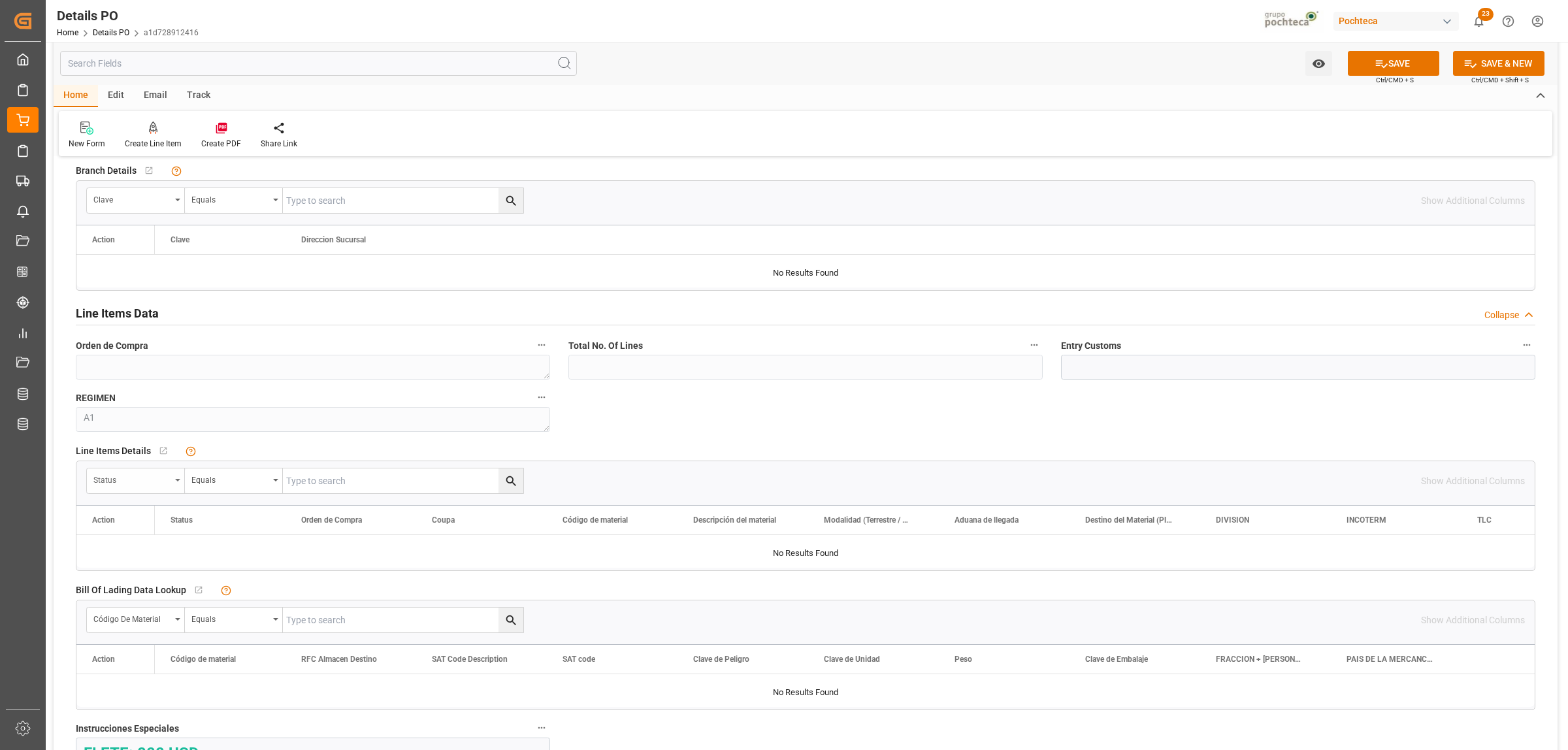
click at [179, 484] on div "Status" at bounding box center [136, 481] width 98 height 25
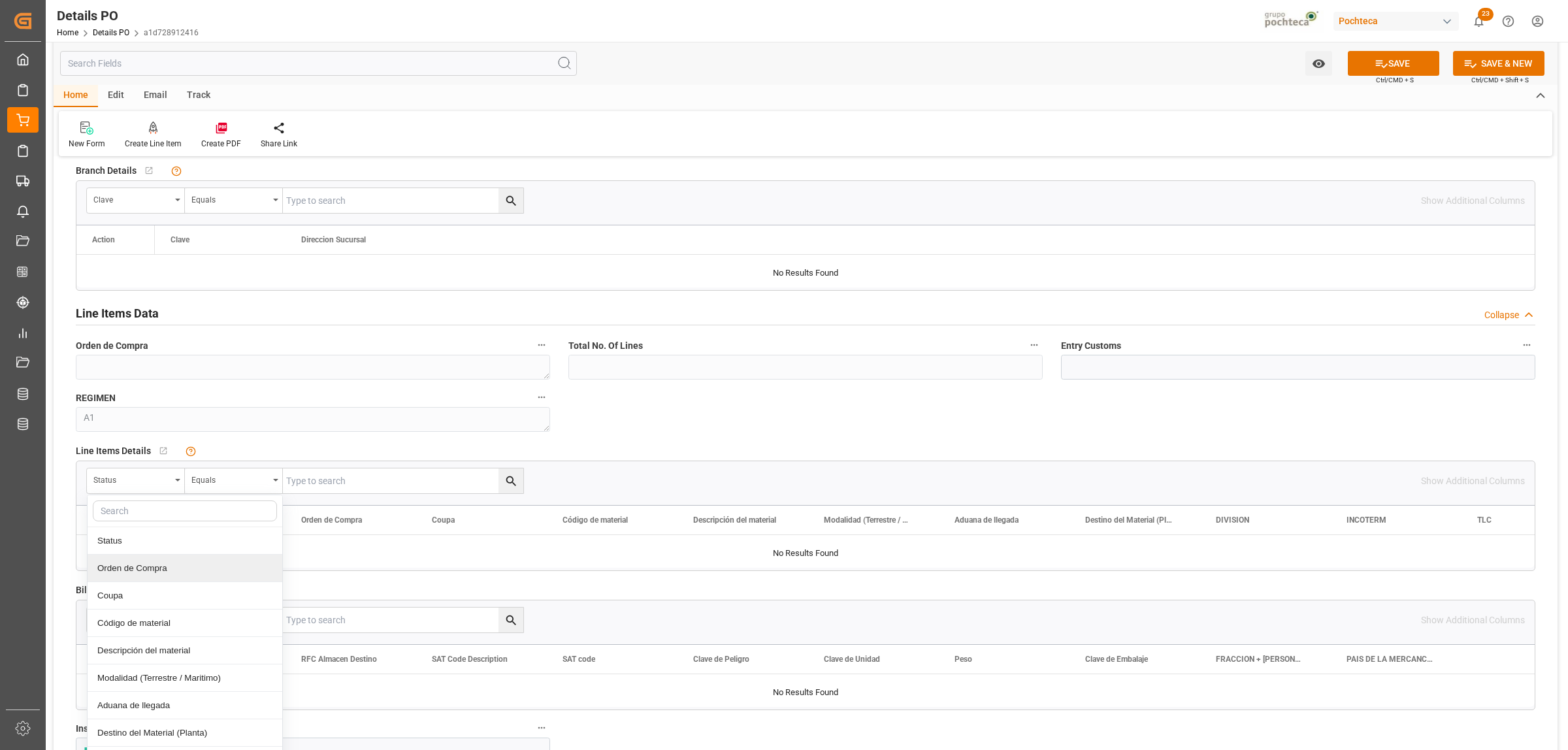
drag, startPoint x: 160, startPoint y: 568, endPoint x: 206, endPoint y: 529, distance: 60.3
click at [160, 569] on div "Orden de Compra" at bounding box center [184, 568] width 195 height 28
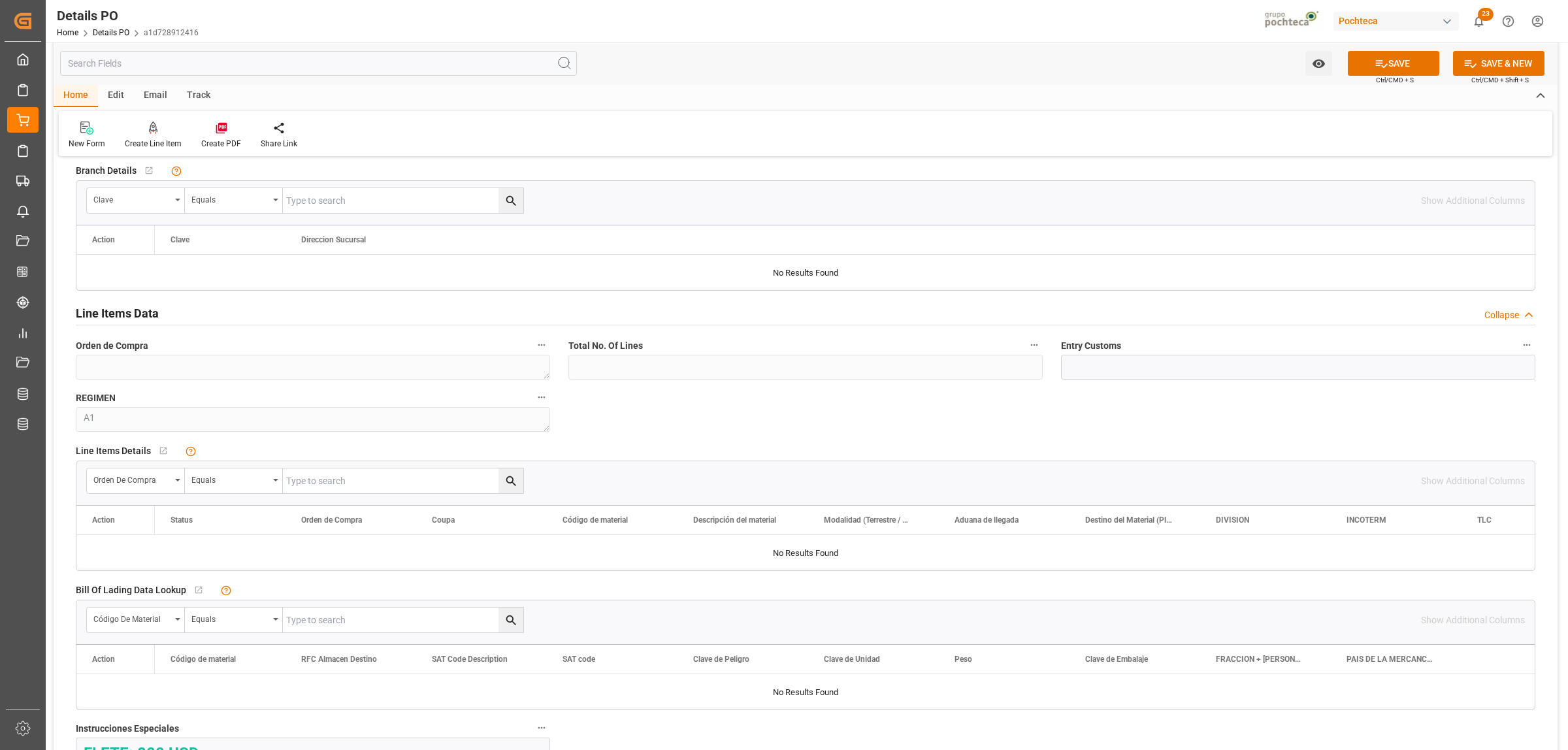
click at [348, 484] on input "text" at bounding box center [403, 481] width 240 height 25
paste input "5000306780"
type input "5000306780"
click at [508, 481] on icon "search button" at bounding box center [510, 481] width 13 height 13
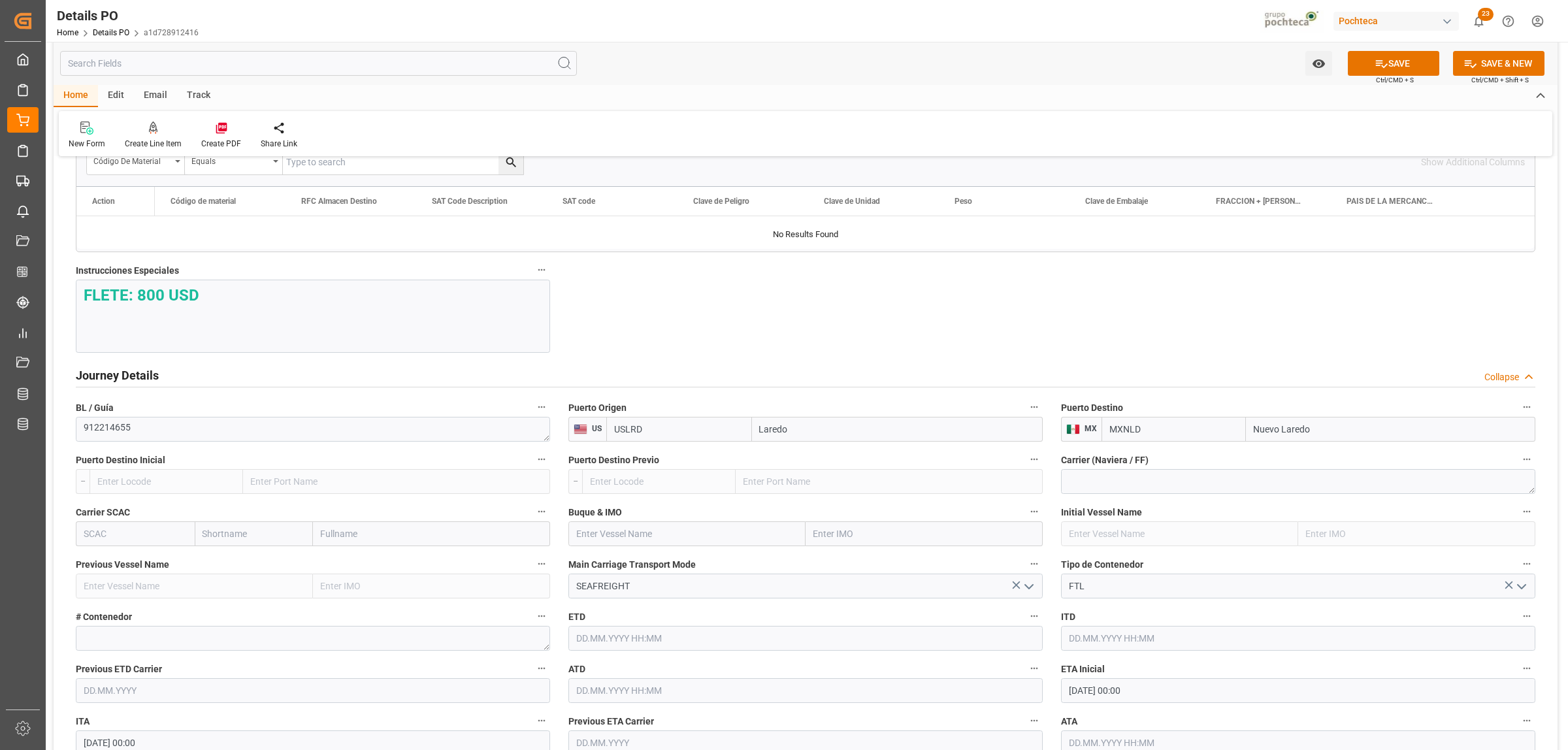
scroll to position [1552, 0]
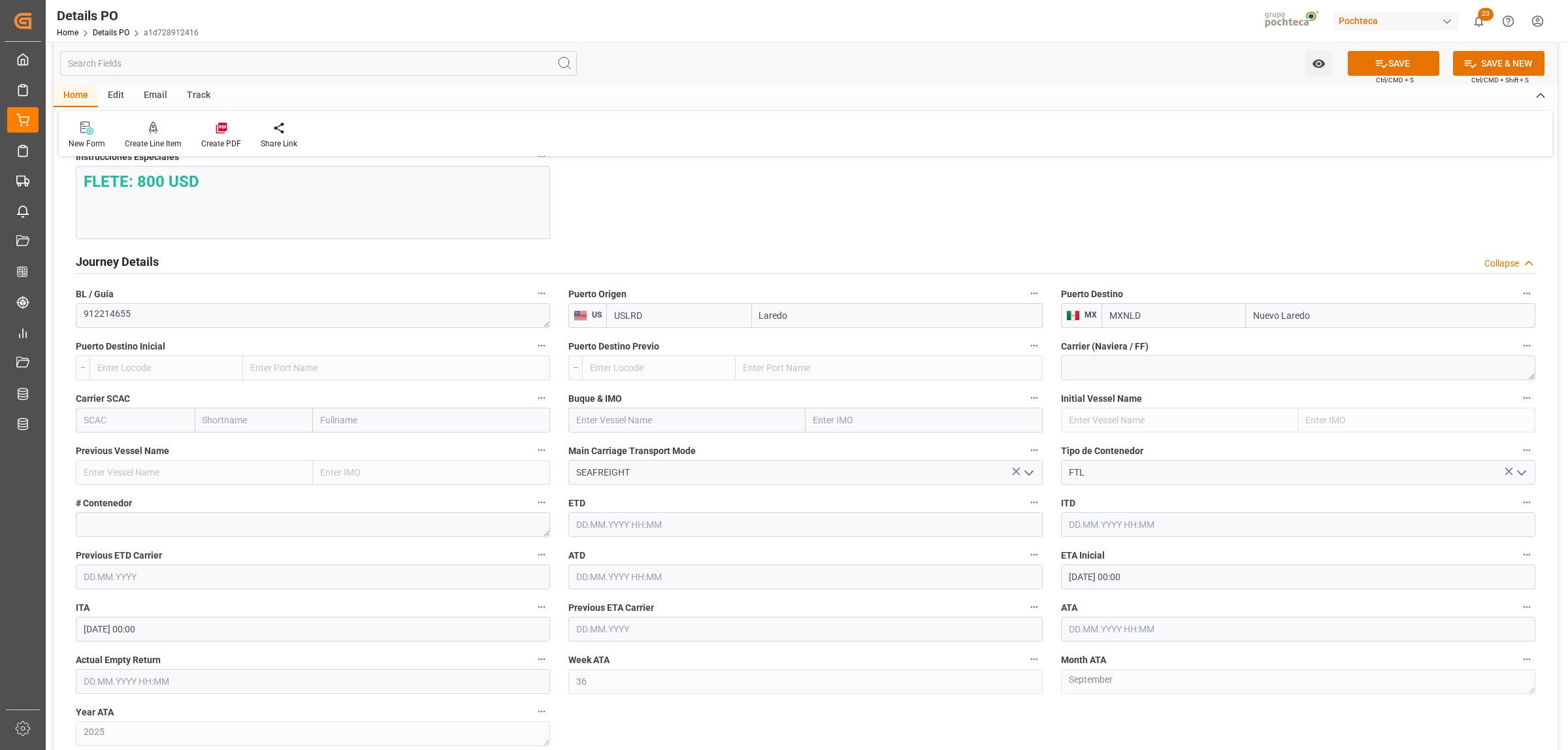
click at [1034, 480] on icon "open menu" at bounding box center [1029, 473] width 16 height 16
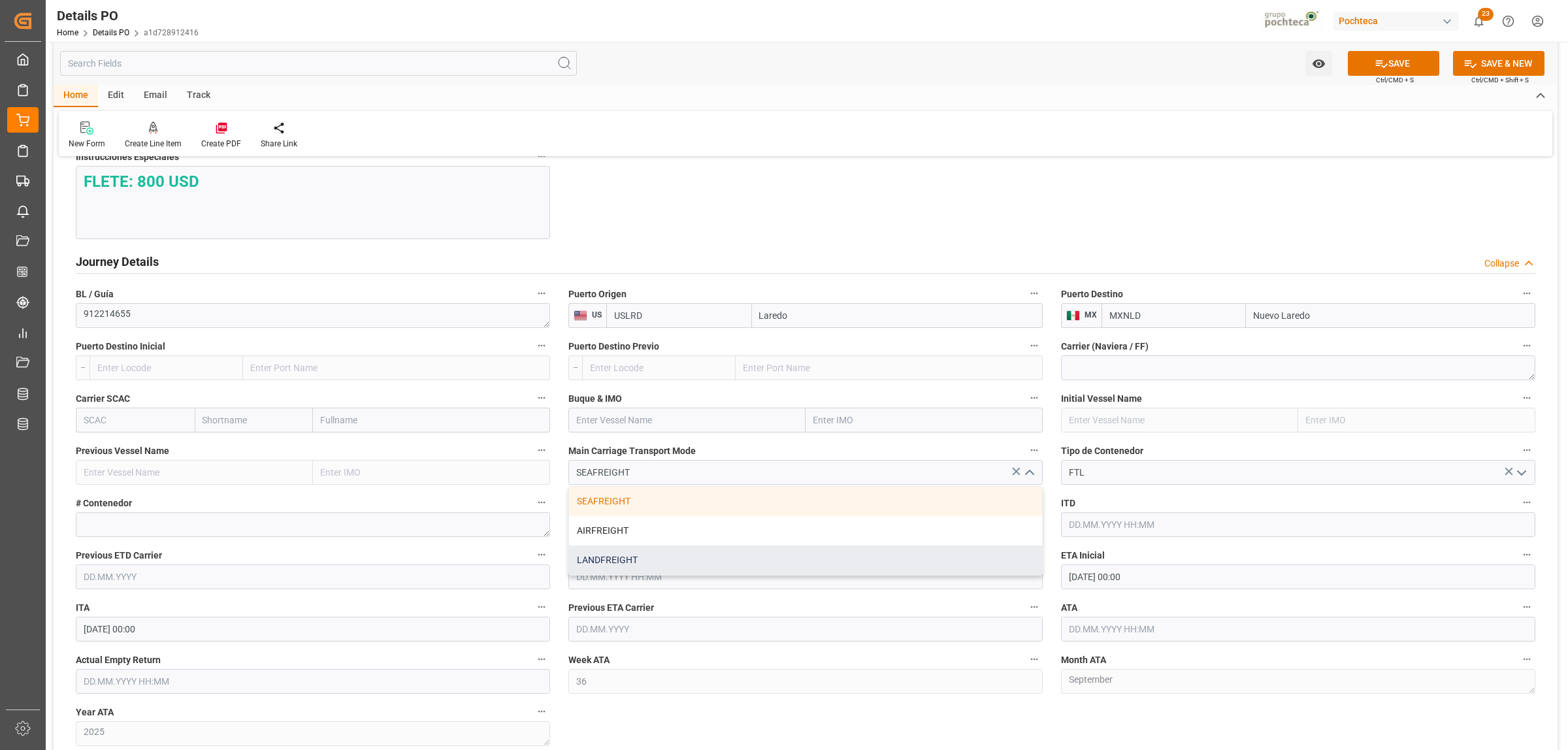
click at [632, 557] on div "LANDFREIGHT" at bounding box center [805, 560] width 473 height 29
type input "LANDFREIGHT"
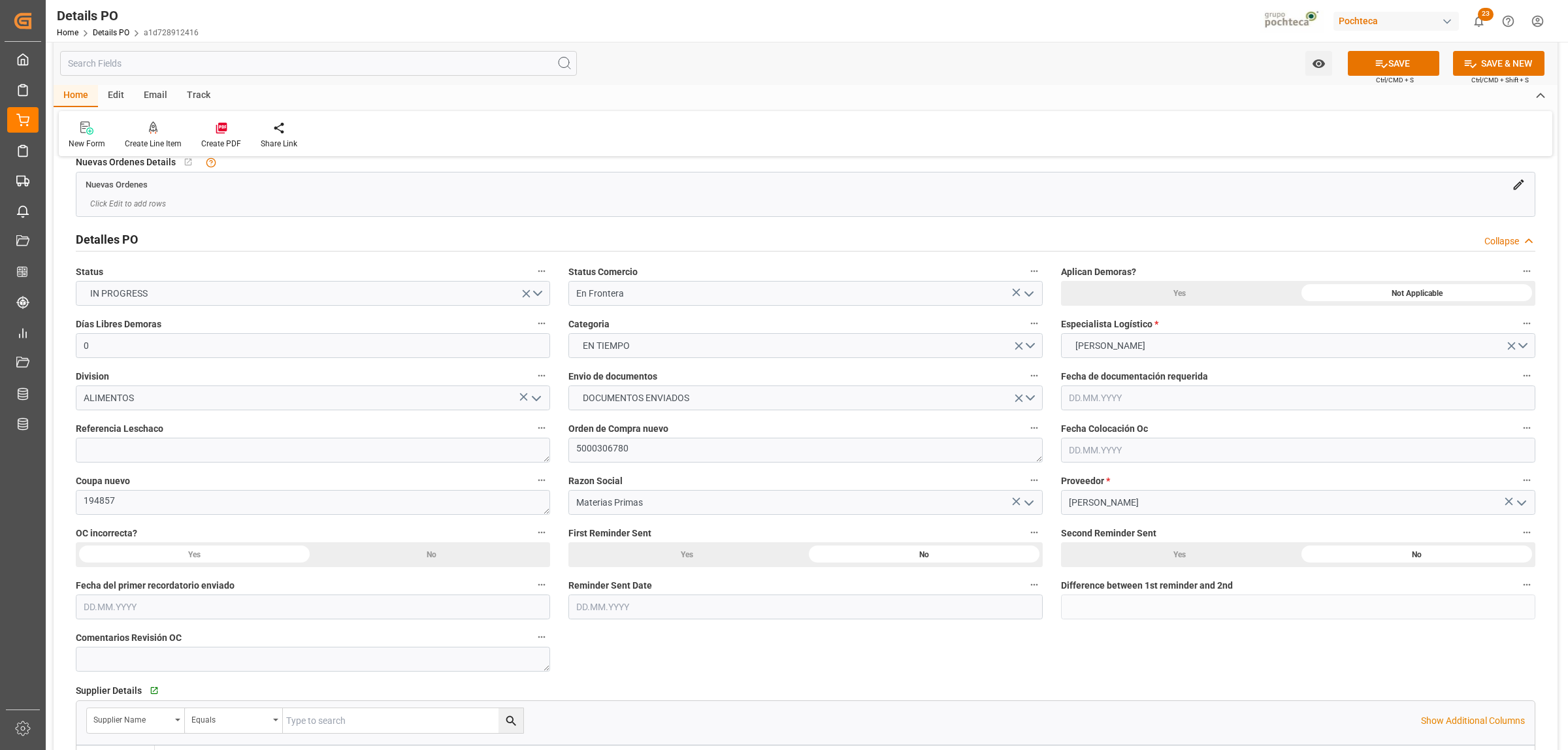
scroll to position [0, 0]
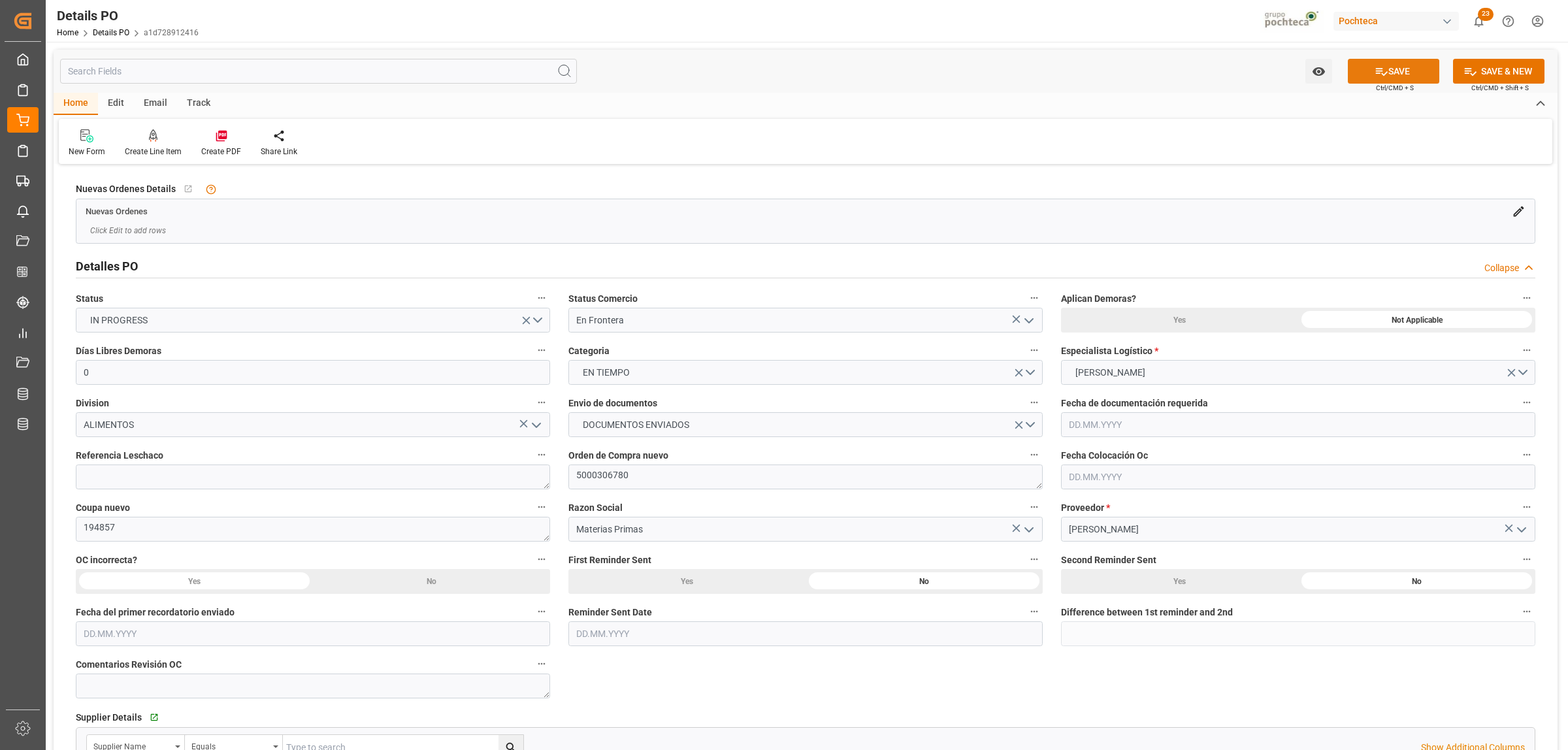
click at [1398, 68] on button "SAVE" at bounding box center [1393, 71] width 92 height 25
drag, startPoint x: 600, startPoint y: 474, endPoint x: 573, endPoint y: 472, distance: 27.1
click at [573, 472] on textarea "5000306780" at bounding box center [805, 477] width 475 height 25
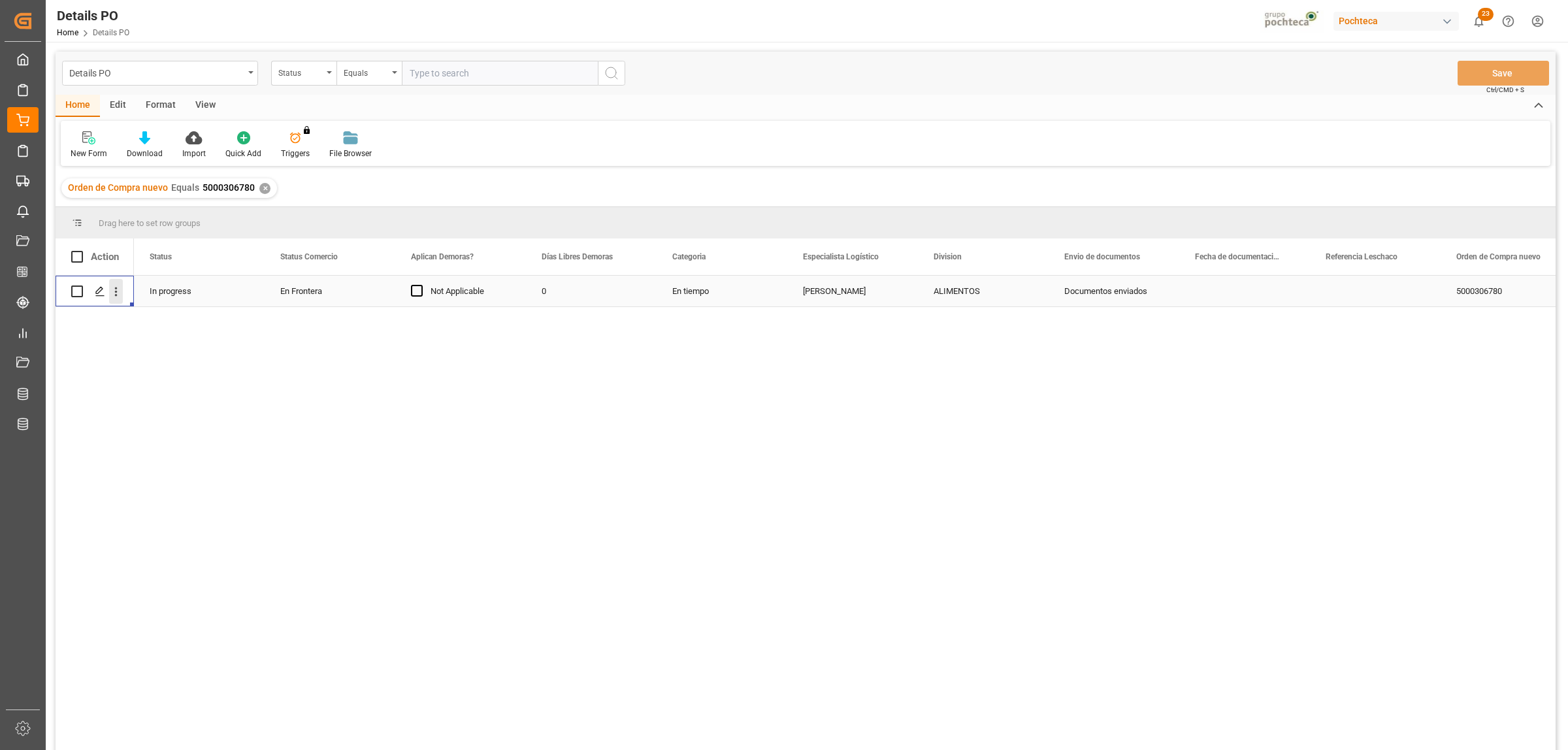
click at [115, 294] on icon "open menu" at bounding box center [116, 291] width 13 height 13
click at [201, 452] on span "Create and Link Child Object" at bounding box center [202, 451] width 119 height 13
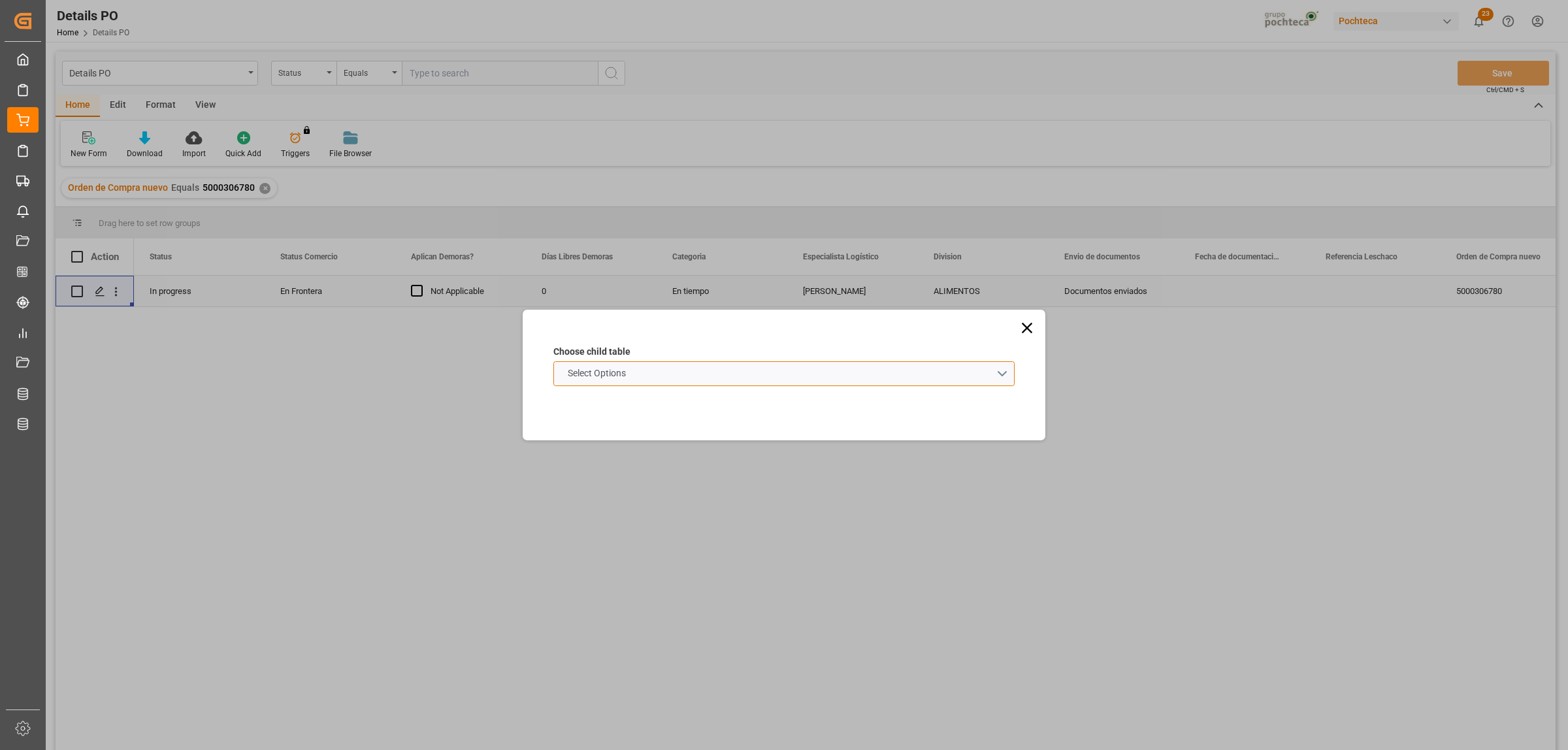
click at [1004, 371] on schema "Select Options" at bounding box center [784, 373] width 461 height 25
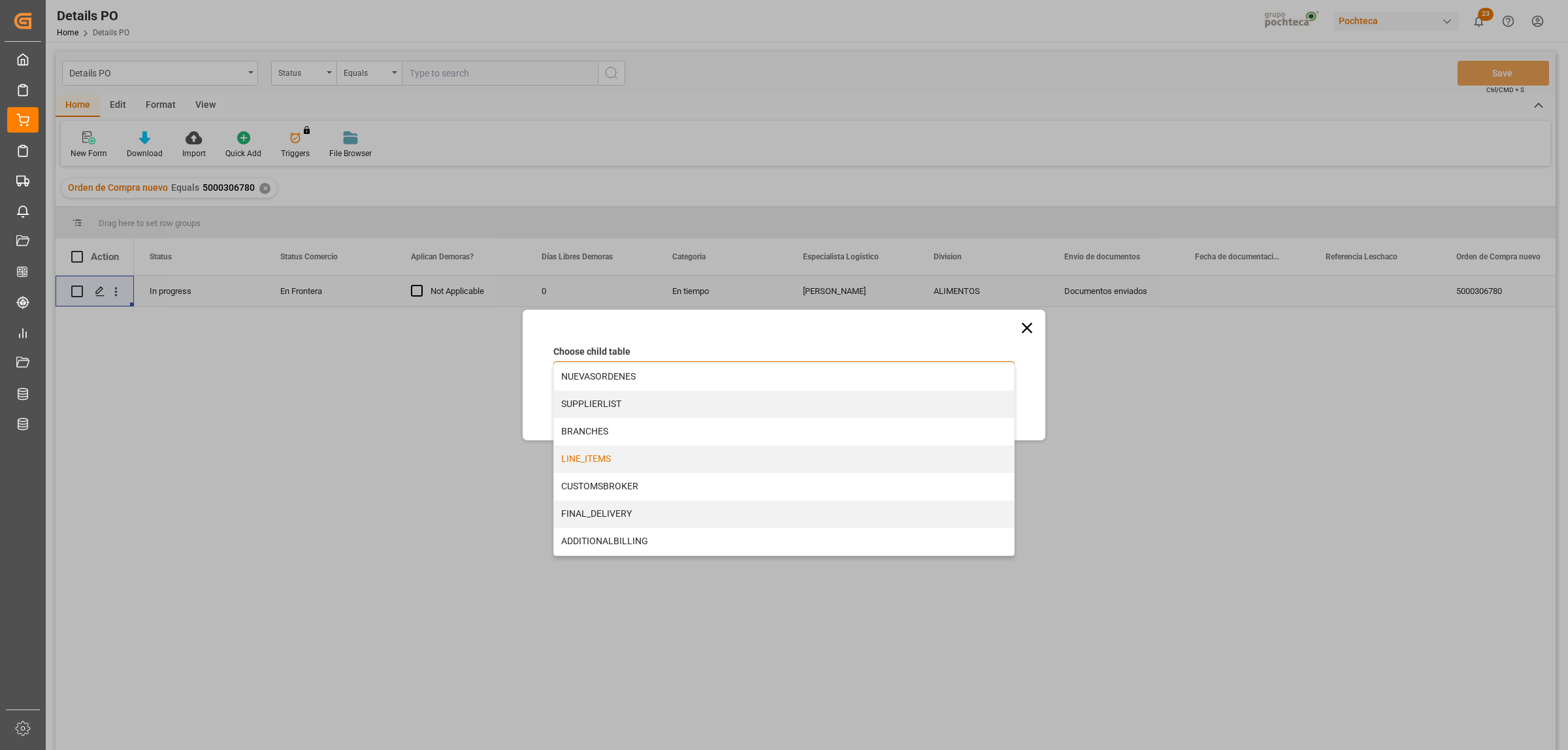
click at [596, 461] on div "LINE_ITEMS" at bounding box center [783, 459] width 460 height 28
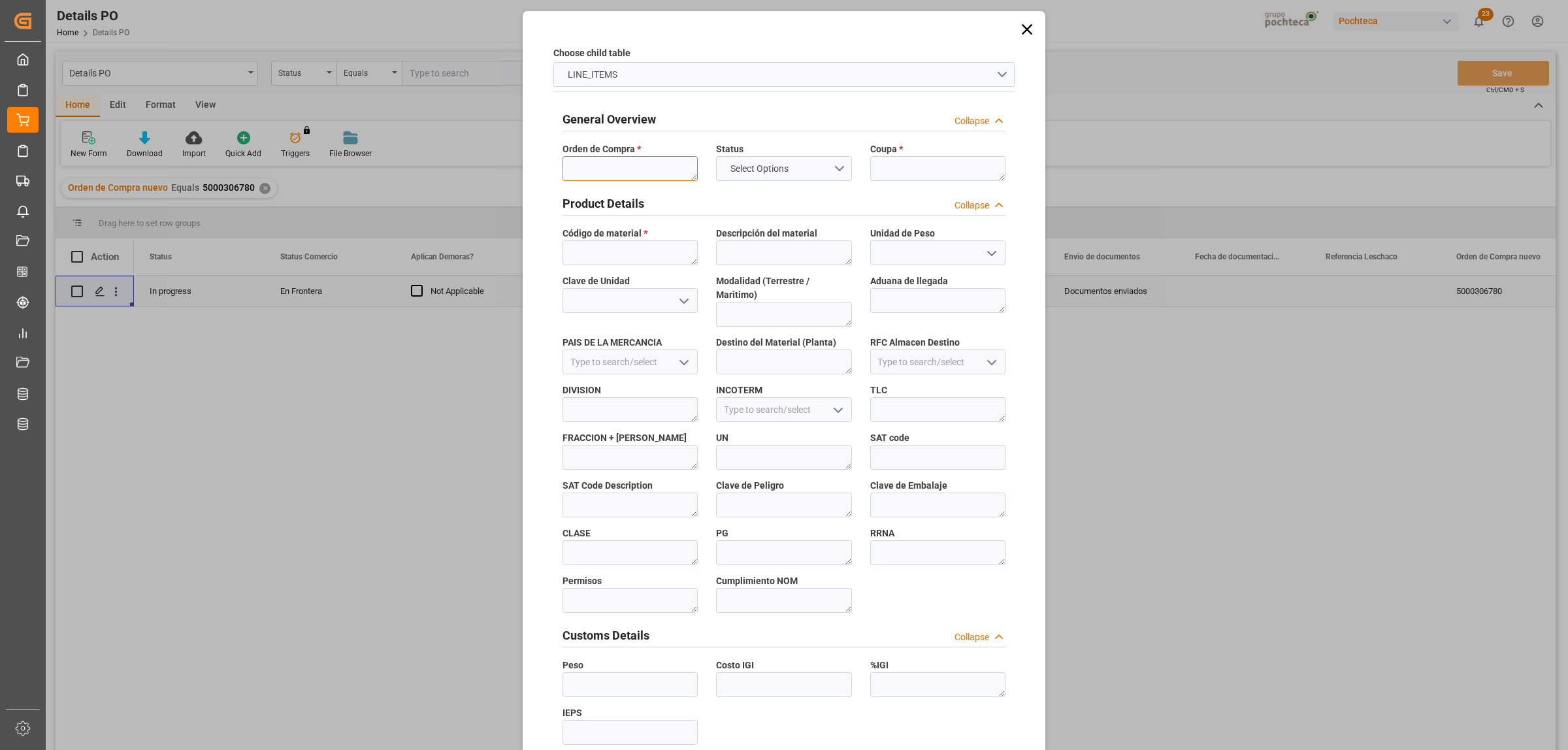
click at [598, 161] on textarea at bounding box center [630, 169] width 135 height 25
paste textarea "5000306780"
type textarea "5000306780"
click at [922, 178] on textarea at bounding box center [938, 169] width 135 height 25
paste textarea "194857"
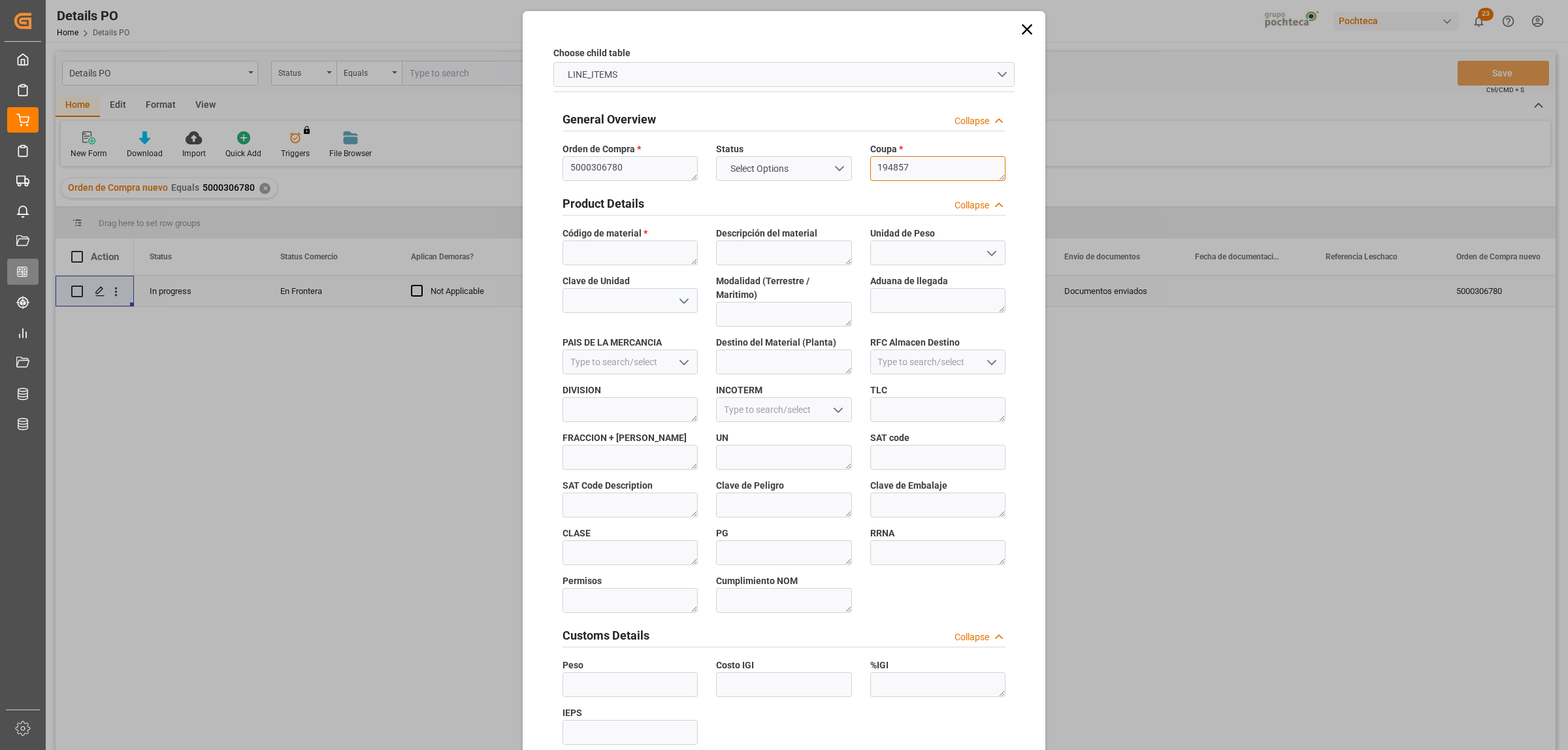
type textarea "194857"
click at [635, 255] on textarea at bounding box center [630, 252] width 135 height 25
paste textarea "66723"
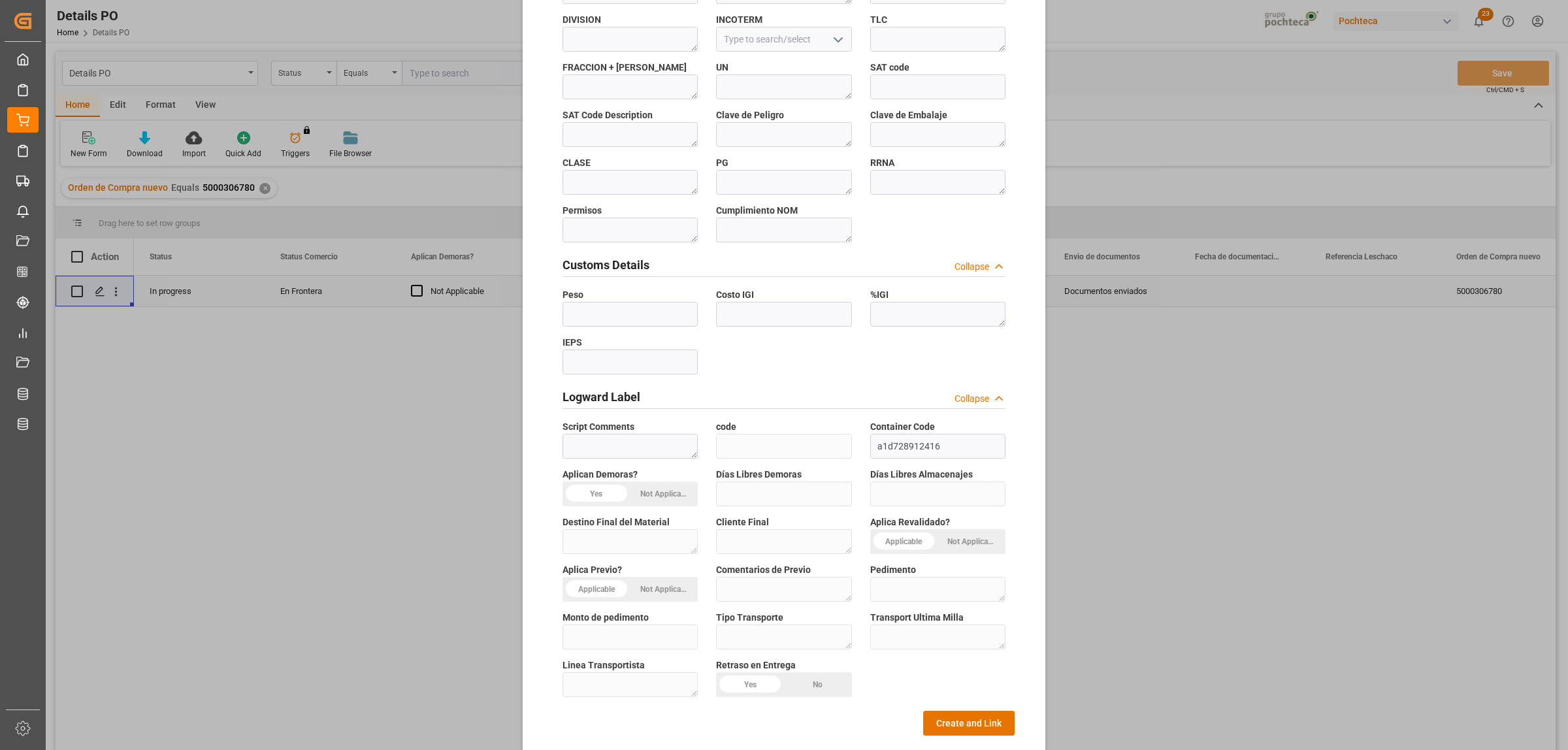
scroll to position [383, 0]
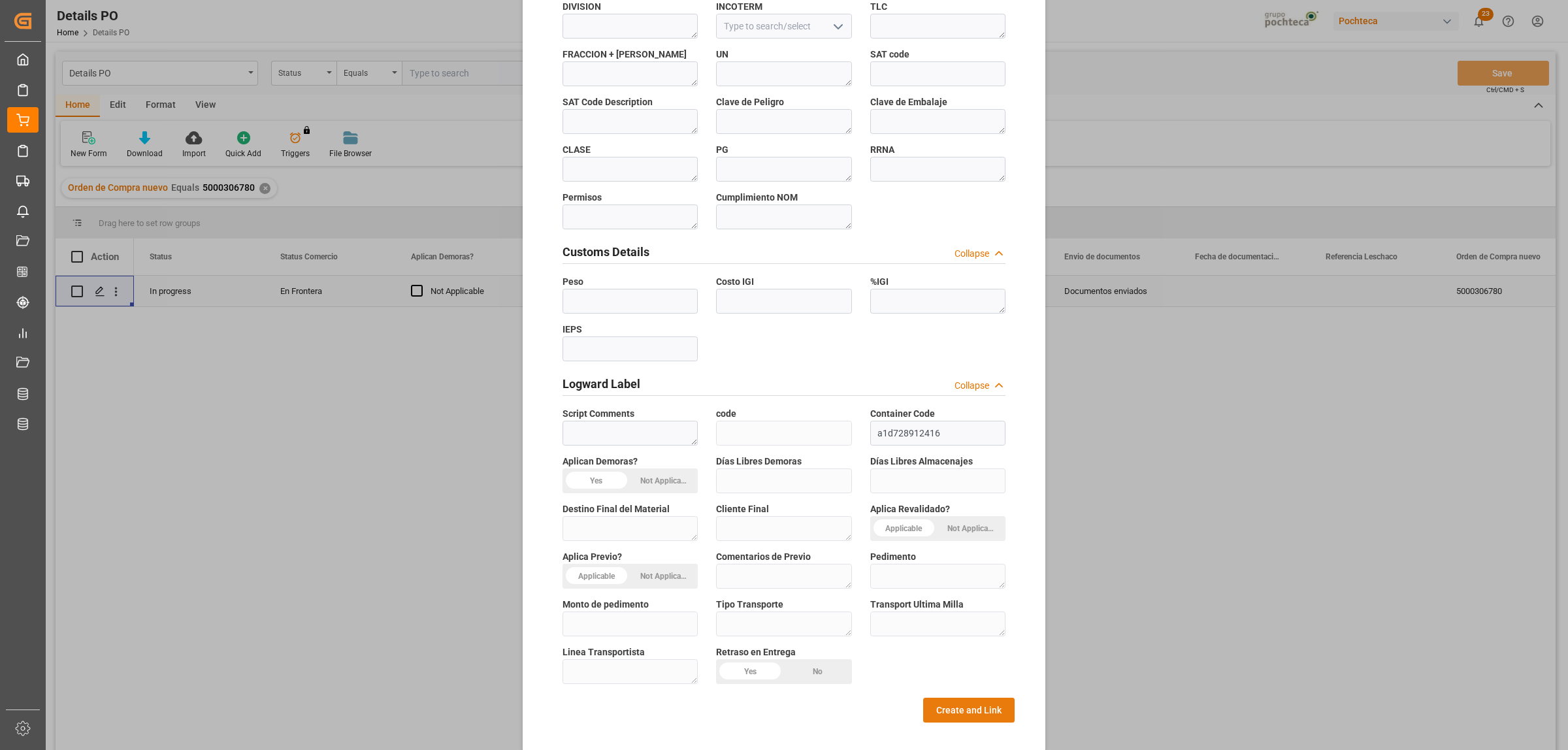
type textarea "66723"
click at [953, 698] on button "Create and Link" at bounding box center [968, 710] width 92 height 25
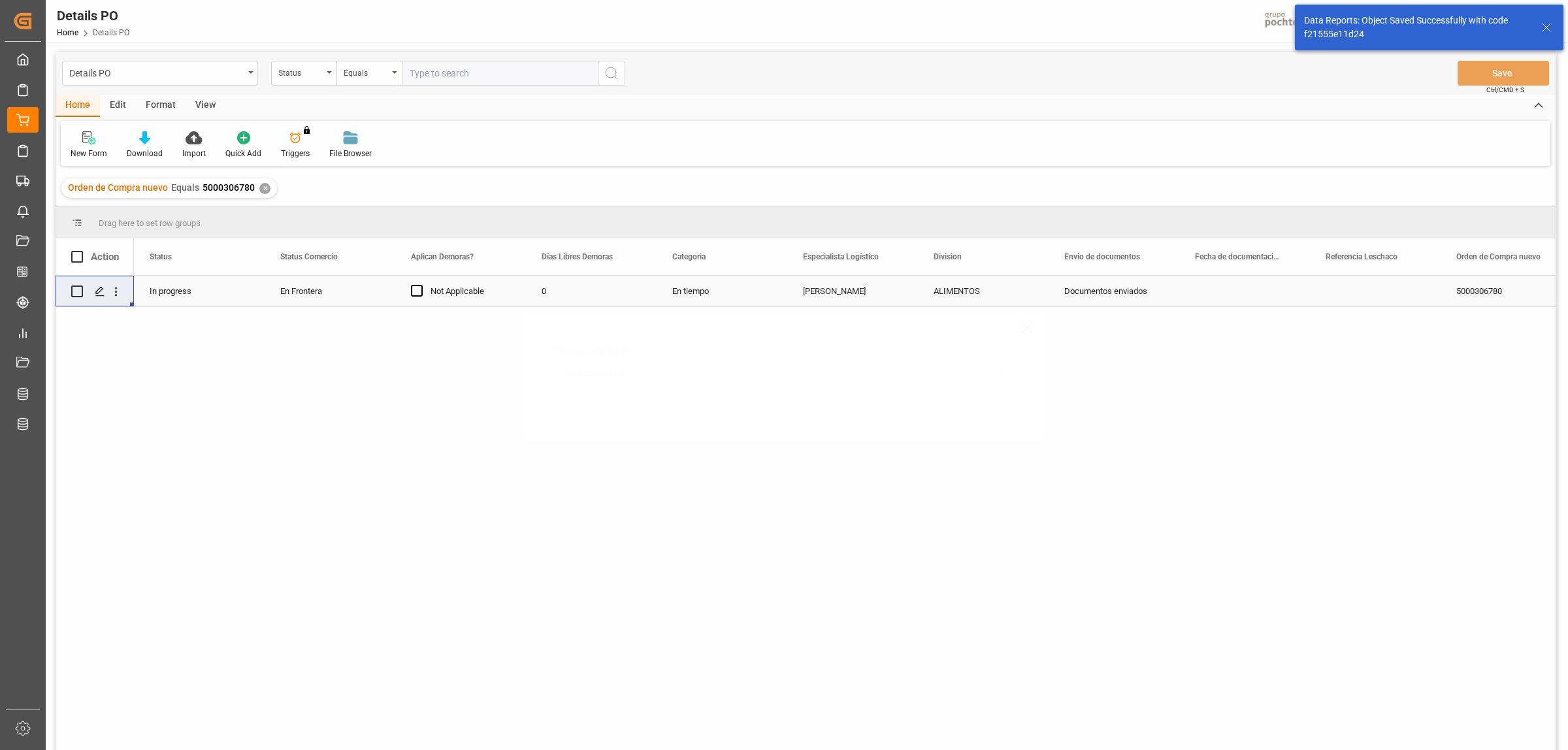
scroll to position [0, 0]
click at [93, 291] on div "Press SPACE to select this row." at bounding box center [100, 291] width 20 height 24
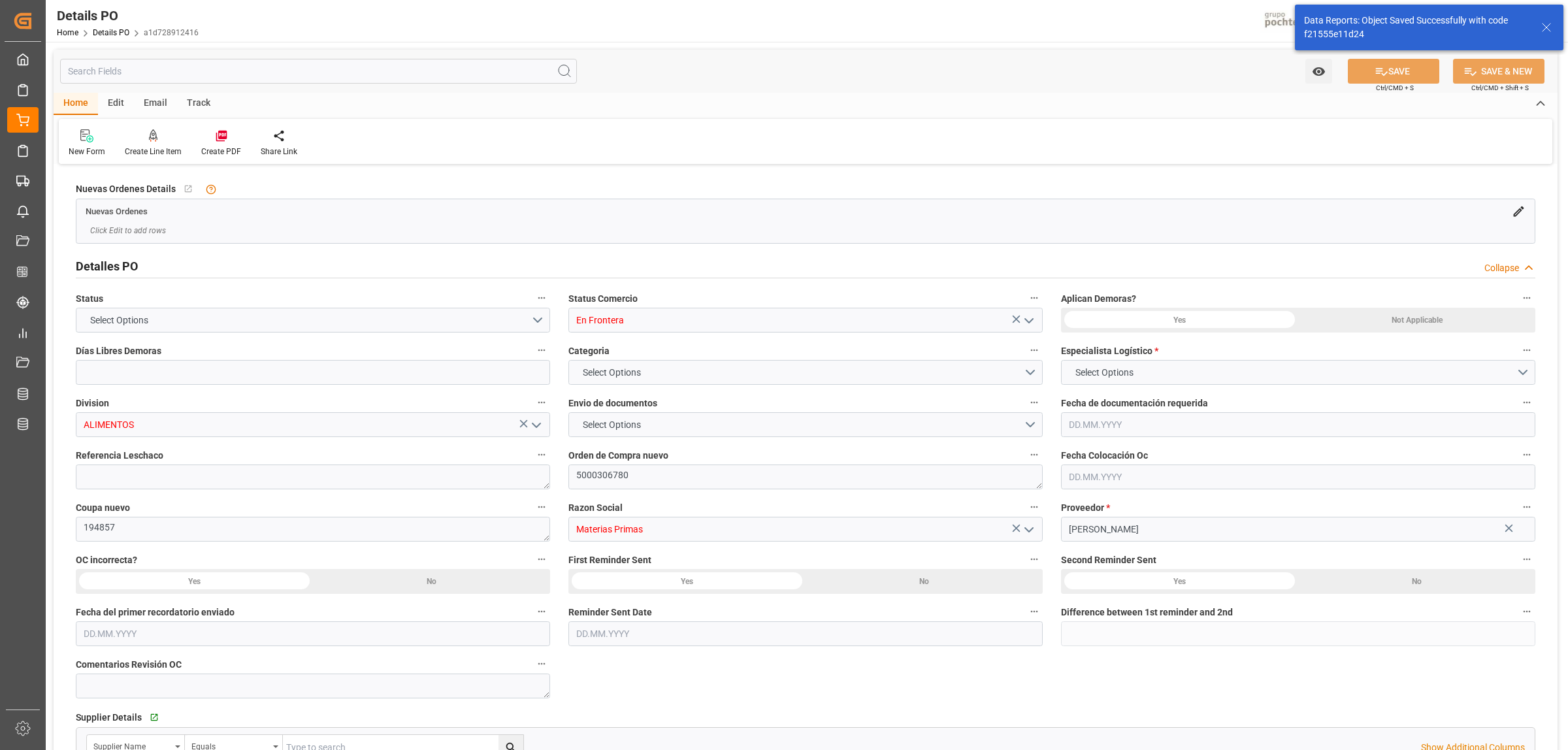
type input "0"
type input "USLRD"
type input "MXNLD"
type input "36"
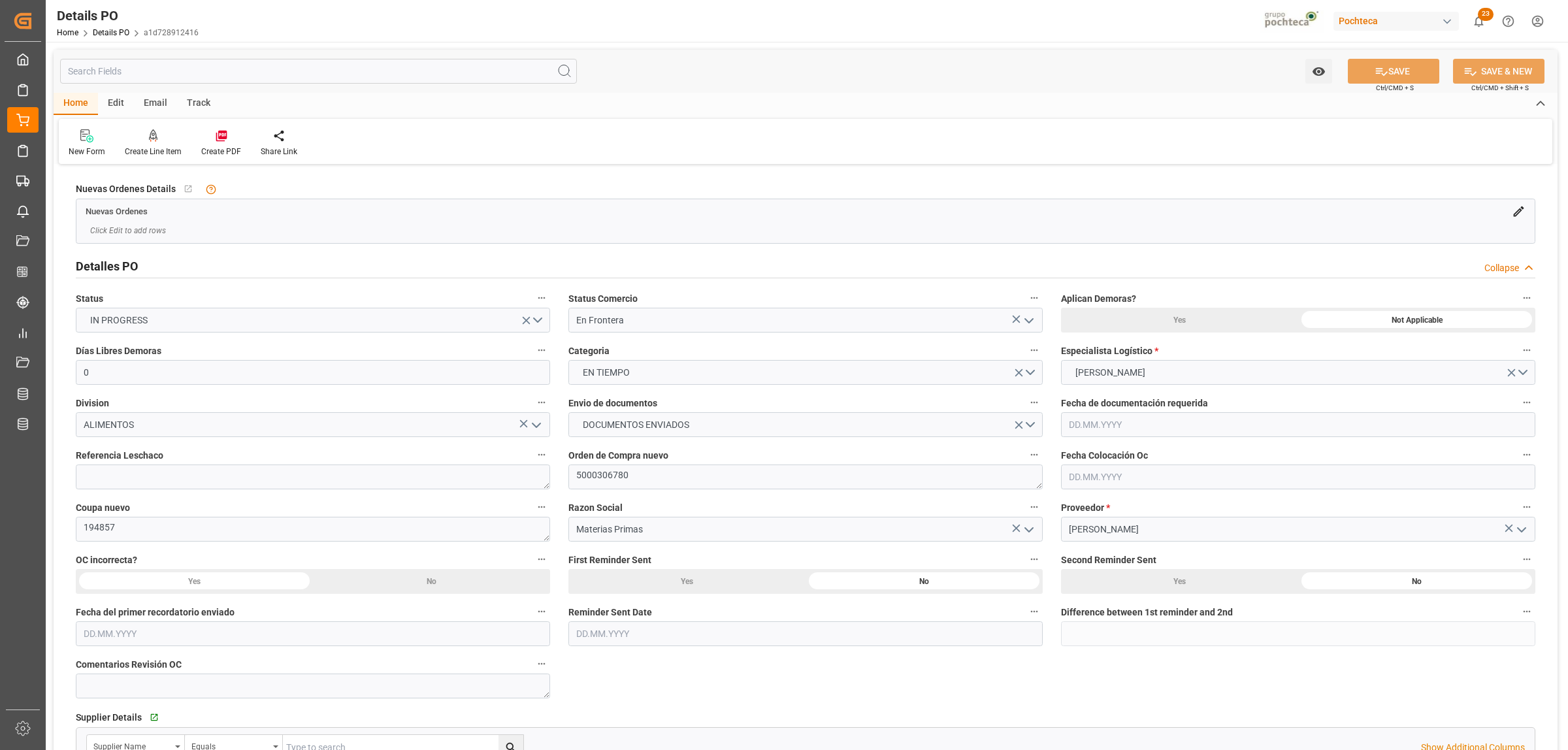
type input "[DATE]"
type input "[DATE] 00:00"
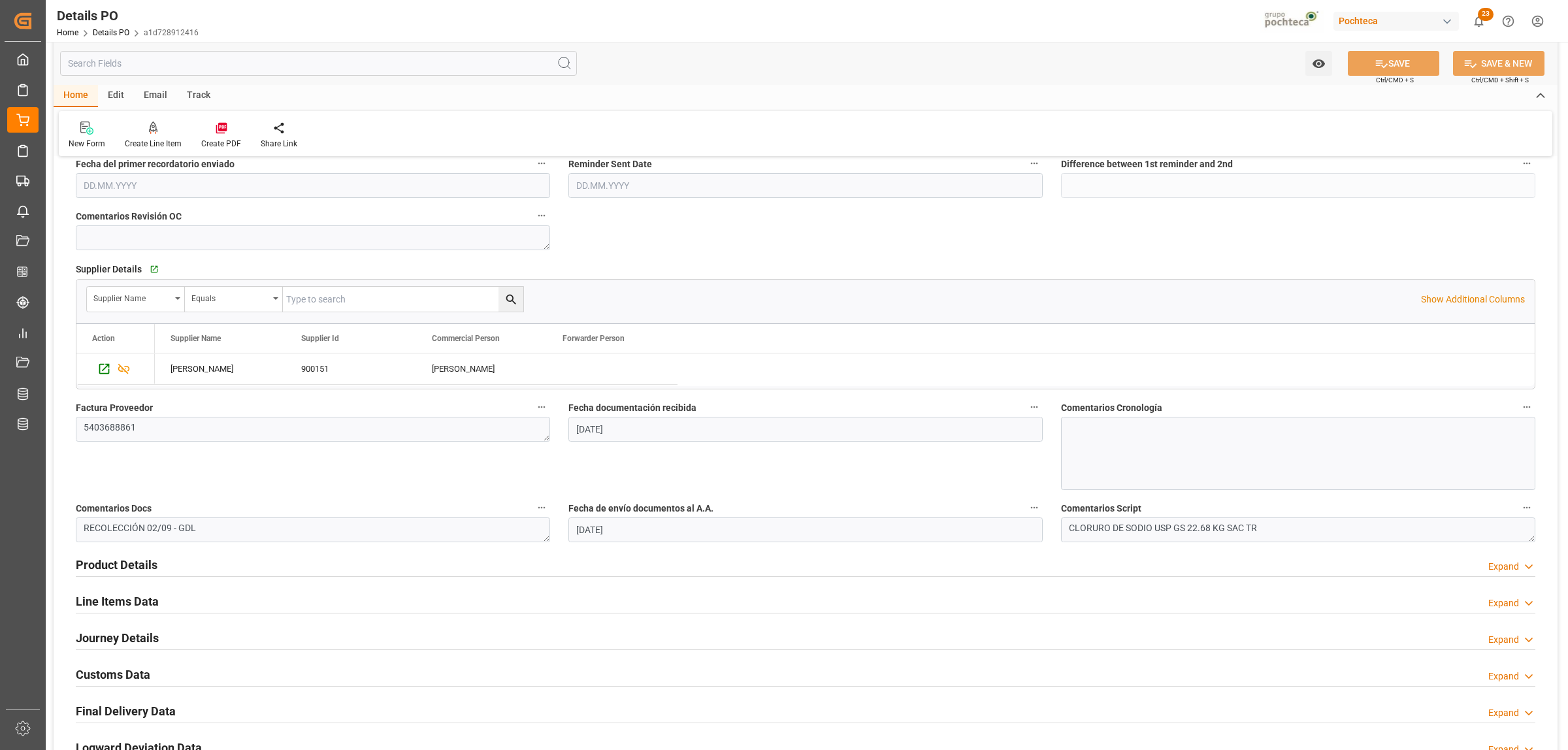
scroll to position [490, 0]
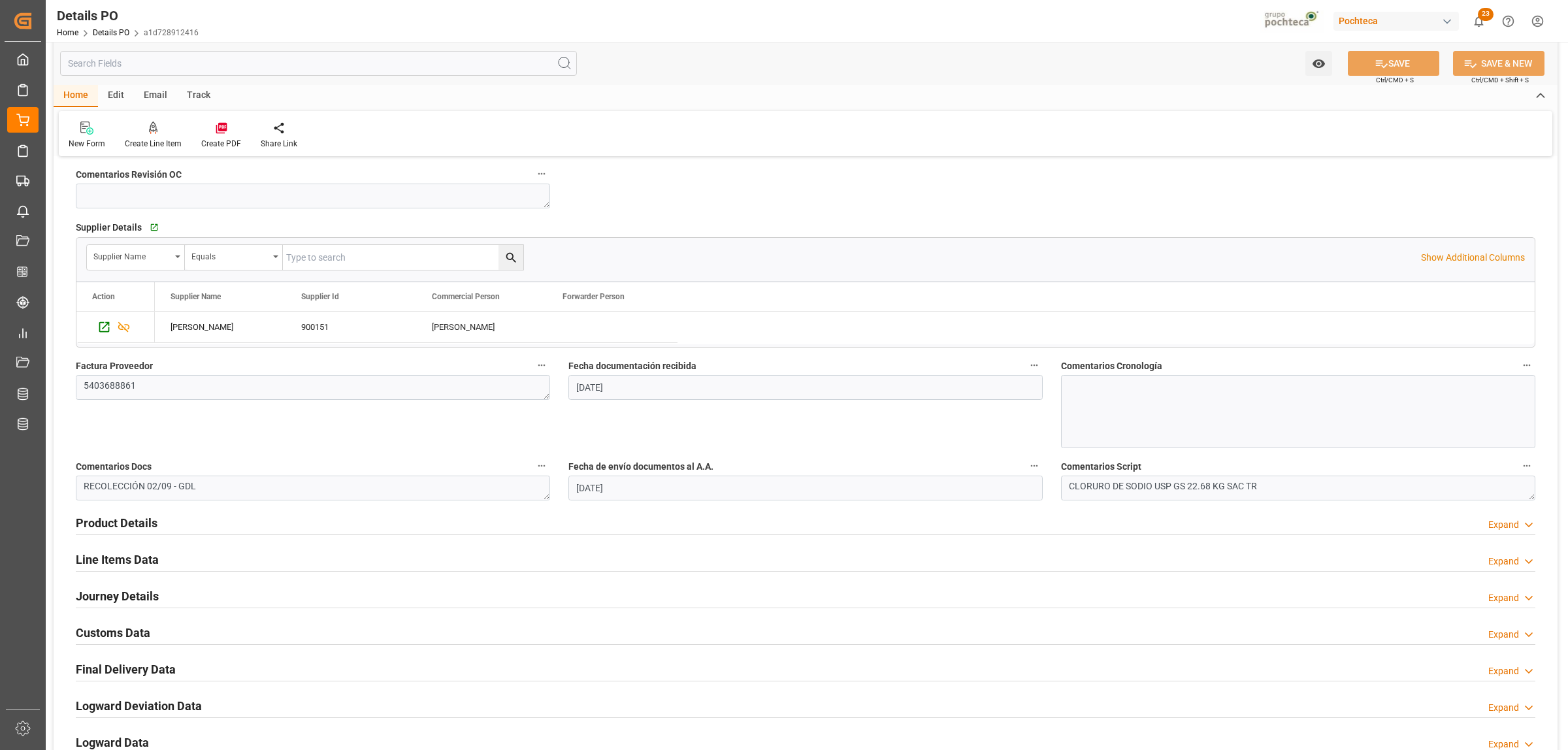
click at [122, 594] on h2 "Journey Details" at bounding box center [116, 596] width 83 height 18
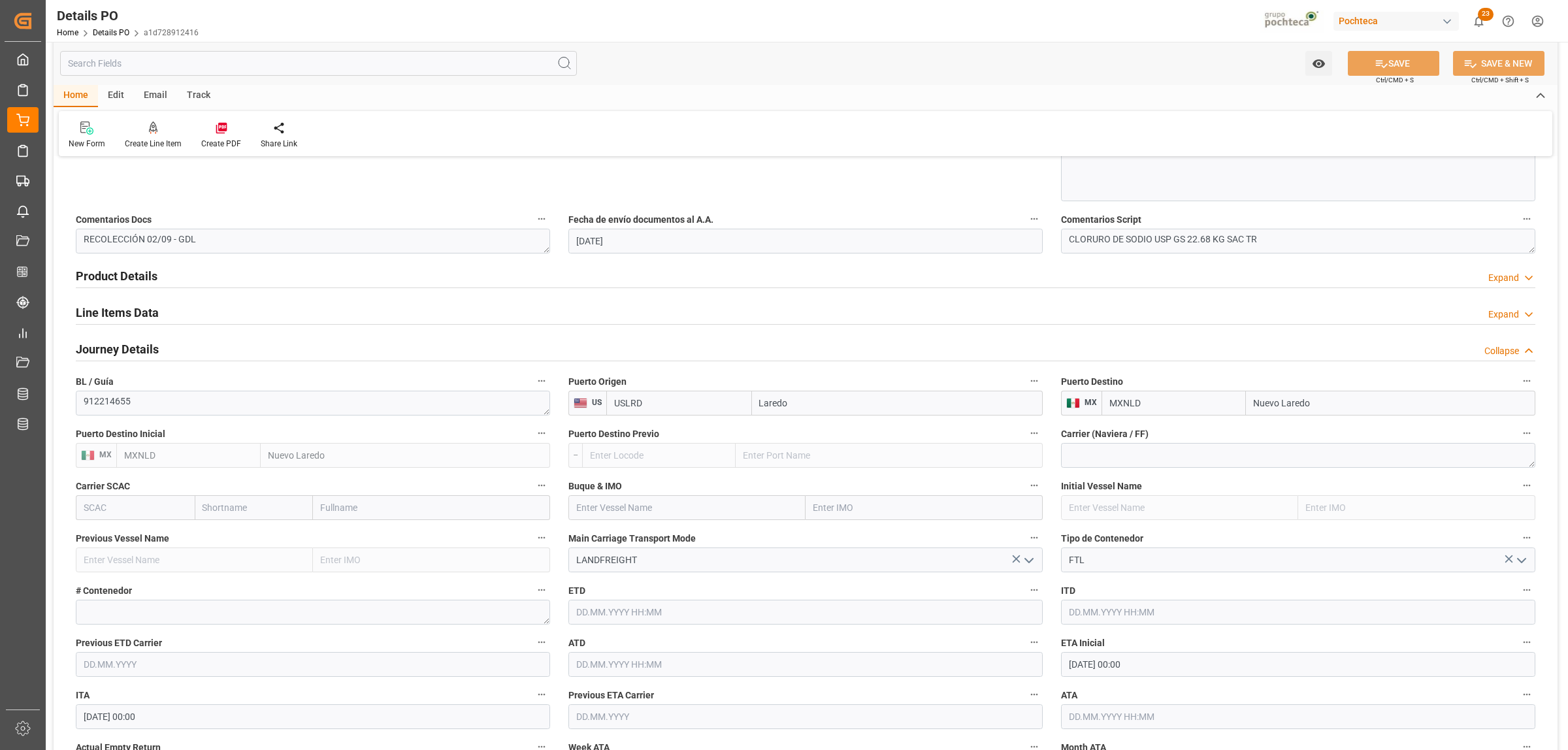
scroll to position [817, 0]
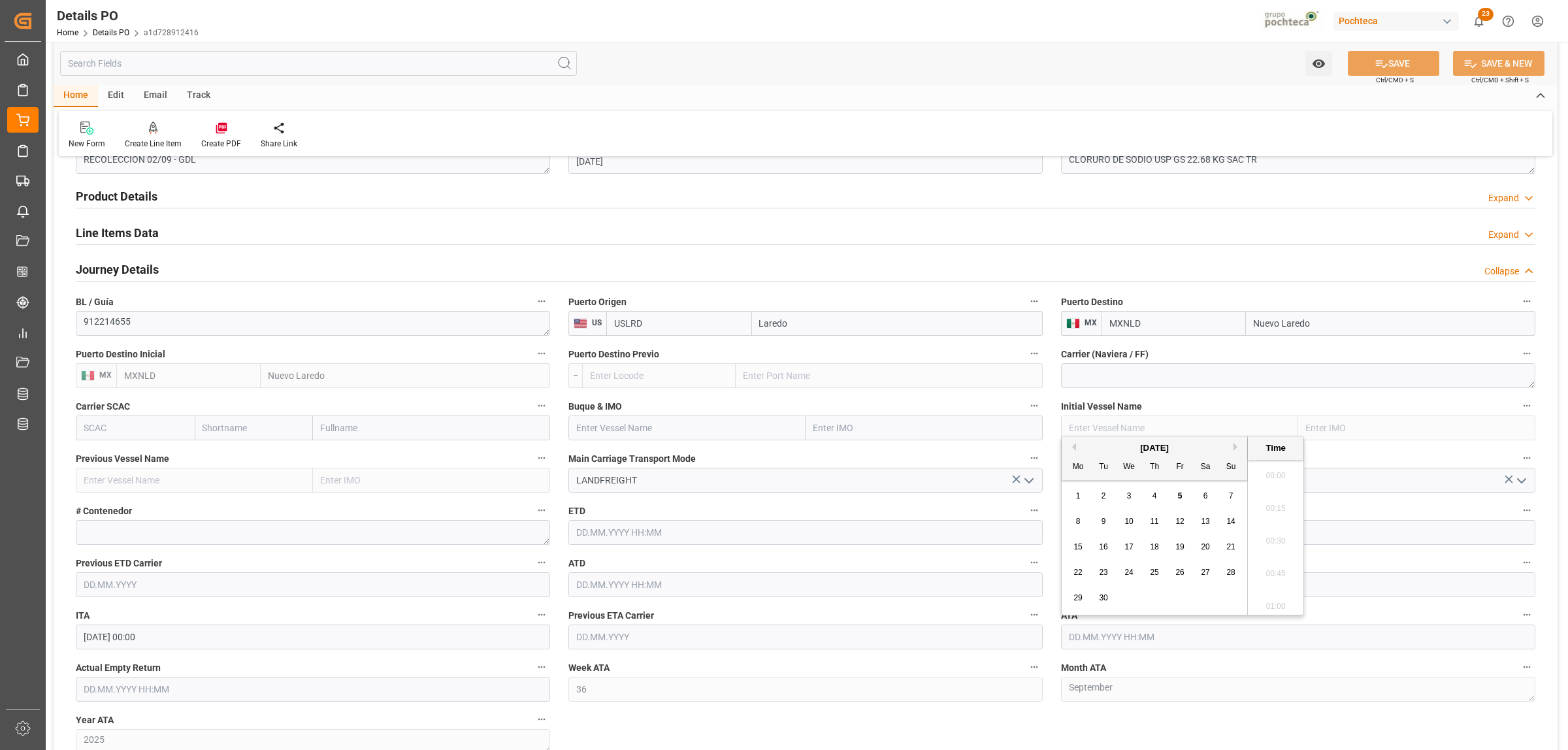
click at [1101, 639] on input "text" at bounding box center [1299, 637] width 475 height 25
click at [1130, 494] on span "3" at bounding box center [1129, 496] width 4 height 9
type input "[DATE] 00:00"
click at [1070, 733] on div "Nuevas Ordenes Details   No child Object linked Nuevas Ordenes Click Edit to ad…" at bounding box center [805, 189] width 1504 height 1676
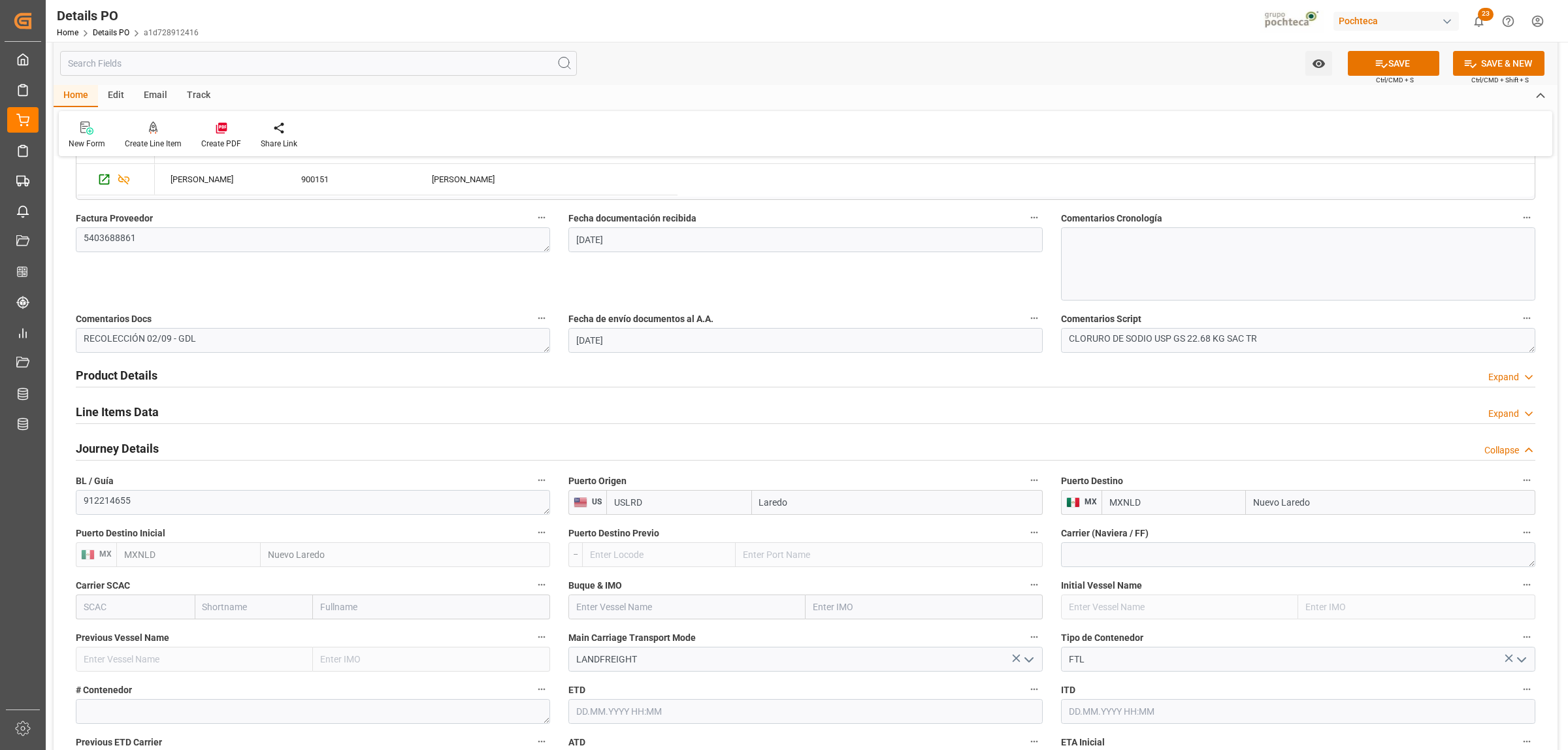
scroll to position [571, 0]
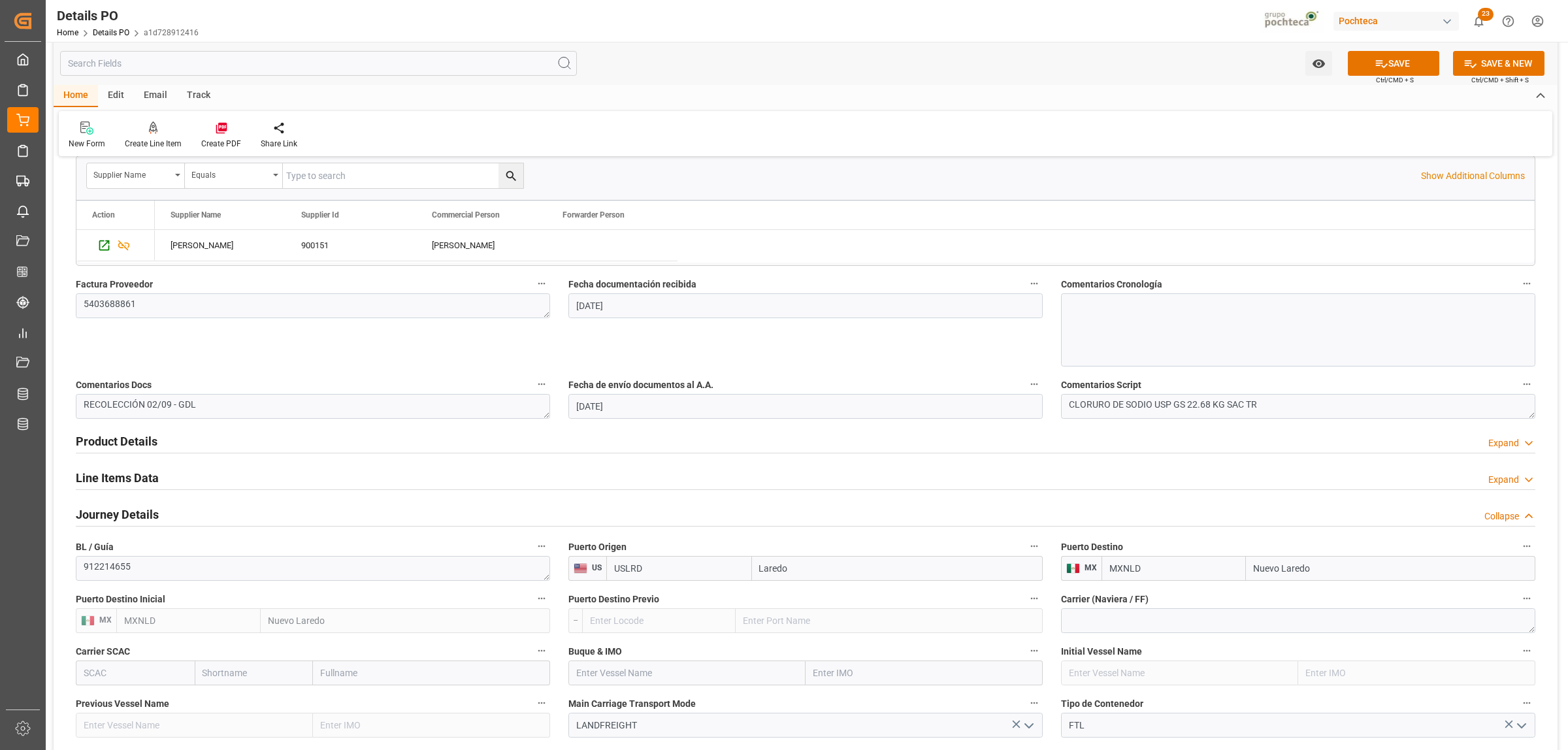
click at [135, 478] on h2 "Line Items Data" at bounding box center [116, 478] width 83 height 18
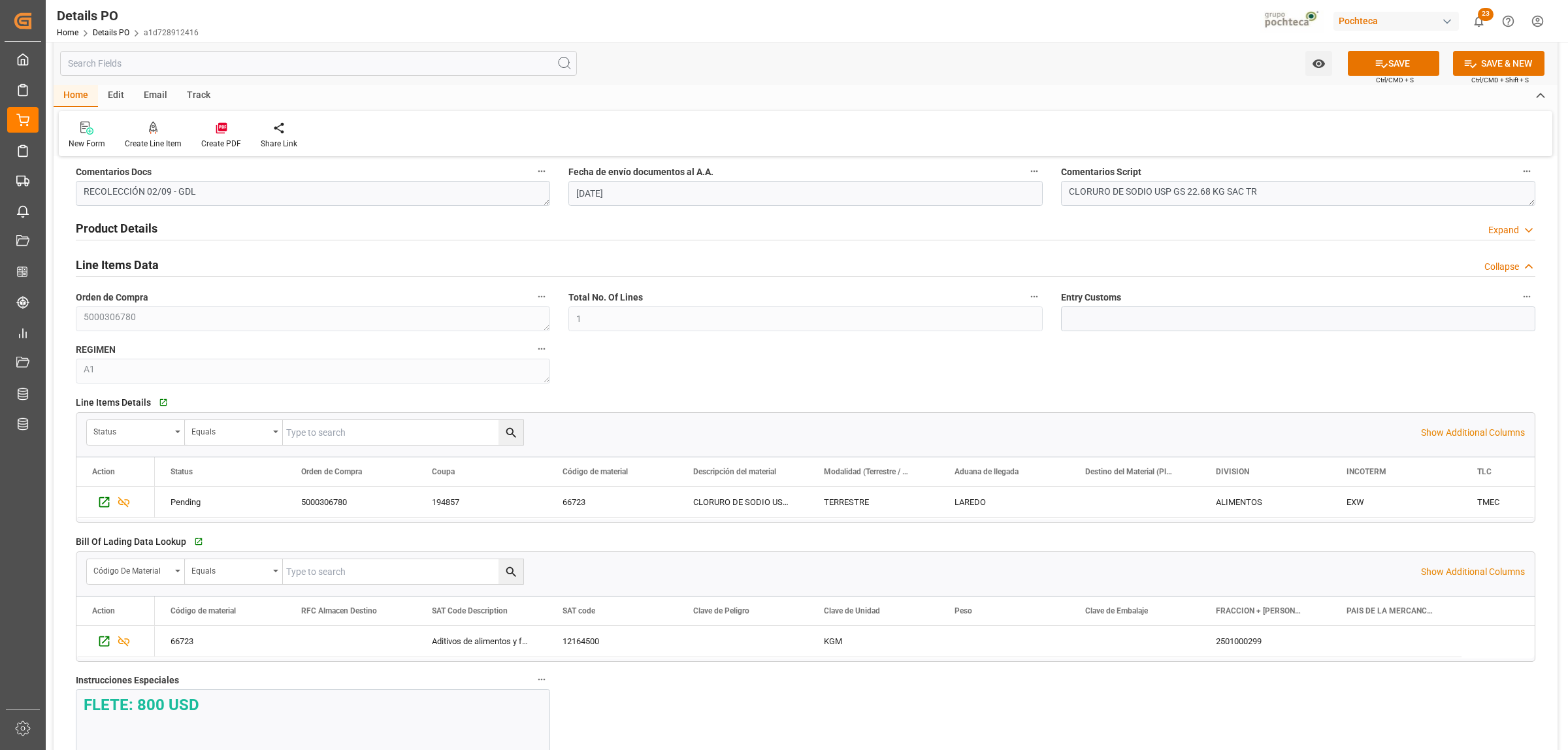
scroll to position [817, 0]
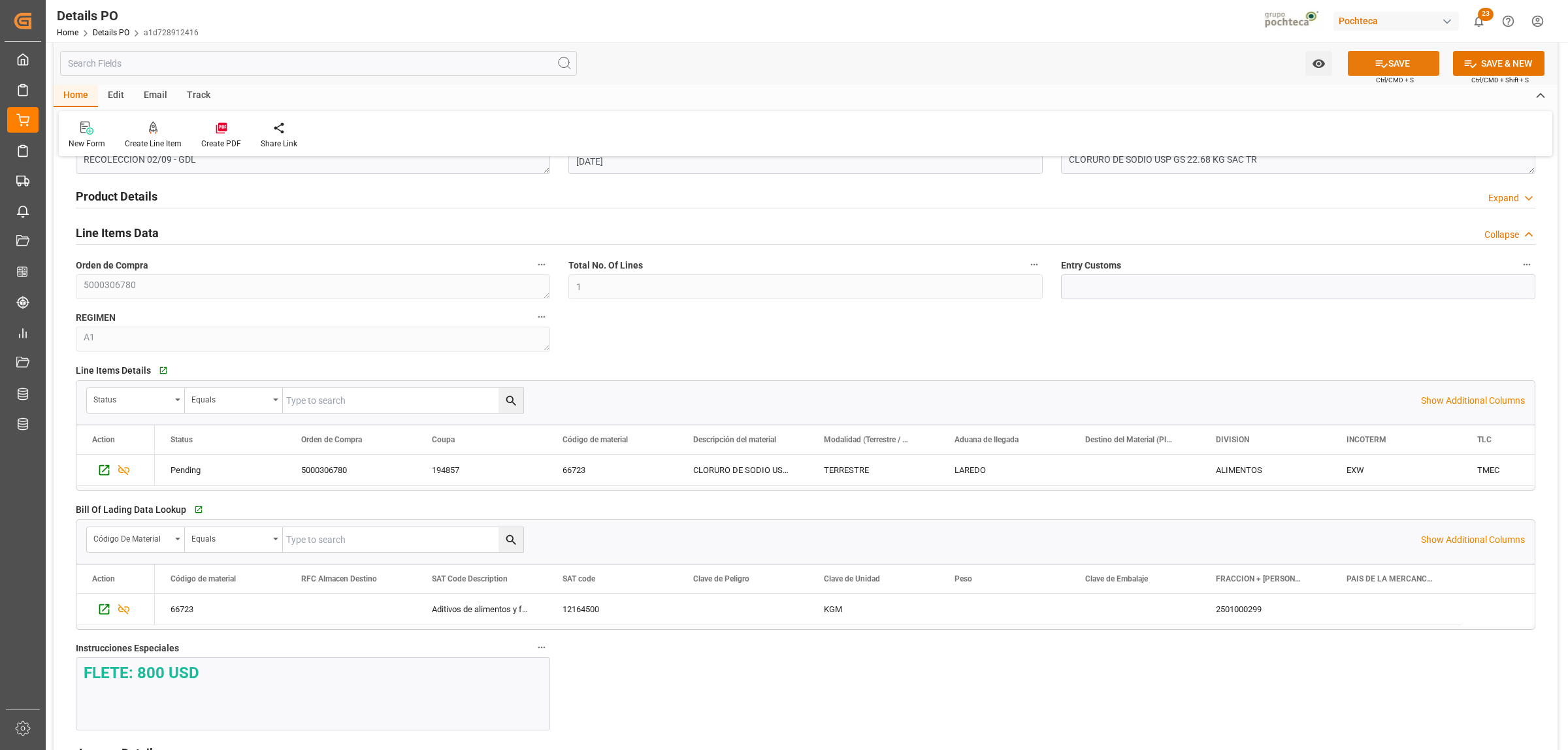
click at [1399, 67] on button "SAVE" at bounding box center [1393, 63] width 92 height 25
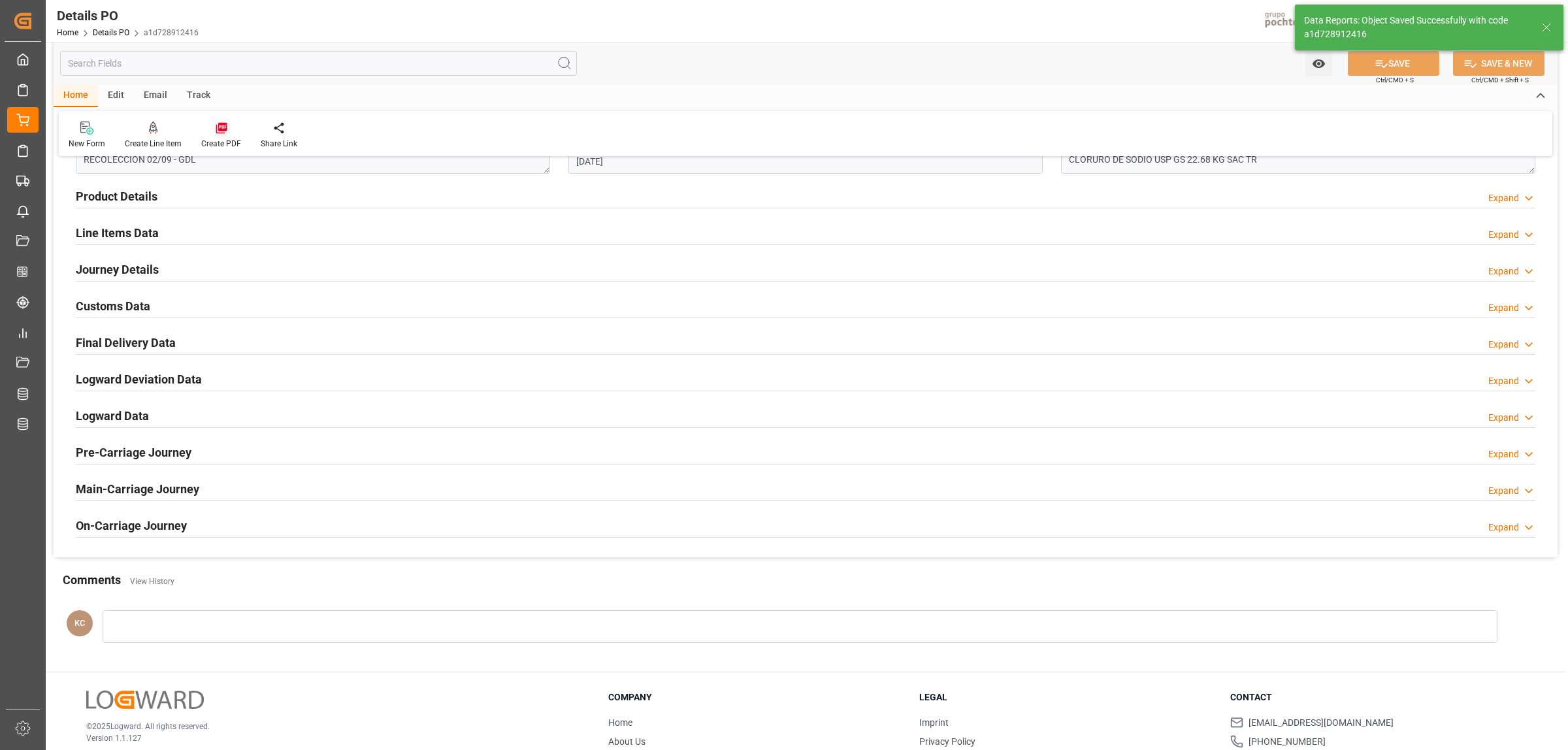
click at [216, 130] on icon at bounding box center [221, 128] width 13 height 13
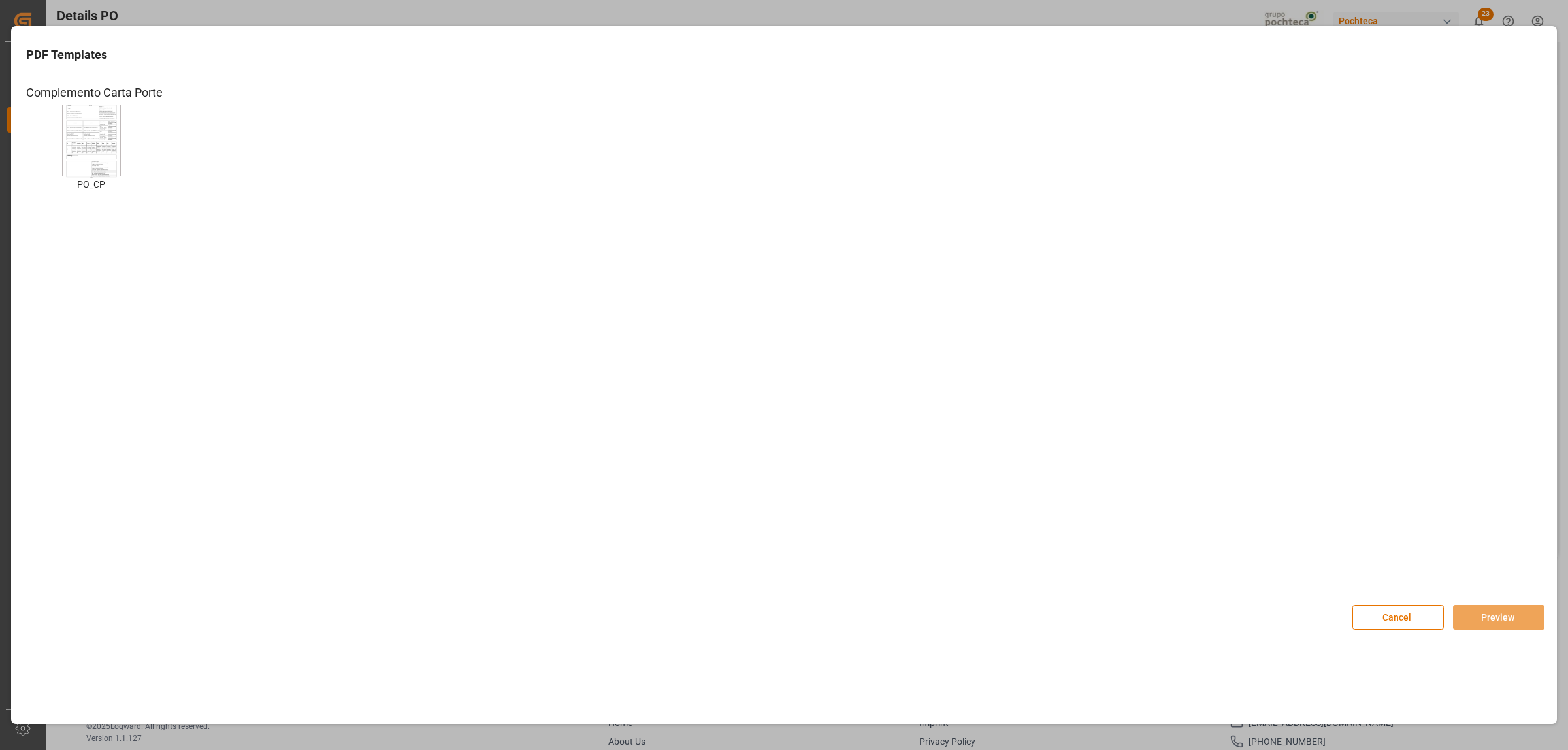
click at [108, 148] on img at bounding box center [91, 140] width 52 height 74
click at [1494, 622] on button "Preview" at bounding box center [1499, 618] width 92 height 25
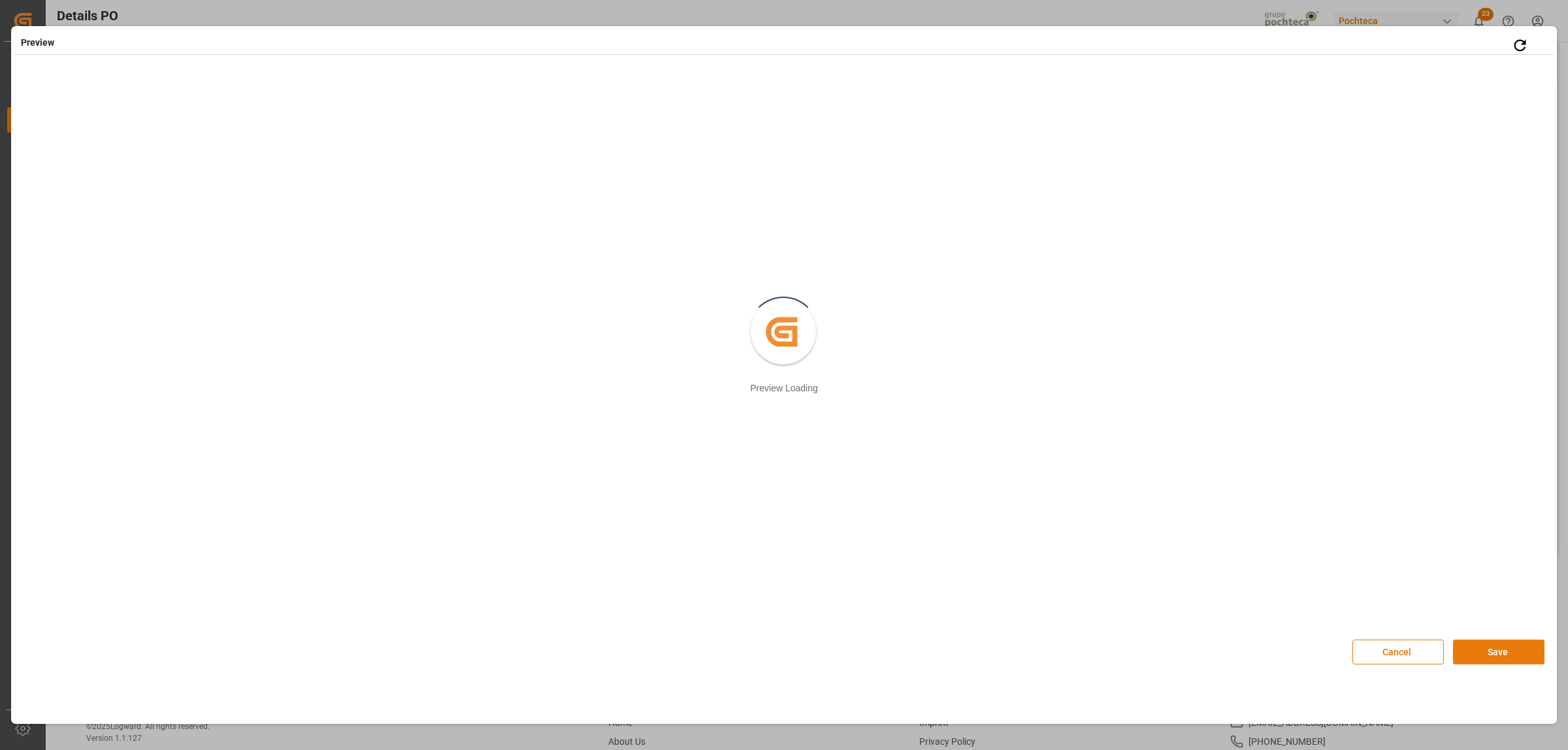
click at [1509, 663] on button "Save" at bounding box center [1499, 652] width 92 height 25
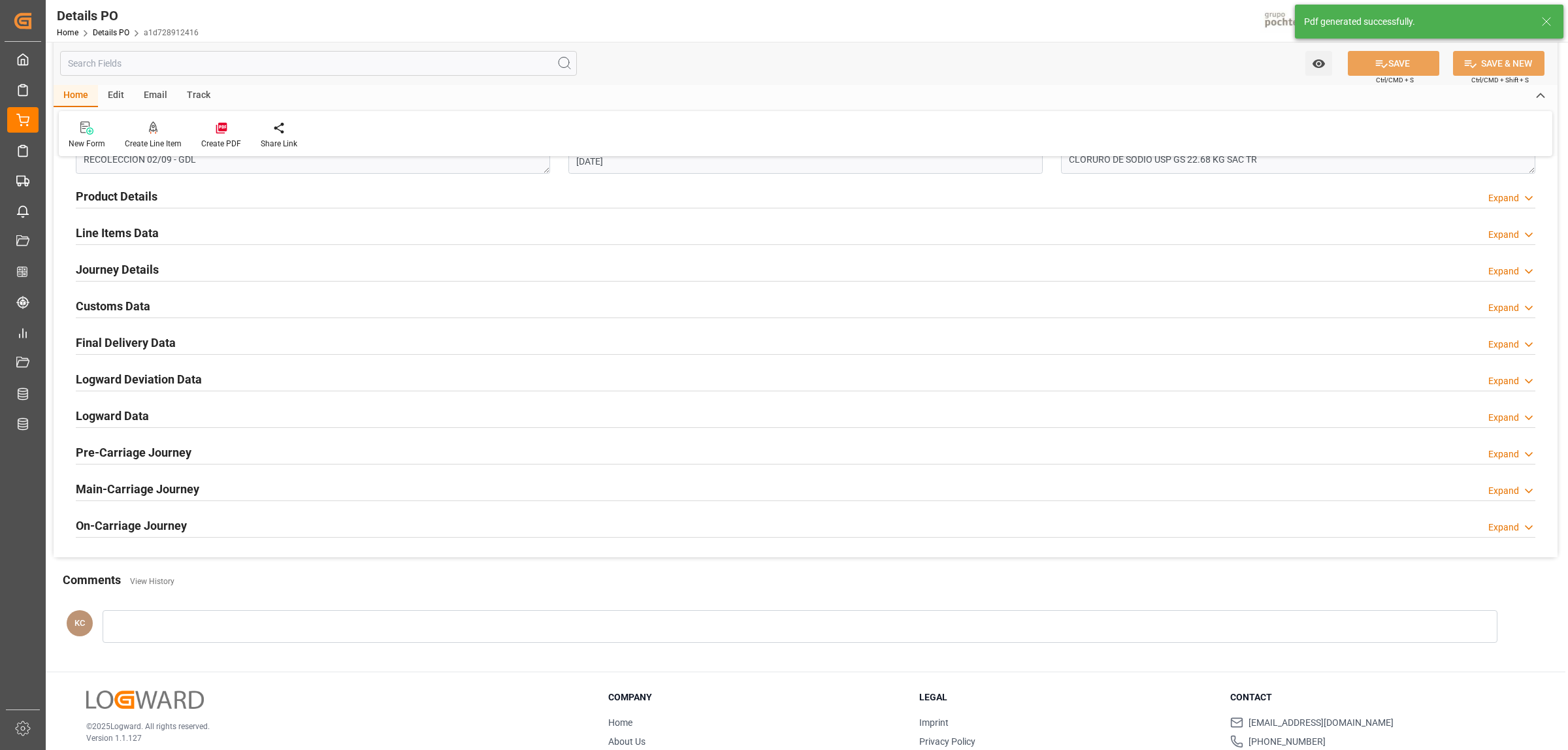
click at [116, 308] on h2 "Customs Data" at bounding box center [113, 306] width 75 height 18
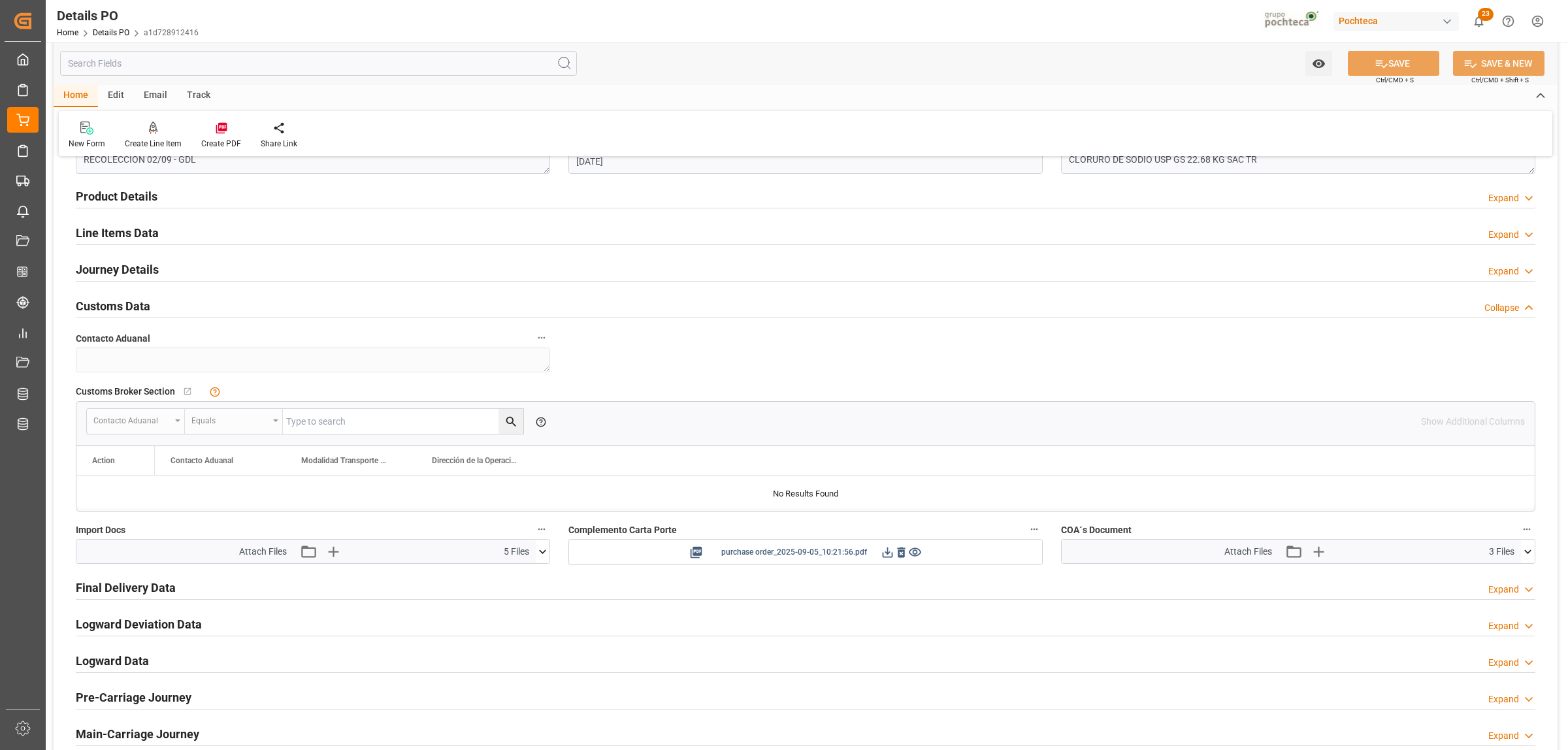
click at [886, 554] on icon at bounding box center [888, 552] width 11 height 11
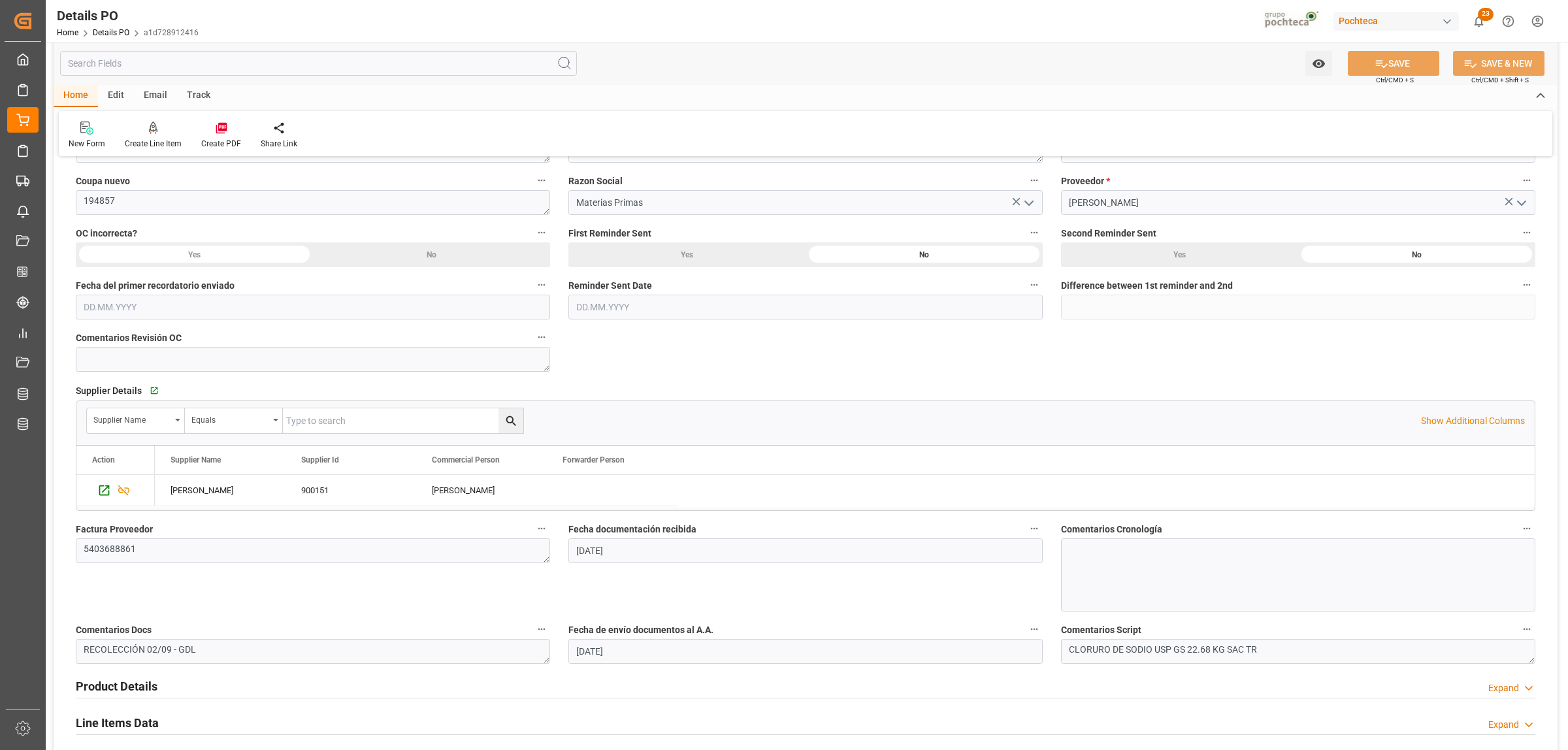
scroll to position [0, 0]
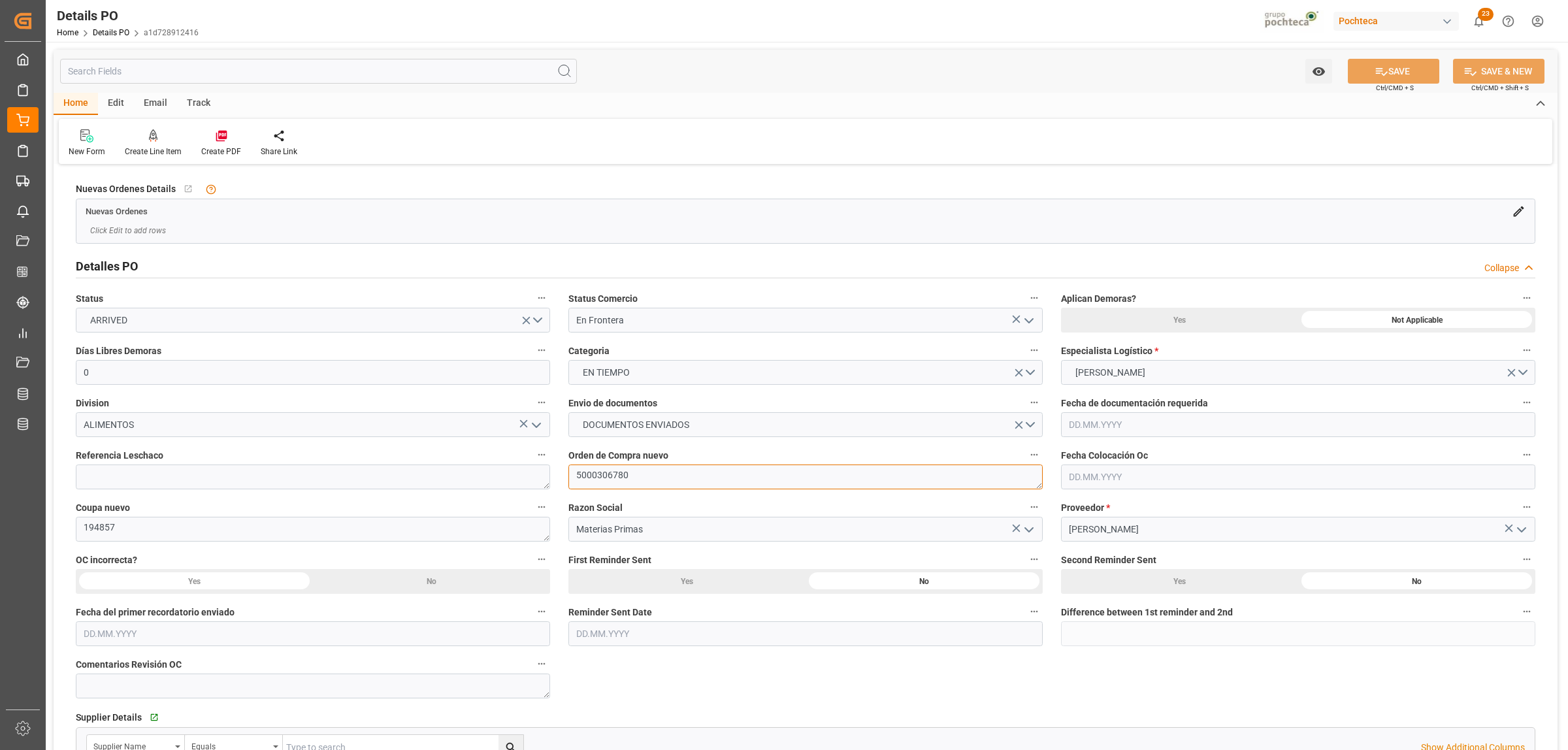
drag, startPoint x: 615, startPoint y: 475, endPoint x: 575, endPoint y: 475, distance: 40.0
click at [575, 475] on textarea "5000306780" at bounding box center [805, 477] width 475 height 25
drag, startPoint x: 610, startPoint y: 475, endPoint x: 566, endPoint y: 477, distance: 44.0
click at [566, 477] on div "Orden de Compra nuevo 5000306780" at bounding box center [805, 467] width 492 height 52
drag, startPoint x: 167, startPoint y: 531, endPoint x: 76, endPoint y: 530, distance: 91.0
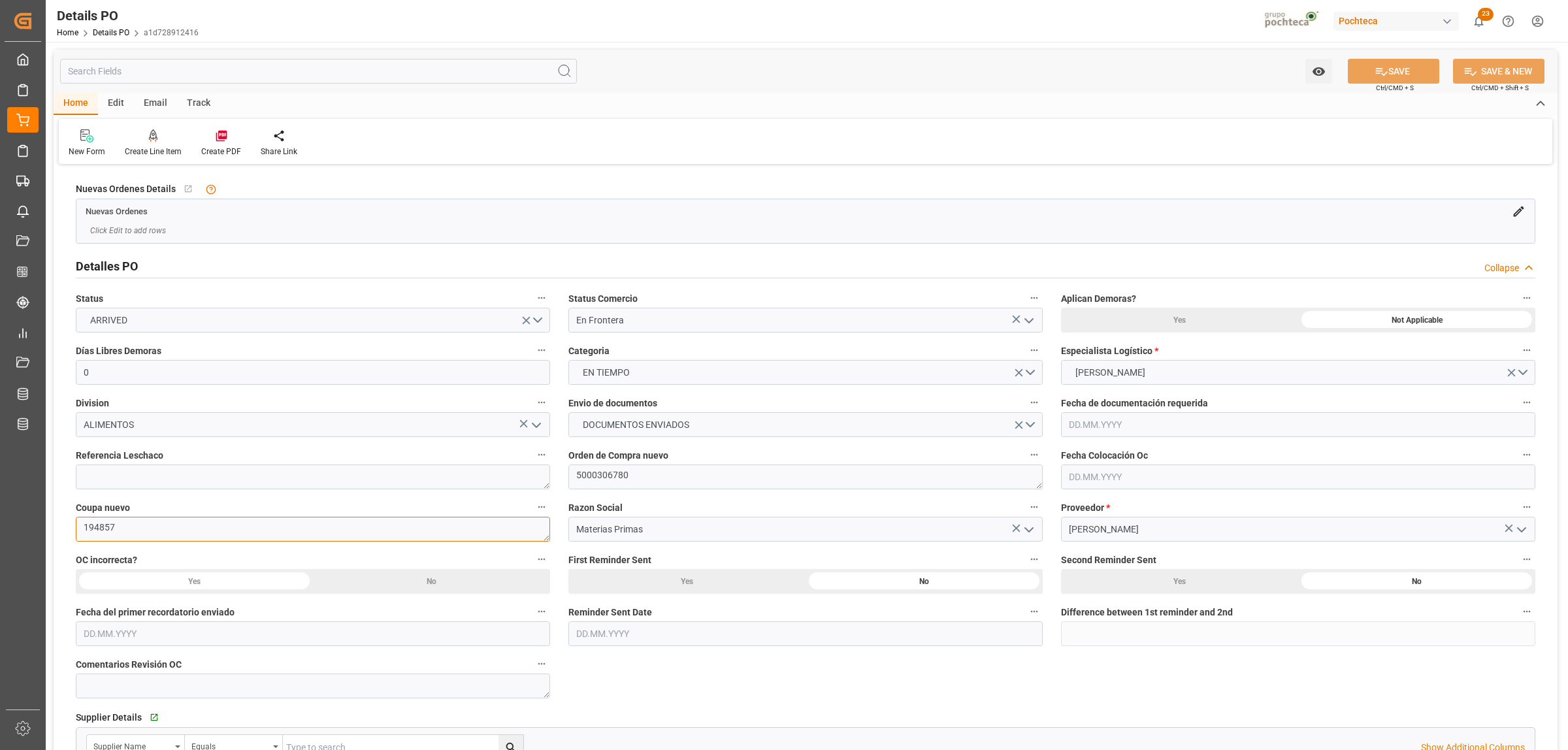
click at [76, 530] on textarea "194857" at bounding box center [313, 529] width 475 height 25
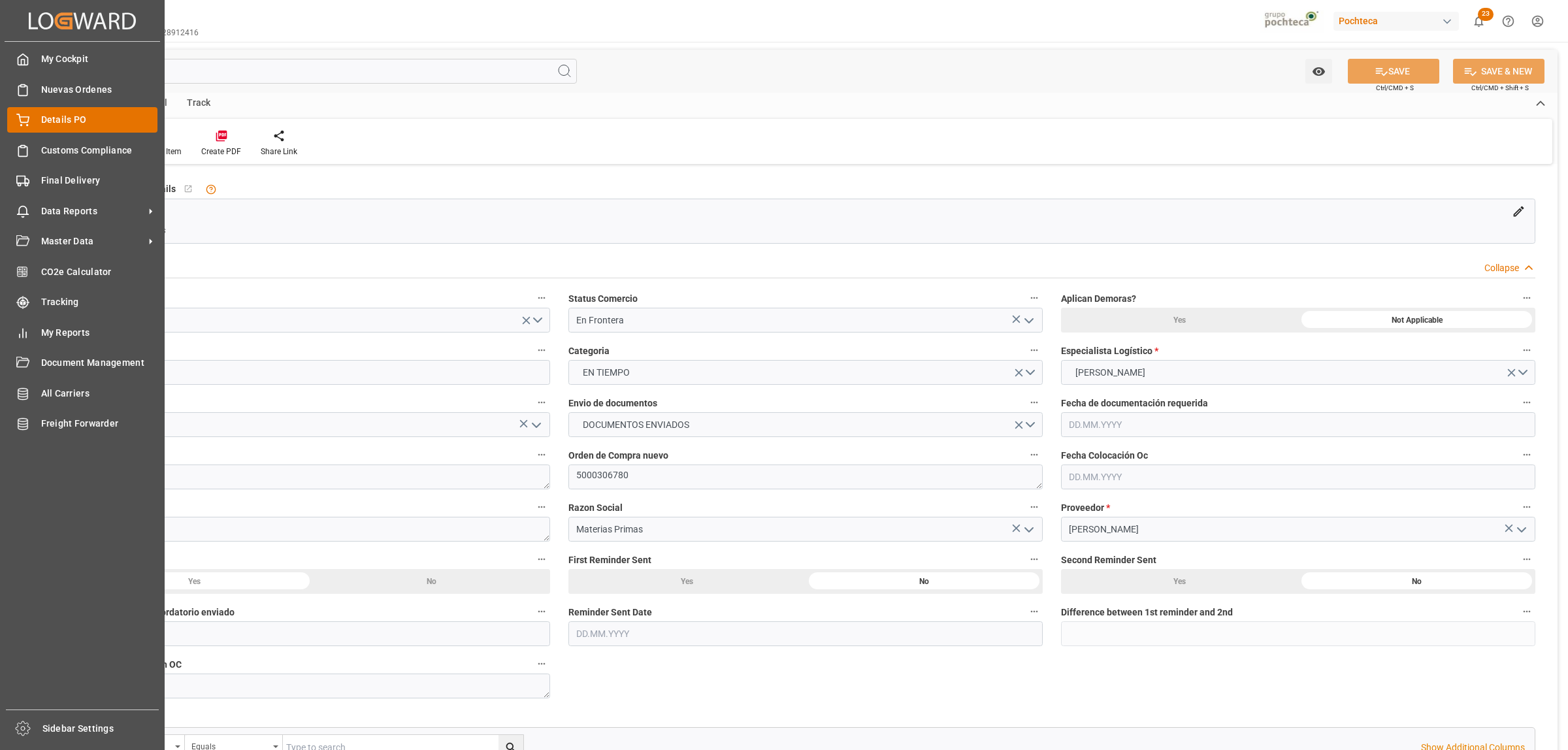
click at [47, 119] on span "Details PO" at bounding box center [100, 119] width 117 height 13
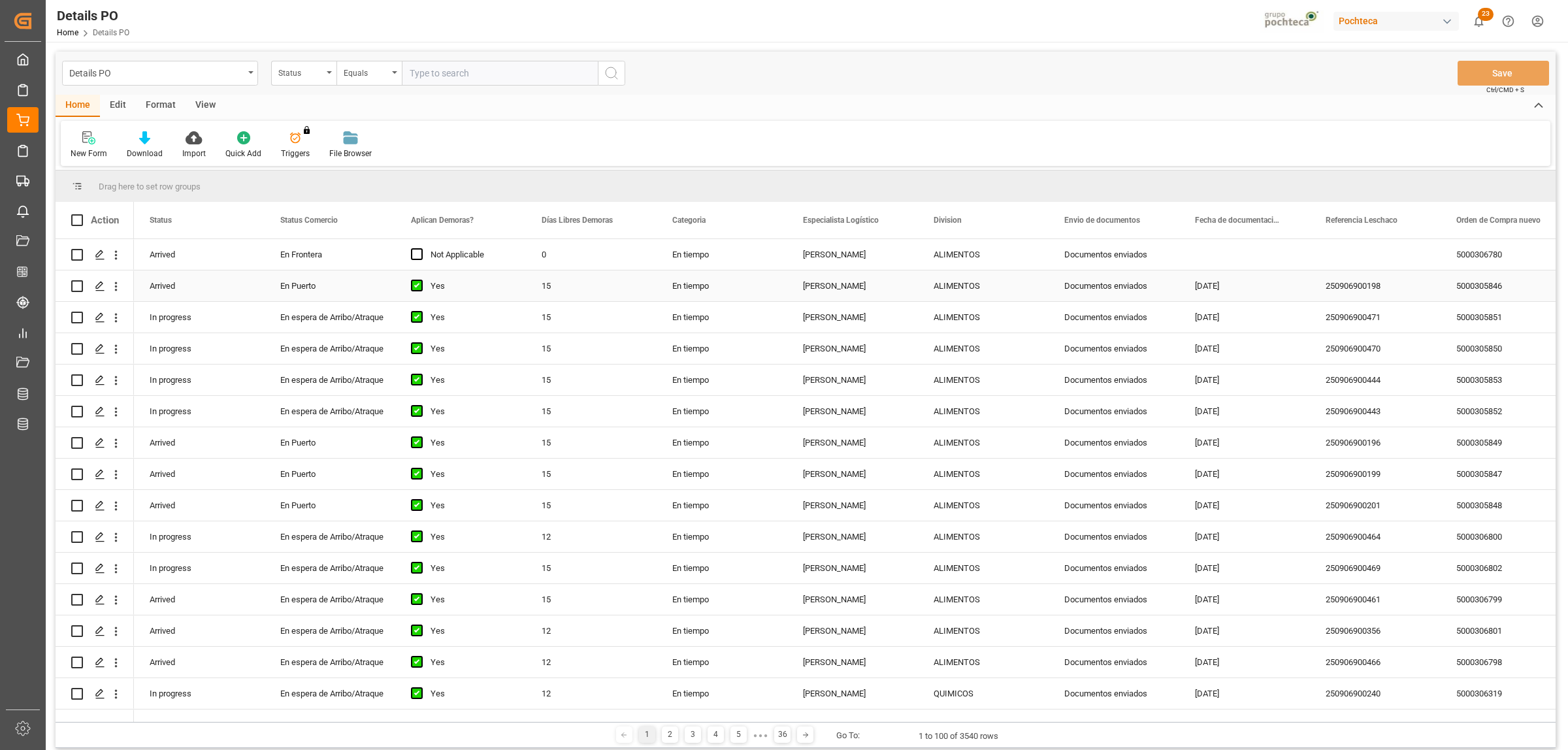
click at [1459, 284] on div "5000305846" at bounding box center [1506, 285] width 131 height 31
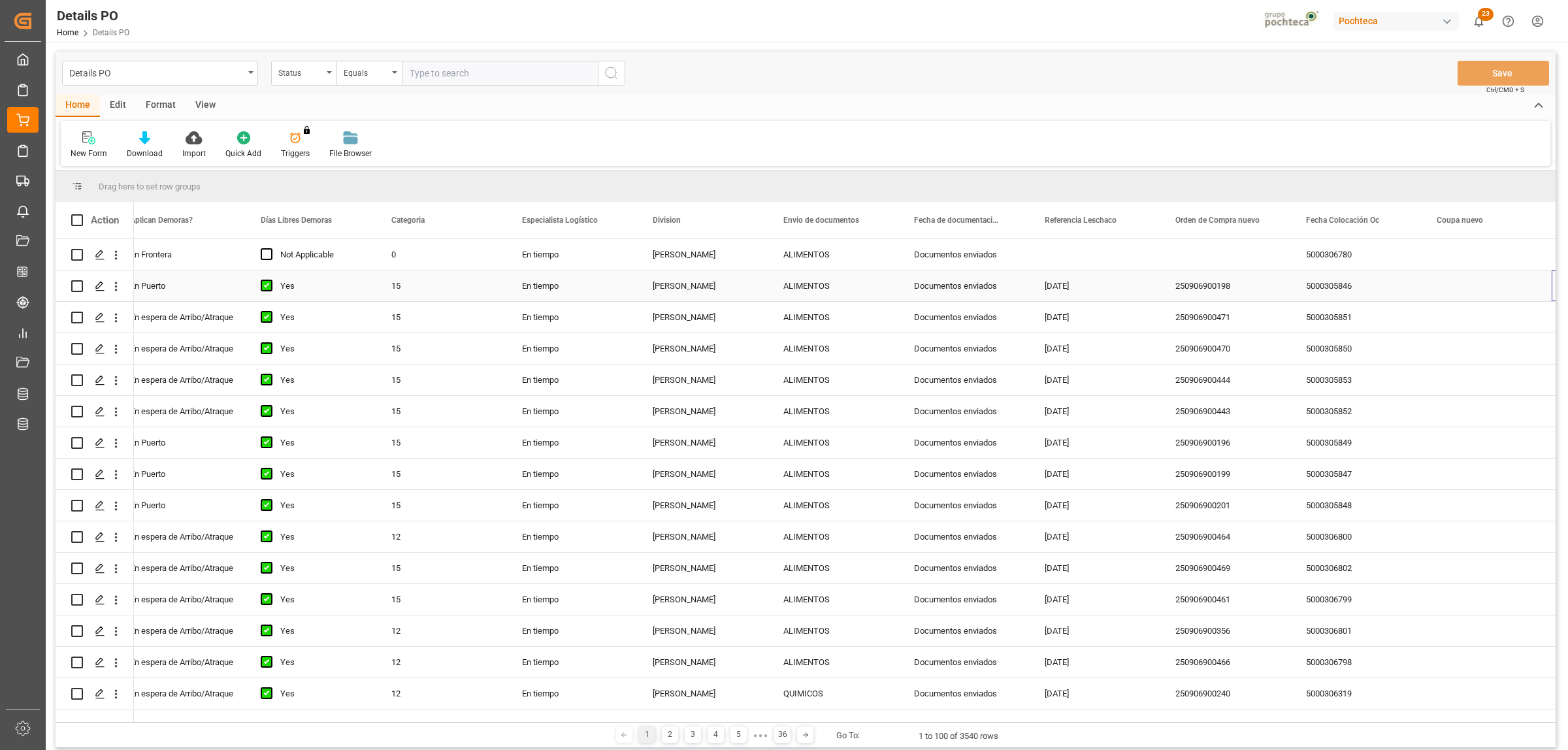
scroll to position [0, 281]
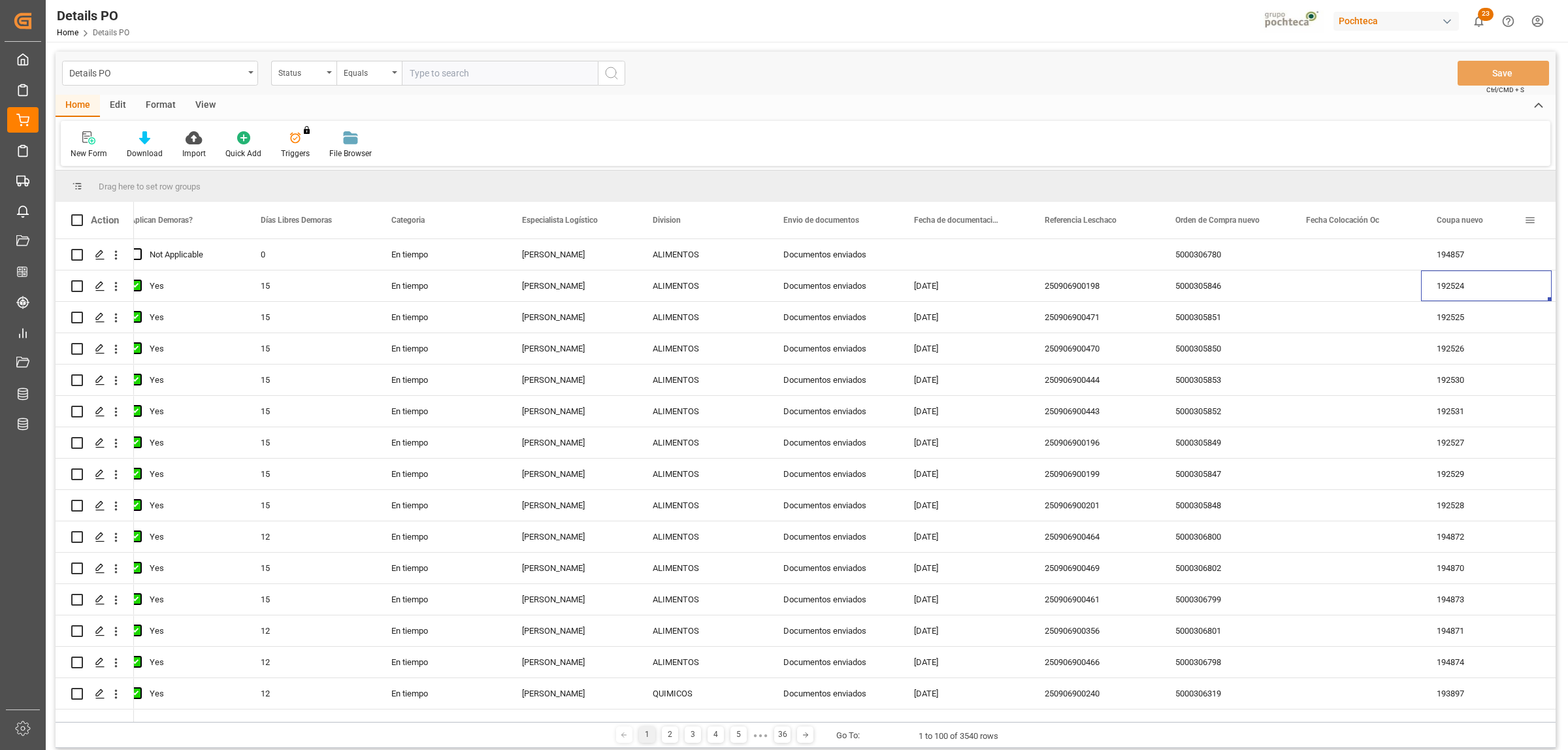
click at [1530, 223] on span at bounding box center [1530, 219] width 12 height 12
click at [1486, 226] on span "filter" at bounding box center [1485, 221] width 12 height 12
type input "193856"
click at [1501, 334] on button "Apply" at bounding box center [1500, 331] width 24 height 13
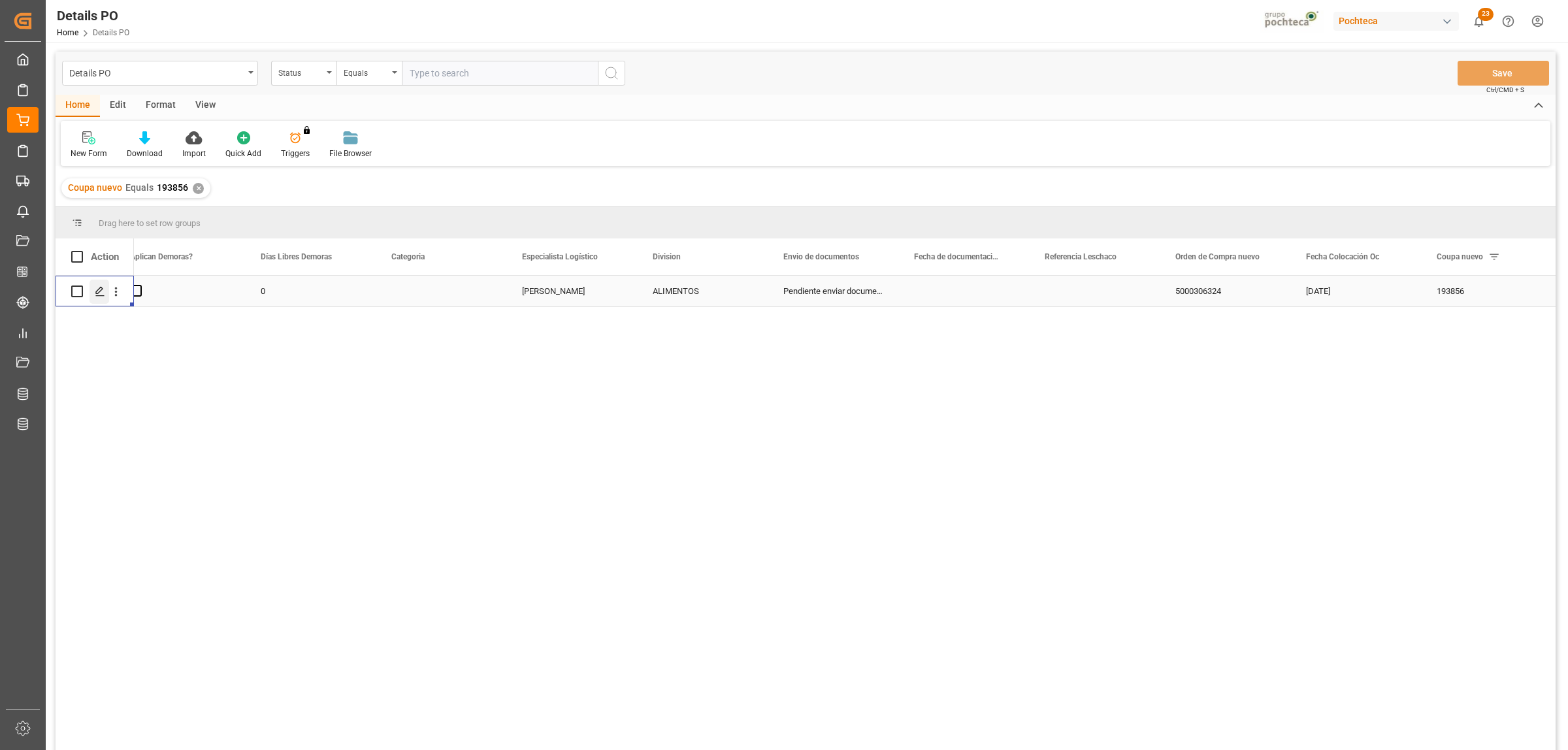
click at [100, 282] on div "Press SPACE to select this row." at bounding box center [100, 291] width 20 height 24
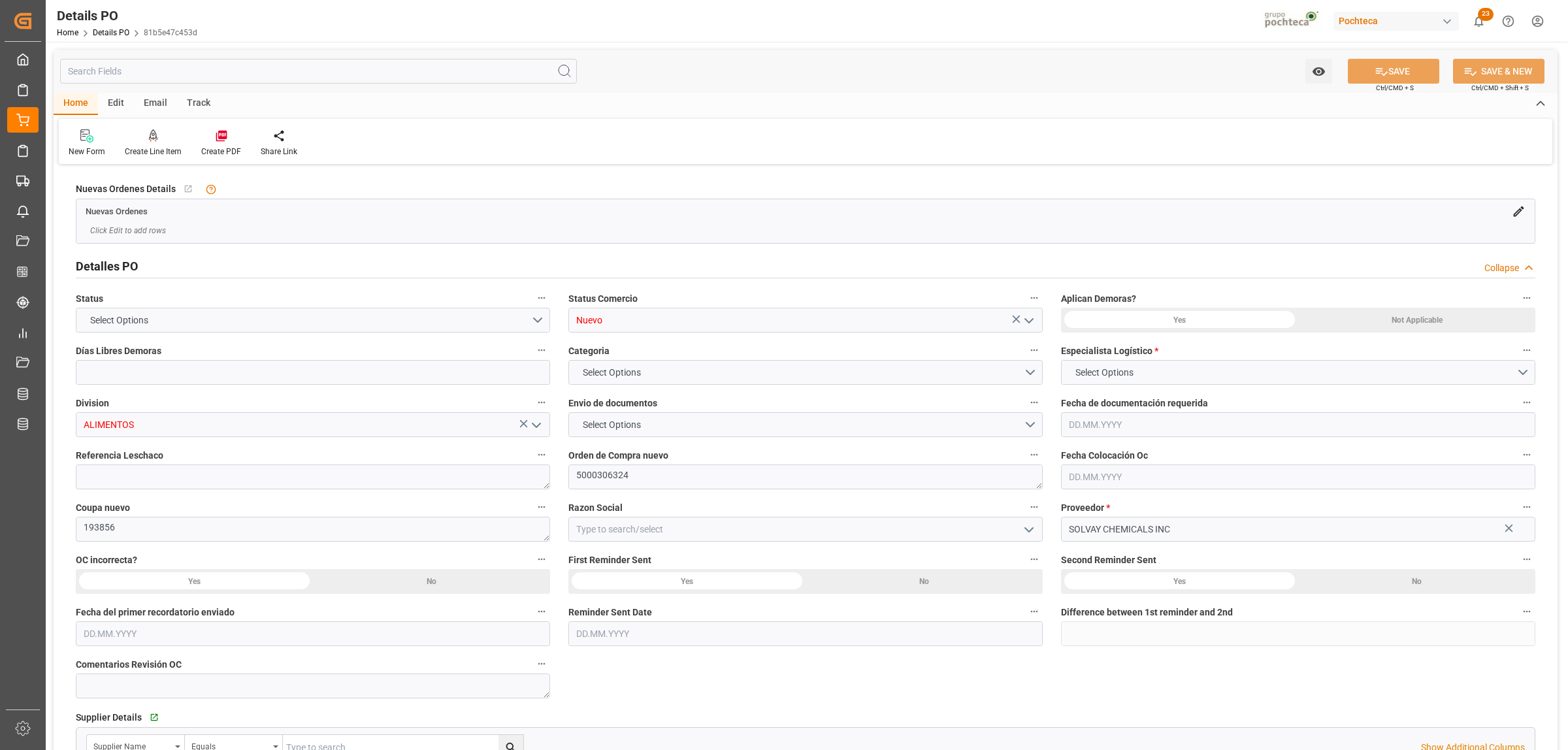
type input "0"
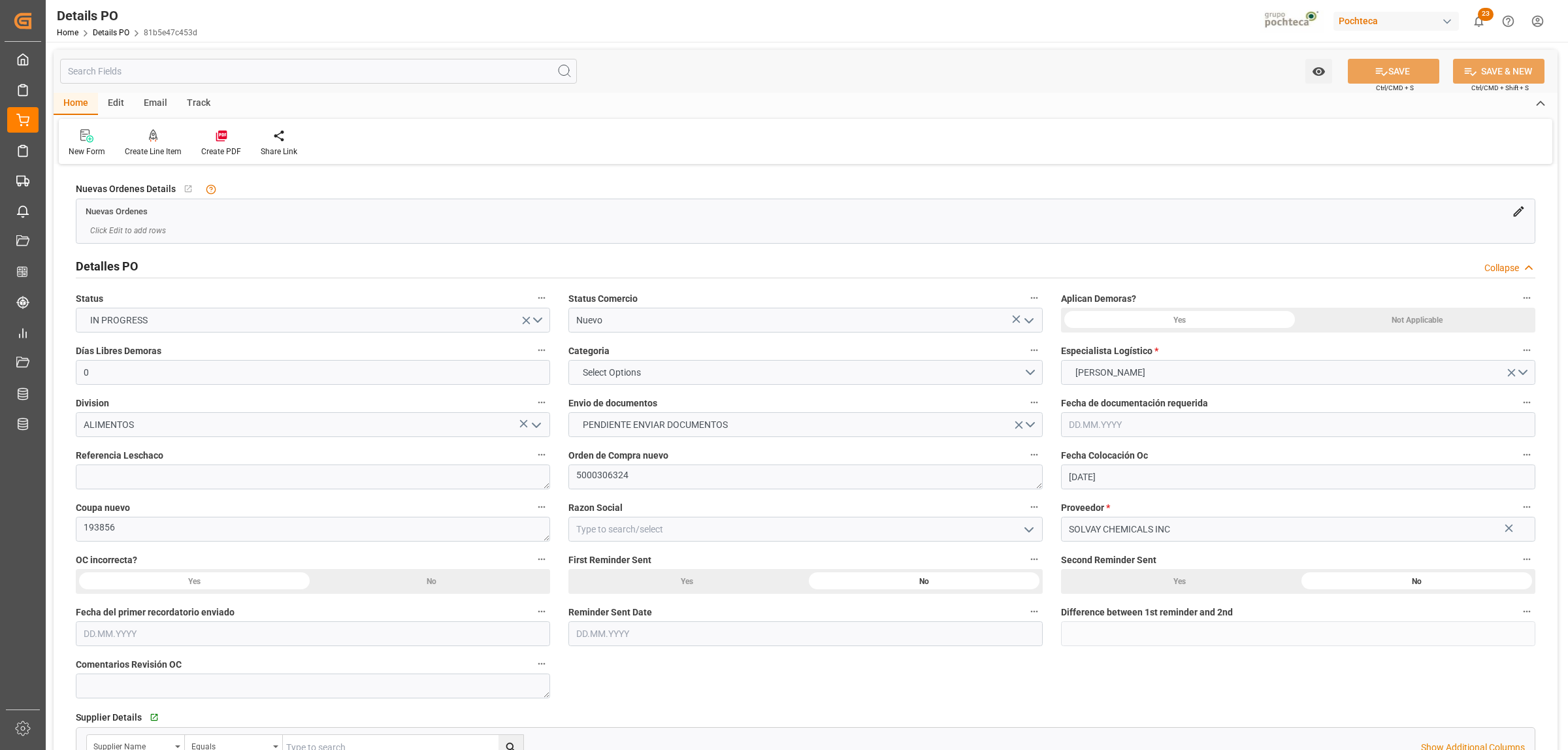
type input "[DATE]"
drag, startPoint x: 641, startPoint y: 477, endPoint x: 573, endPoint y: 470, distance: 68.4
click at [573, 470] on textarea "5000306324" at bounding box center [805, 477] width 475 height 25
